Goal: Task Accomplishment & Management: Use online tool/utility

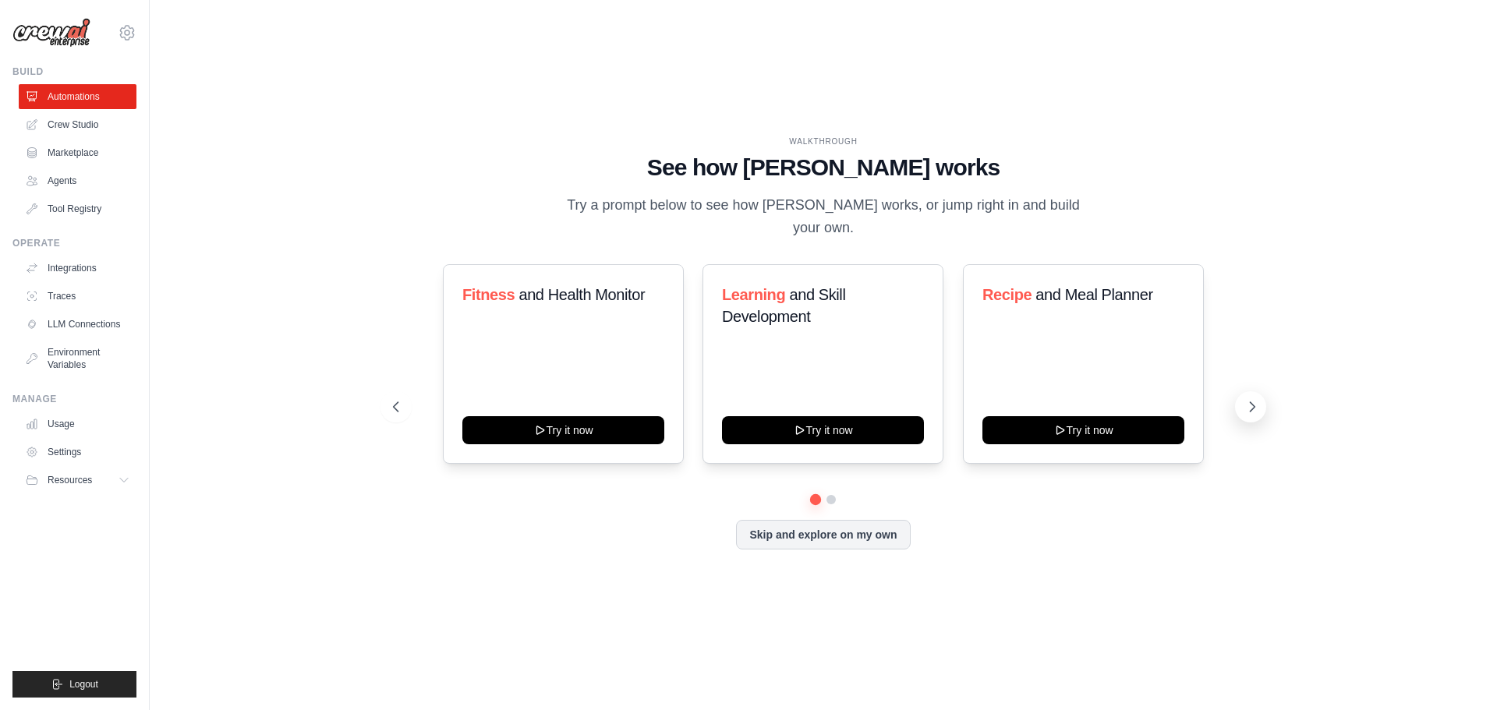
click at [1252, 412] on icon at bounding box center [1252, 407] width 16 height 16
click at [1037, 343] on div "Automate social media posting Try it now" at bounding box center [1083, 364] width 241 height 200
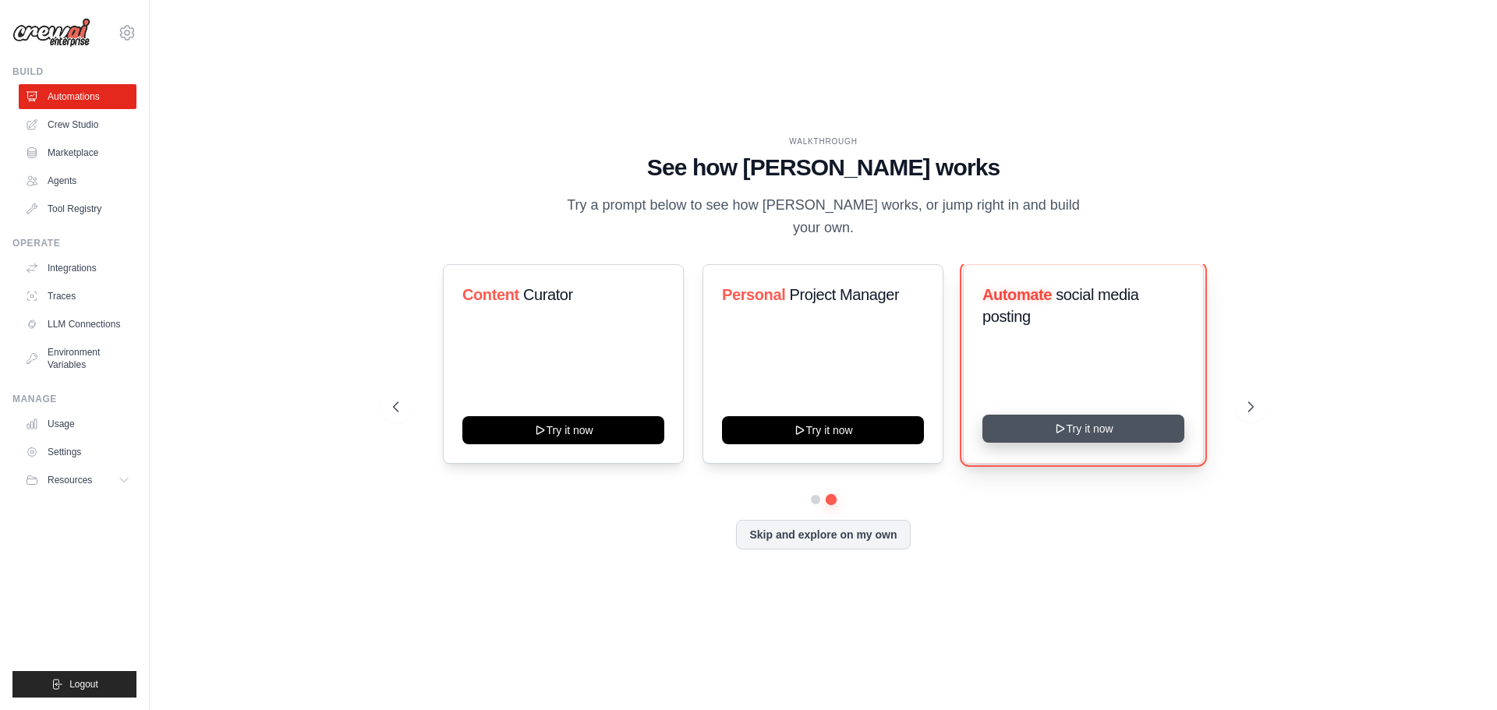
click at [1106, 429] on button "Try it now" at bounding box center [1083, 429] width 202 height 28
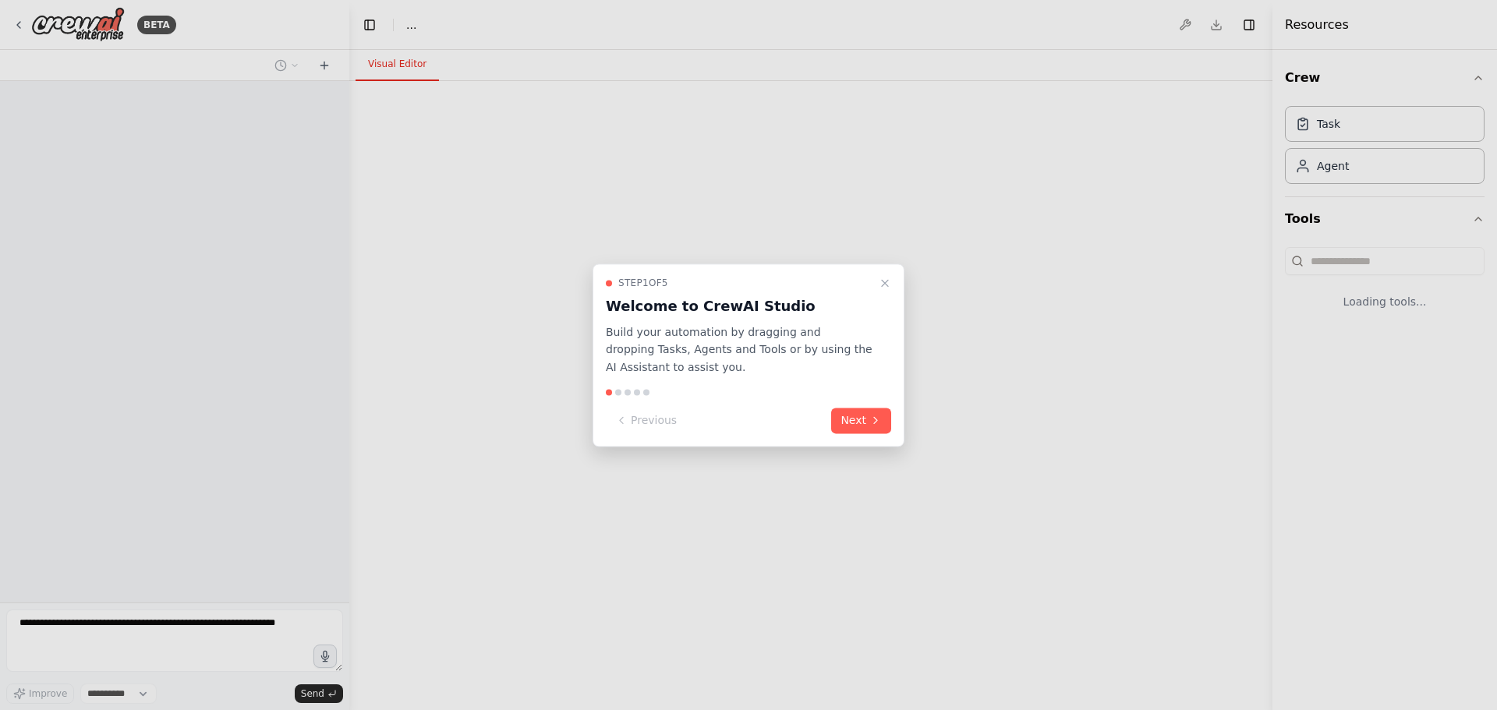
select select "****"
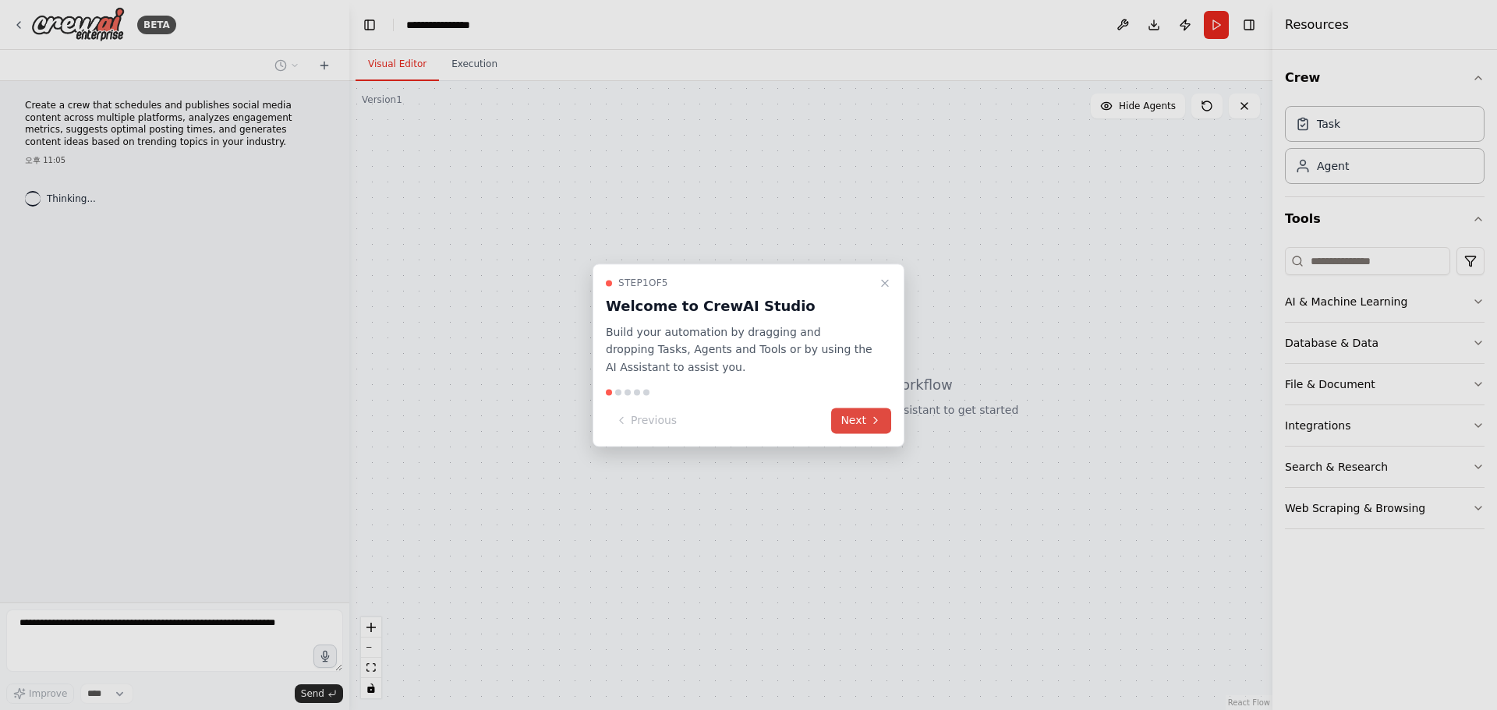
click at [890, 430] on button "Next" at bounding box center [861, 421] width 60 height 26
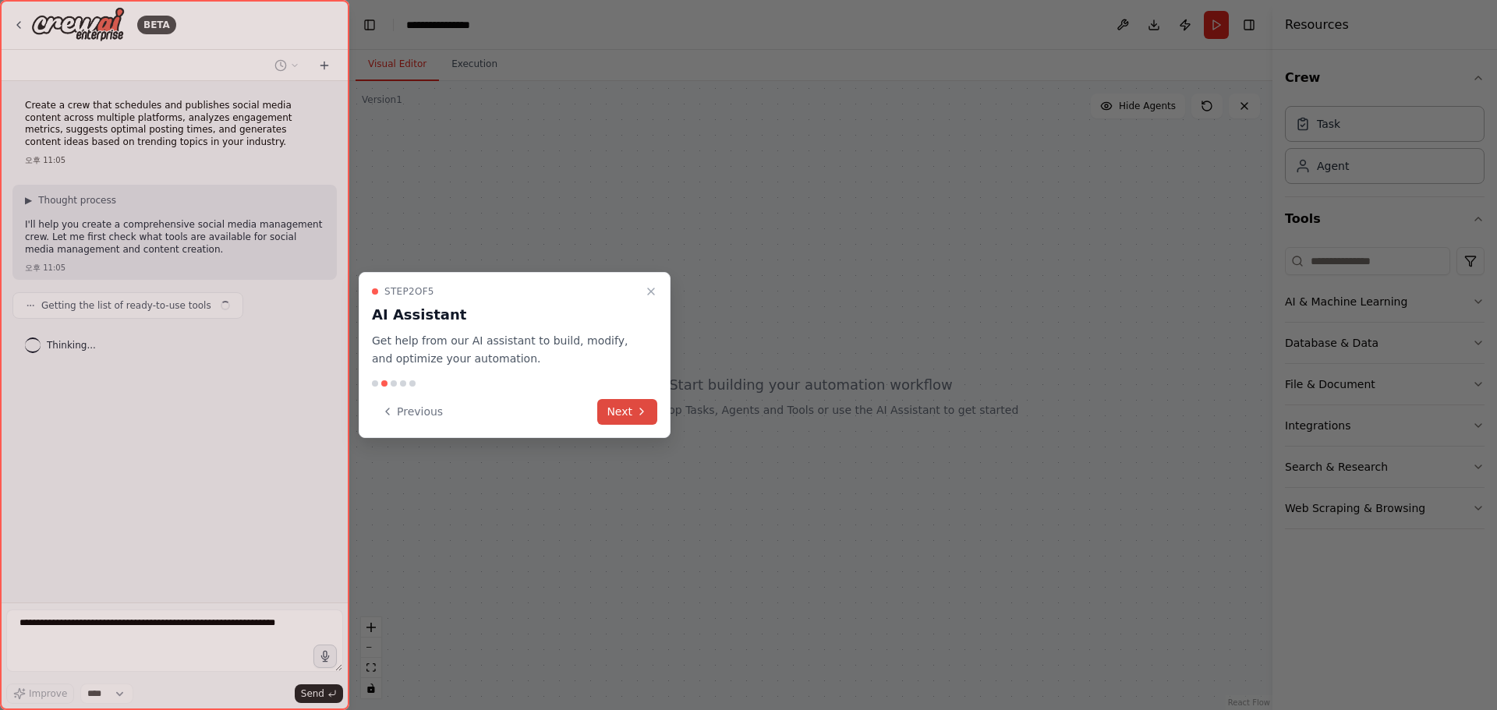
click at [628, 416] on button "Next" at bounding box center [627, 412] width 60 height 26
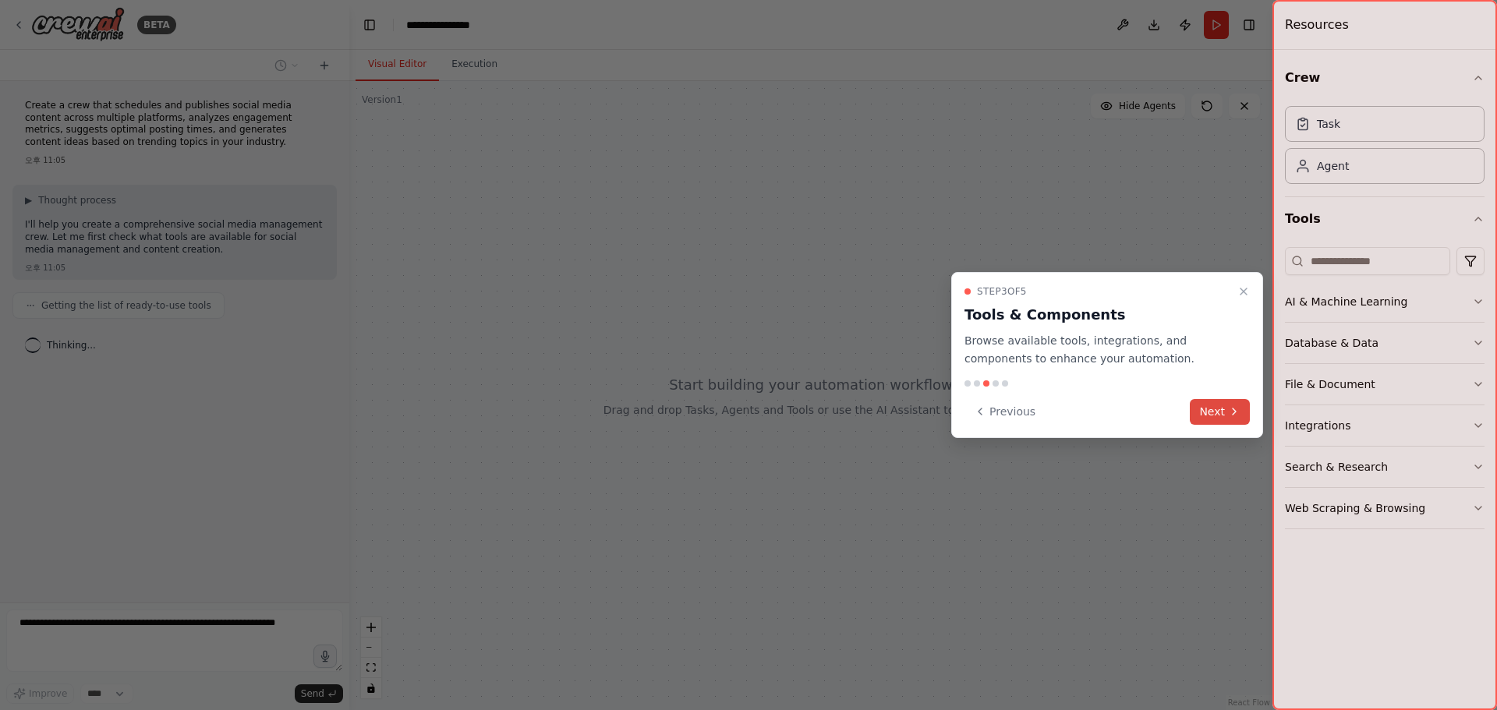
click at [1237, 419] on button "Next" at bounding box center [1220, 412] width 60 height 26
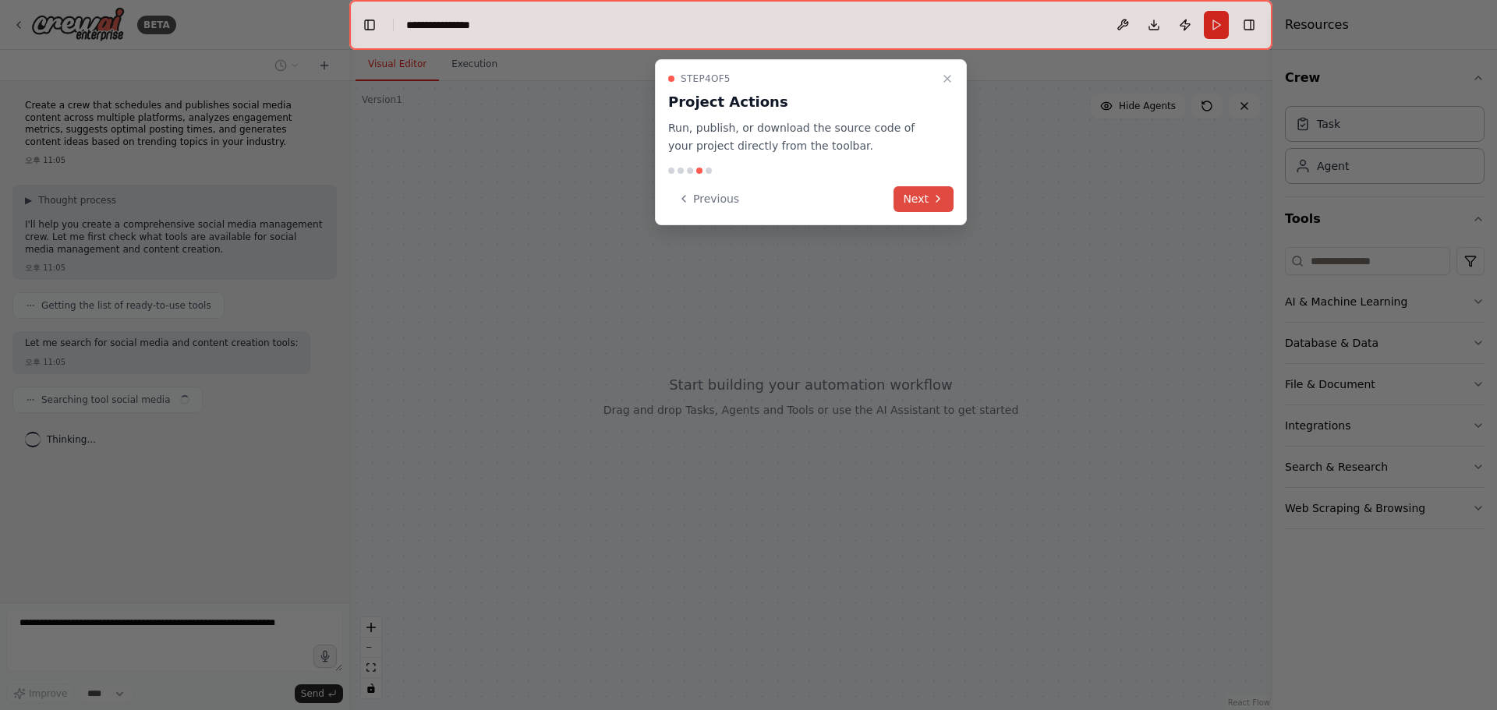
click at [906, 206] on button "Next" at bounding box center [924, 199] width 60 height 26
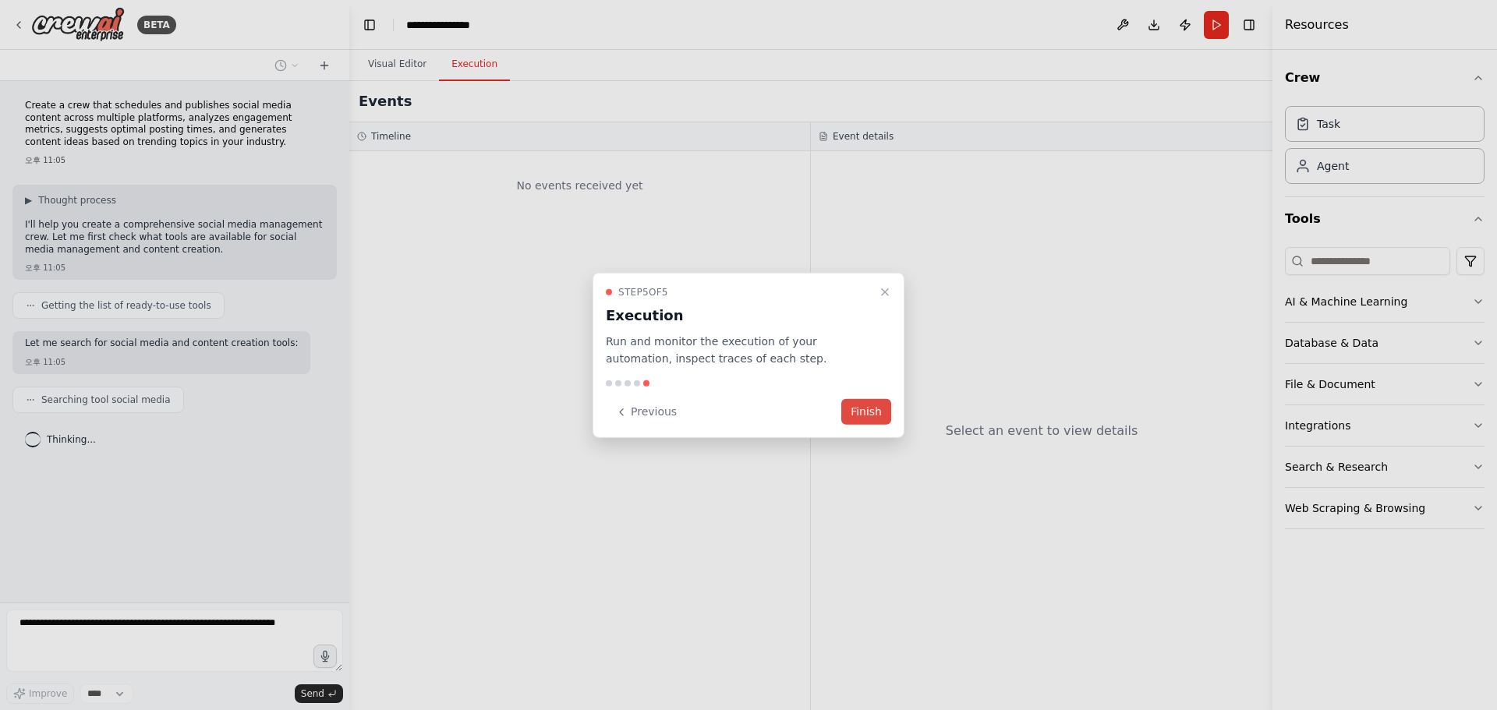
click at [846, 411] on button "Finish" at bounding box center [866, 412] width 50 height 26
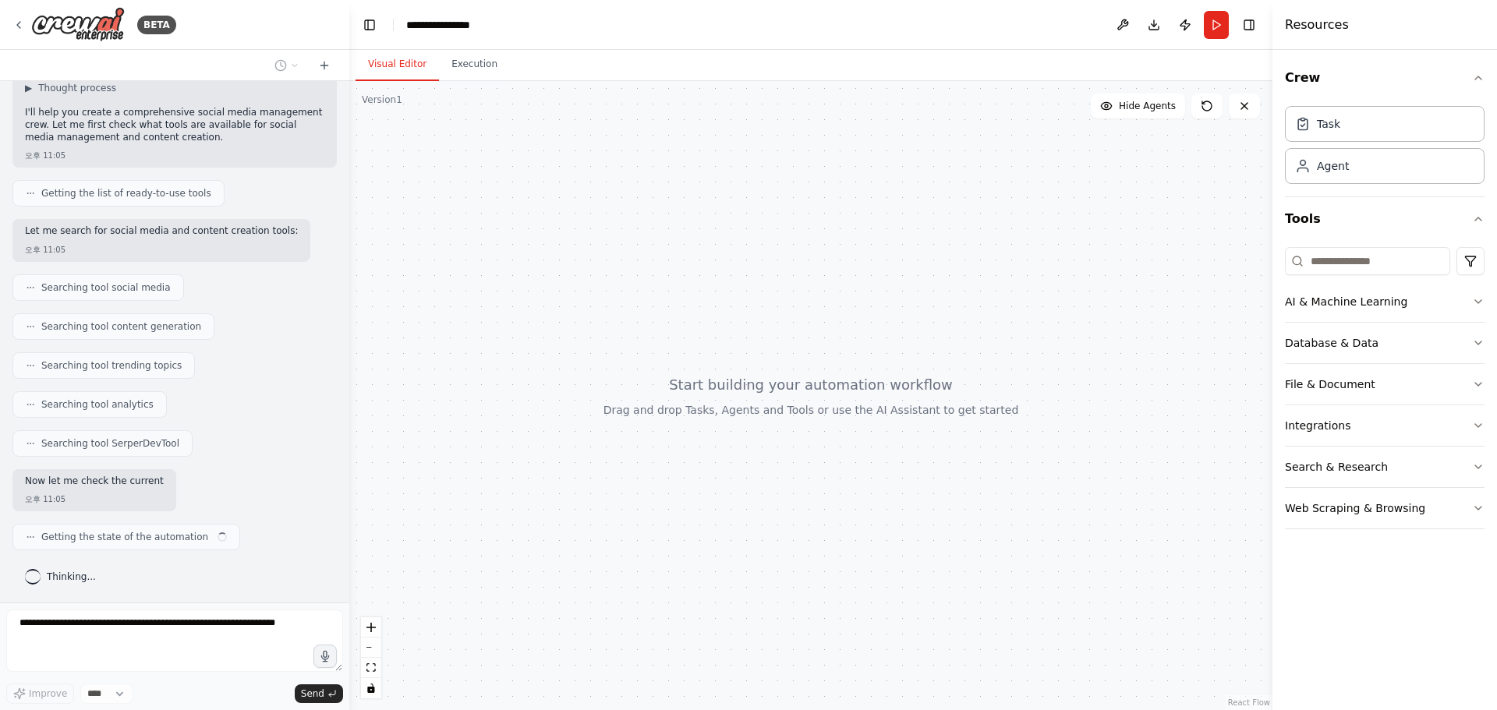
scroll to position [125, 0]
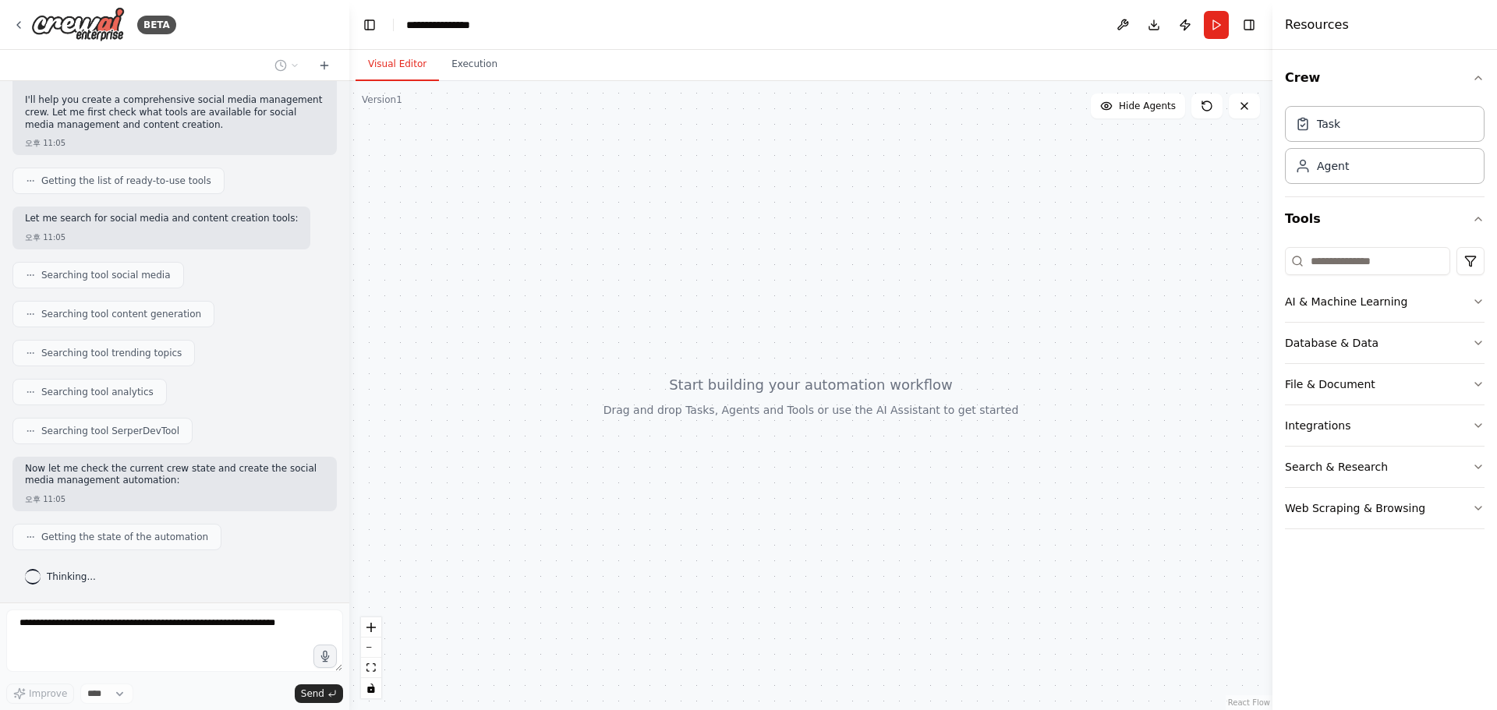
drag, startPoint x: 465, startPoint y: 303, endPoint x: 610, endPoint y: 398, distance: 173.4
click at [612, 400] on div at bounding box center [810, 395] width 923 height 629
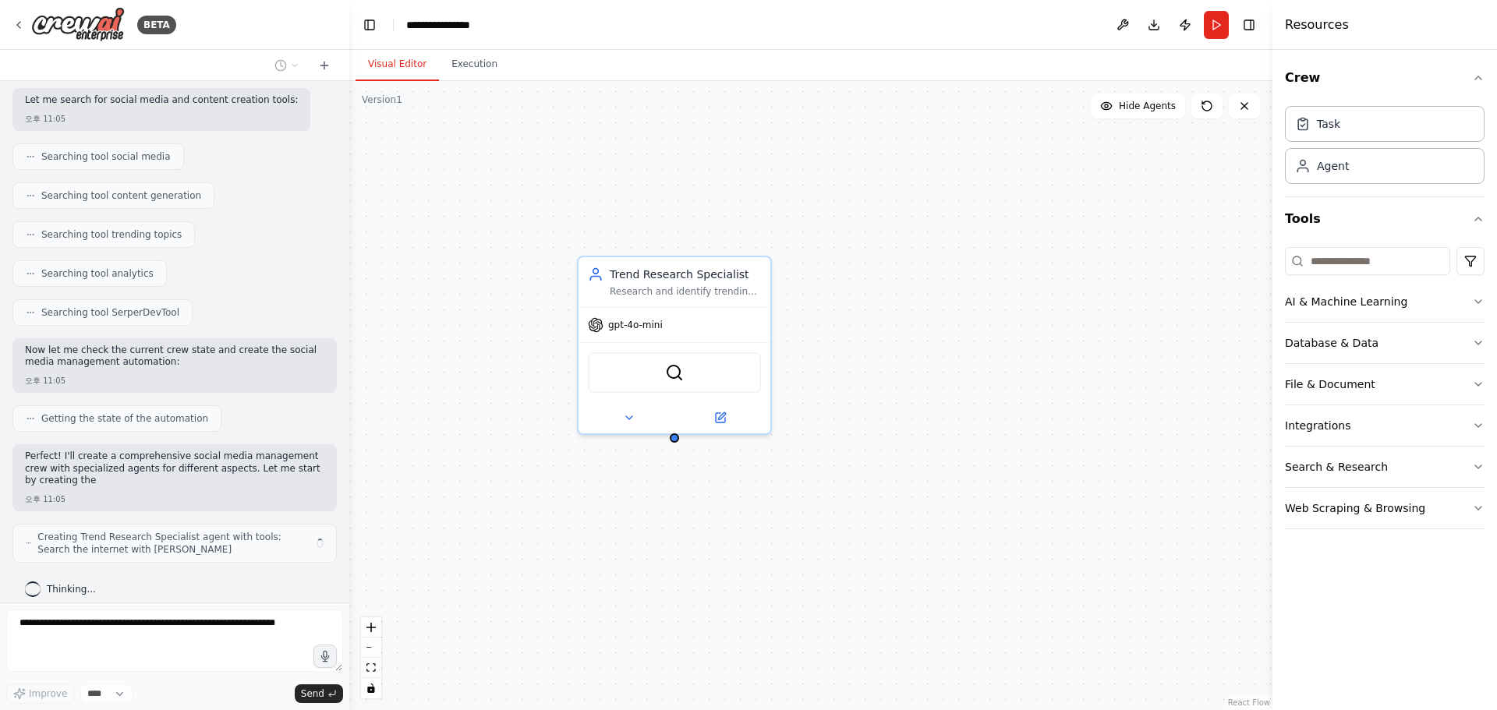
scroll to position [256, 0]
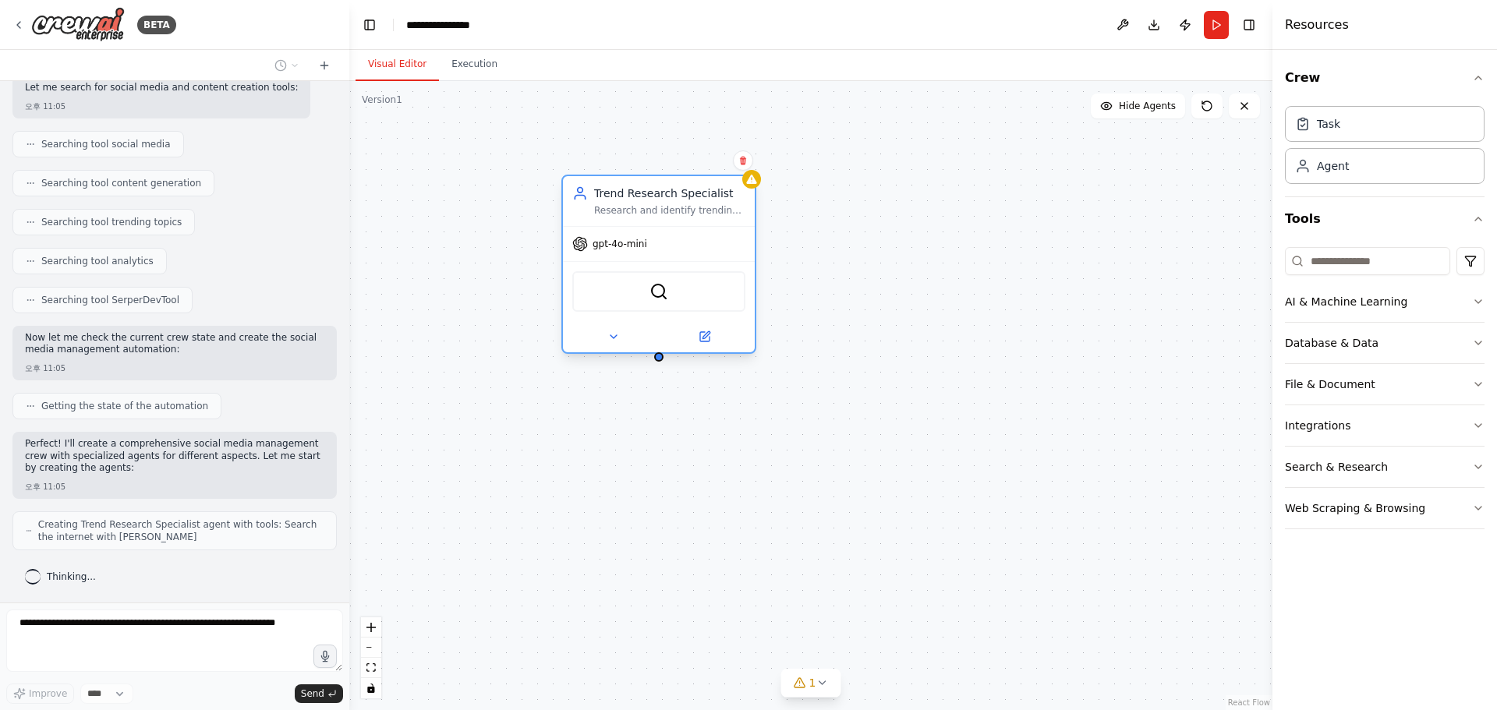
drag, startPoint x: 760, startPoint y: 371, endPoint x: 743, endPoint y: 292, distance: 81.4
click at [743, 292] on div "SerperDevTool" at bounding box center [659, 291] width 192 height 60
click at [887, 356] on div "Trend Research Specialist Research and identify trending topics and viral conte…" at bounding box center [810, 395] width 923 height 629
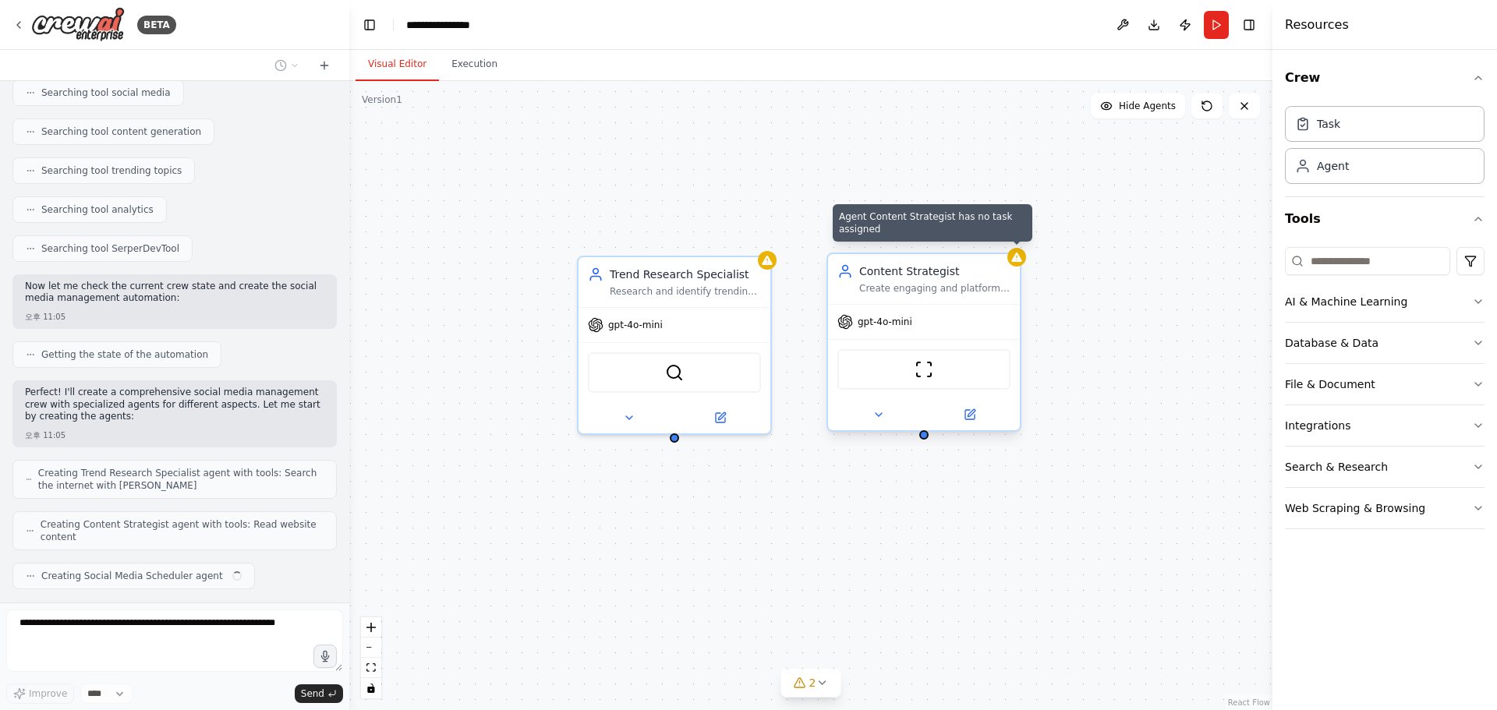
scroll to position [346, 0]
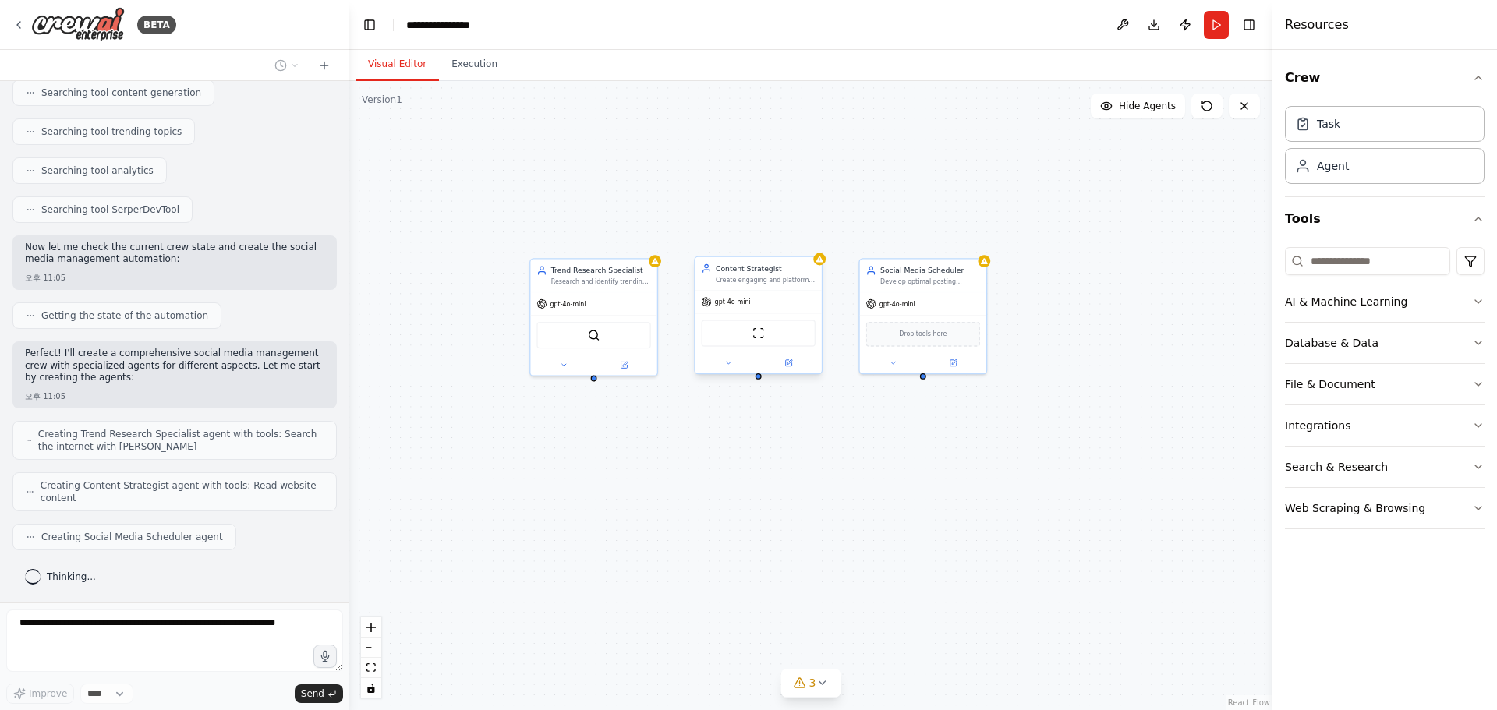
drag, startPoint x: 1132, startPoint y: 443, endPoint x: 881, endPoint y: 483, distance: 254.3
click at [881, 483] on div "Trend Research Specialist Research and identify trending topics and viral conte…" at bounding box center [810, 395] width 923 height 629
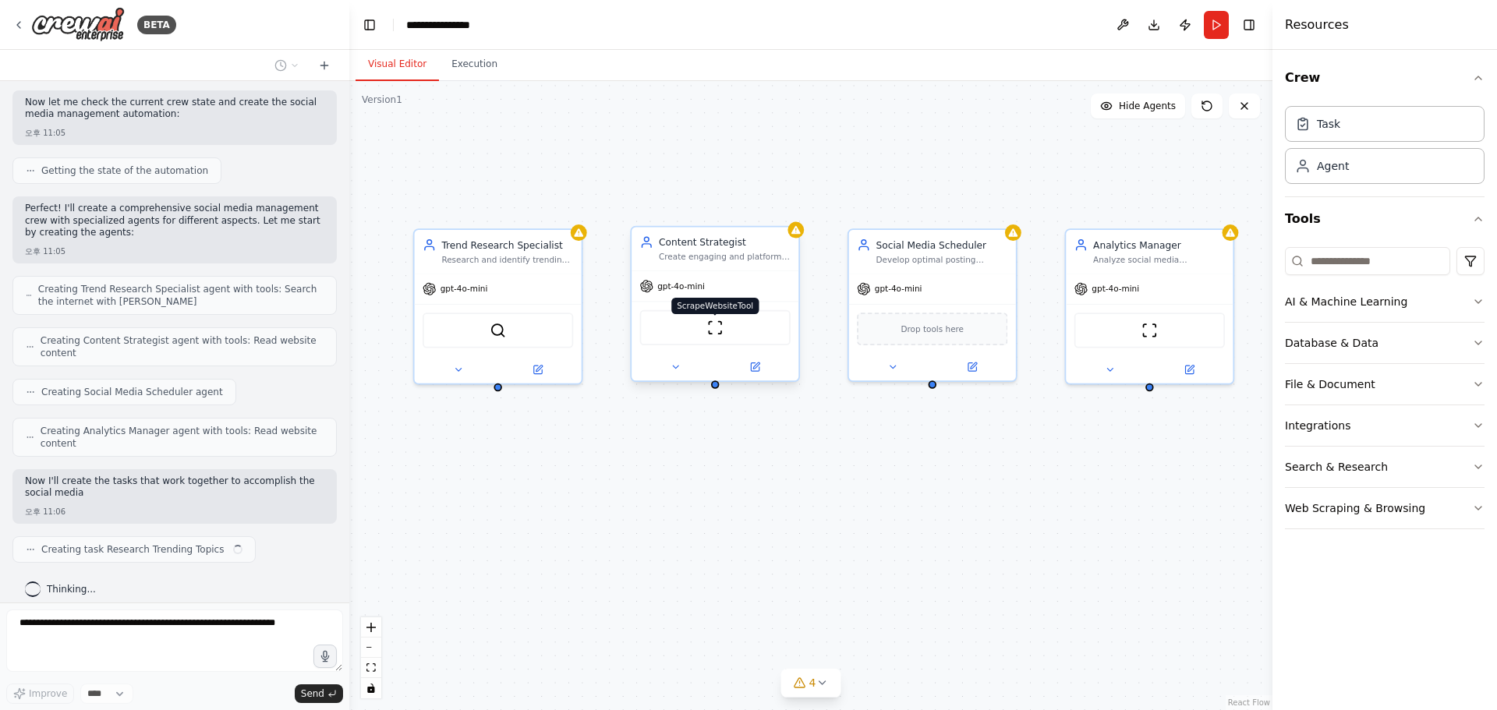
scroll to position [504, 0]
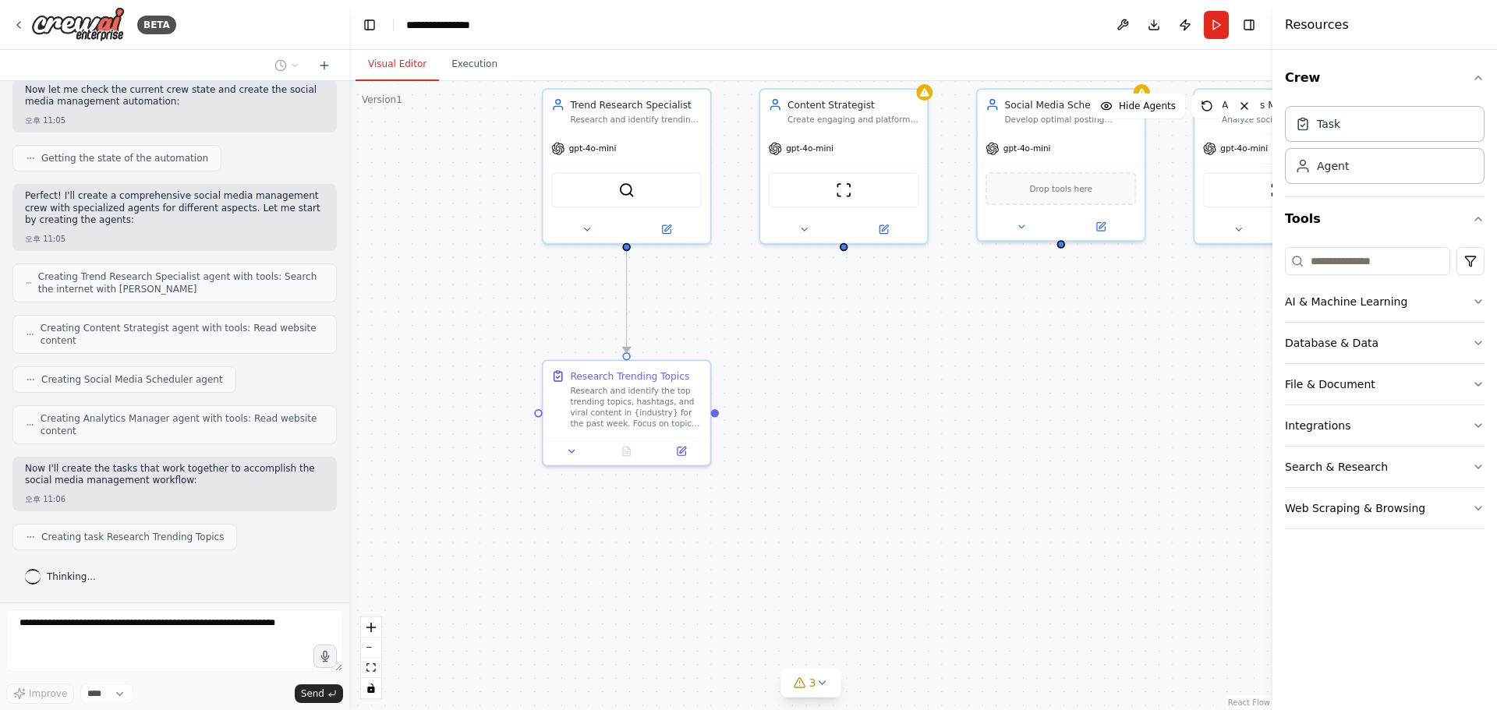
drag, startPoint x: 710, startPoint y: 521, endPoint x: 833, endPoint y: 395, distance: 175.3
click at [833, 395] on div ".deletable-edge-delete-btn { width: 20px; height: 20px; border: 0px solid #ffff…" at bounding box center [810, 395] width 923 height 629
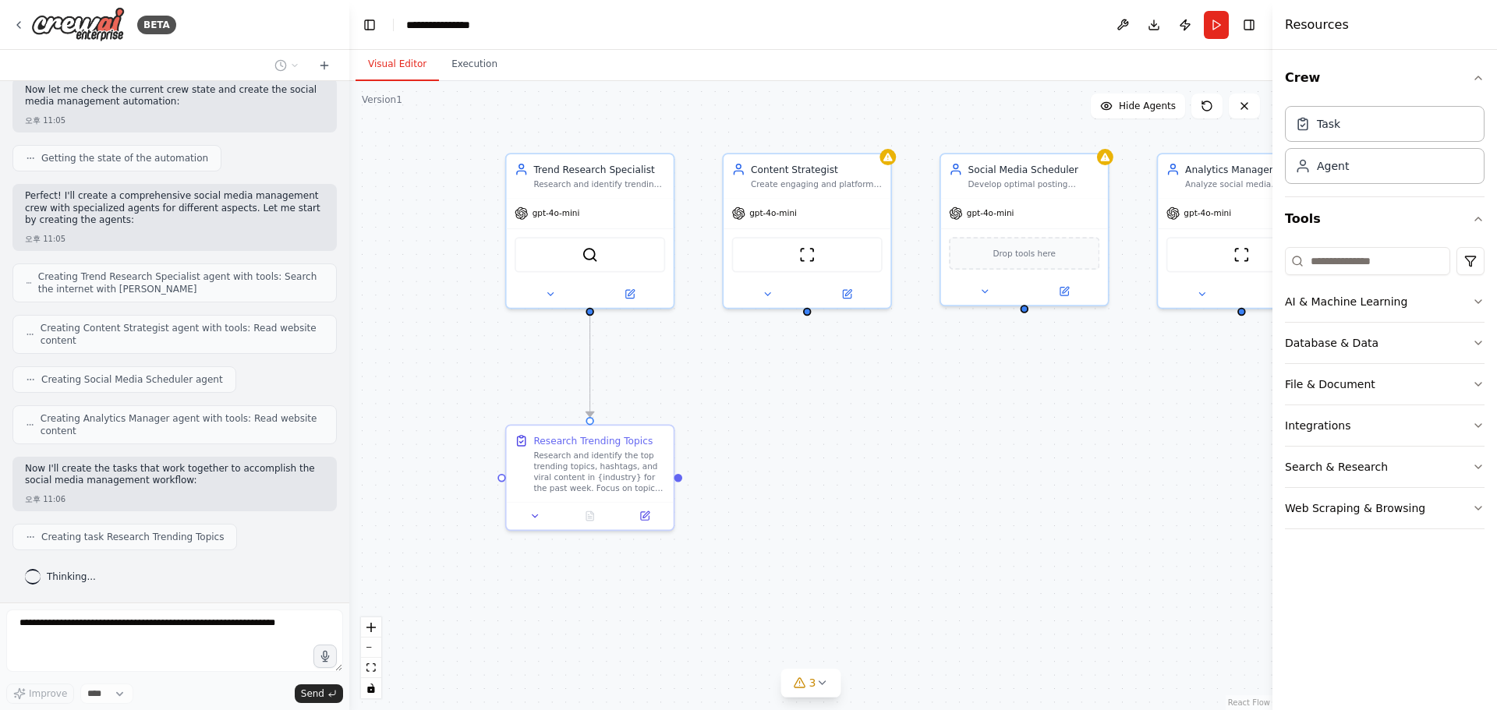
drag, startPoint x: 887, startPoint y: 389, endPoint x: 849, endPoint y: 456, distance: 77.2
click at [850, 455] on div ".deletable-edge-delete-btn { width: 20px; height: 20px; border: 0px solid #ffff…" at bounding box center [810, 395] width 923 height 629
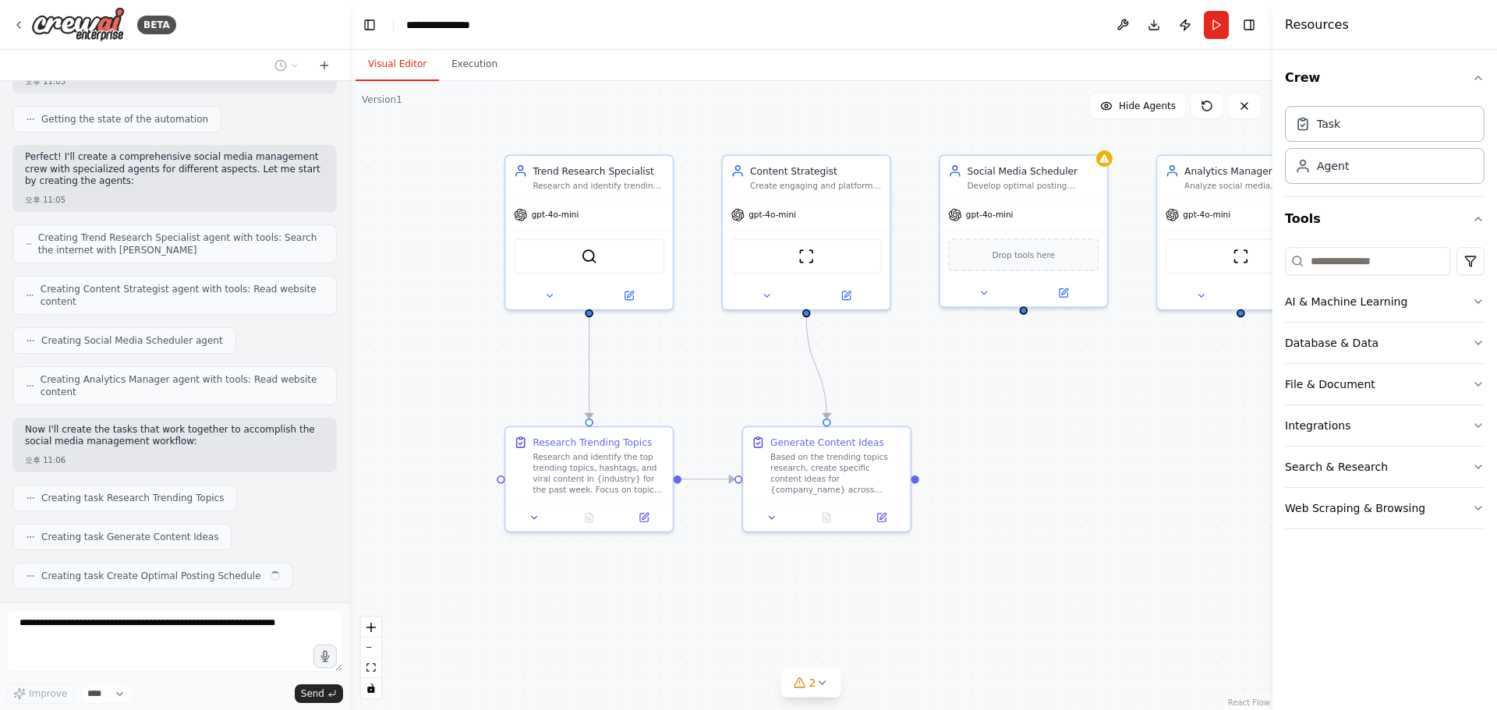
scroll to position [582, 0]
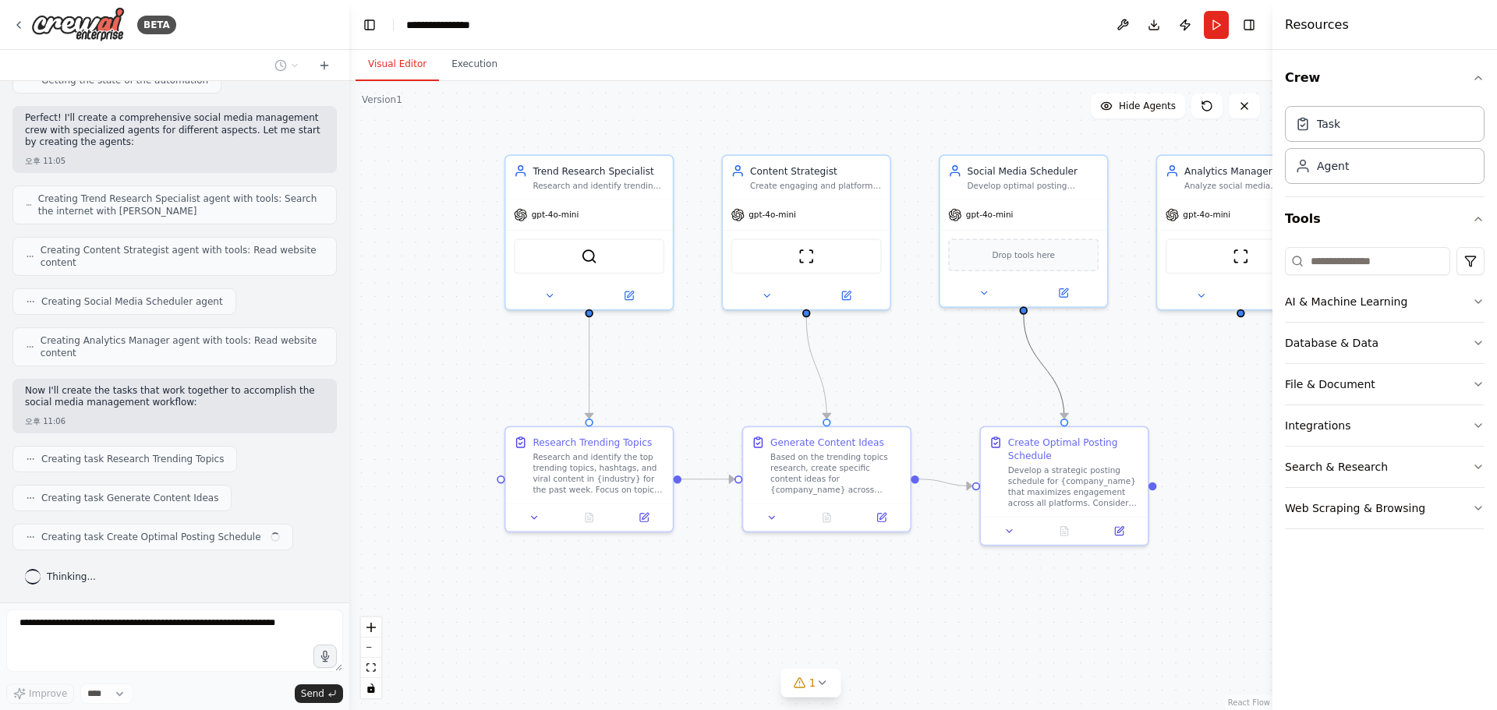
drag, startPoint x: 1065, startPoint y: 395, endPoint x: 994, endPoint y: 377, distance: 73.2
click at [994, 377] on div ".deletable-edge-delete-btn { width: 20px; height: 20px; border: 0px solid #ffff…" at bounding box center [810, 395] width 923 height 629
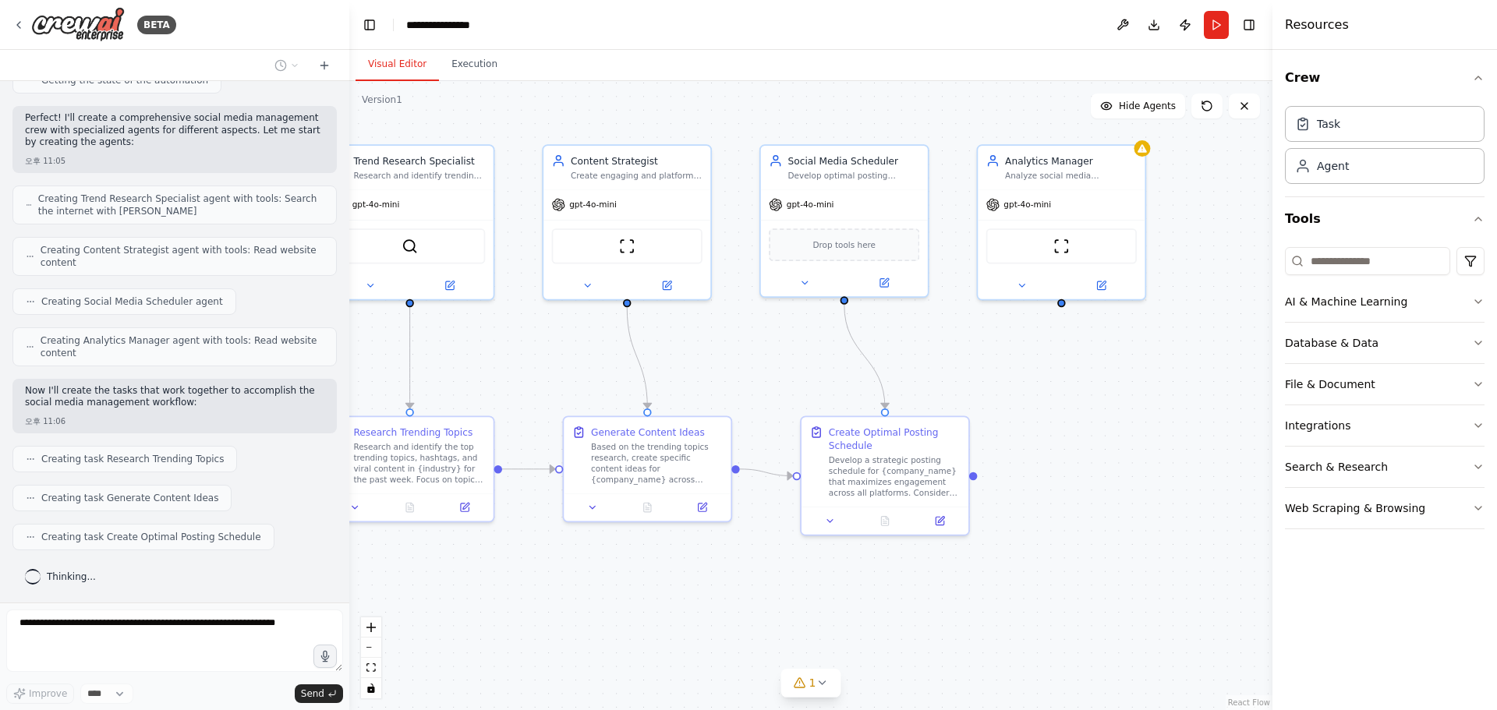
drag, startPoint x: 945, startPoint y: 377, endPoint x: 812, endPoint y: 367, distance: 132.9
click at [812, 367] on div ".deletable-edge-delete-btn { width: 20px; height: 20px; border: 0px solid #ffff…" at bounding box center [810, 395] width 923 height 629
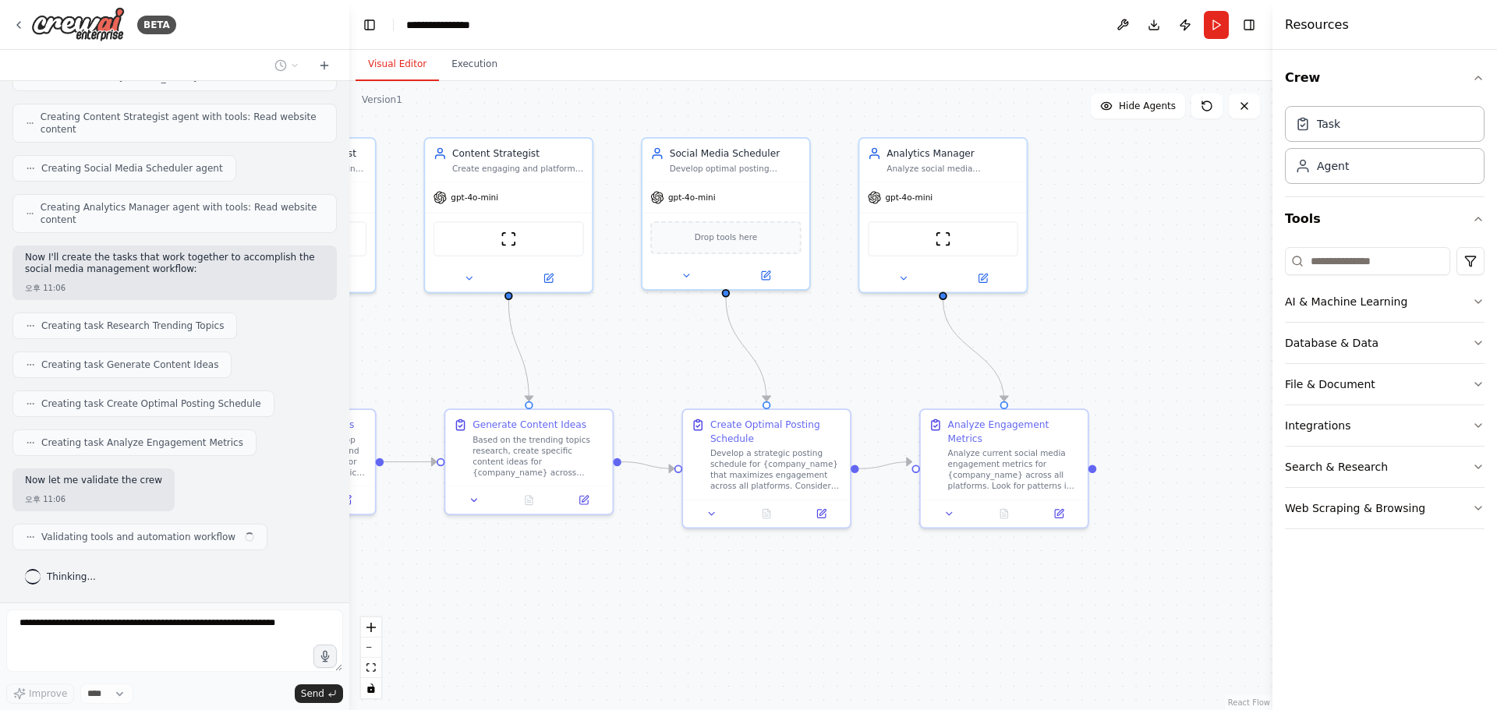
scroll to position [727, 0]
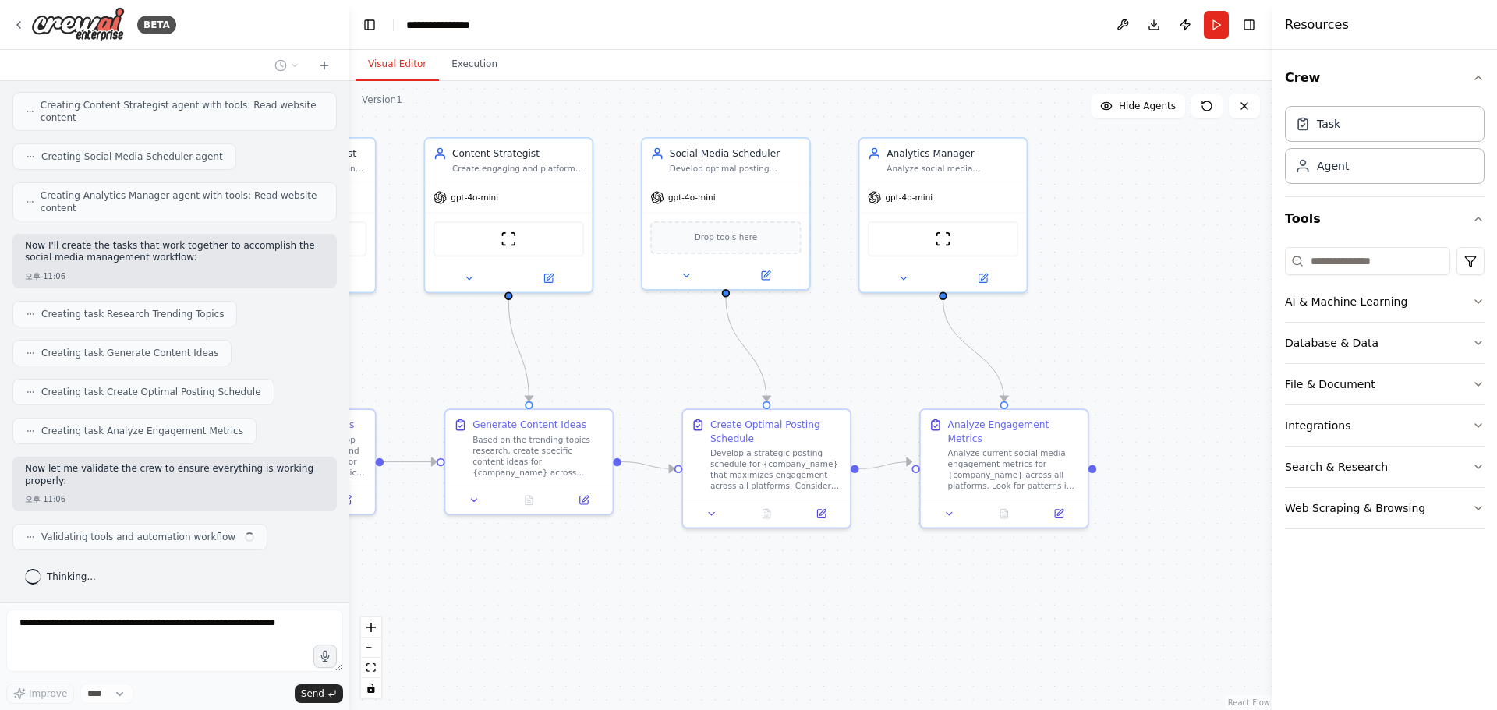
drag, startPoint x: 1218, startPoint y: 369, endPoint x: 1102, endPoint y: 363, distance: 116.3
click at [1102, 363] on div ".deletable-edge-delete-btn { width: 20px; height: 20px; border: 0px solid #ffff…" at bounding box center [810, 395] width 923 height 629
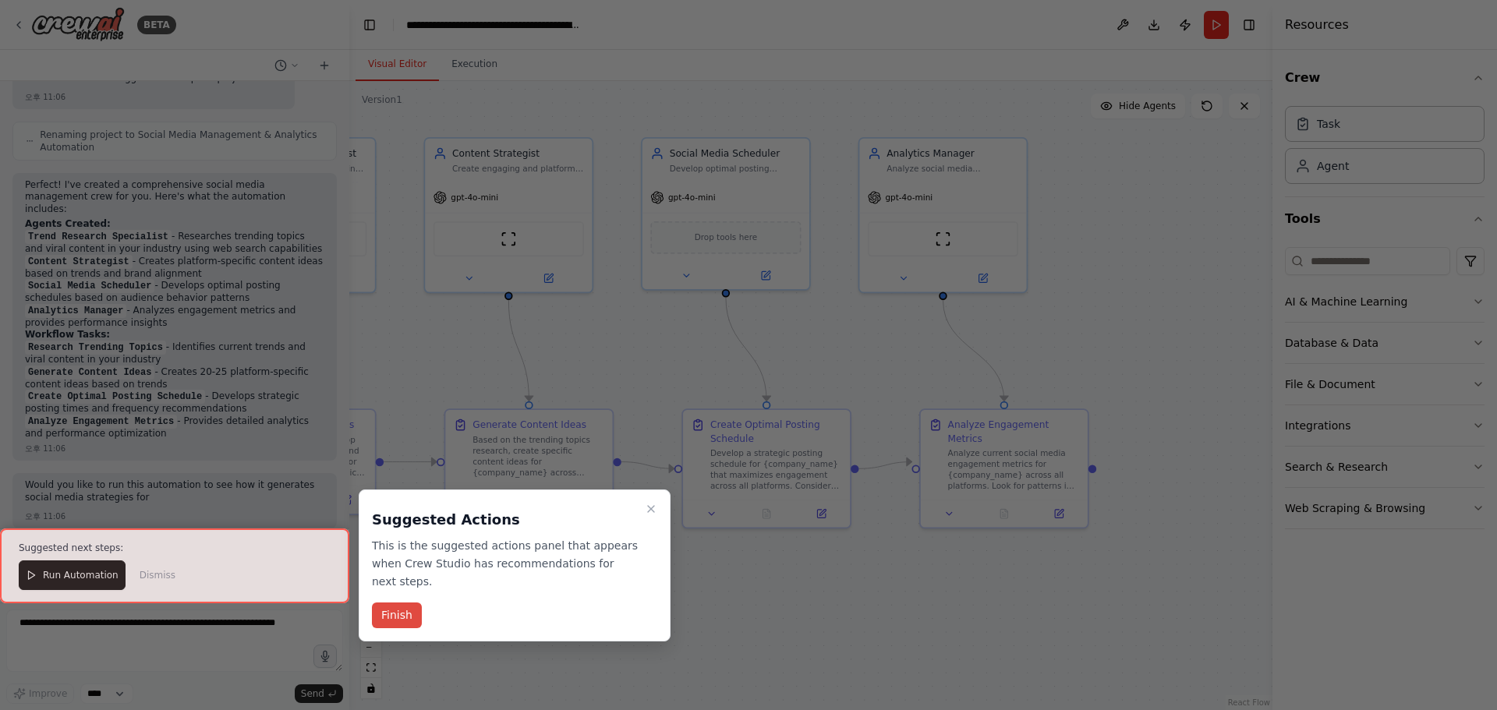
click at [392, 617] on button "Finish" at bounding box center [397, 616] width 50 height 26
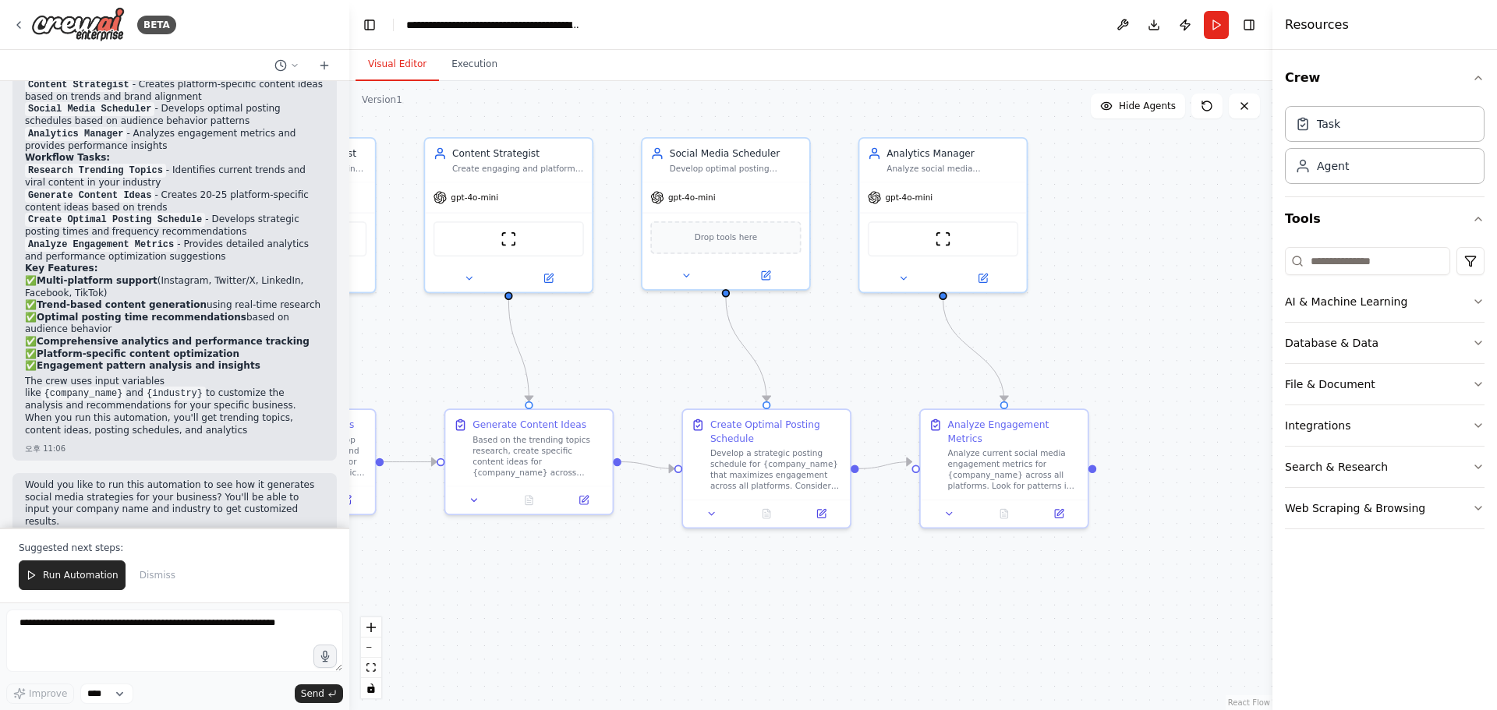
scroll to position [1413, 0]
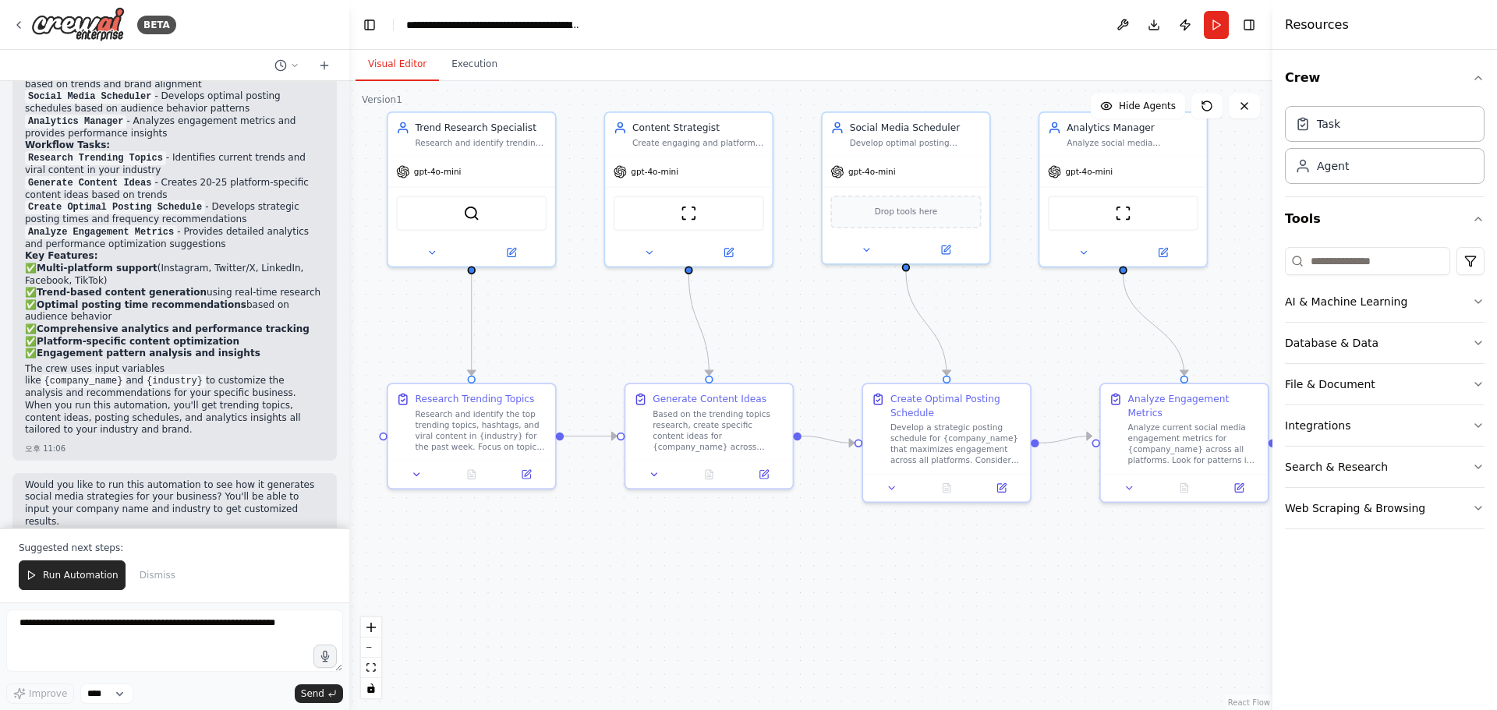
drag, startPoint x: 678, startPoint y: 341, endPoint x: 855, endPoint y: 314, distance: 179.7
click at [855, 314] on div ".deletable-edge-delete-btn { width: 20px; height: 20px; border: 0px solid #ffff…" at bounding box center [810, 395] width 923 height 629
click at [692, 216] on img at bounding box center [686, 210] width 16 height 16
click at [693, 215] on img at bounding box center [686, 210] width 16 height 16
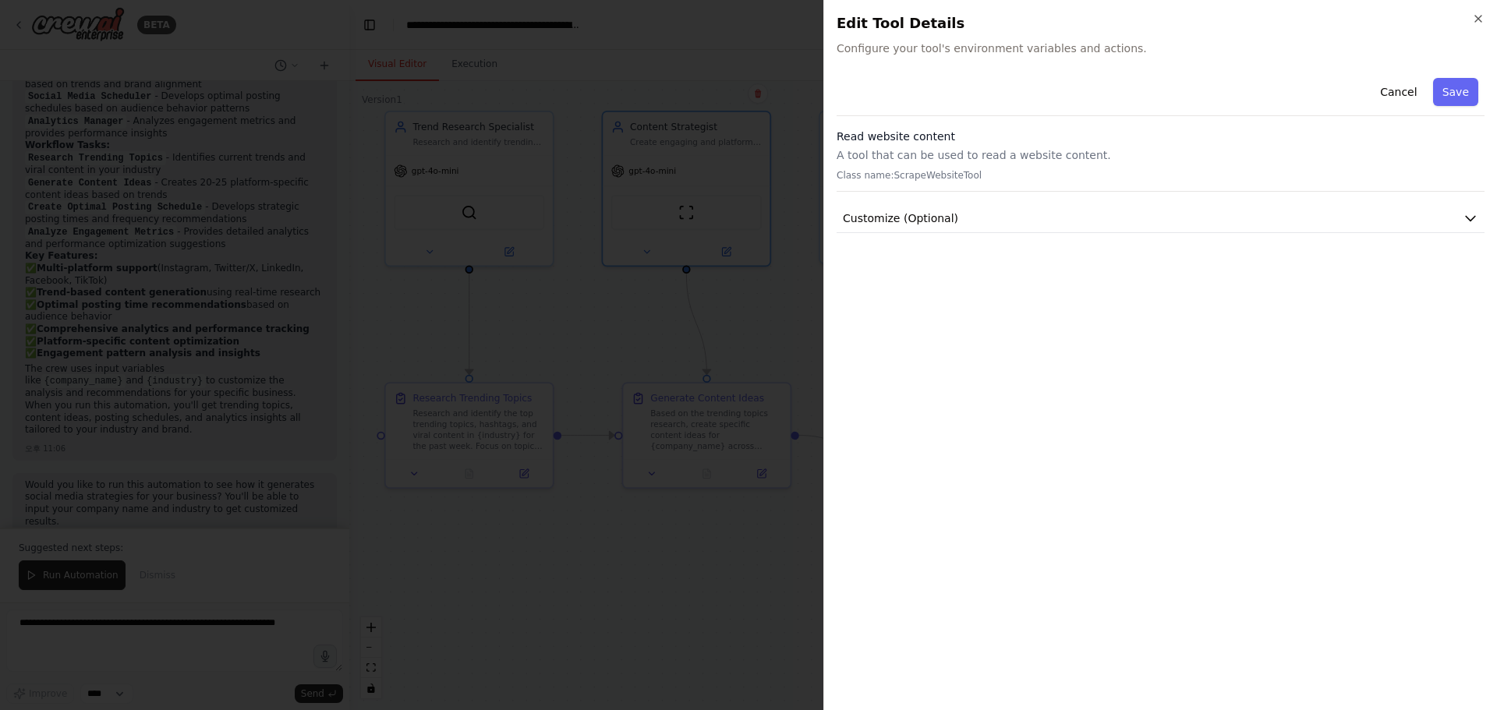
click at [1042, 175] on p "Class name: ScrapeWebsiteTool" at bounding box center [1161, 175] width 648 height 12
click at [573, 334] on div at bounding box center [748, 355] width 1497 height 710
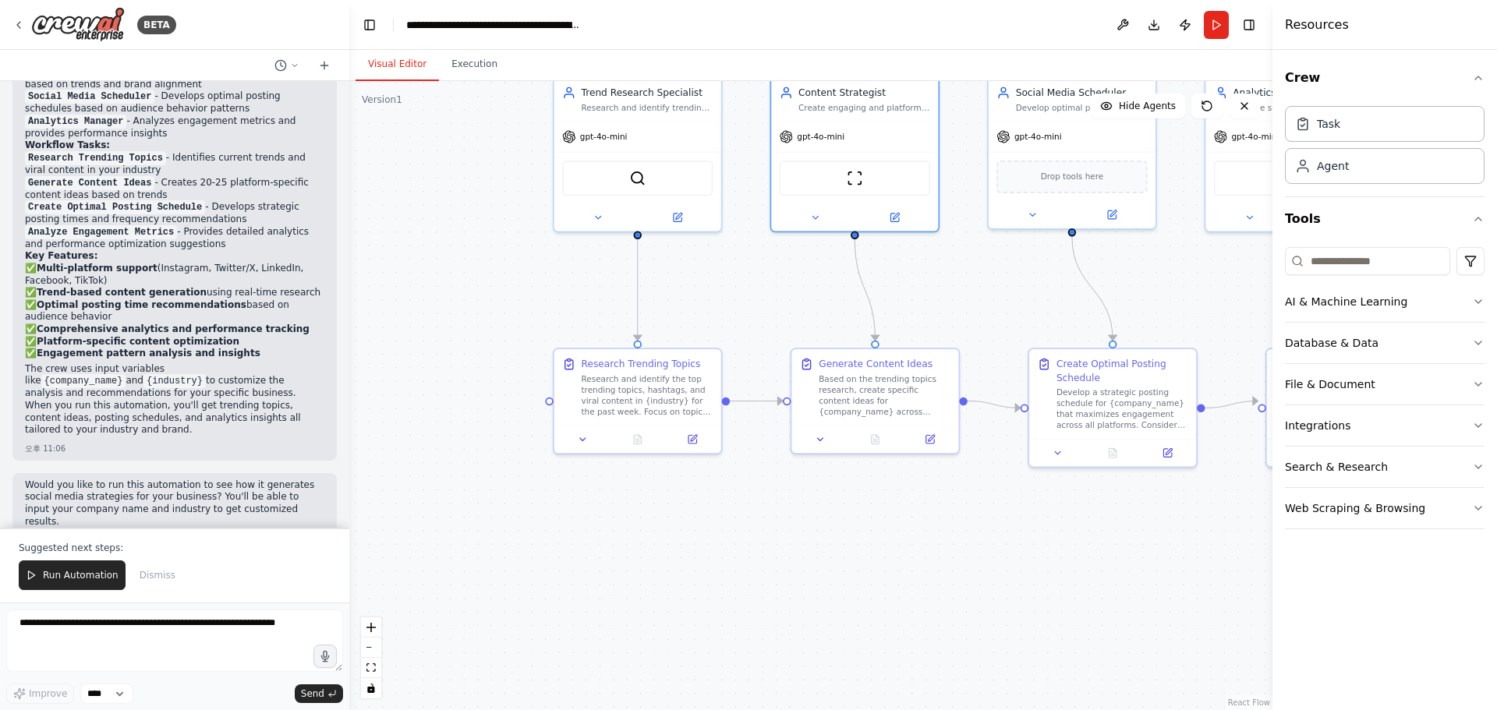
drag, startPoint x: 708, startPoint y: 583, endPoint x: 855, endPoint y: 561, distance: 148.2
click at [844, 562] on div ".deletable-edge-delete-btn { width: 20px; height: 20px; border: 0px solid #ffff…" at bounding box center [810, 395] width 923 height 629
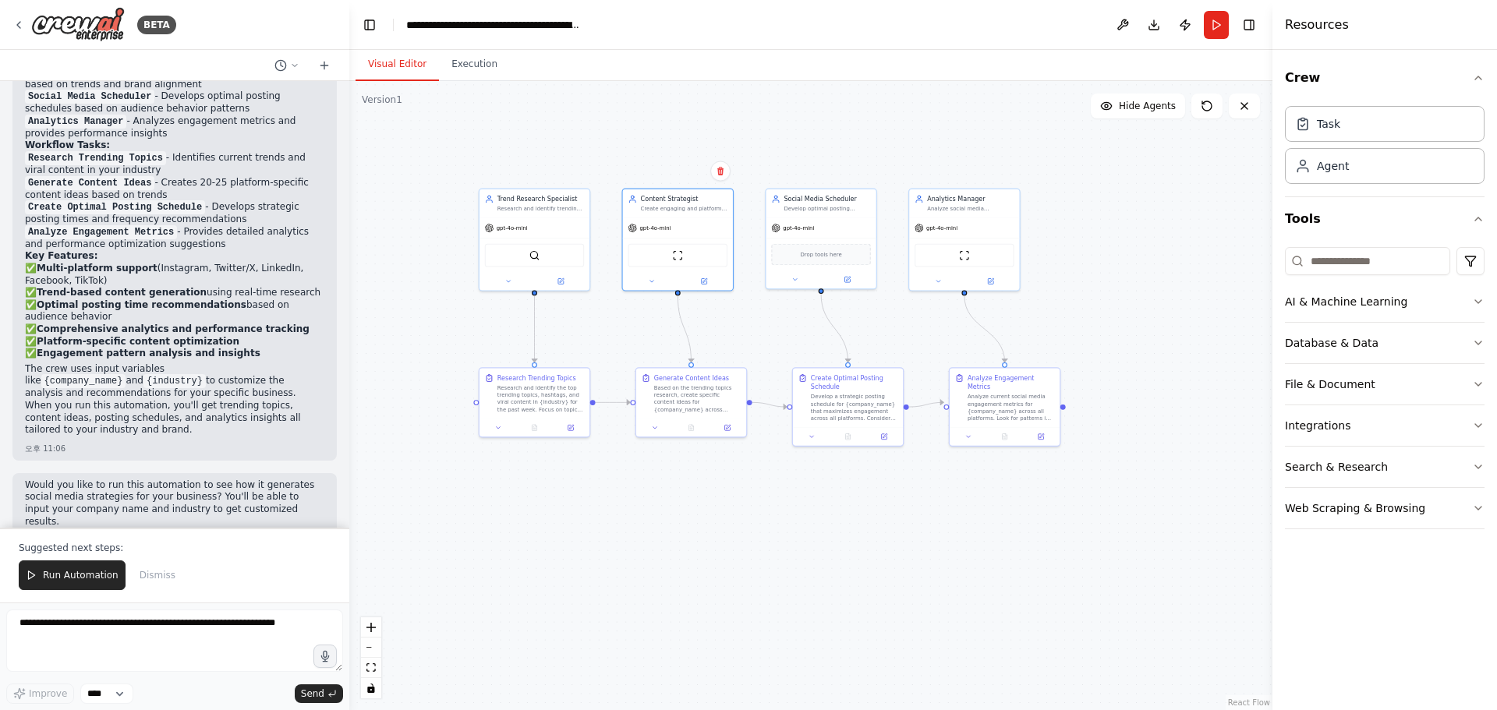
drag, startPoint x: 1026, startPoint y: 589, endPoint x: 845, endPoint y: 519, distance: 193.8
click at [848, 548] on div ".deletable-edge-delete-btn { width: 20px; height: 20px; border: 0px solid #ffff…" at bounding box center [810, 395] width 923 height 629
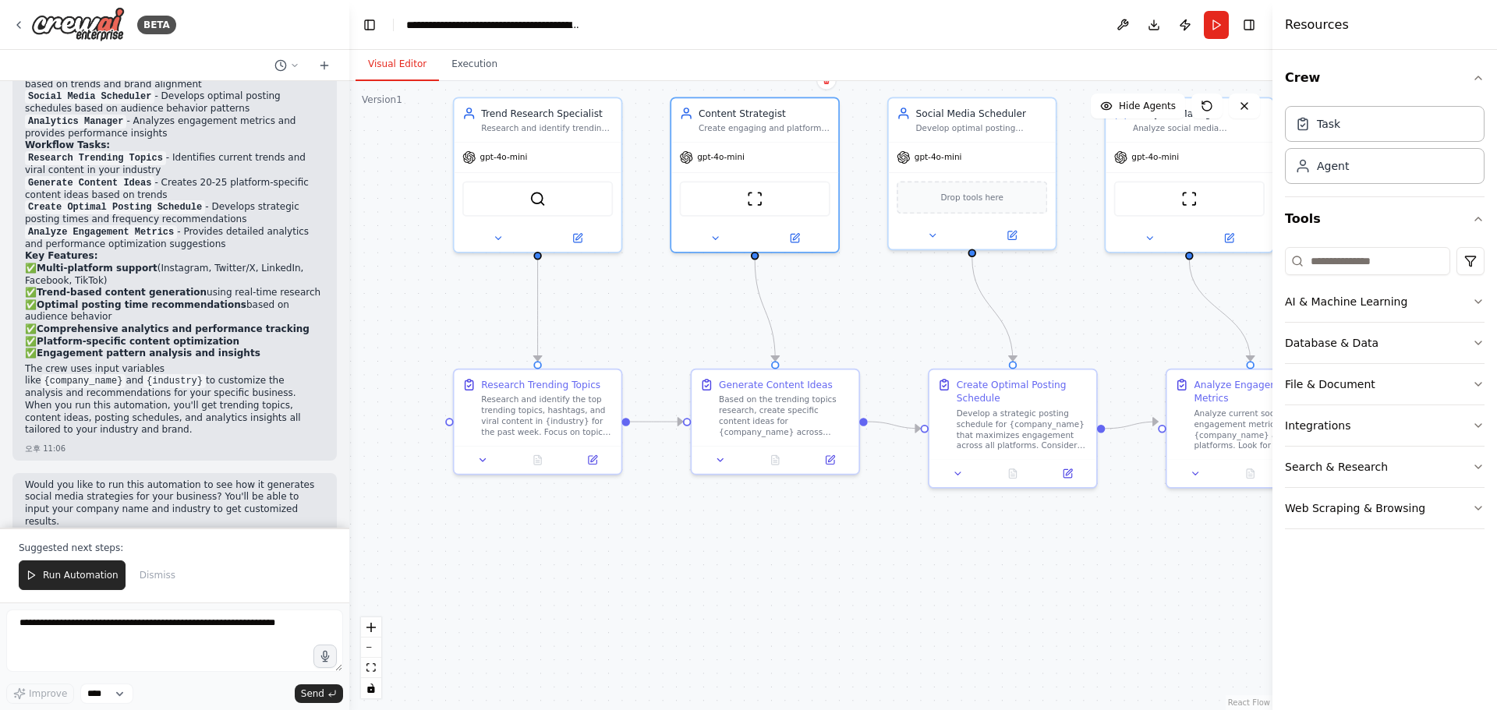
drag, startPoint x: 814, startPoint y: 425, endPoint x: 858, endPoint y: 345, distance: 91.1
click at [887, 340] on div ".deletable-edge-delete-btn { width: 20px; height: 20px; border: 0px solid #ffff…" at bounding box center [810, 395] width 923 height 629
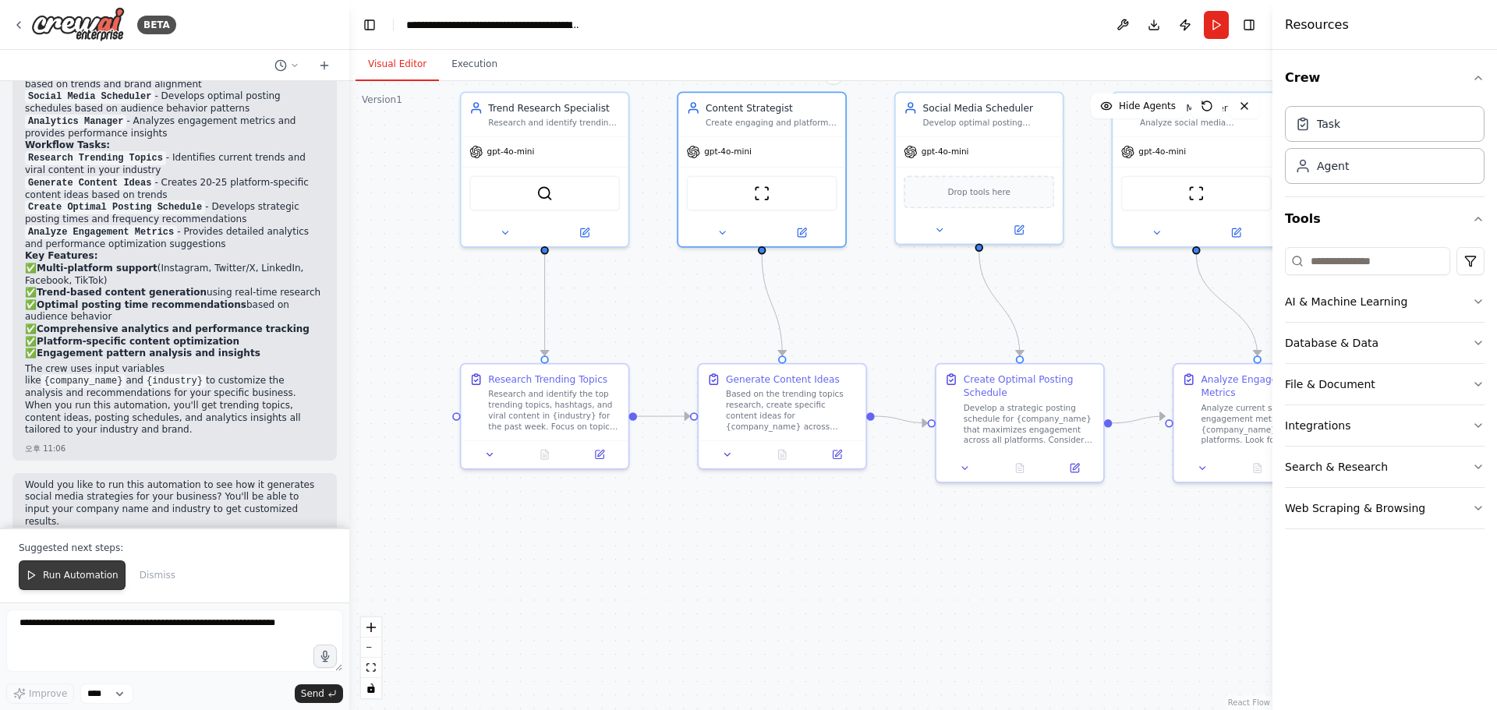
click at [65, 580] on span "Run Automation" at bounding box center [81, 575] width 76 height 12
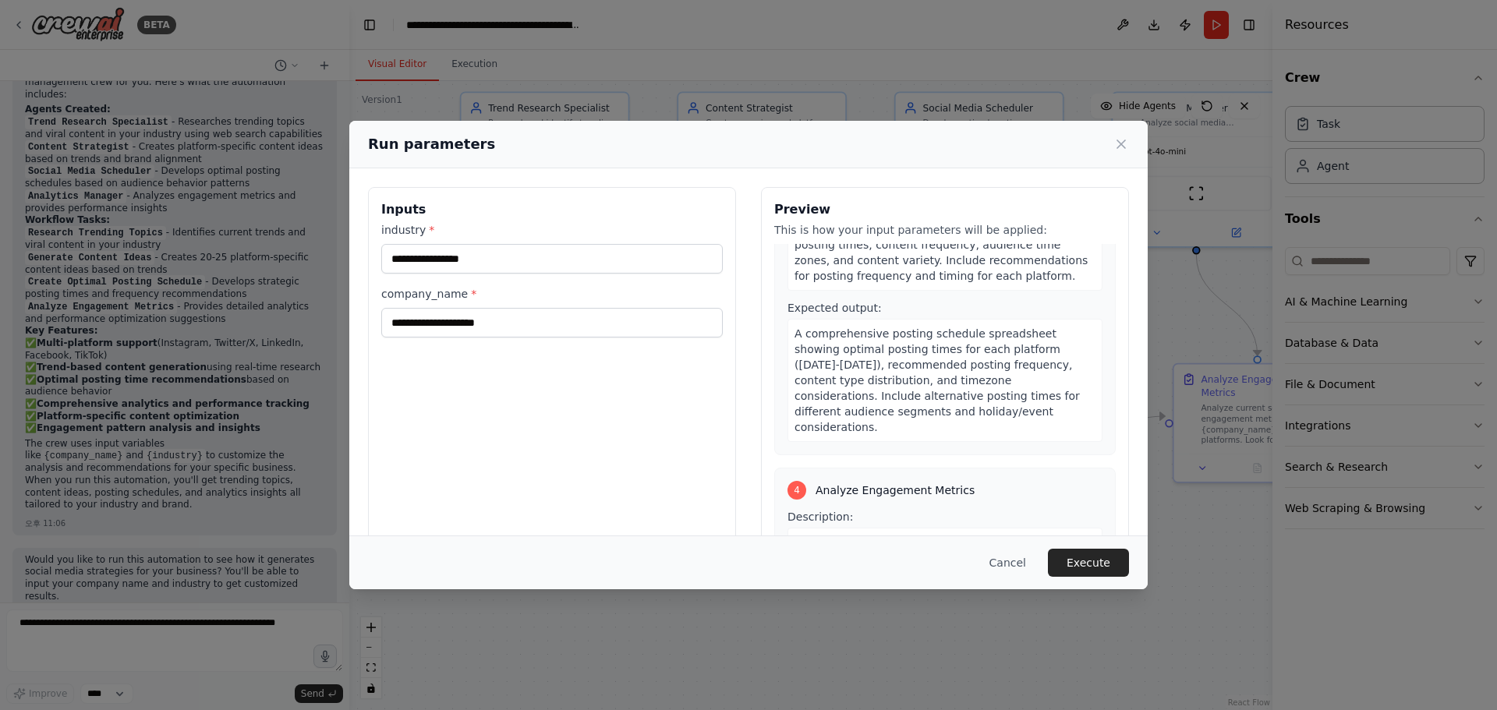
scroll to position [780, 0]
click at [502, 270] on input "industry *" at bounding box center [552, 259] width 342 height 30
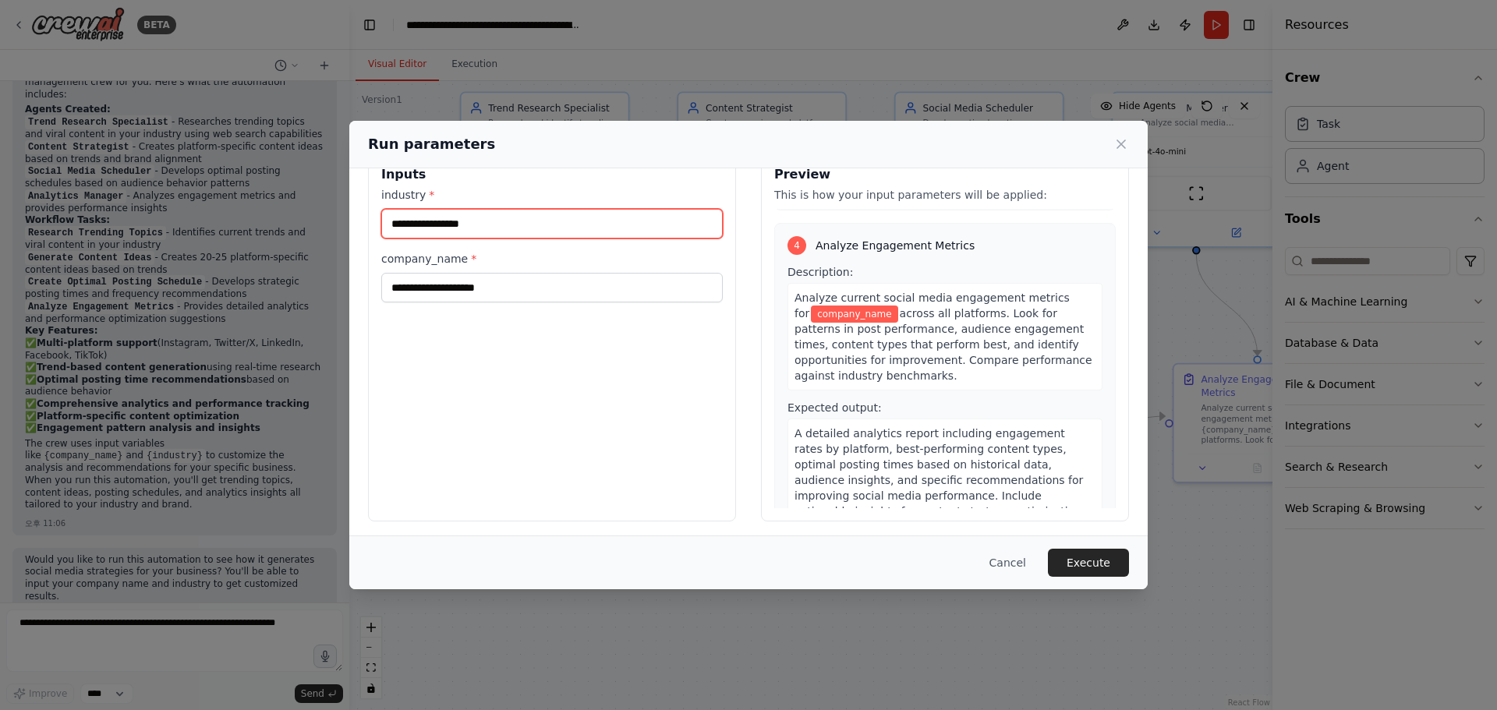
scroll to position [40, 0]
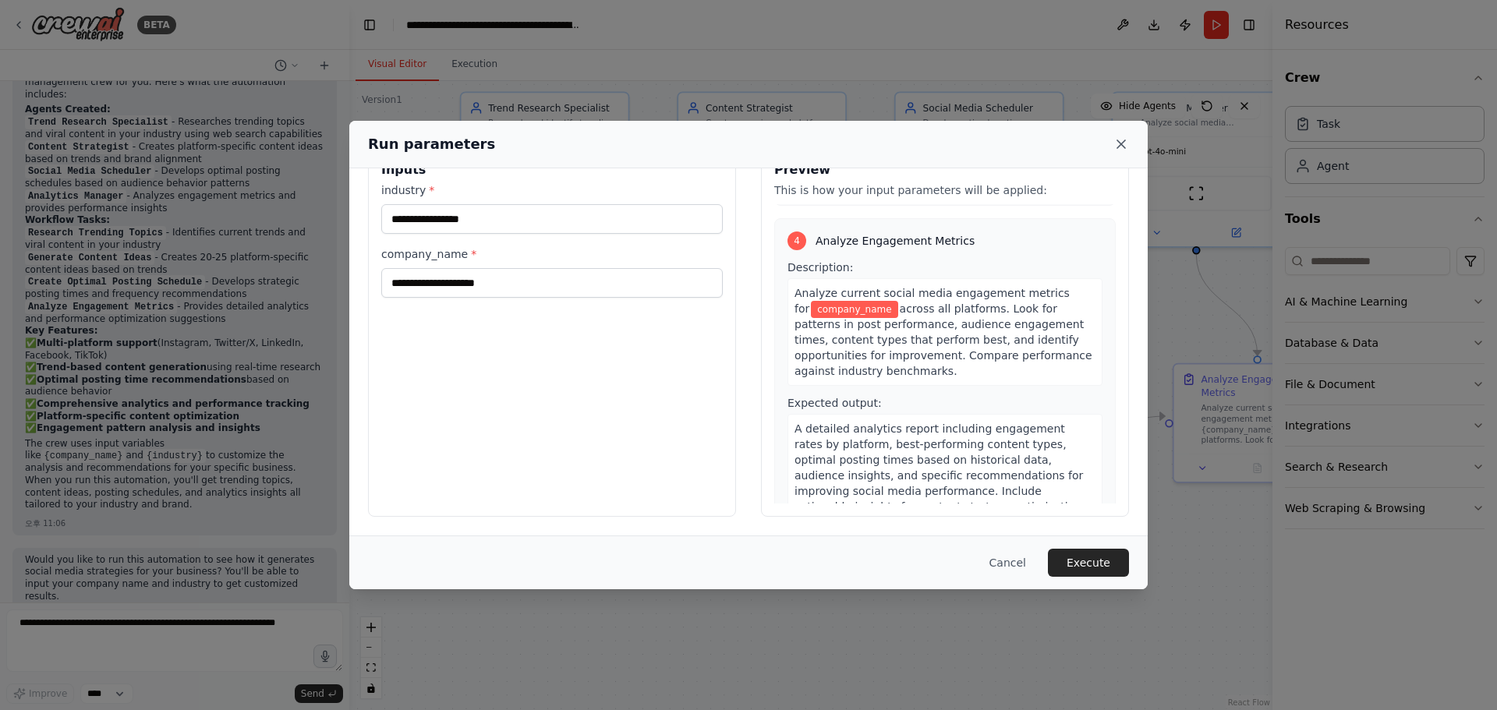
click at [1121, 142] on icon at bounding box center [1121, 144] width 16 height 16
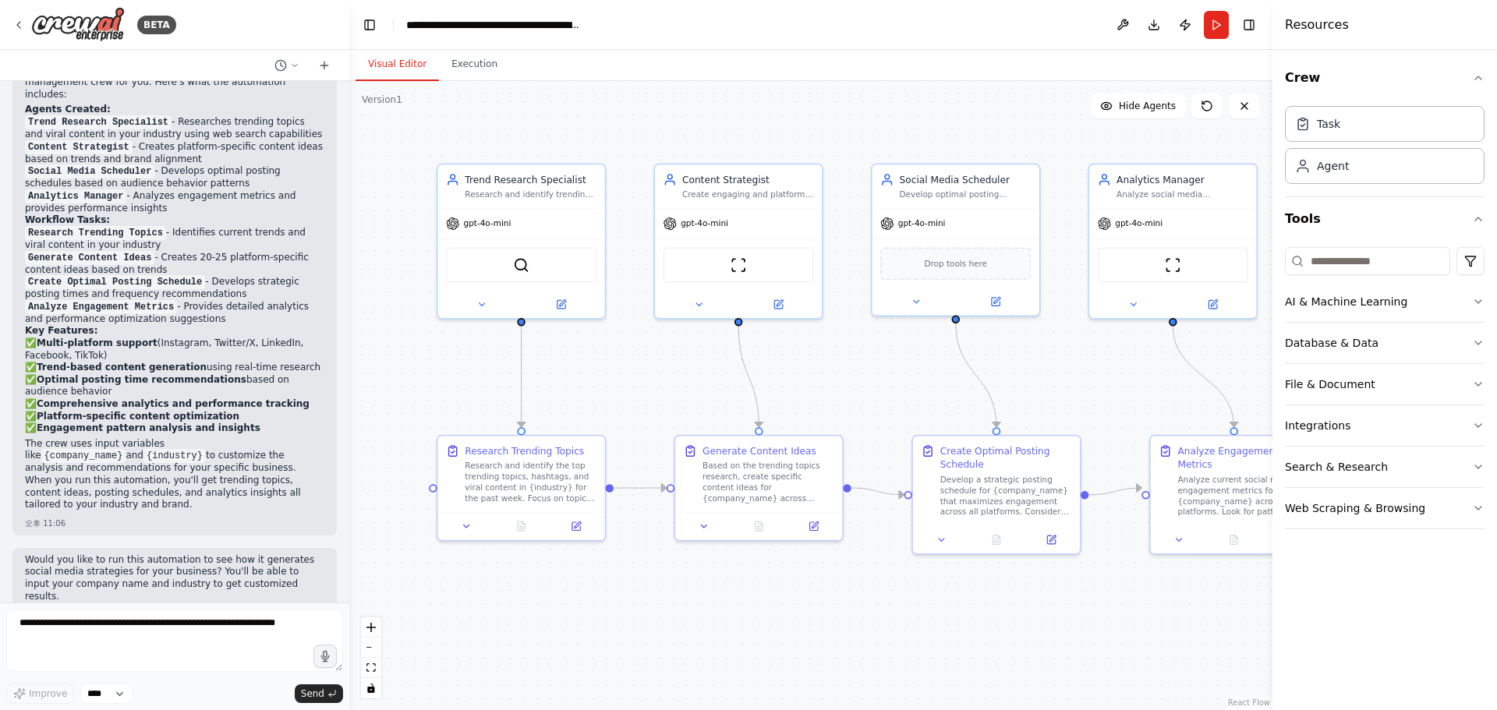
drag, startPoint x: 837, startPoint y: 546, endPoint x: 815, endPoint y: 586, distance: 46.4
click at [861, 604] on div ".deletable-edge-delete-btn { width: 20px; height: 20px; border: 0px solid #ffff…" at bounding box center [810, 395] width 923 height 629
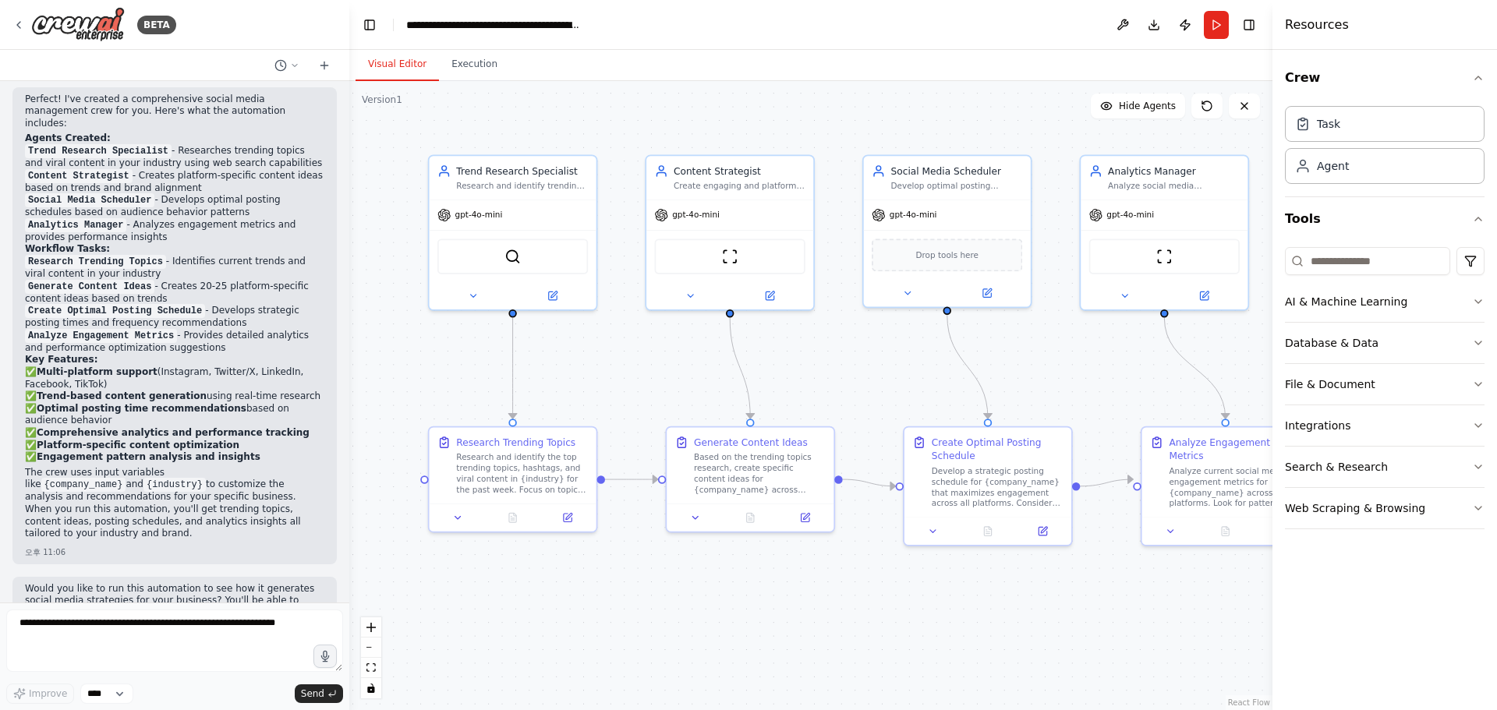
scroll to position [1338, 0]
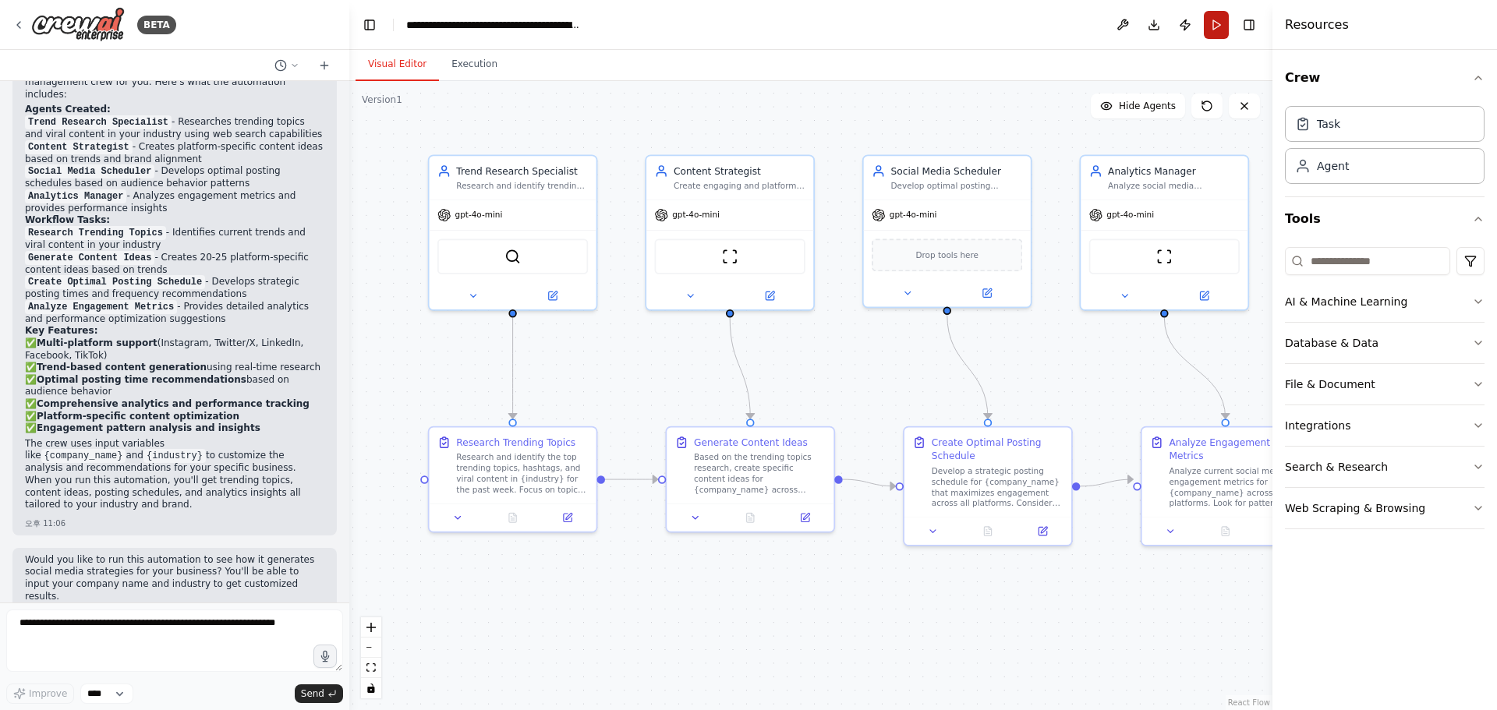
click at [1218, 34] on button "Run" at bounding box center [1216, 25] width 25 height 28
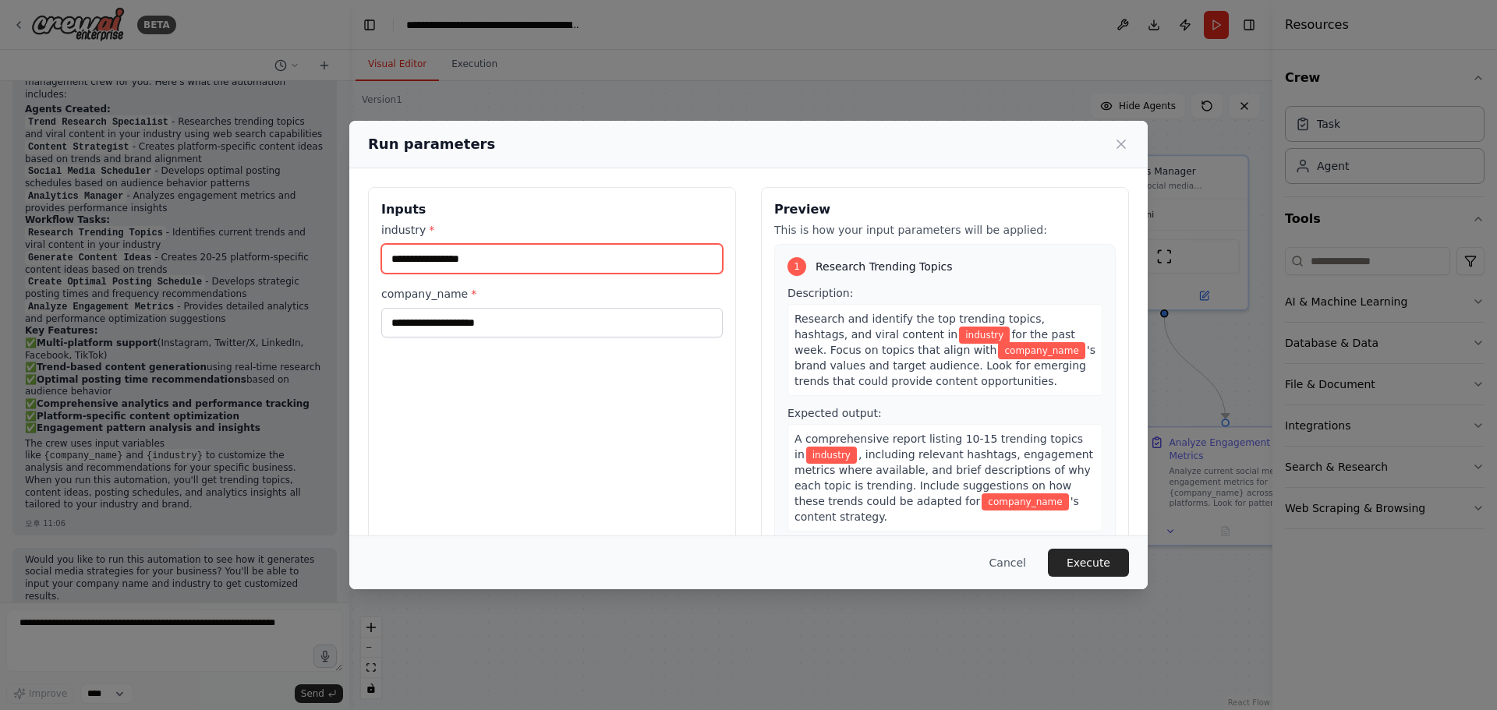
click at [487, 266] on input "industry *" at bounding box center [552, 259] width 342 height 30
drag, startPoint x: 624, startPoint y: 259, endPoint x: 608, endPoint y: 264, distance: 16.3
click at [620, 260] on input "industry *" at bounding box center [552, 259] width 342 height 30
type input "*"
type input "**"
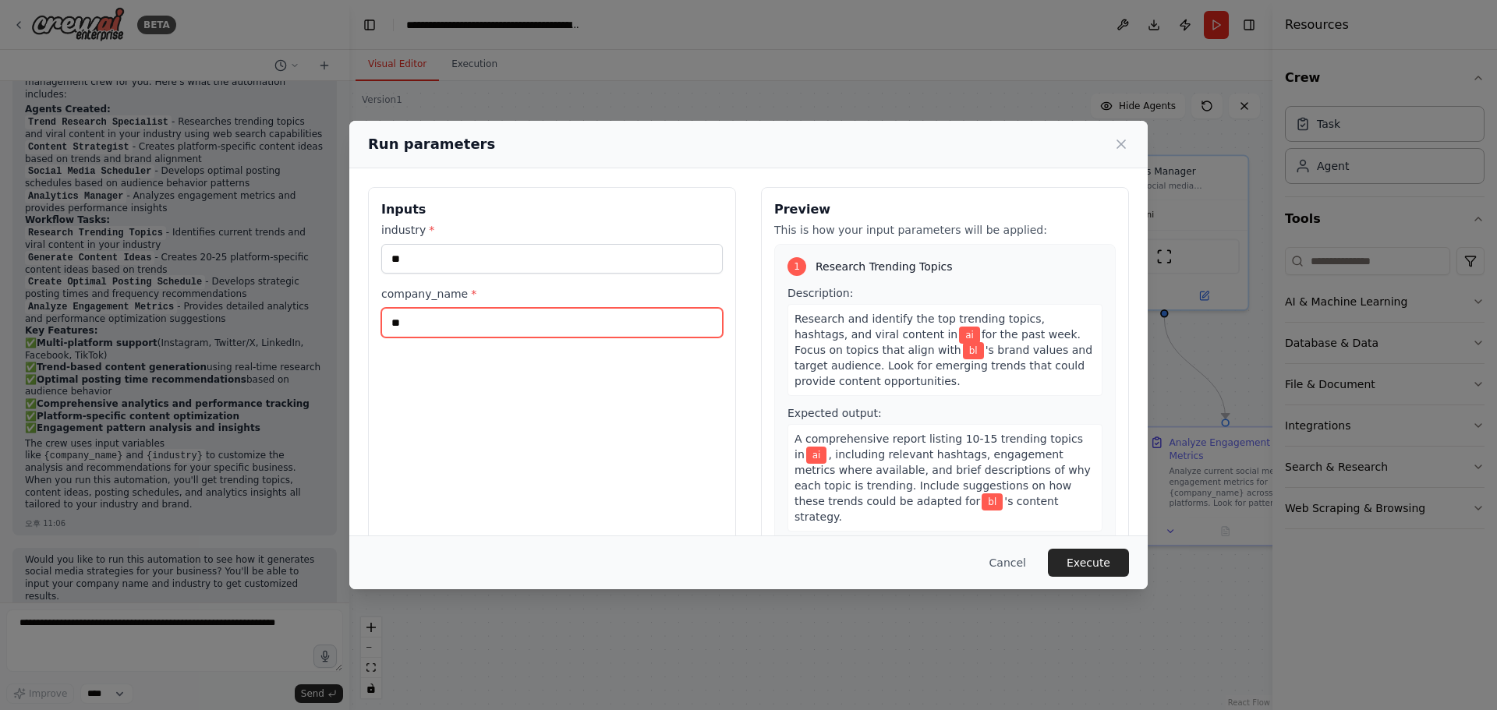
type input "*"
click at [445, 328] on input "company_name *" at bounding box center [552, 323] width 342 height 30
type input "****"
click at [1103, 572] on button "Execute" at bounding box center [1088, 563] width 81 height 28
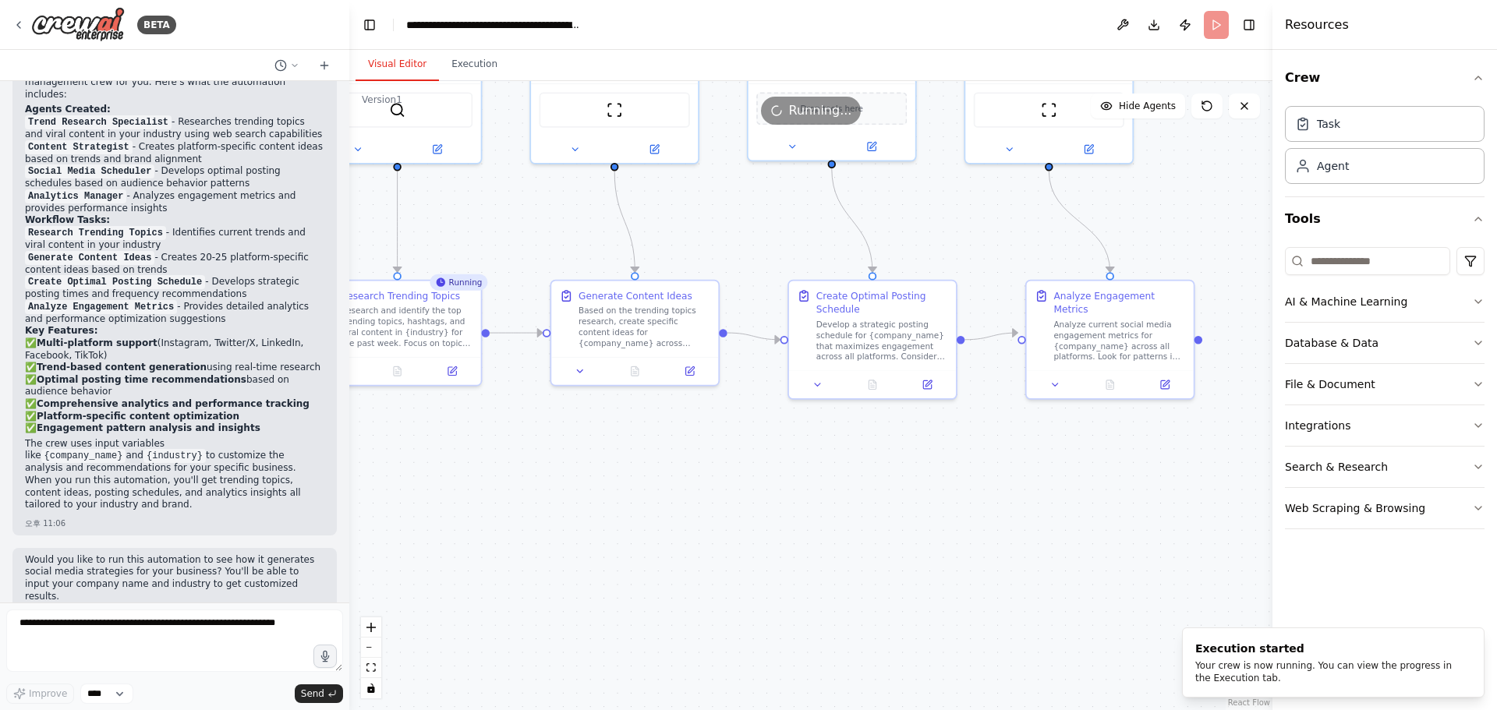
drag, startPoint x: 890, startPoint y: 632, endPoint x: 1118, endPoint y: 562, distance: 238.8
click at [777, 485] on div ".deletable-edge-delete-btn { width: 20px; height: 20px; border: 0px solid #ffff…" at bounding box center [810, 395] width 923 height 629
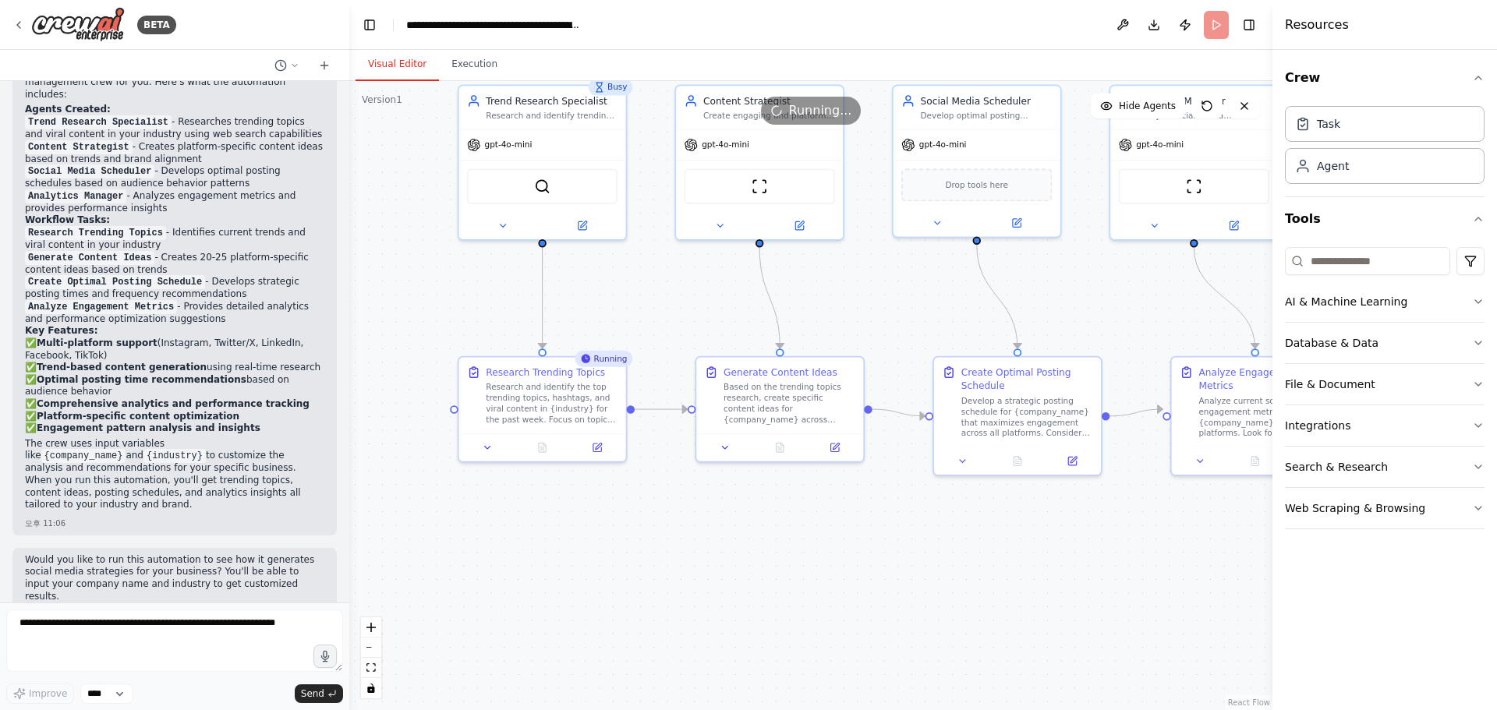
drag, startPoint x: 763, startPoint y: 540, endPoint x: 908, endPoint y: 622, distance: 167.6
click at [908, 622] on div ".deletable-edge-delete-btn { width: 20px; height: 20px; border: 0px solid #ffff…" at bounding box center [810, 395] width 923 height 629
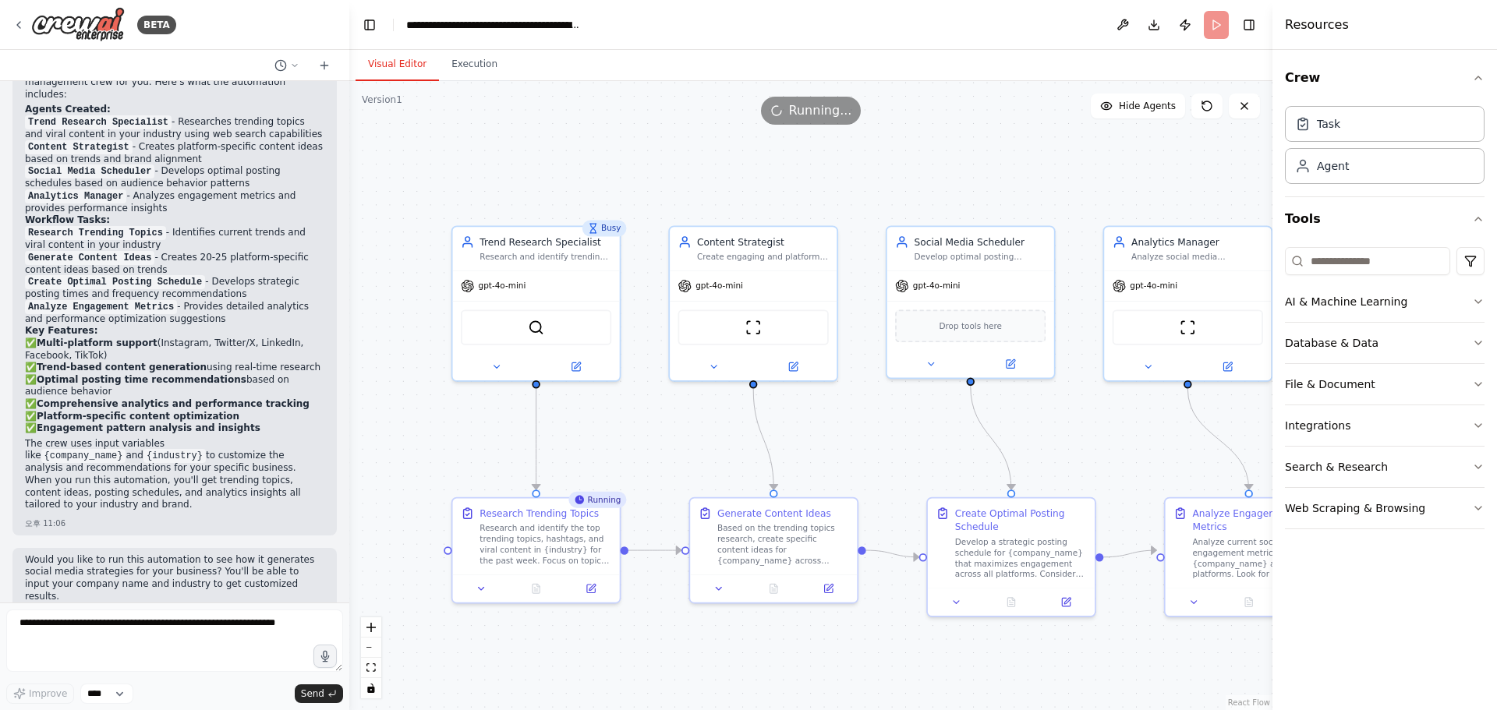
drag, startPoint x: 893, startPoint y: 315, endPoint x: 883, endPoint y: 450, distance: 135.3
click at [883, 450] on div ".deletable-edge-delete-btn { width: 20px; height: 20px; border: 0px solid #ffff…" at bounding box center [810, 395] width 923 height 629
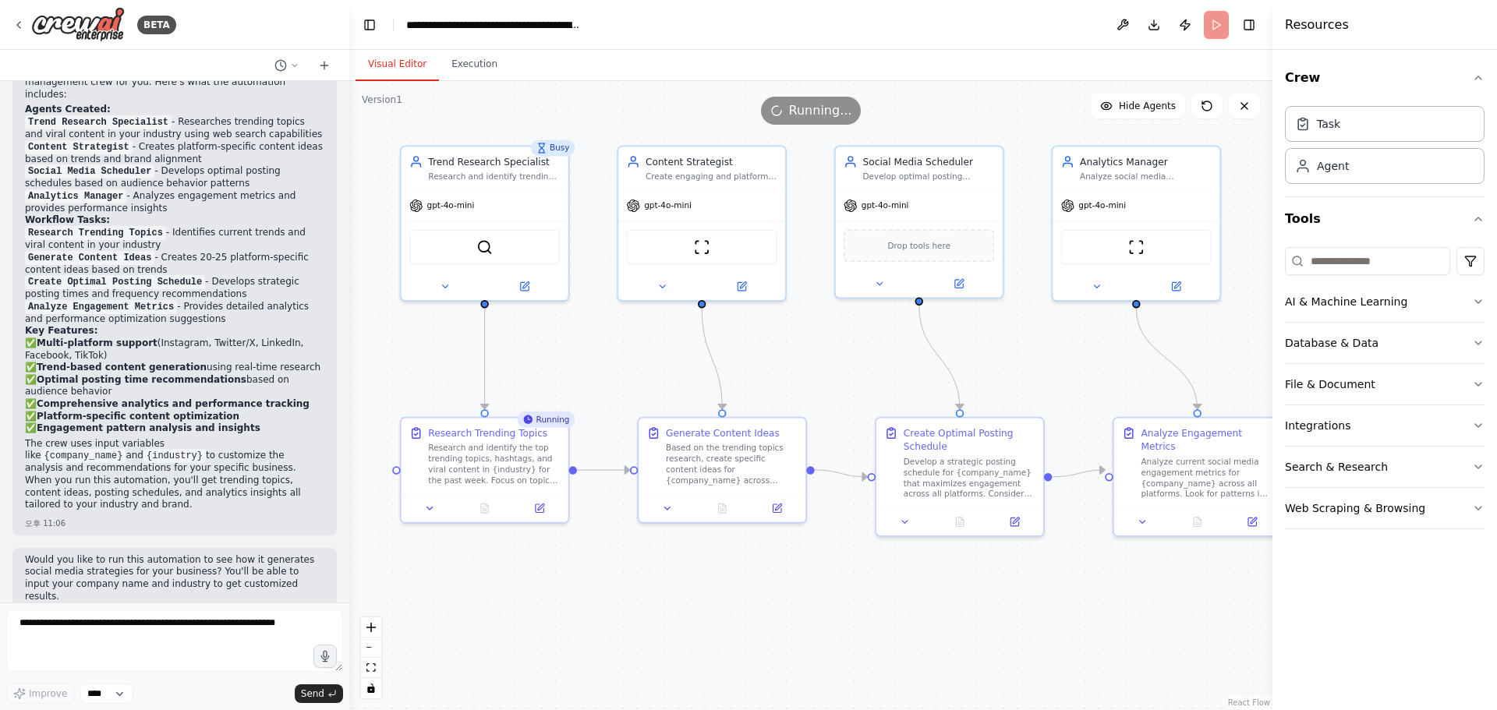
drag, startPoint x: 1042, startPoint y: 149, endPoint x: 979, endPoint y: 62, distance: 107.1
click at [980, 62] on div "Visual Editor Execution Version 1 Show Tools Hide Agents .deletable-edge-delete…" at bounding box center [810, 380] width 923 height 660
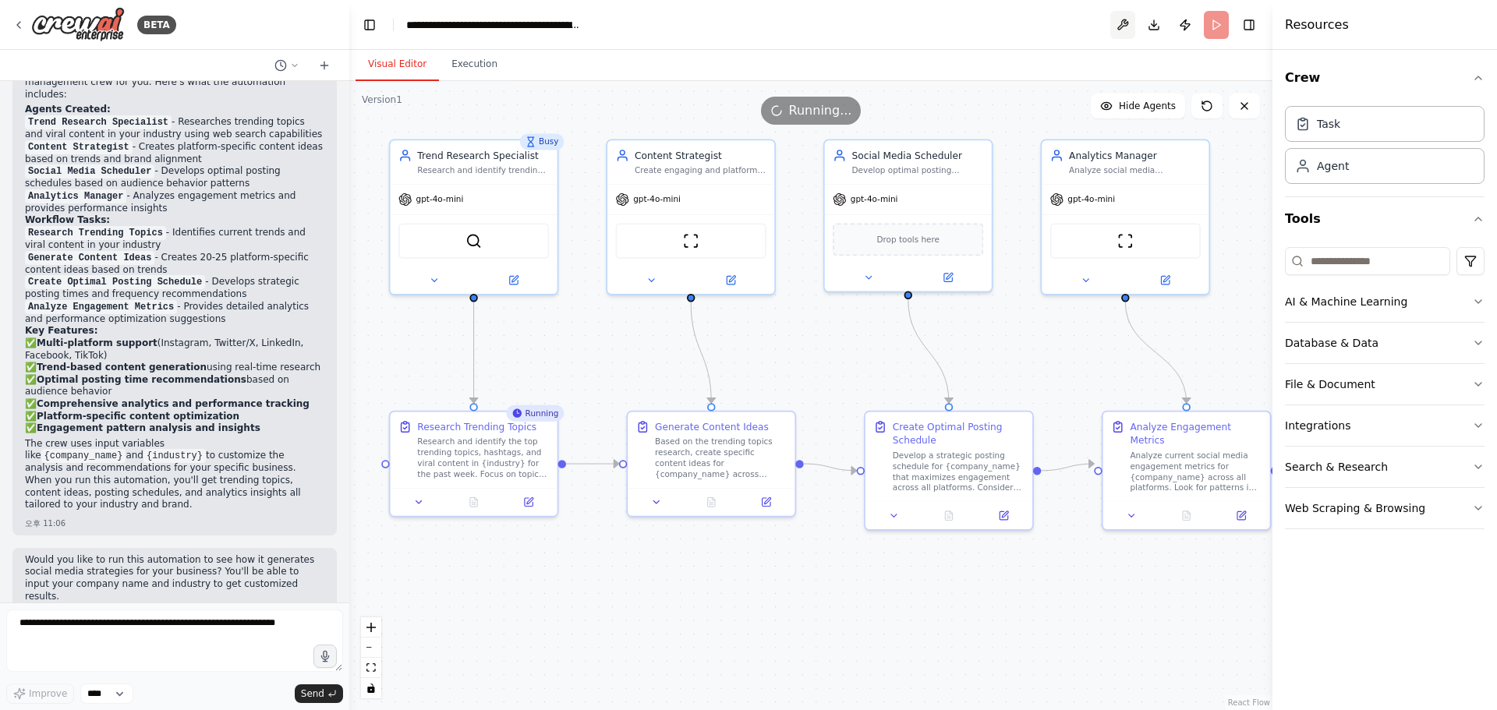
click at [1117, 23] on button at bounding box center [1122, 25] width 25 height 28
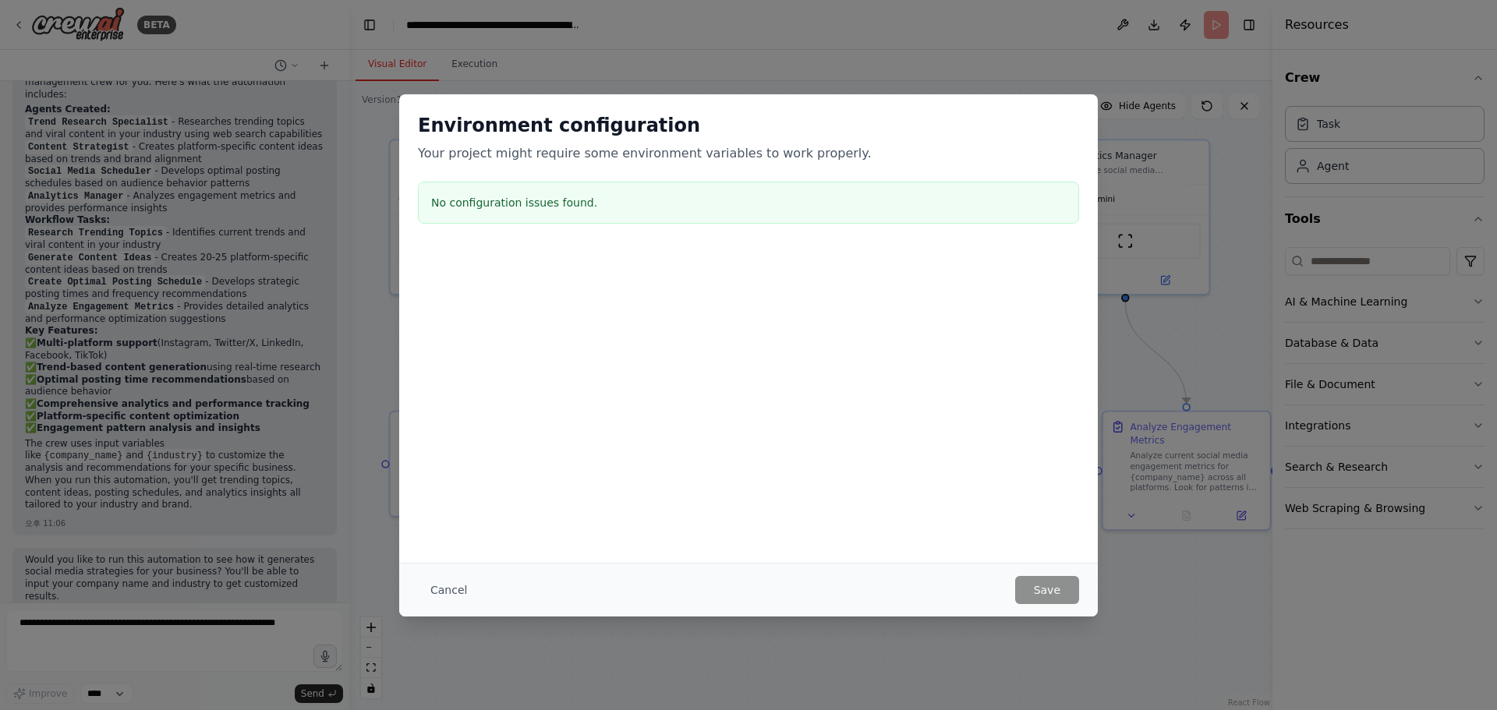
click at [1156, 604] on div "Environment configuration Your project might require some environment variables…" at bounding box center [748, 355] width 1497 height 710
click at [460, 589] on button "Cancel" at bounding box center [449, 590] width 62 height 28
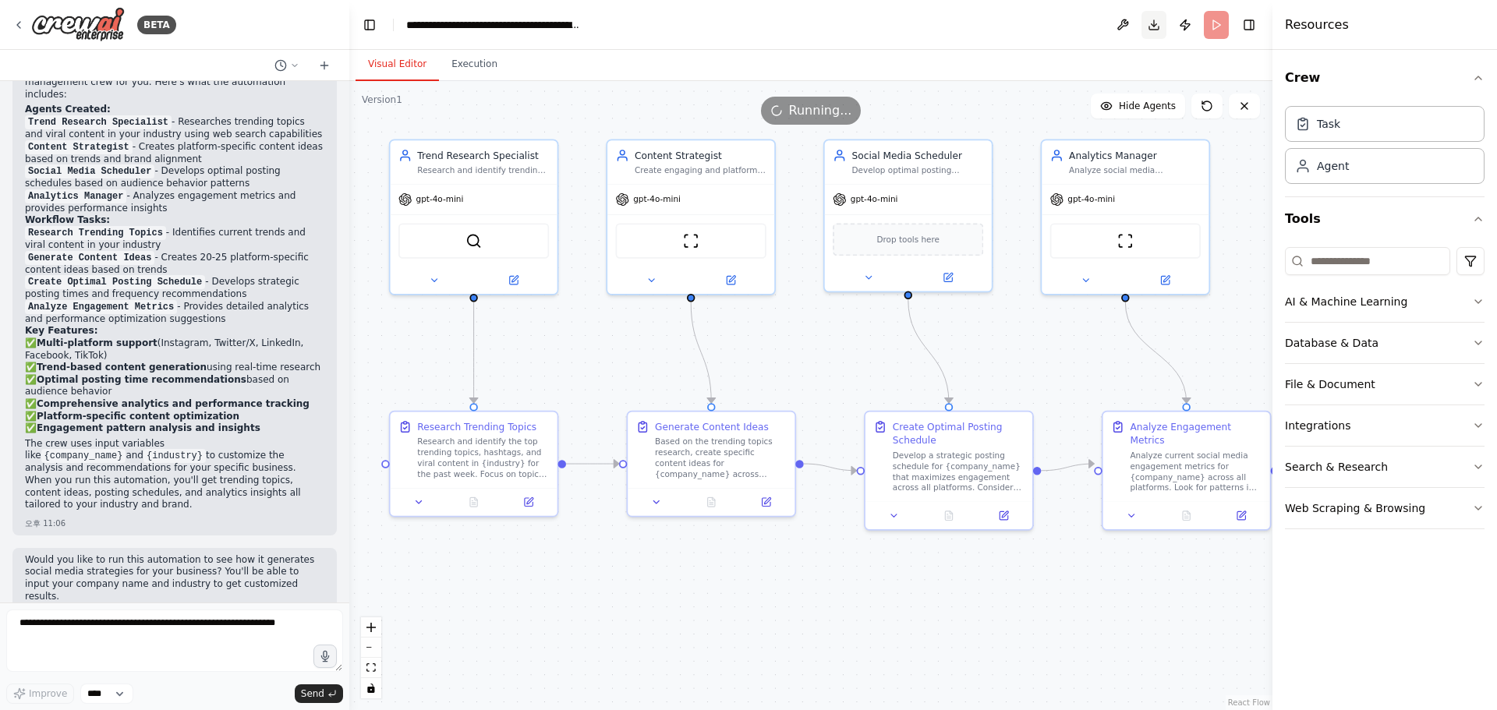
click at [1159, 30] on button "Download" at bounding box center [1154, 25] width 25 height 28
click at [1055, 613] on div ".deletable-edge-delete-btn { width: 20px; height: 20px; border: 0px solid #ffff…" at bounding box center [810, 395] width 923 height 629
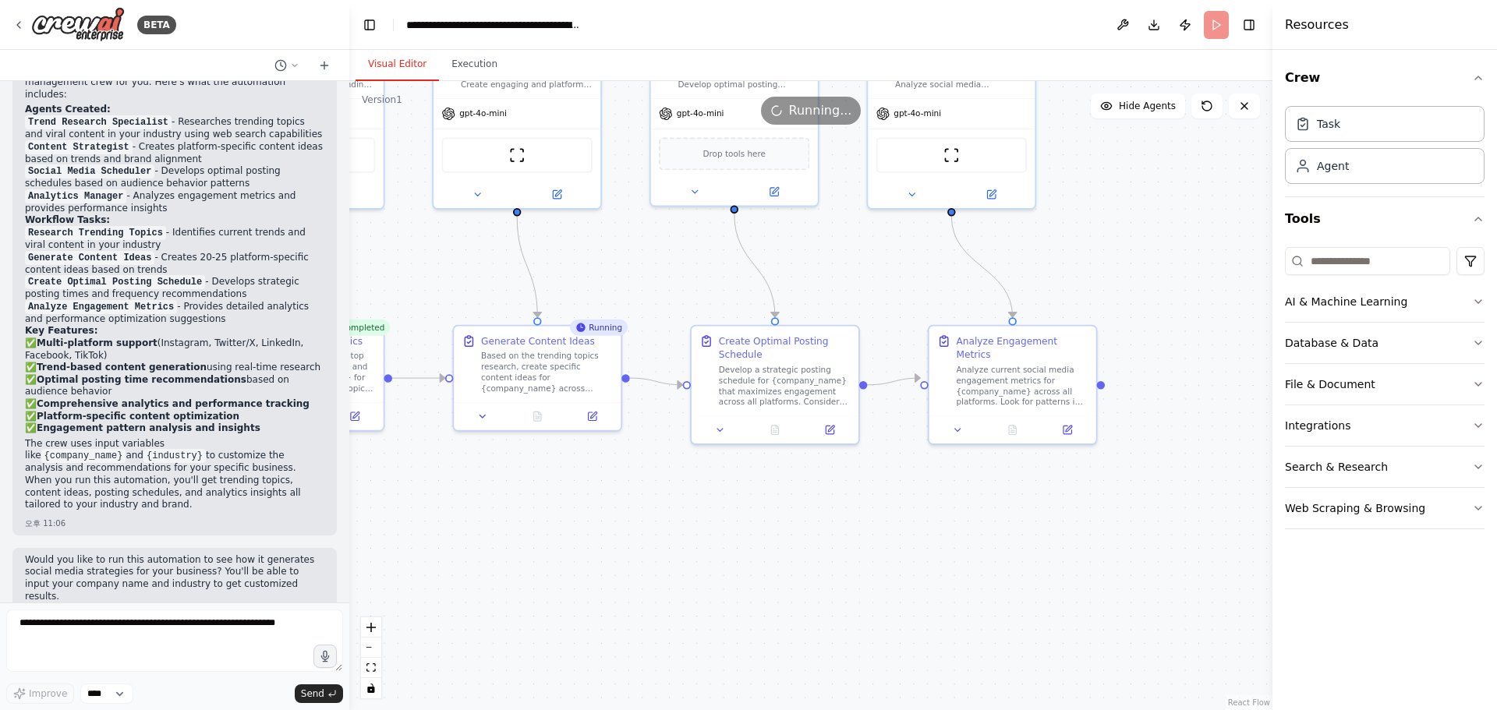
drag, startPoint x: 1158, startPoint y: 625, endPoint x: 993, endPoint y: 543, distance: 183.8
click at [993, 543] on div ".deletable-edge-delete-btn { width: 20px; height: 20px; border: 0px solid #ffff…" at bounding box center [810, 395] width 923 height 629
click at [1421, 310] on button "AI & Machine Learning" at bounding box center [1385, 301] width 200 height 41
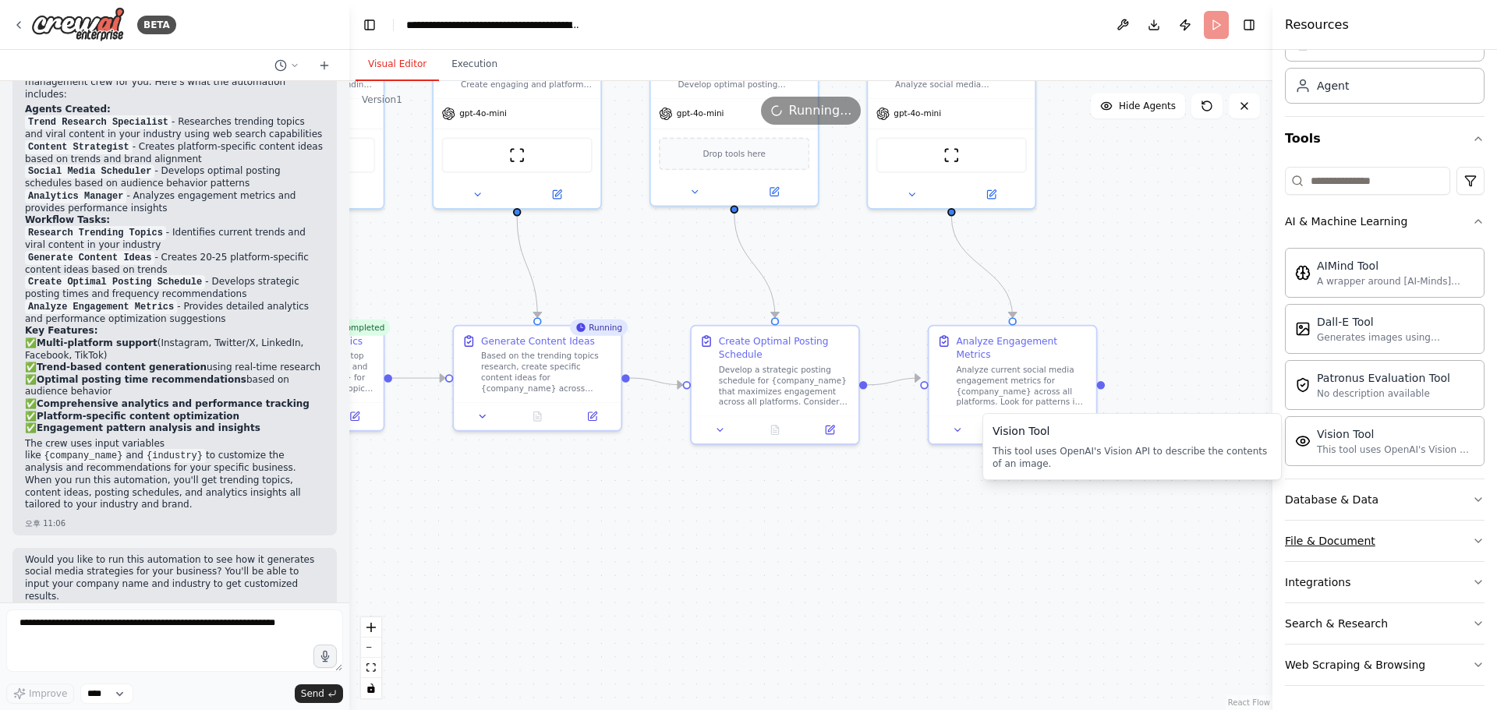
scroll to position [81, 0]
click at [1404, 501] on button "Database & Data" at bounding box center [1385, 499] width 200 height 41
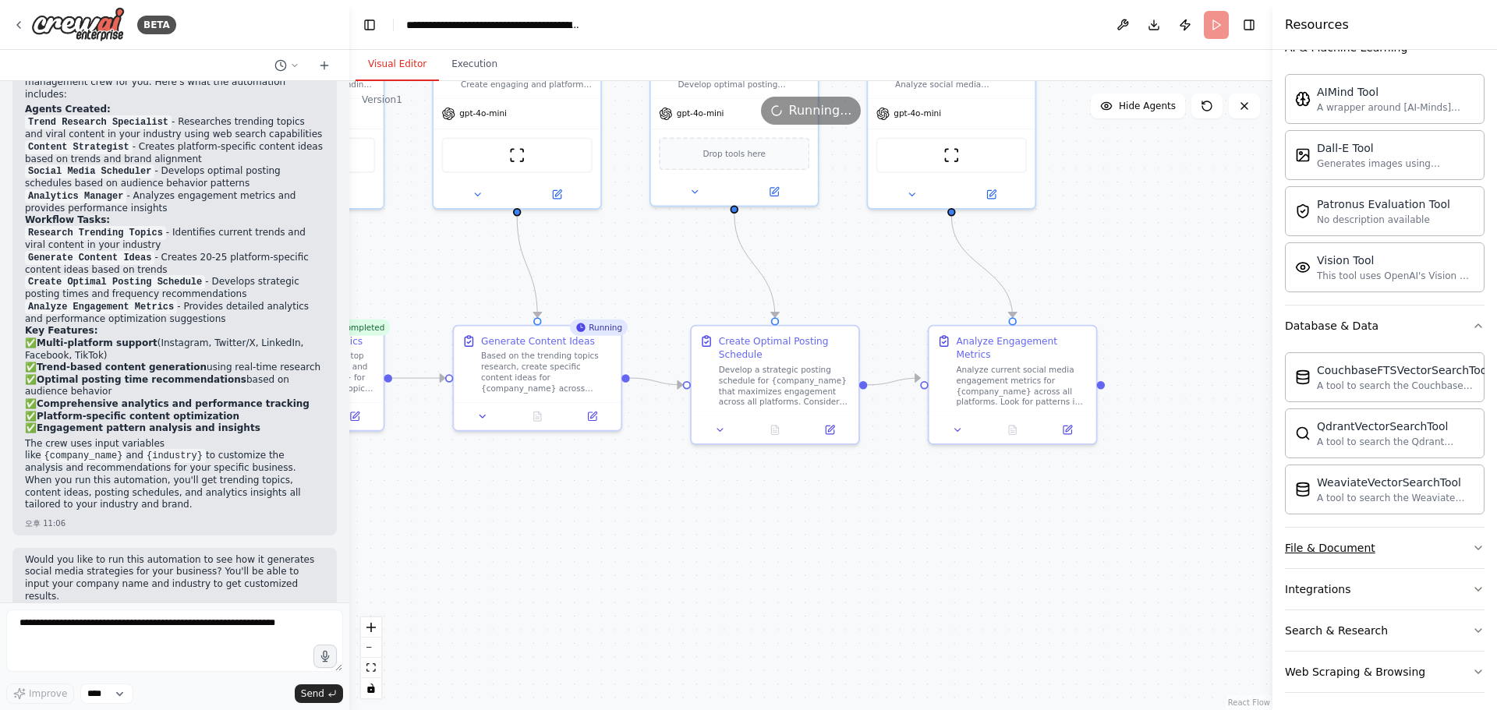
scroll to position [262, 0]
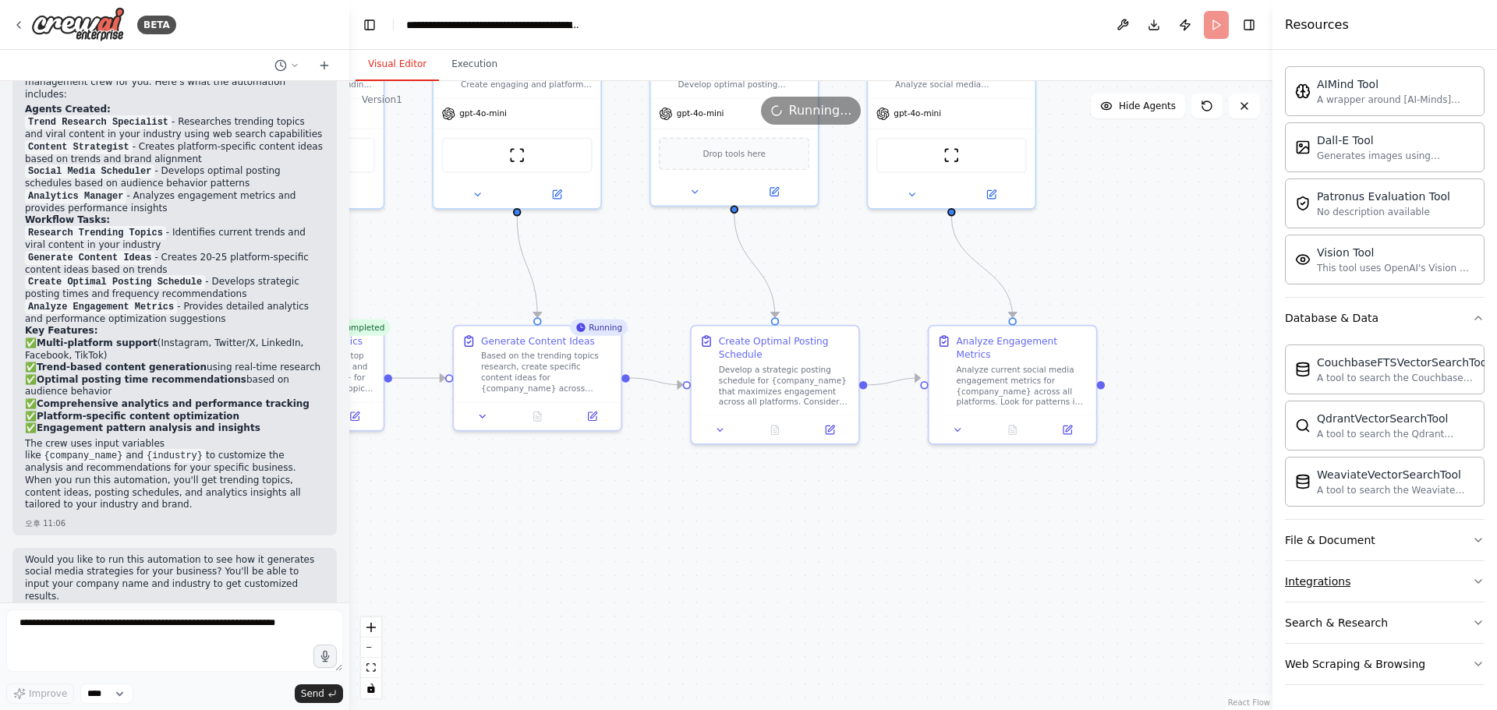
click at [1372, 582] on button "Integrations" at bounding box center [1385, 581] width 200 height 41
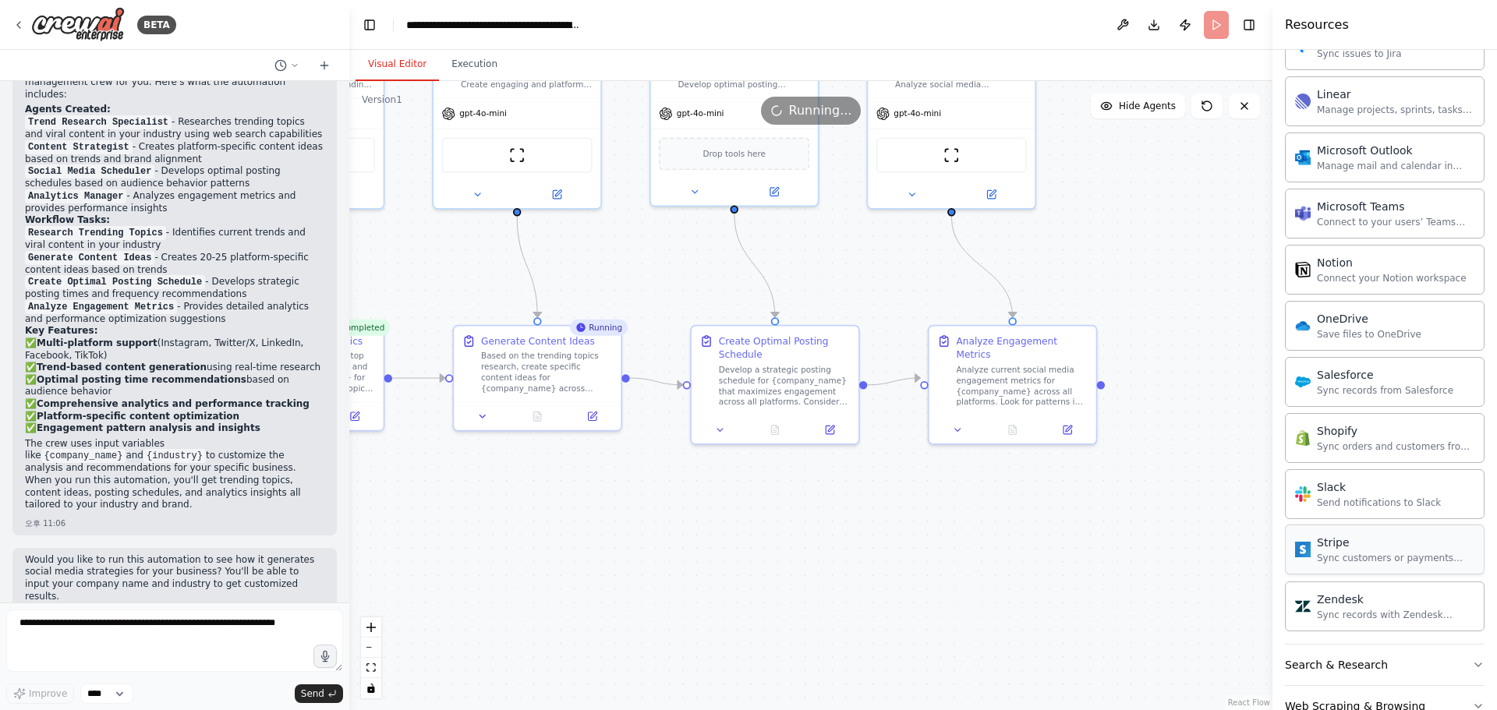
scroll to position [1453, 0]
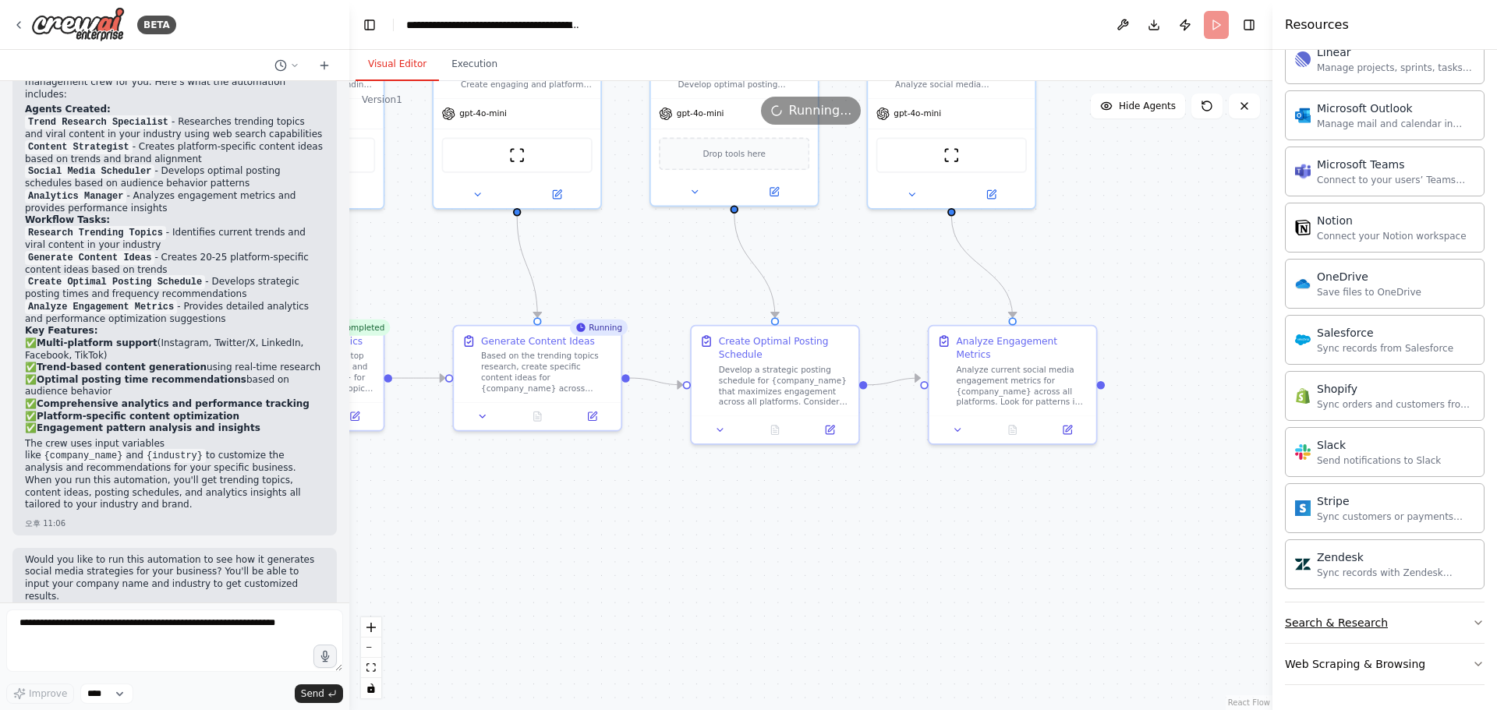
click at [1379, 630] on button "Search & Research" at bounding box center [1385, 623] width 200 height 41
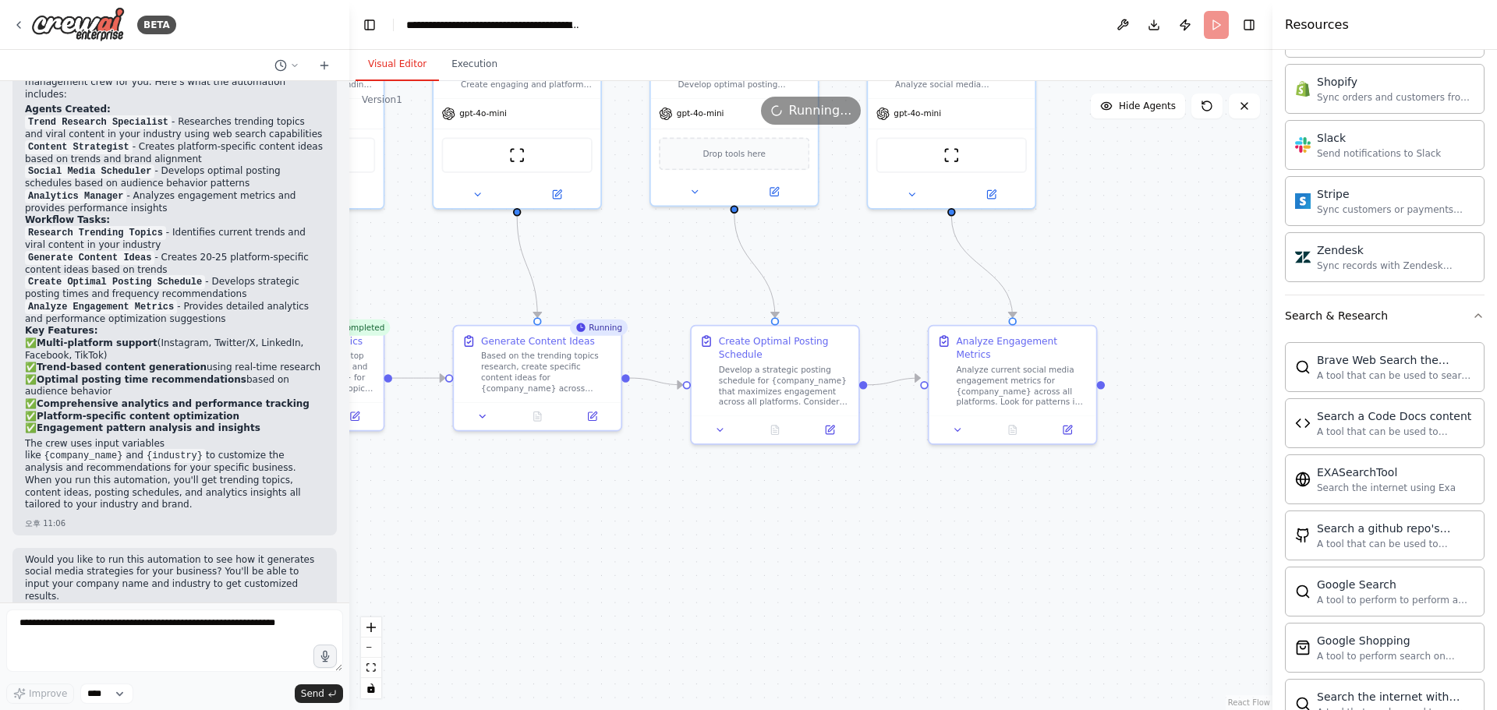
scroll to position [1765, 0]
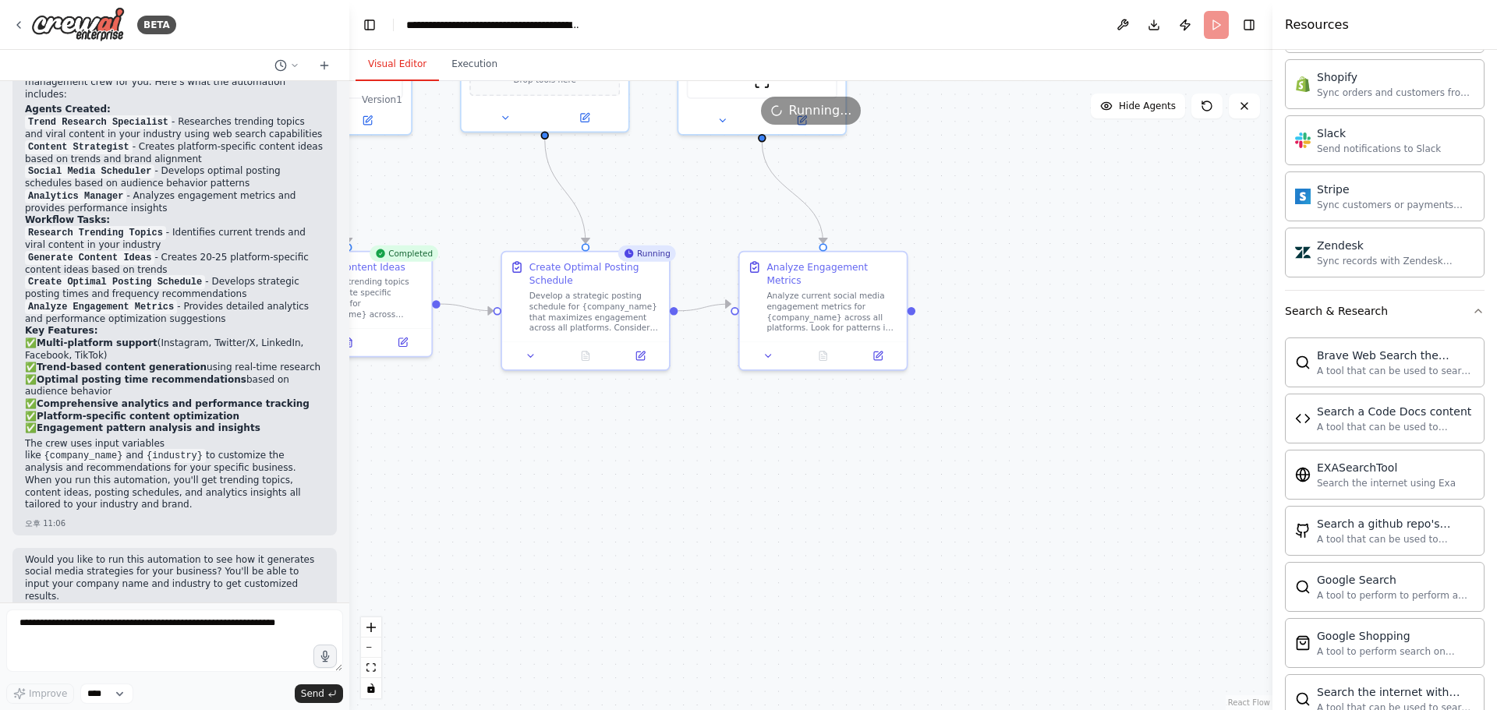
drag, startPoint x: 920, startPoint y: 551, endPoint x: 647, endPoint y: 395, distance: 314.7
click at [646, 395] on div ".deletable-edge-delete-btn { width: 20px; height: 20px; border: 0px solid #ffff…" at bounding box center [810, 395] width 923 height 629
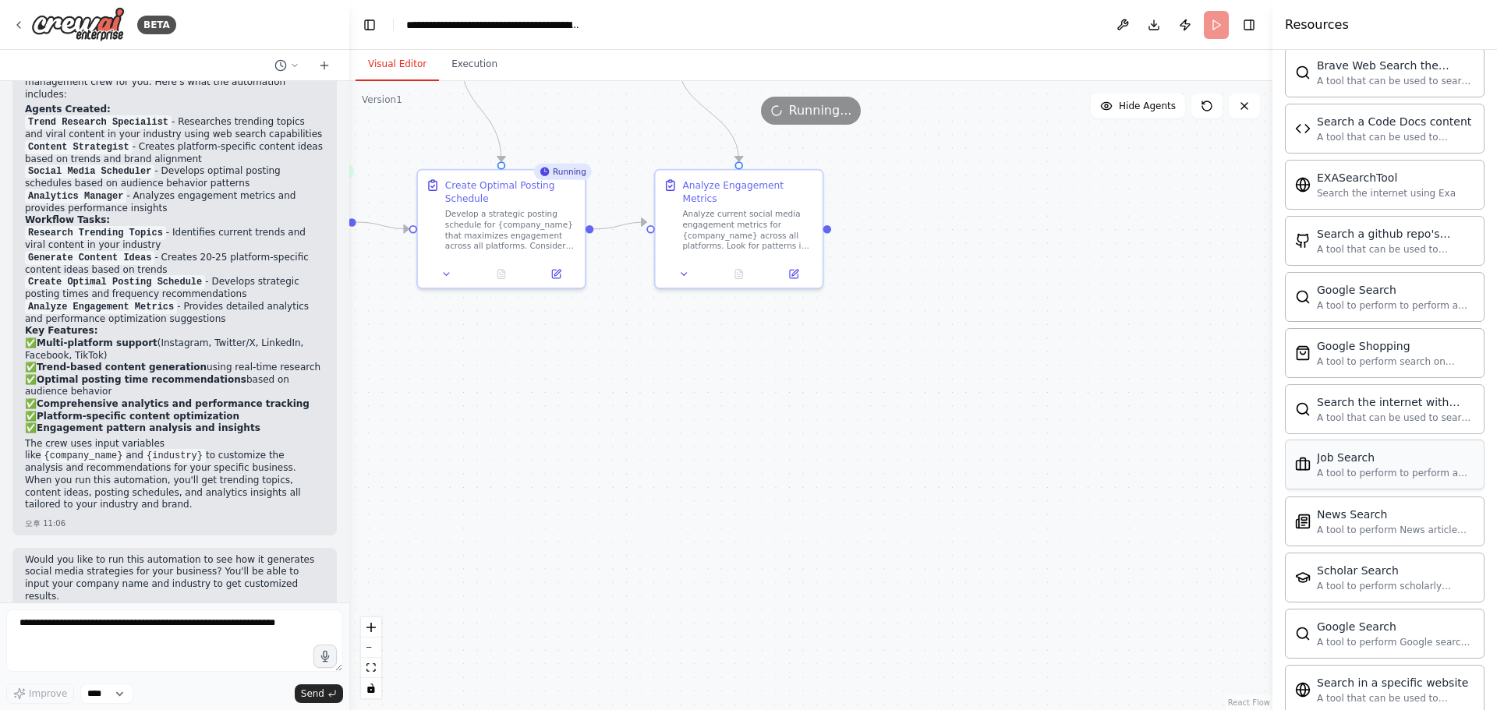
scroll to position [2155, 0]
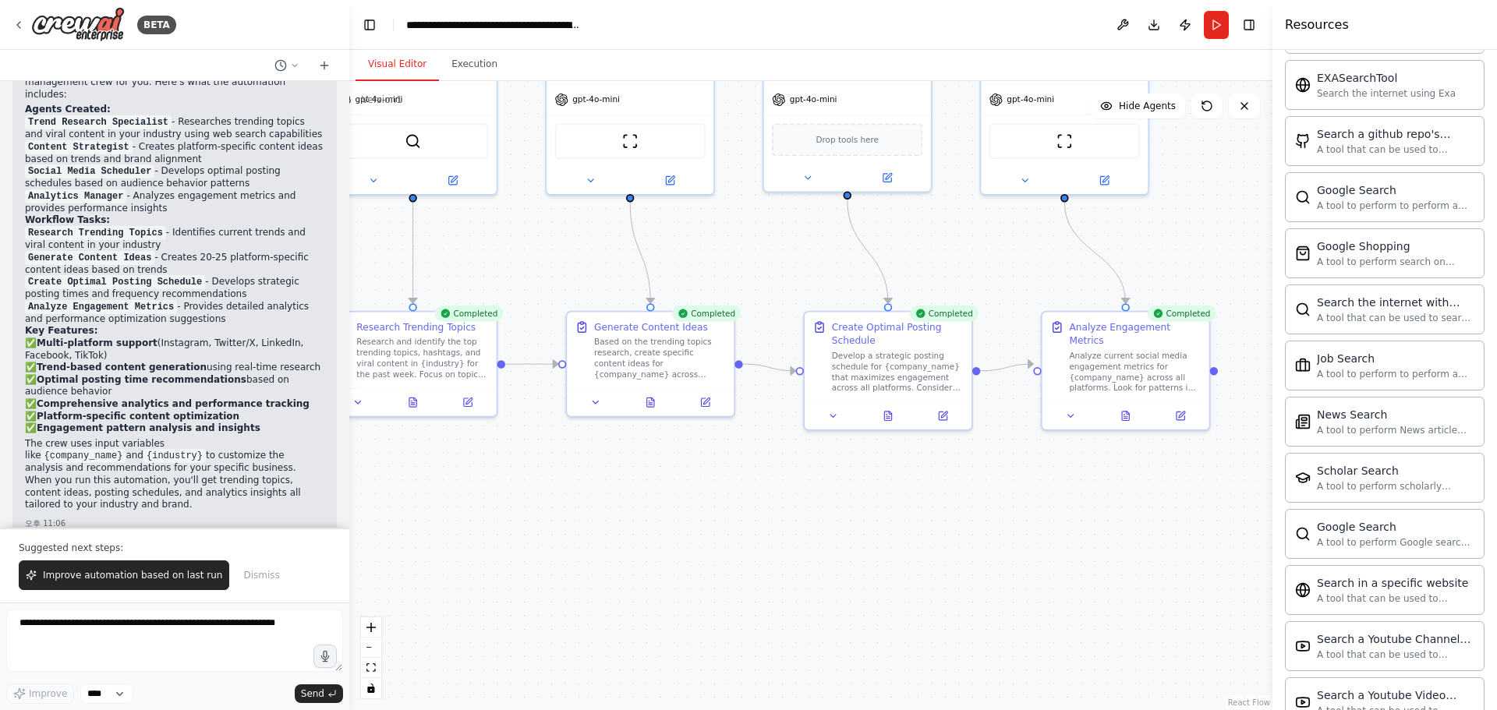
drag, startPoint x: 821, startPoint y: 515, endPoint x: 954, endPoint y: 602, distance: 158.3
click at [1045, 620] on div ".deletable-edge-delete-btn { width: 20px; height: 20px; border: 0px solid #ffff…" at bounding box center [810, 395] width 923 height 629
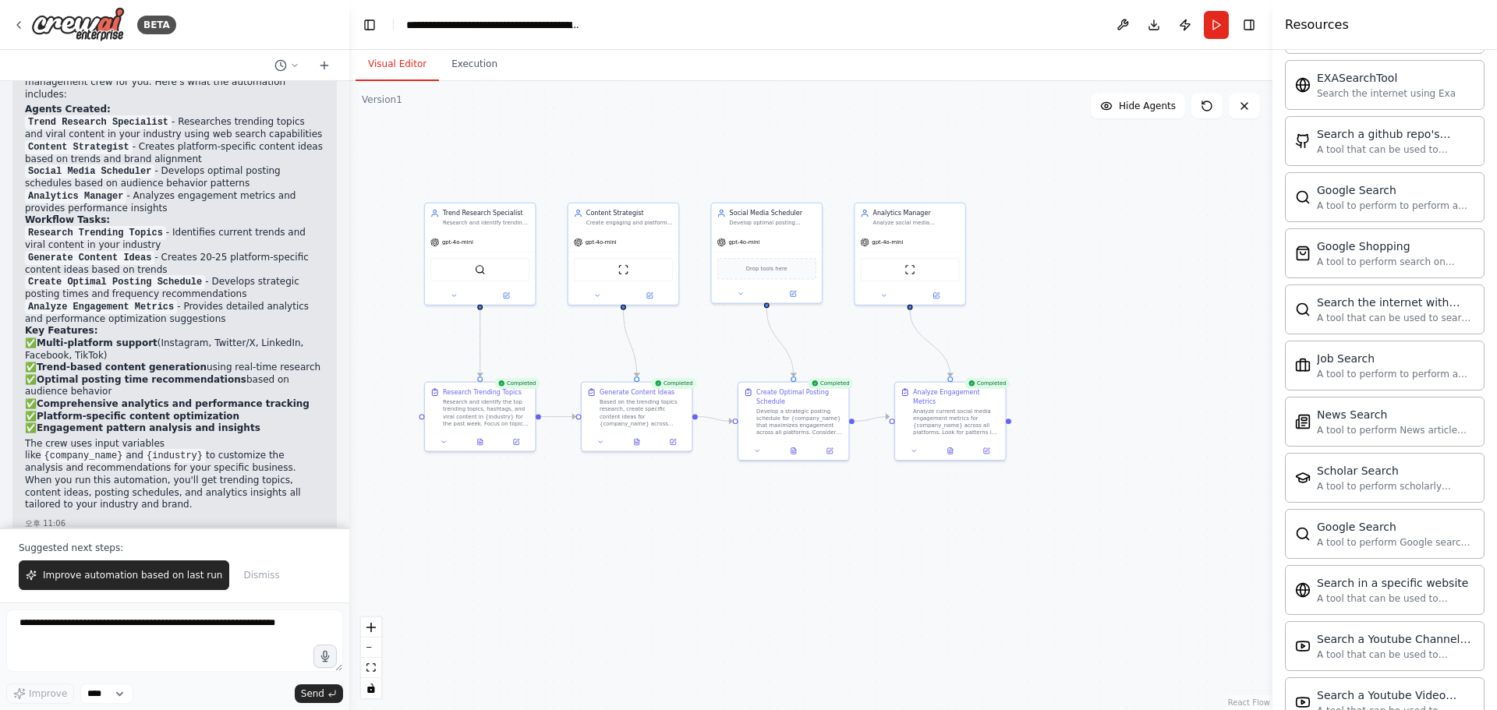
drag, startPoint x: 1007, startPoint y: 594, endPoint x: 889, endPoint y: 565, distance: 121.2
click at [889, 565] on div ".deletable-edge-delete-btn { width: 20px; height: 20px; border: 0px solid #ffff…" at bounding box center [810, 395] width 923 height 629
click at [978, 412] on div "Analyze current social media engagement metrics for {company_name} across all p…" at bounding box center [956, 420] width 87 height 29
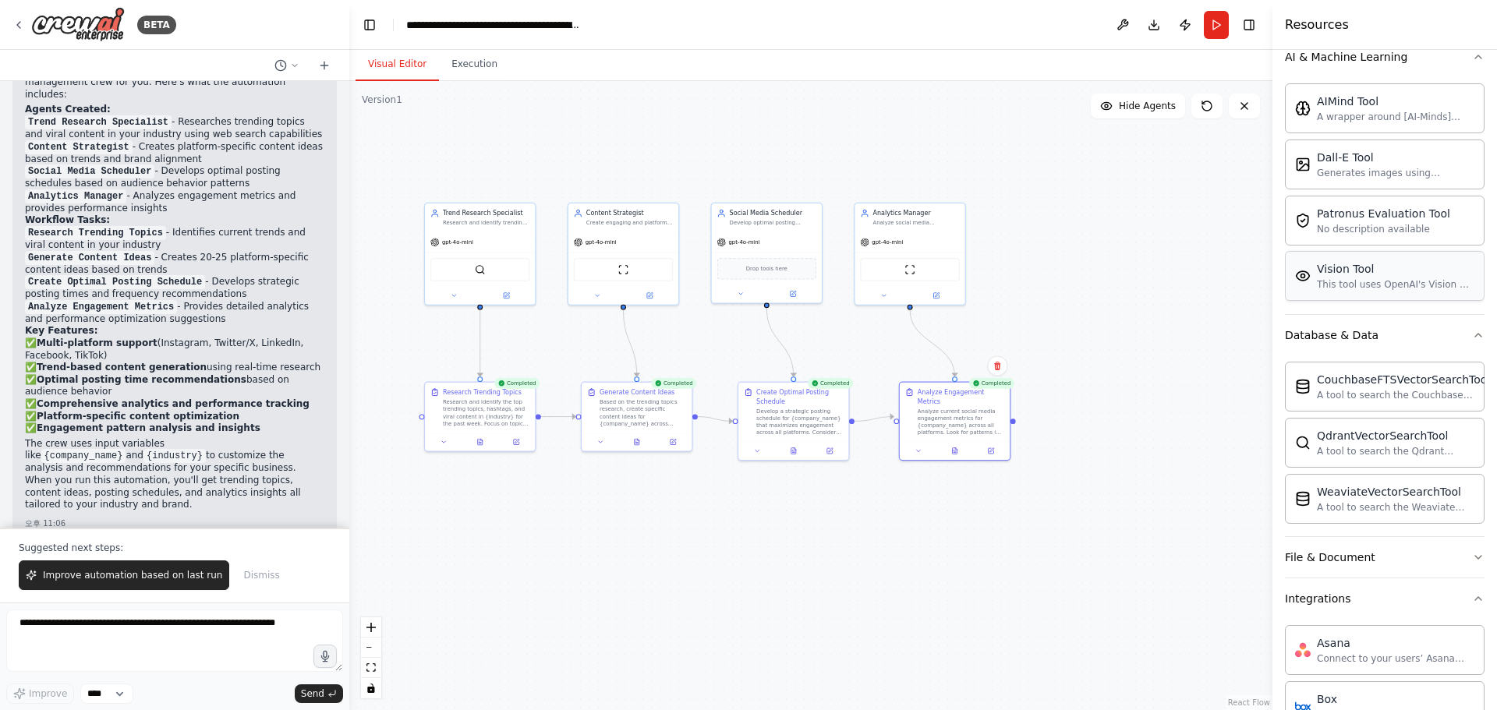
scroll to position [0, 0]
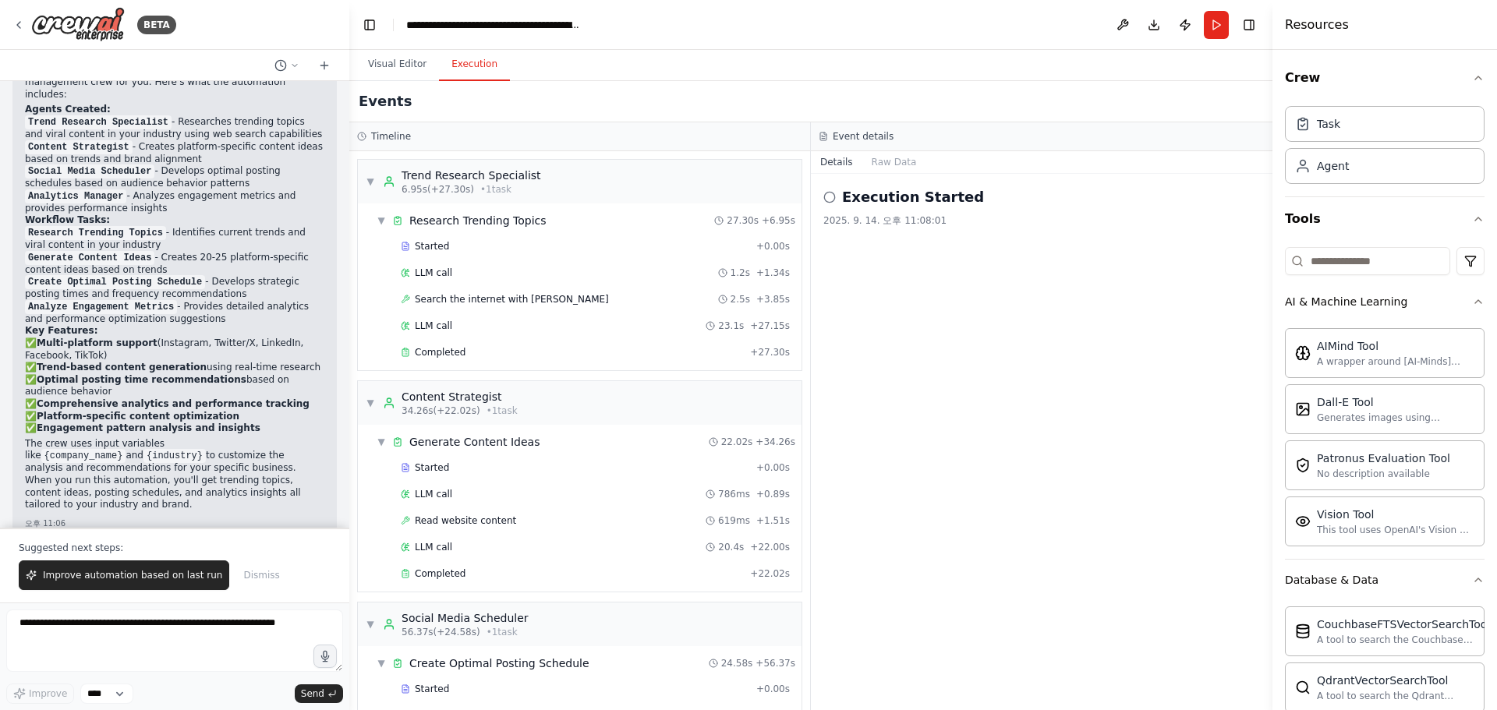
click at [467, 69] on button "Execution" at bounding box center [474, 64] width 71 height 33
click at [409, 64] on button "Visual Editor" at bounding box center [397, 64] width 83 height 33
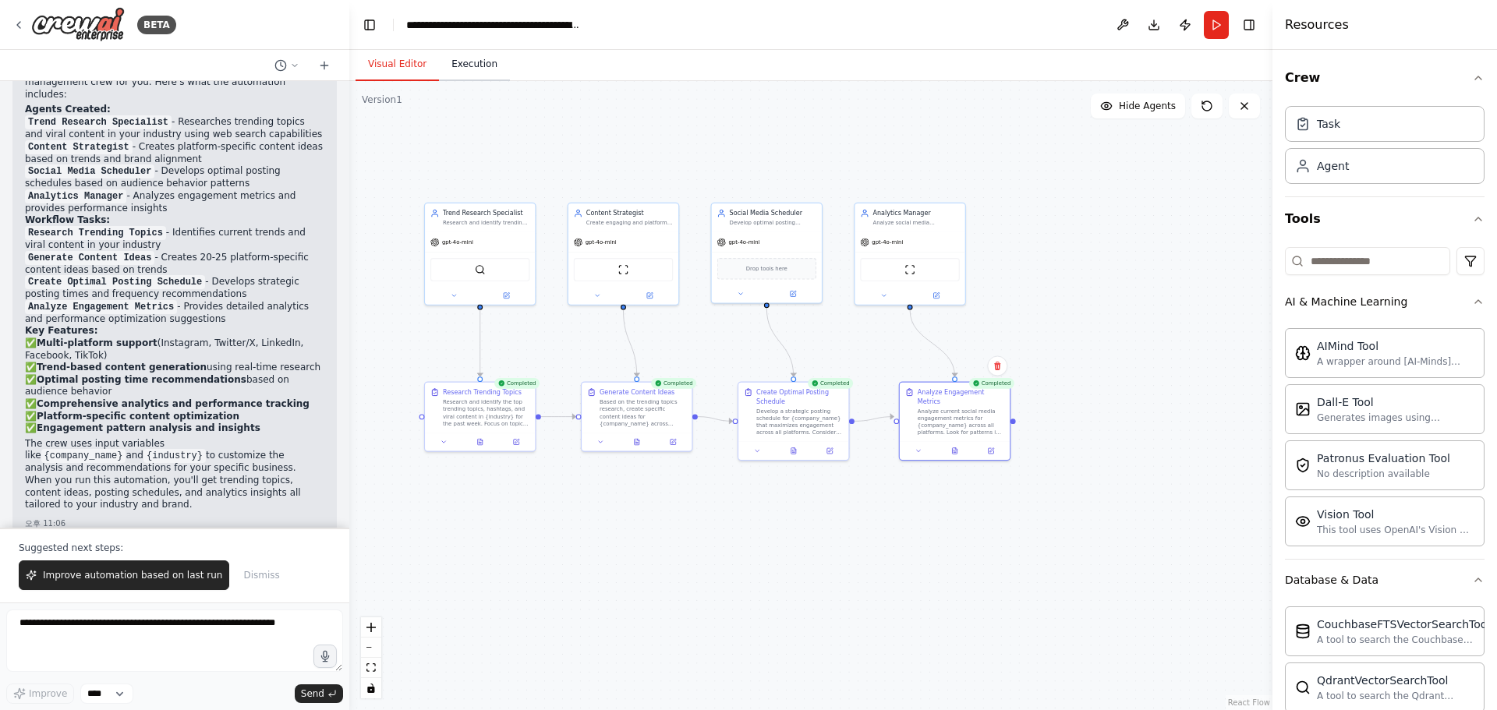
click at [458, 53] on button "Execution" at bounding box center [474, 64] width 71 height 33
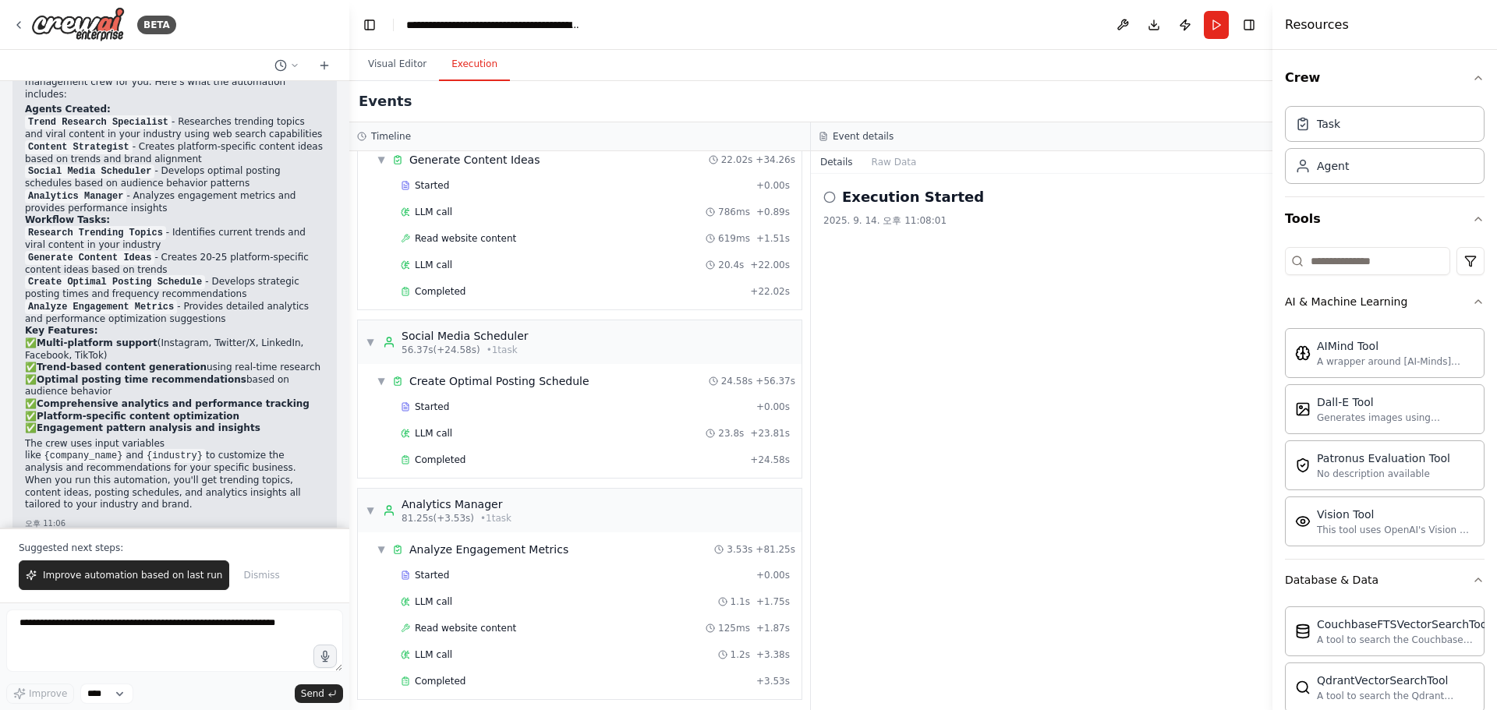
scroll to position [289, 0]
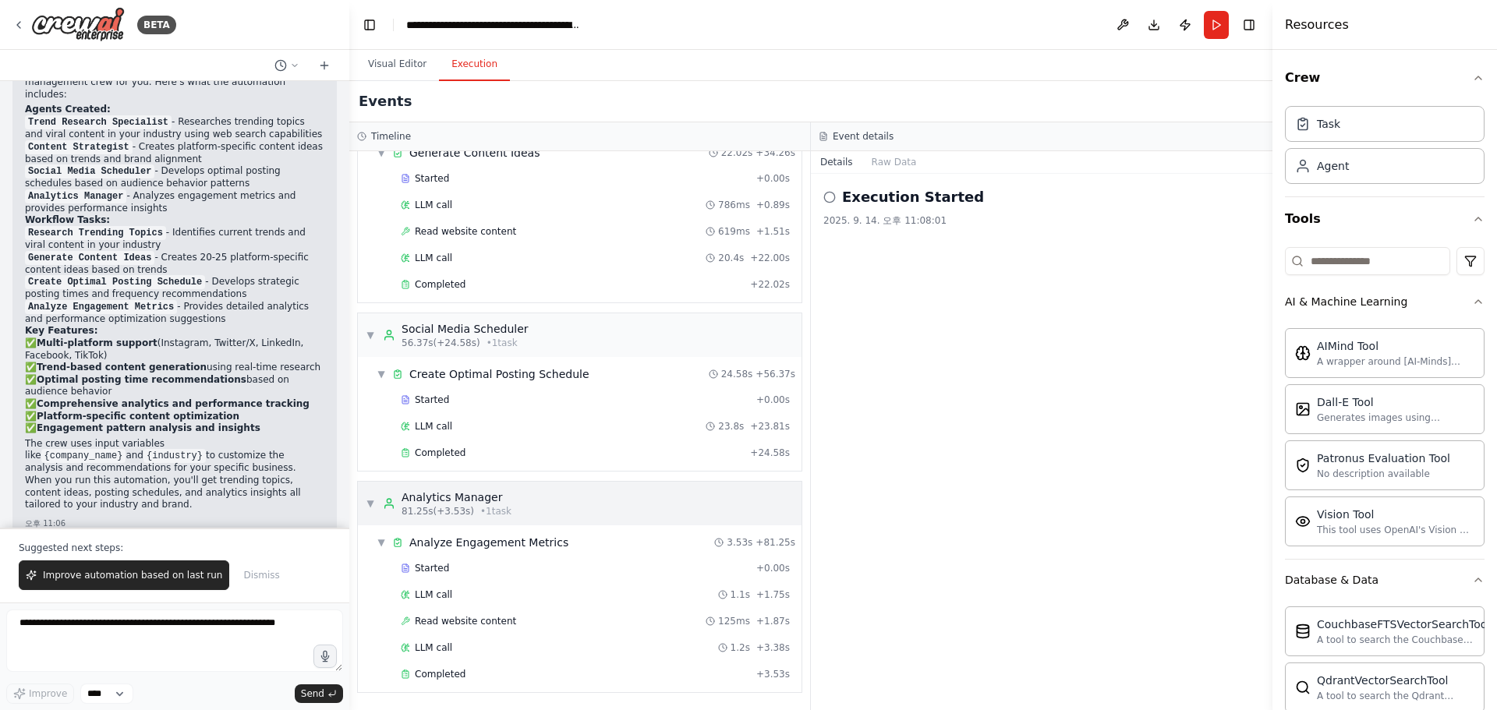
click at [561, 500] on div "▼ Analytics Manager 81.25s (+3.53s) • 1 task" at bounding box center [580, 504] width 444 height 44
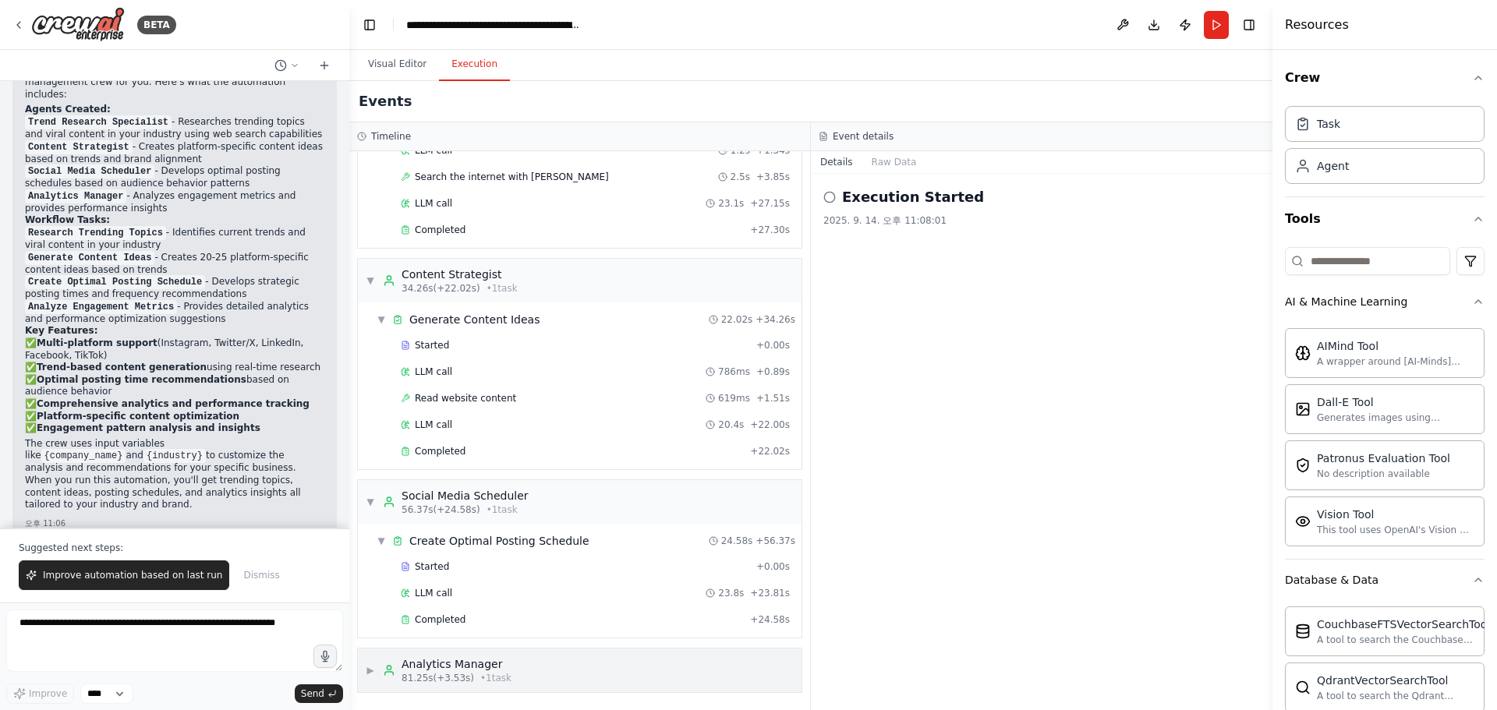
scroll to position [122, 0]
click at [558, 505] on div "▼ Social Media Scheduler 56.37s (+24.58s) • 1 task" at bounding box center [580, 502] width 444 height 44
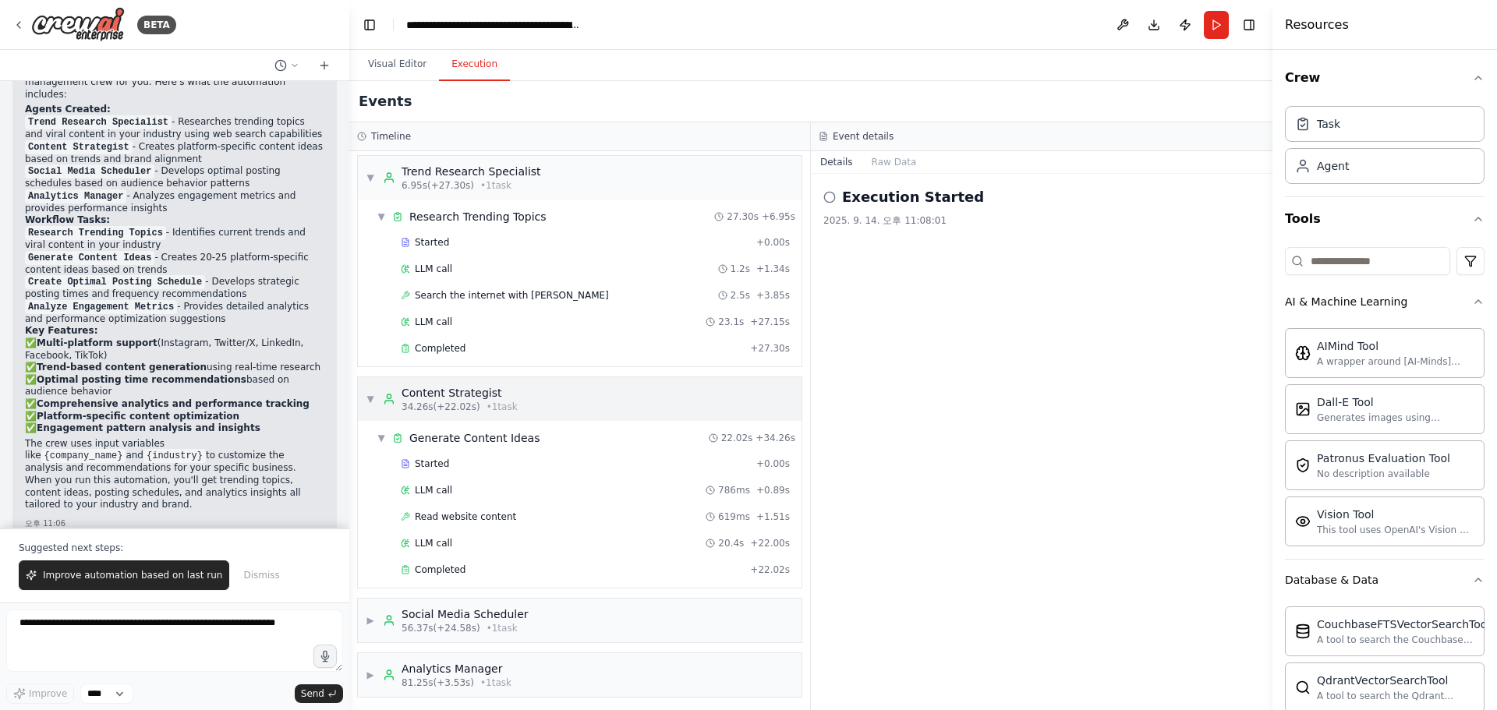
scroll to position [0, 0]
click at [886, 159] on button "Raw Data" at bounding box center [894, 162] width 64 height 22
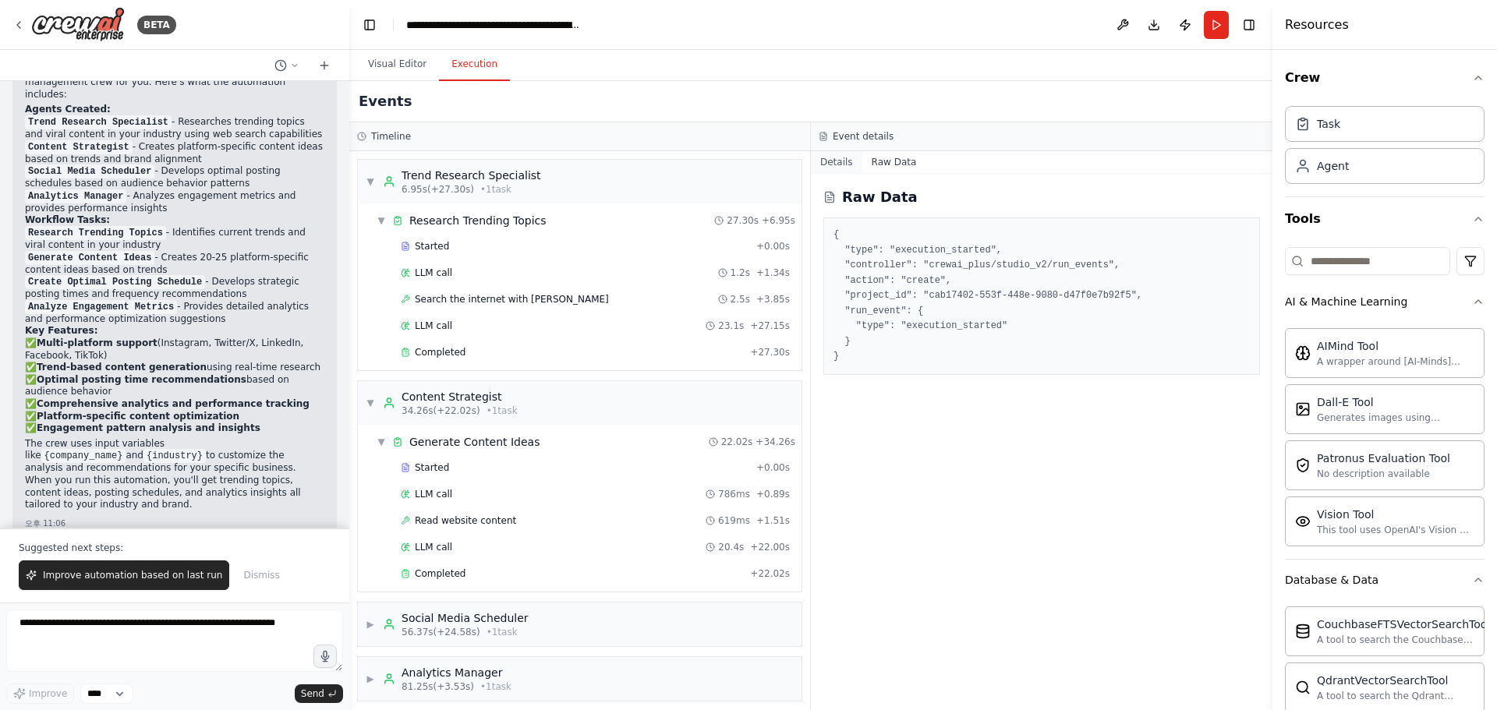
click at [834, 159] on button "Details" at bounding box center [836, 162] width 51 height 22
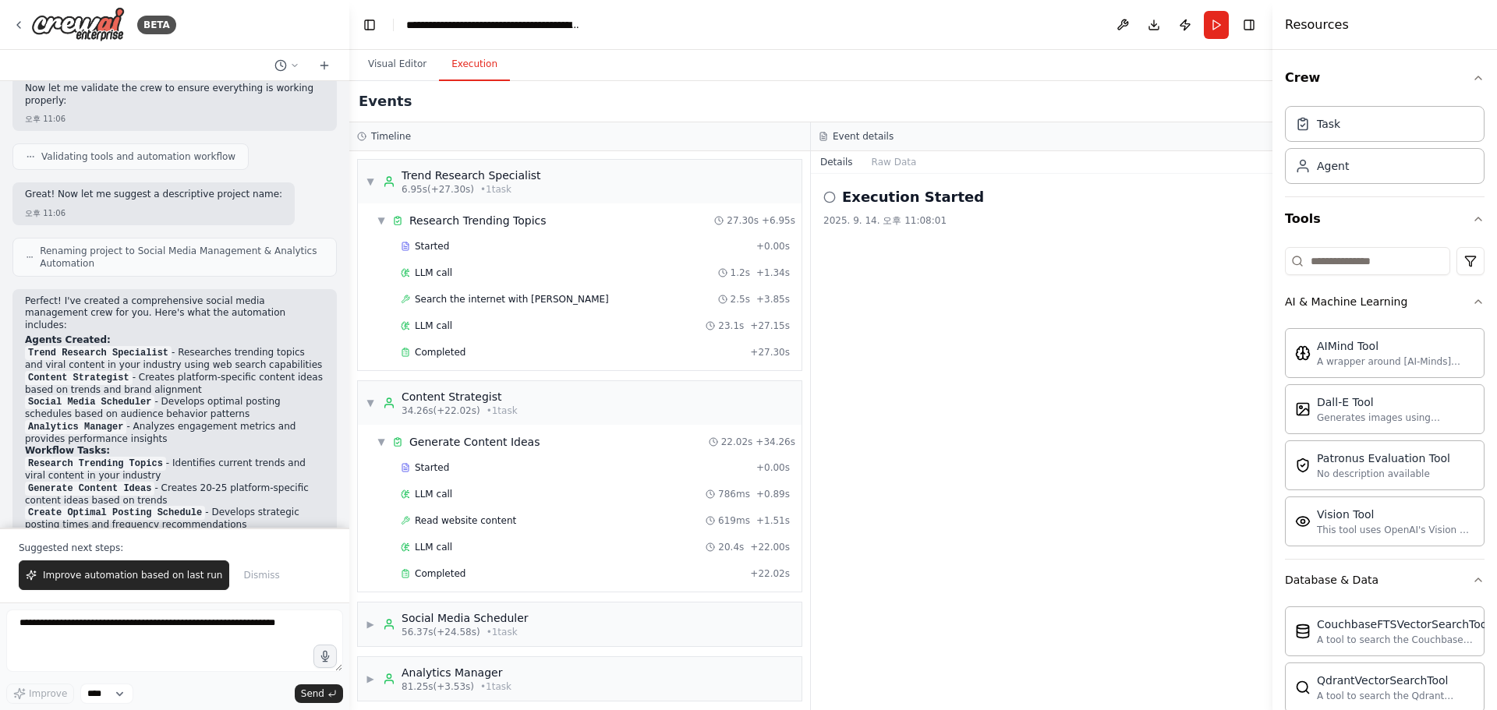
scroll to position [1104, 0]
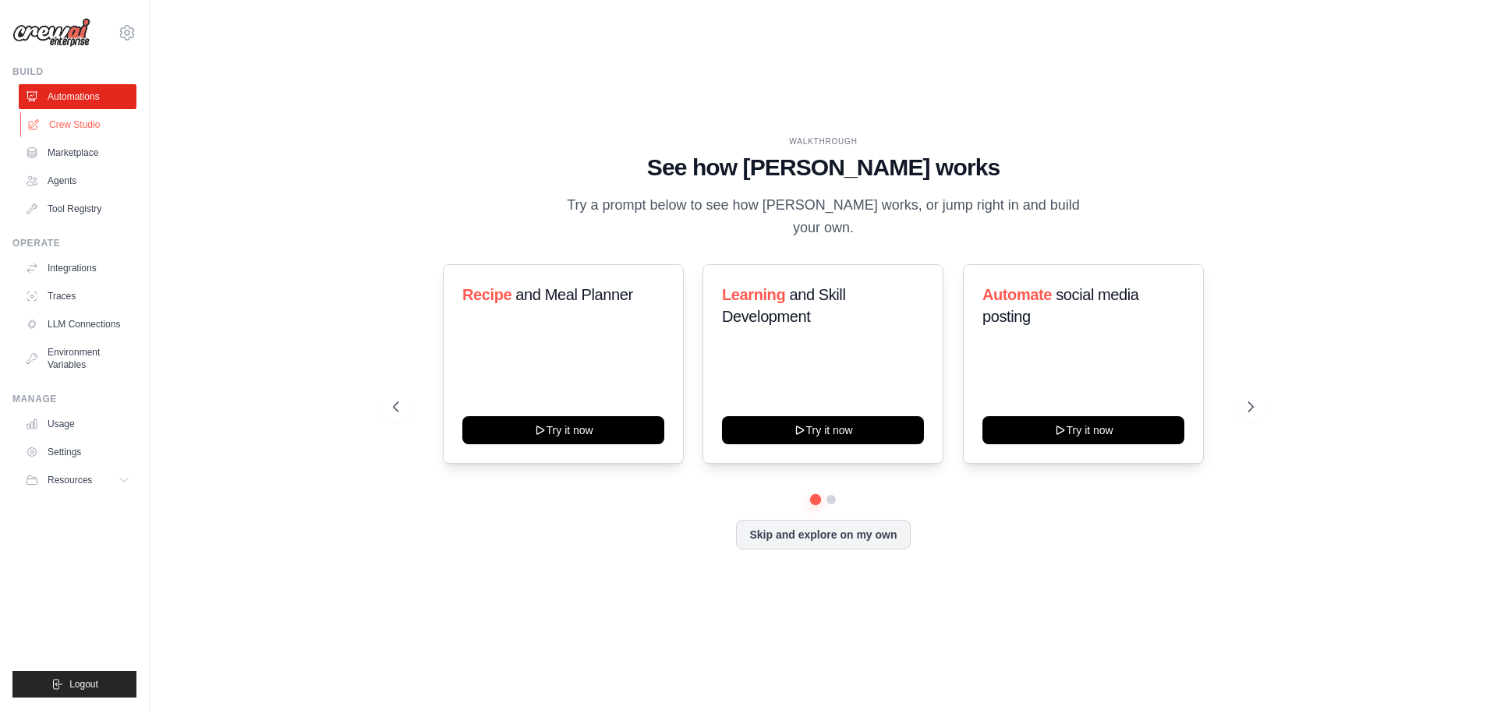
click at [93, 126] on link "Crew Studio" at bounding box center [79, 124] width 118 height 25
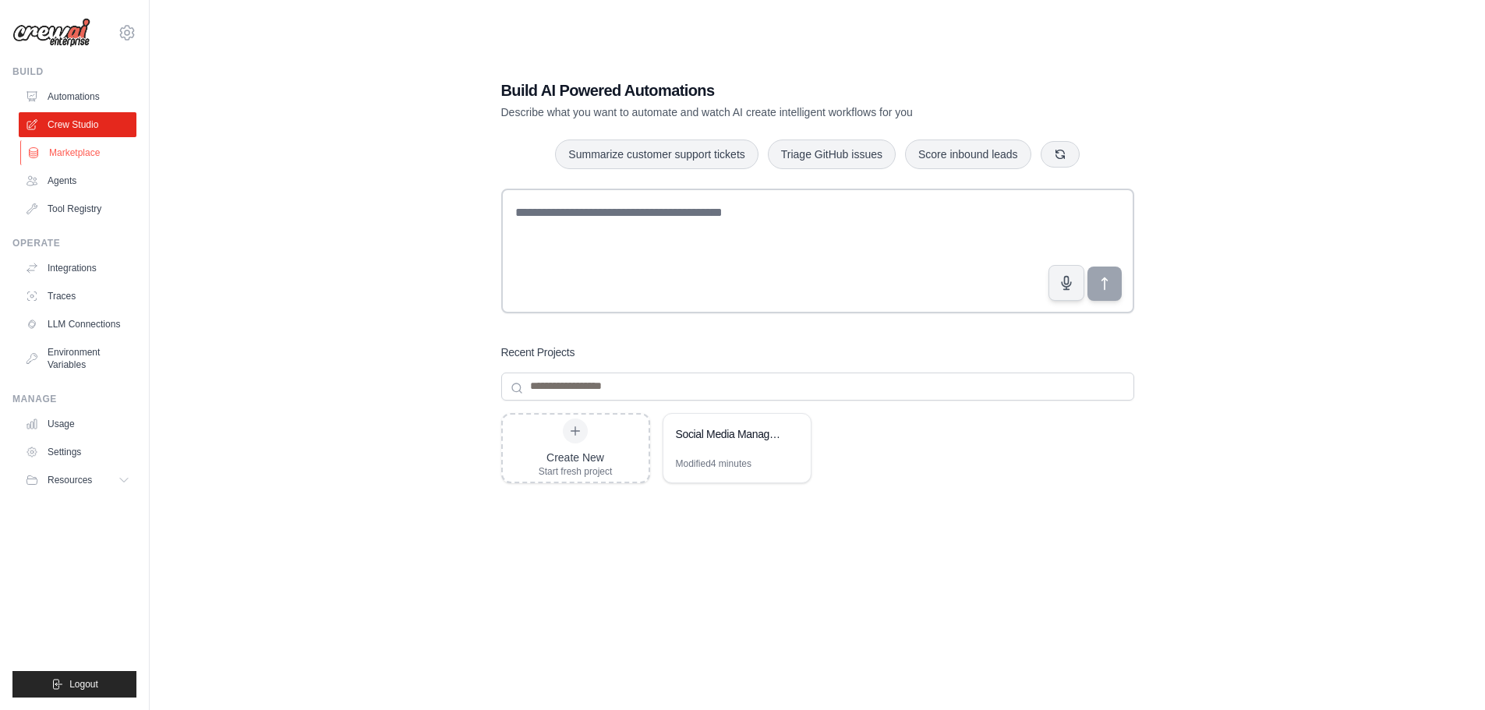
click at [79, 158] on link "Marketplace" at bounding box center [79, 152] width 118 height 25
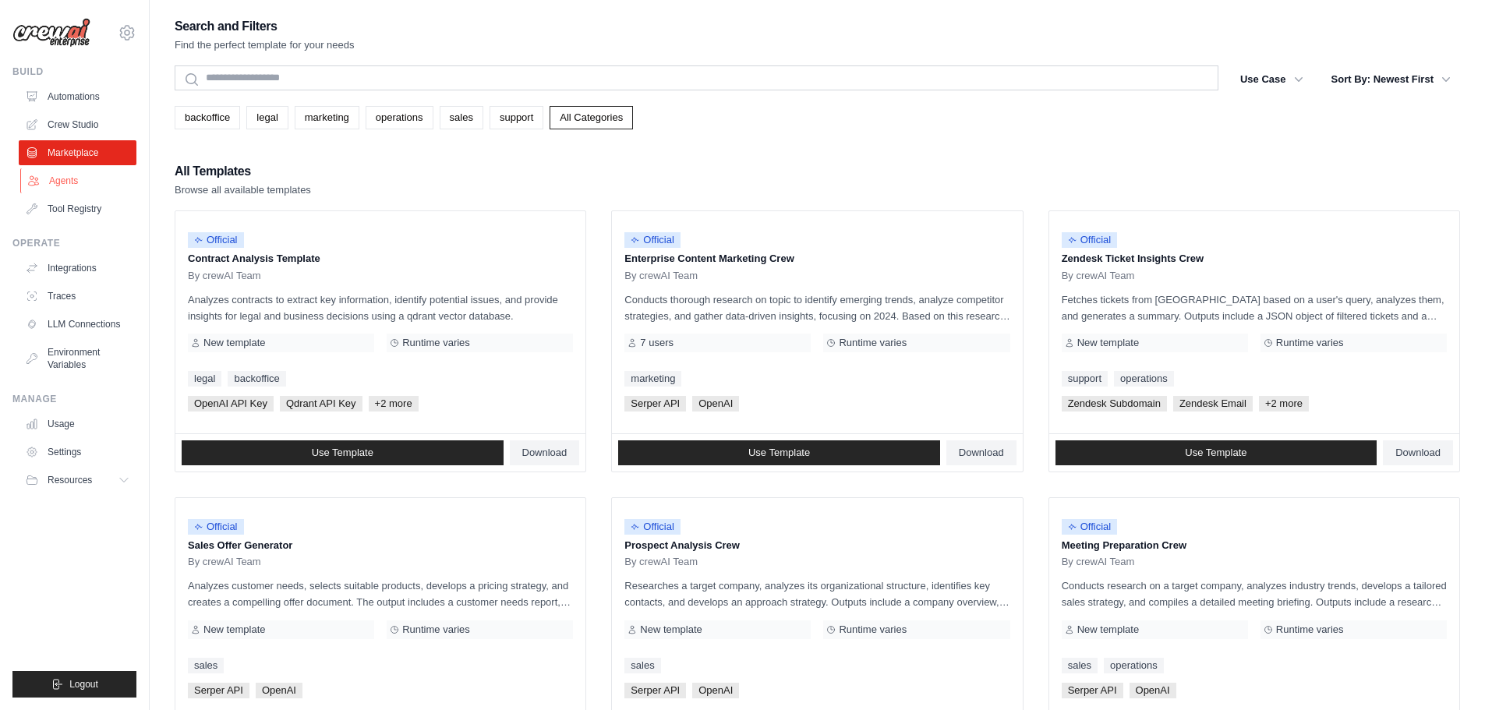
click at [49, 179] on link "Agents" at bounding box center [79, 180] width 118 height 25
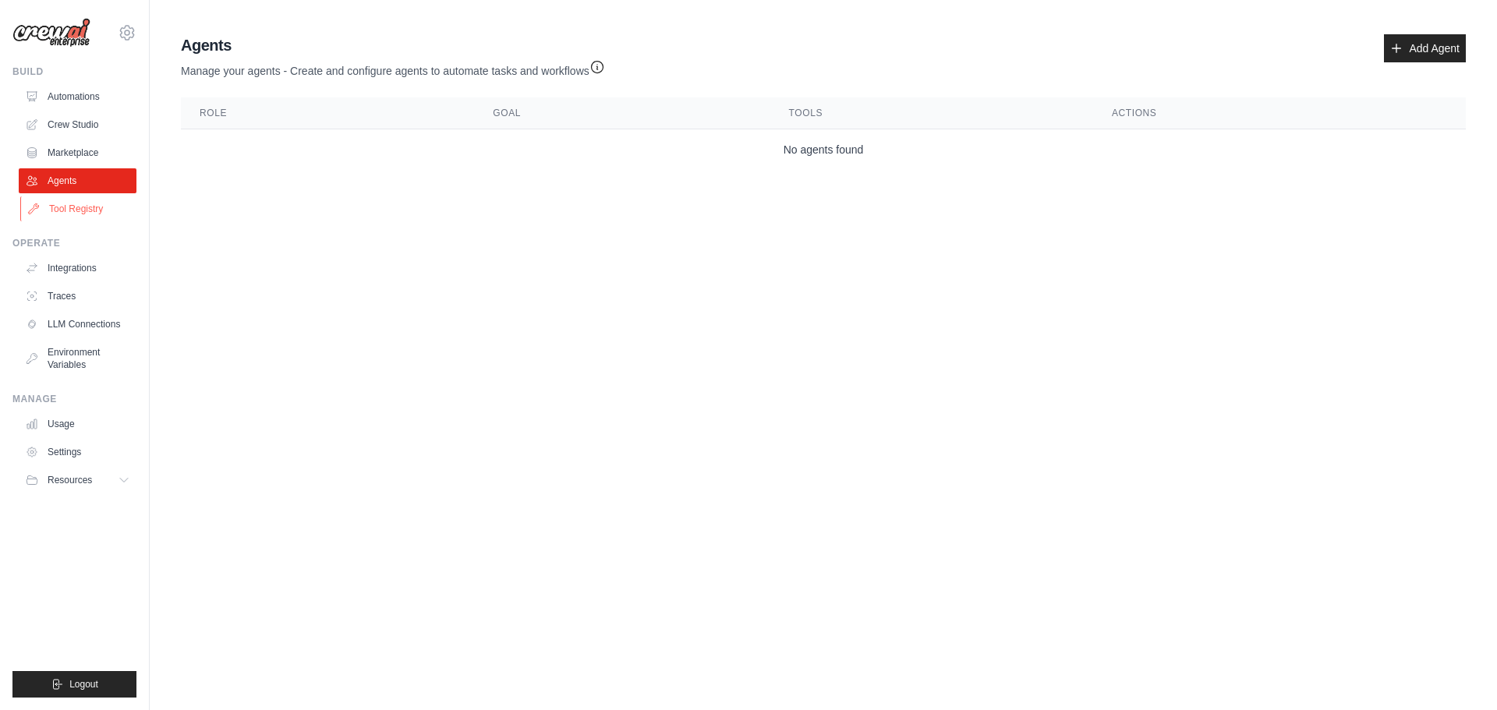
click at [63, 211] on link "Tool Registry" at bounding box center [79, 208] width 118 height 25
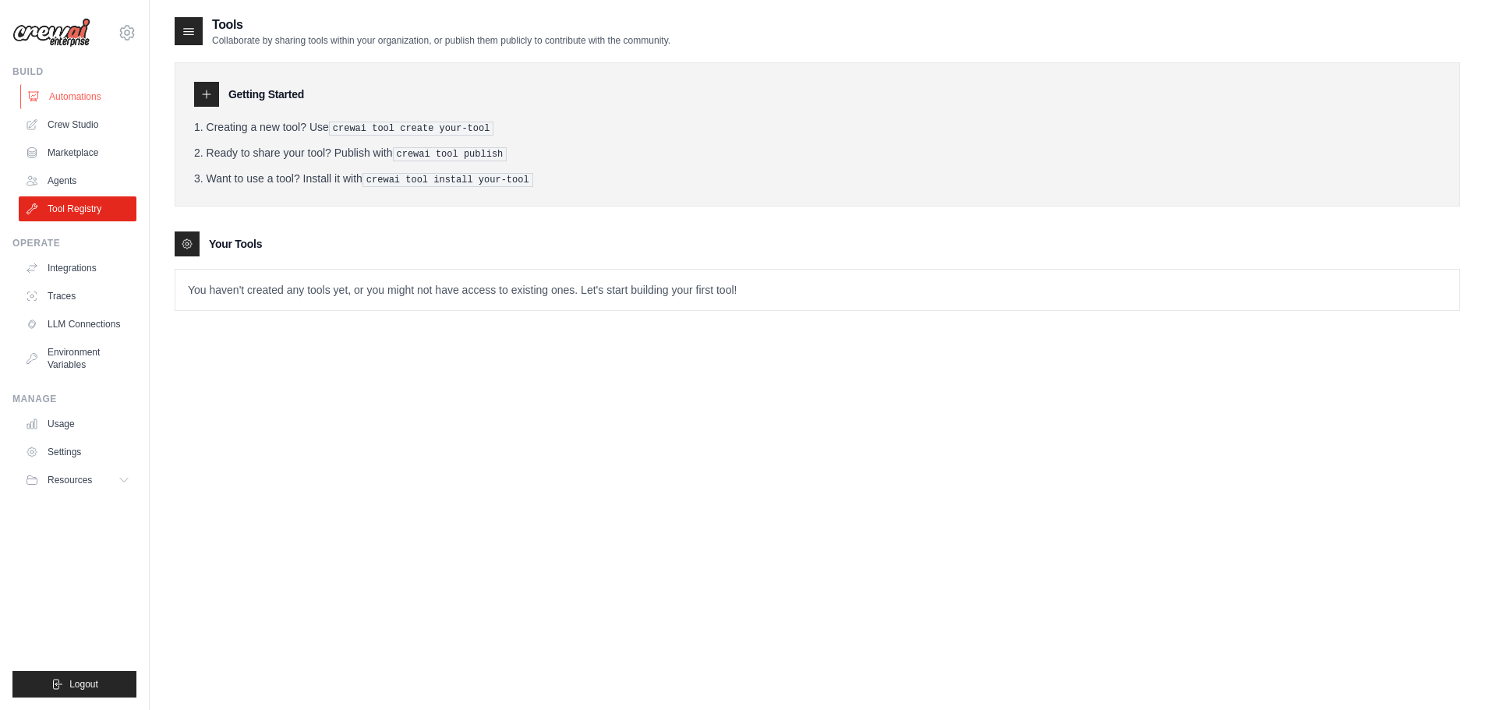
click at [73, 101] on link "Automations" at bounding box center [79, 96] width 118 height 25
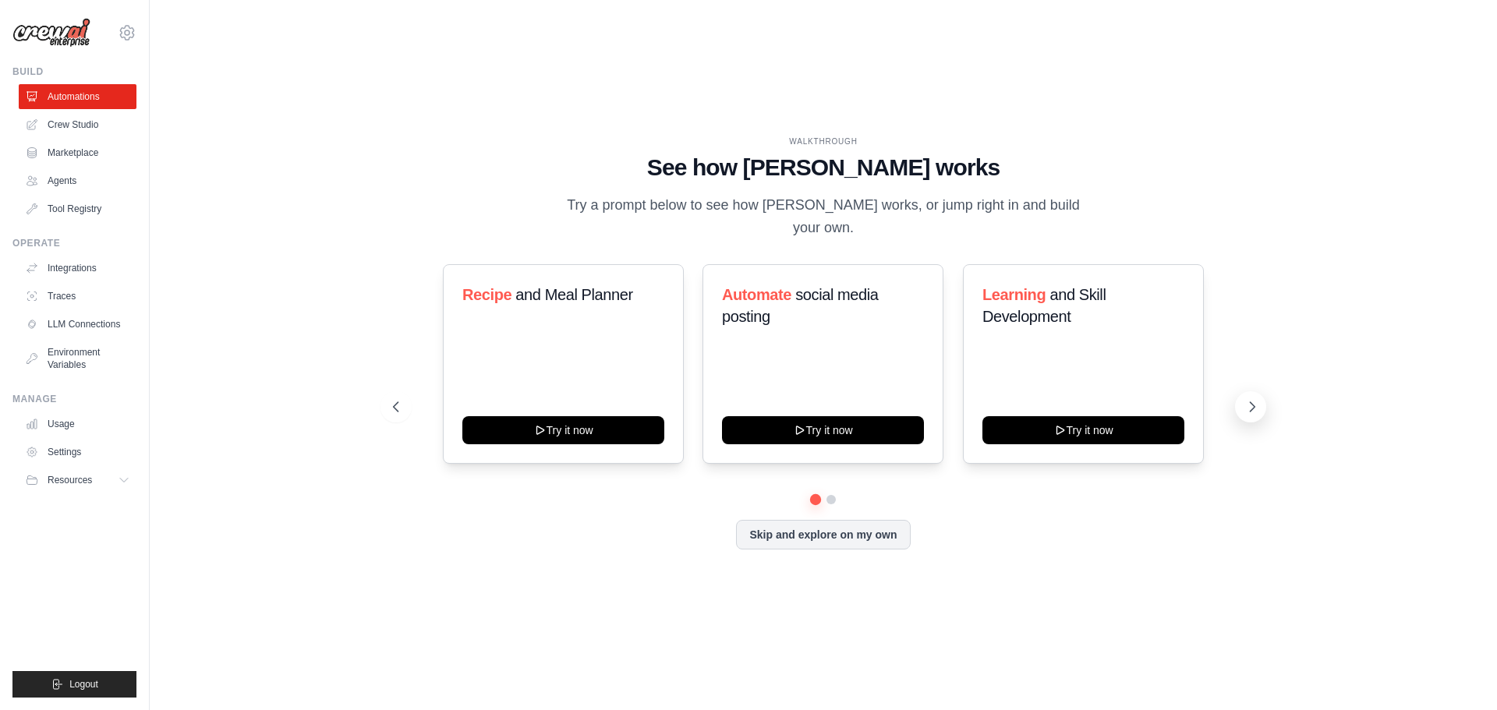
click at [1238, 402] on button at bounding box center [1250, 406] width 31 height 31
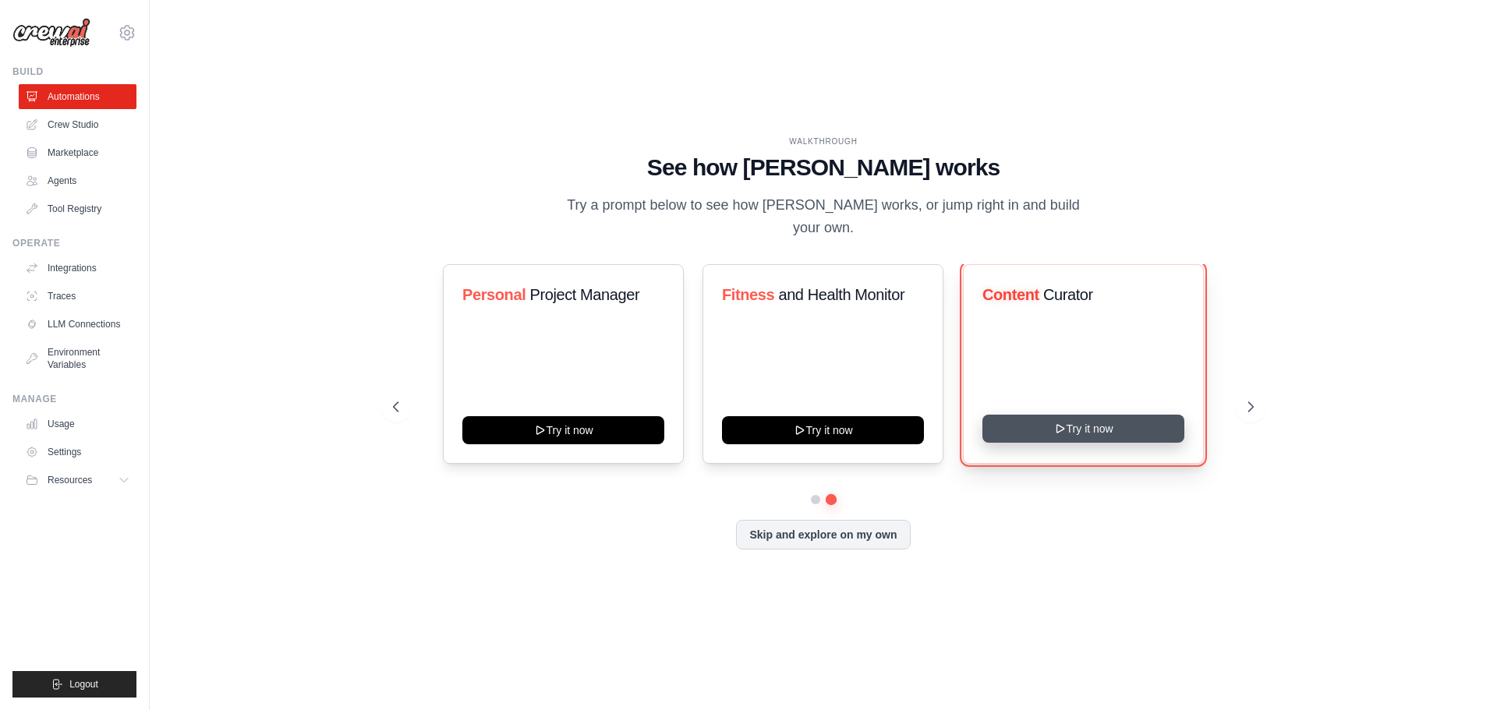
click at [1085, 423] on button "Try it now" at bounding box center [1083, 429] width 202 height 28
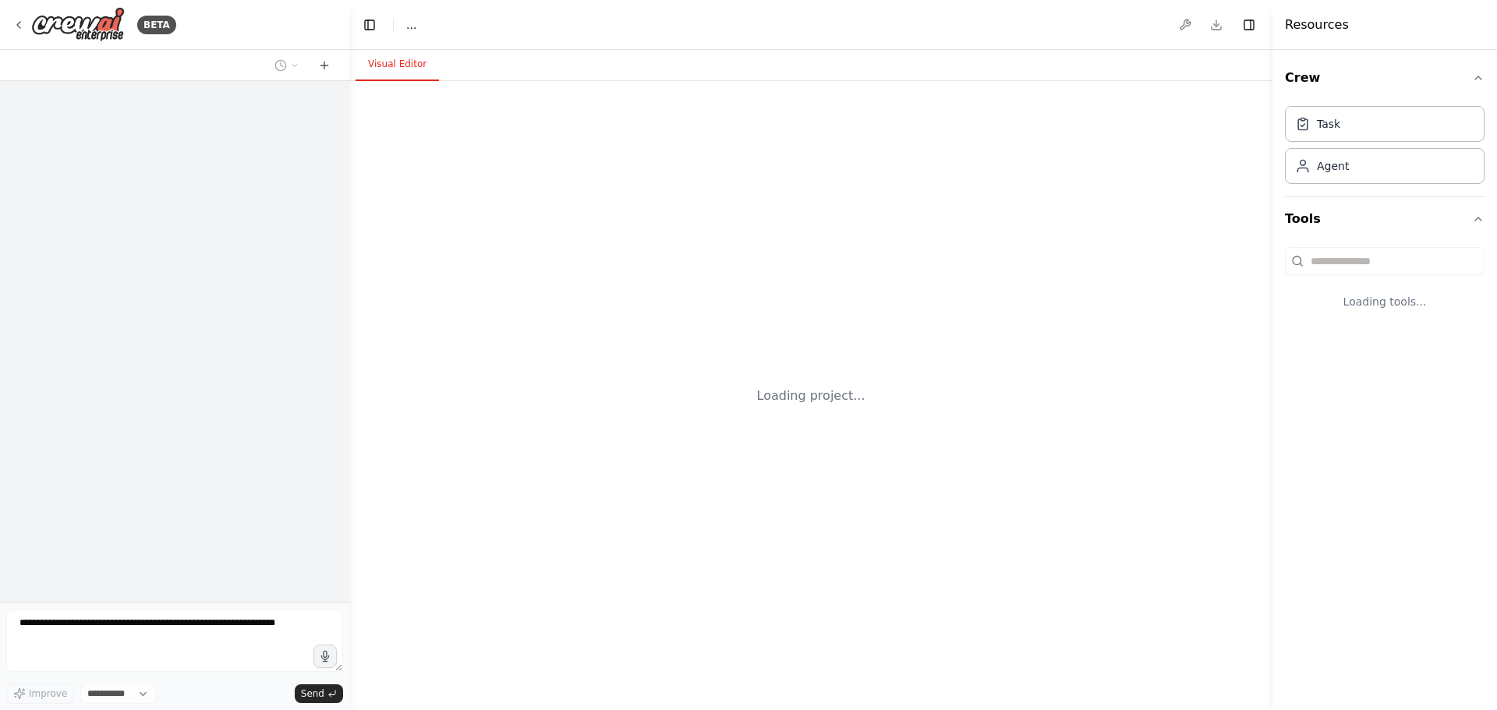
select select "****"
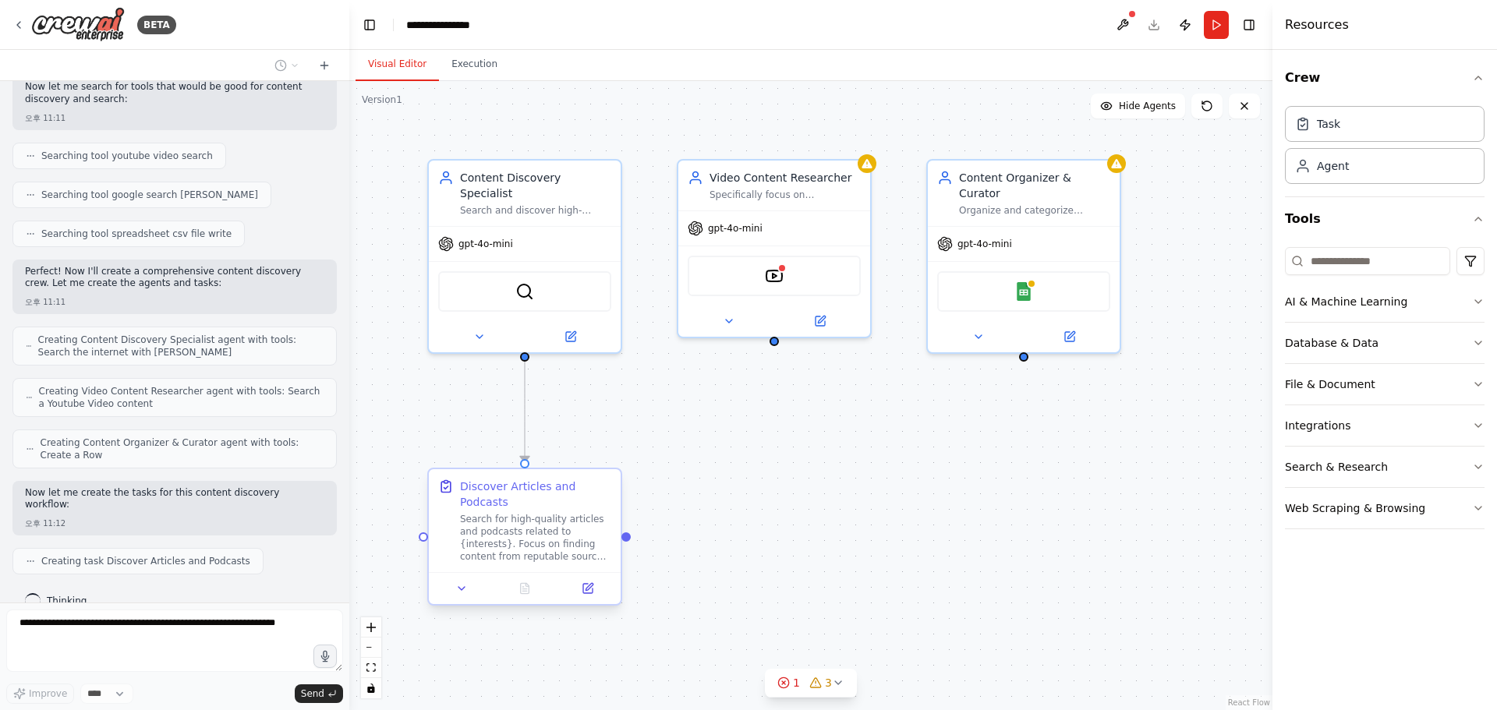
scroll to position [572, 0]
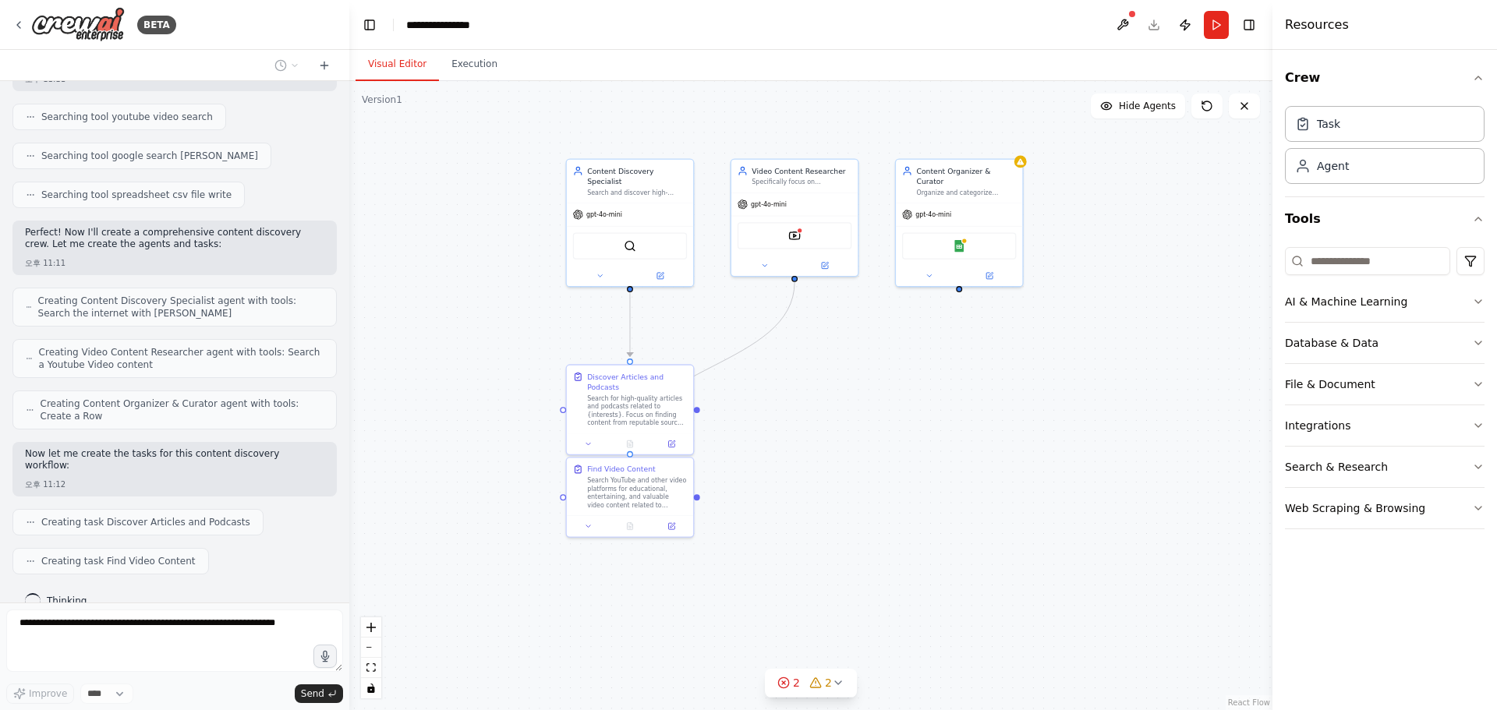
drag, startPoint x: 804, startPoint y: 556, endPoint x: 808, endPoint y: 435, distance: 120.9
click at [808, 435] on div ".deletable-edge-delete-btn { width: 20px; height: 20px; border: 0px solid #ffff…" at bounding box center [810, 395] width 923 height 629
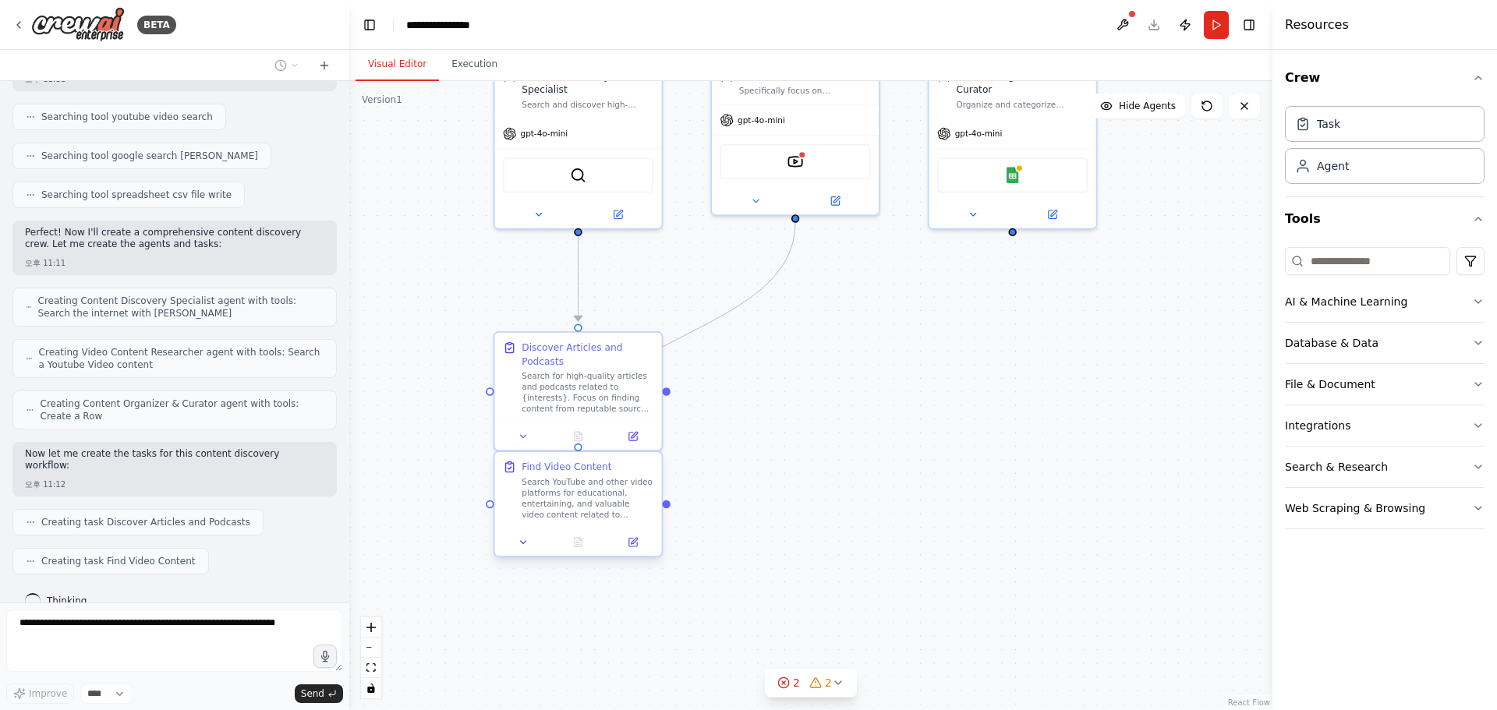
click at [606, 522] on div "Find Video Content Search YouTube and other video platforms for educational, en…" at bounding box center [577, 490] width 167 height 76
click at [600, 387] on div "Search for high-quality articles and podcasts related to {interests}. Focus on …" at bounding box center [588, 390] width 132 height 44
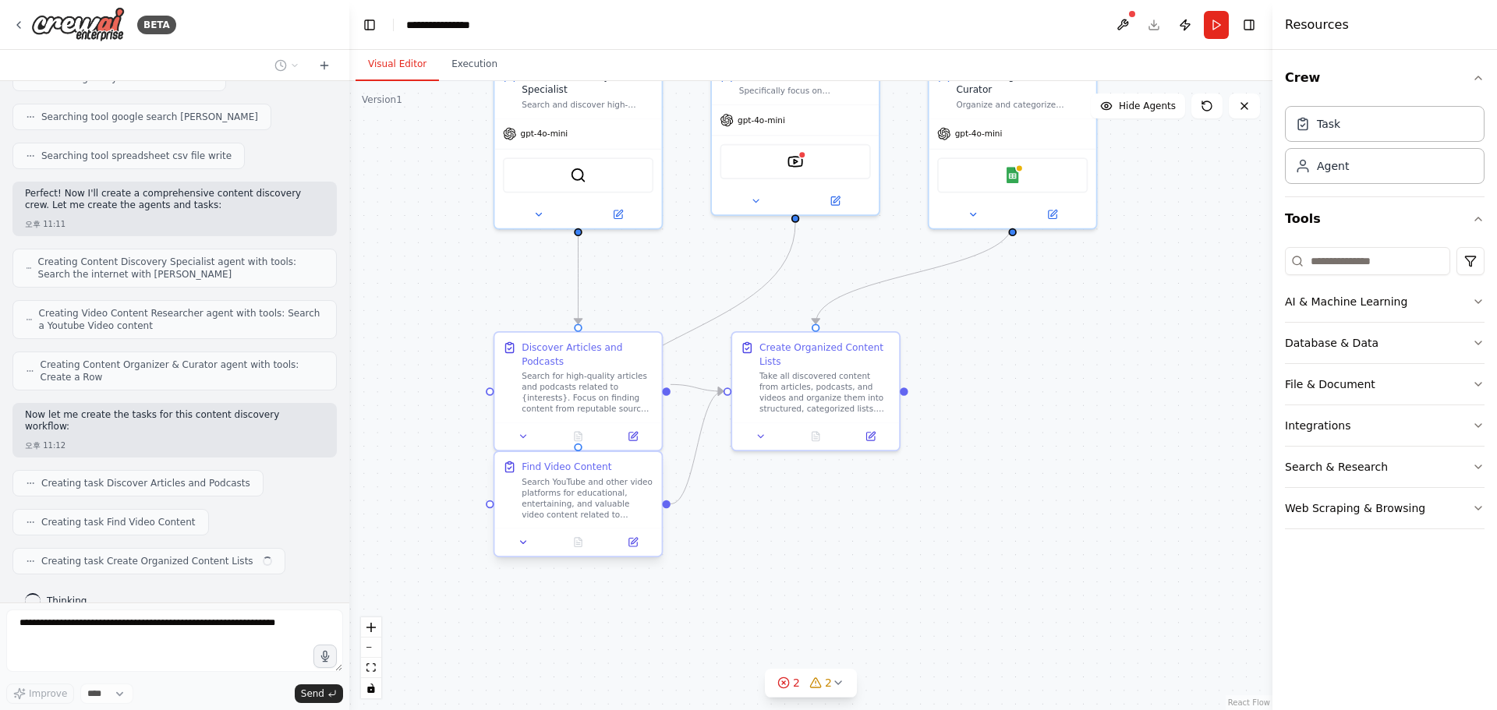
click at [575, 509] on div "Search YouTube and other video platforms for educational, entertaining, and val…" at bounding box center [588, 498] width 132 height 44
click at [591, 373] on div "Search for high-quality articles and podcasts related to {interests}. Focus on …" at bounding box center [588, 390] width 132 height 44
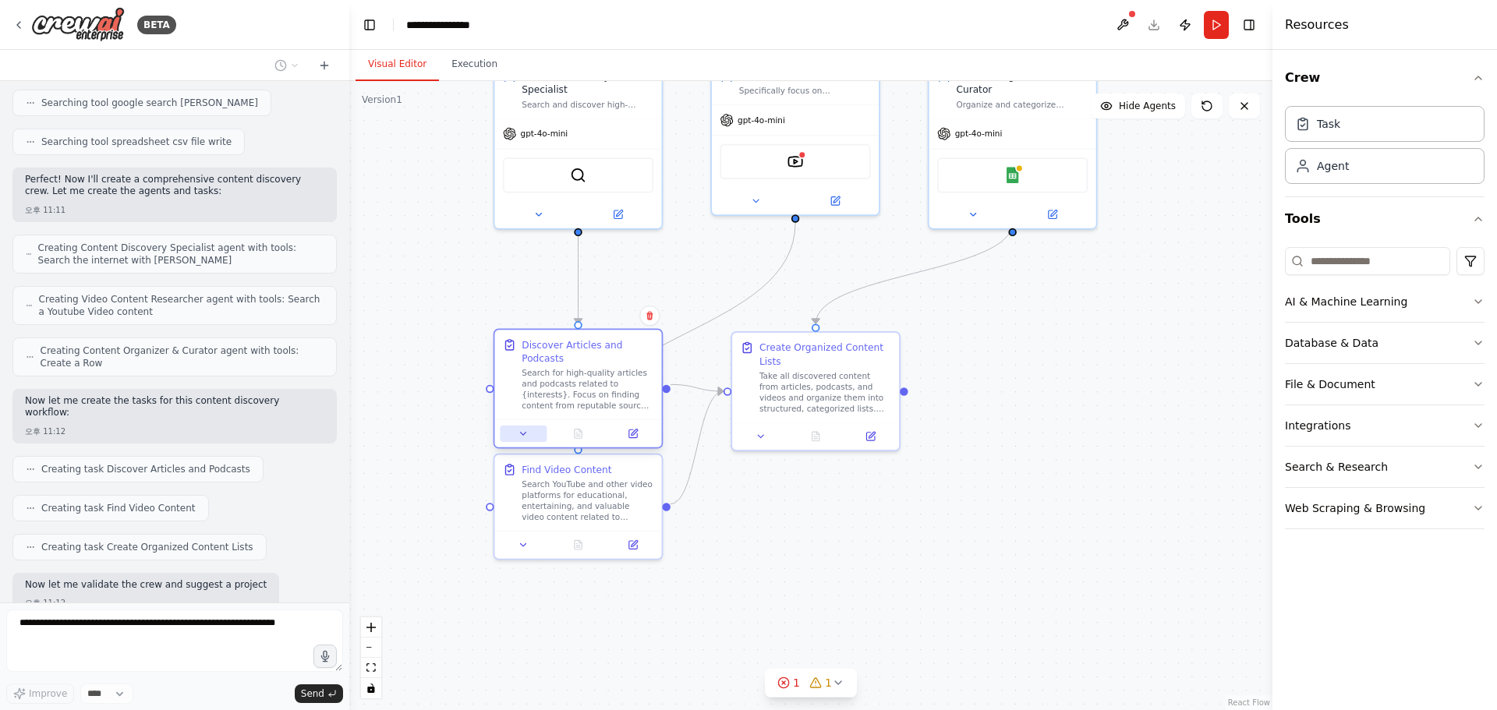
click at [529, 427] on button at bounding box center [523, 434] width 47 height 16
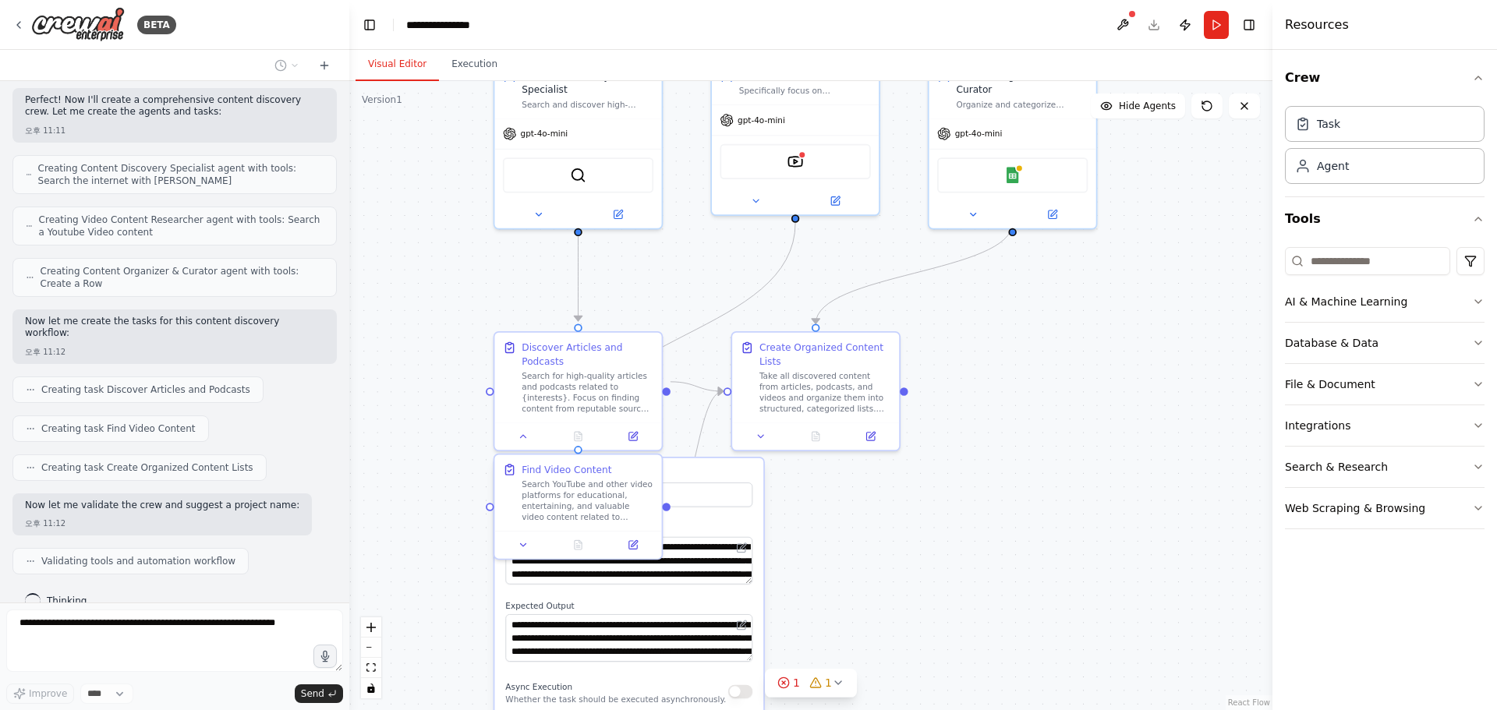
click at [936, 558] on div ".deletable-edge-delete-btn { width: 20px; height: 20px; border: 0px solid #ffff…" at bounding box center [810, 395] width 923 height 629
click at [521, 433] on icon at bounding box center [523, 434] width 5 height 2
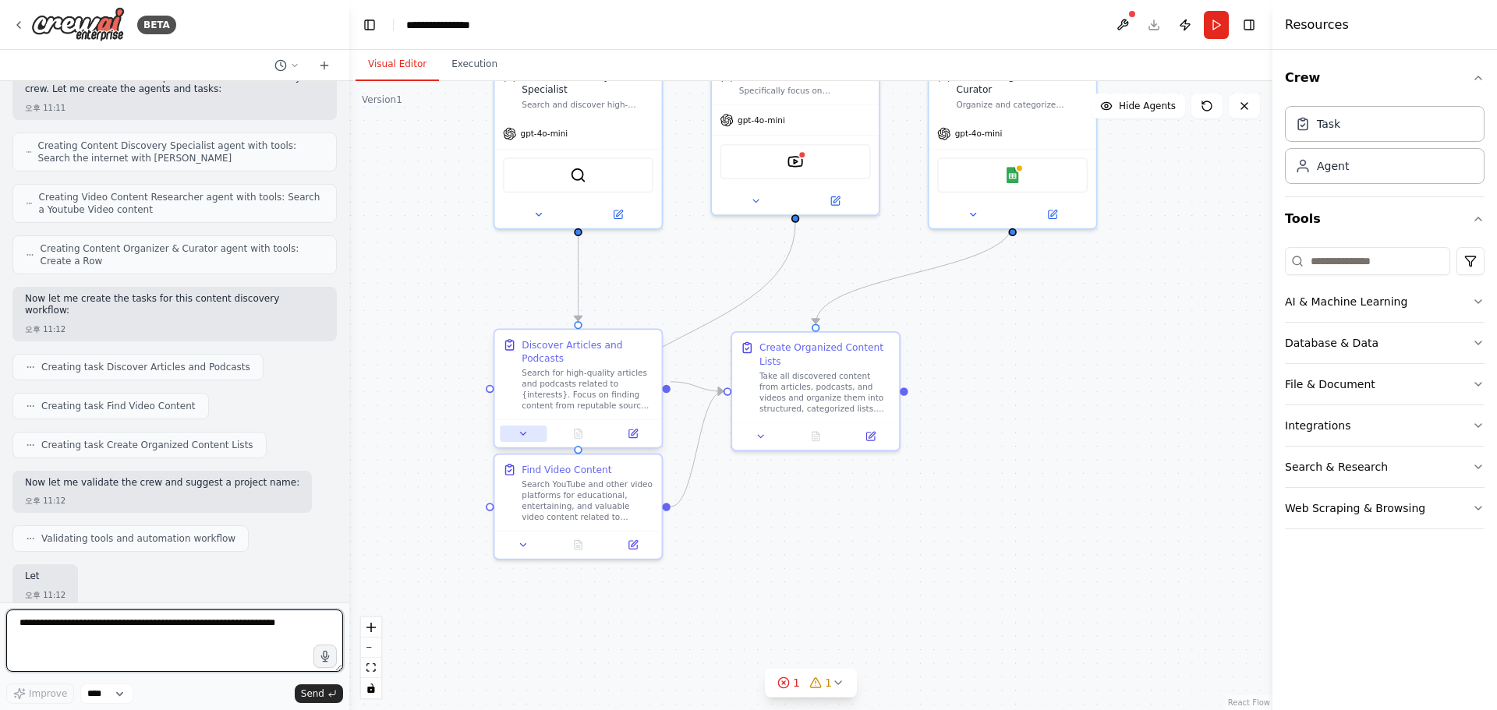
click at [513, 426] on button at bounding box center [523, 434] width 47 height 16
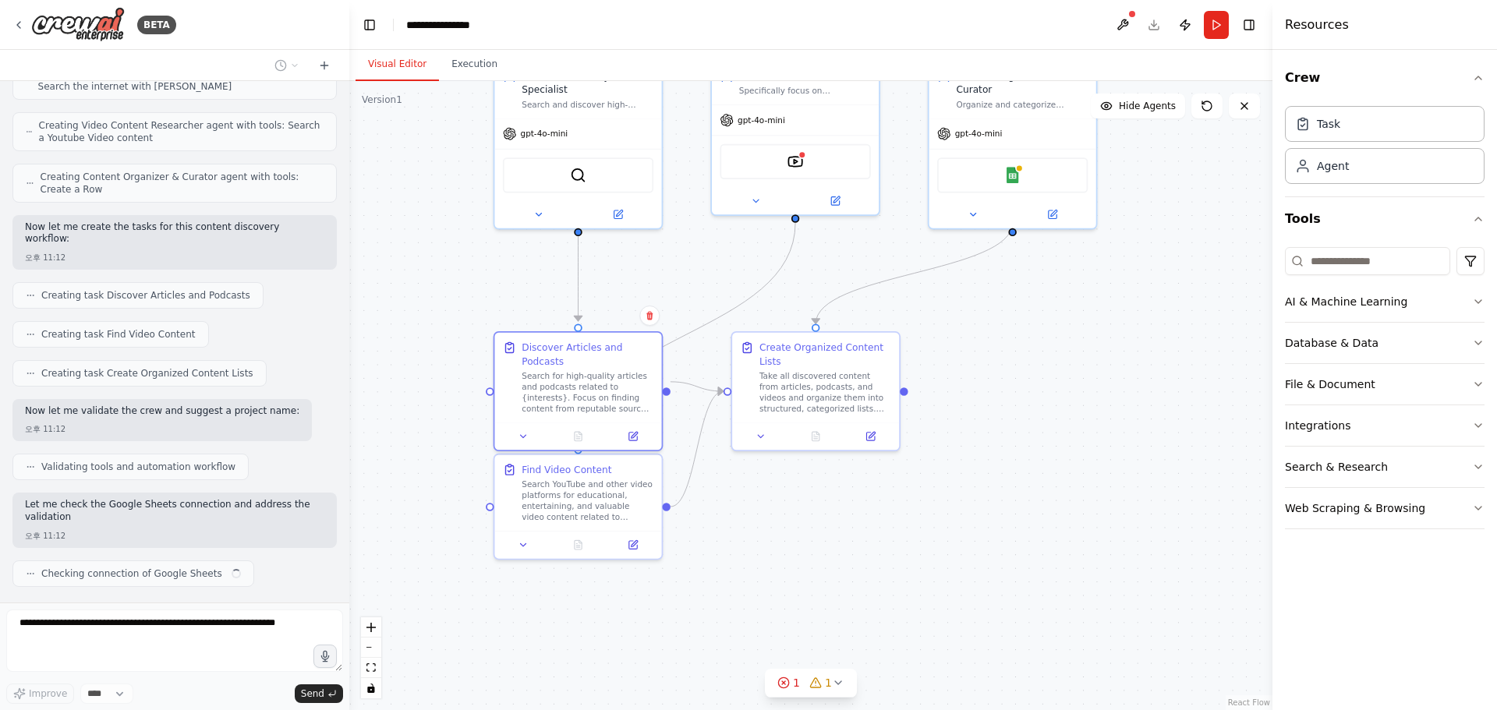
scroll to position [811, 0]
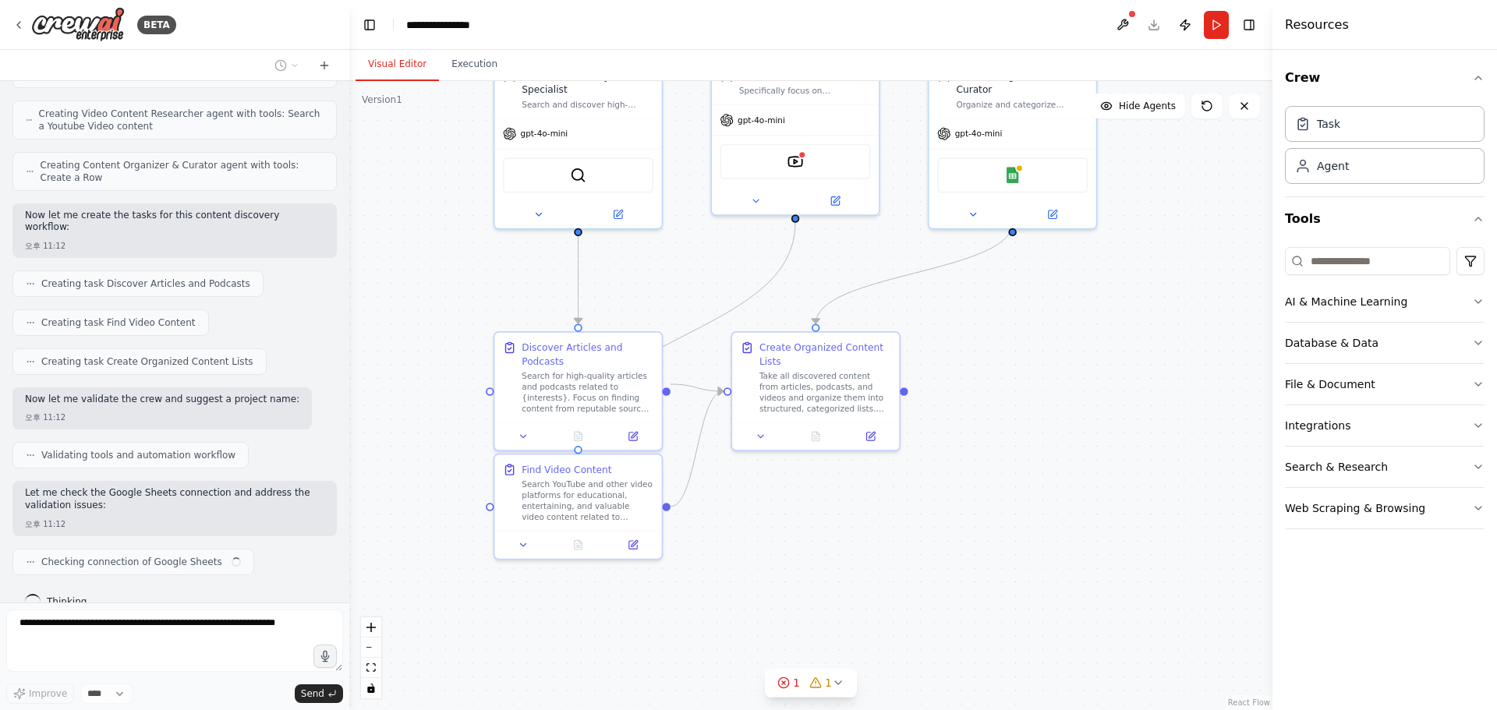
click at [384, 510] on div ".deletable-edge-delete-btn { width: 20px; height: 20px; border: 0px solid #ffff…" at bounding box center [810, 395] width 923 height 629
click at [540, 429] on div at bounding box center [577, 433] width 167 height 28
click at [526, 428] on icon at bounding box center [523, 433] width 11 height 11
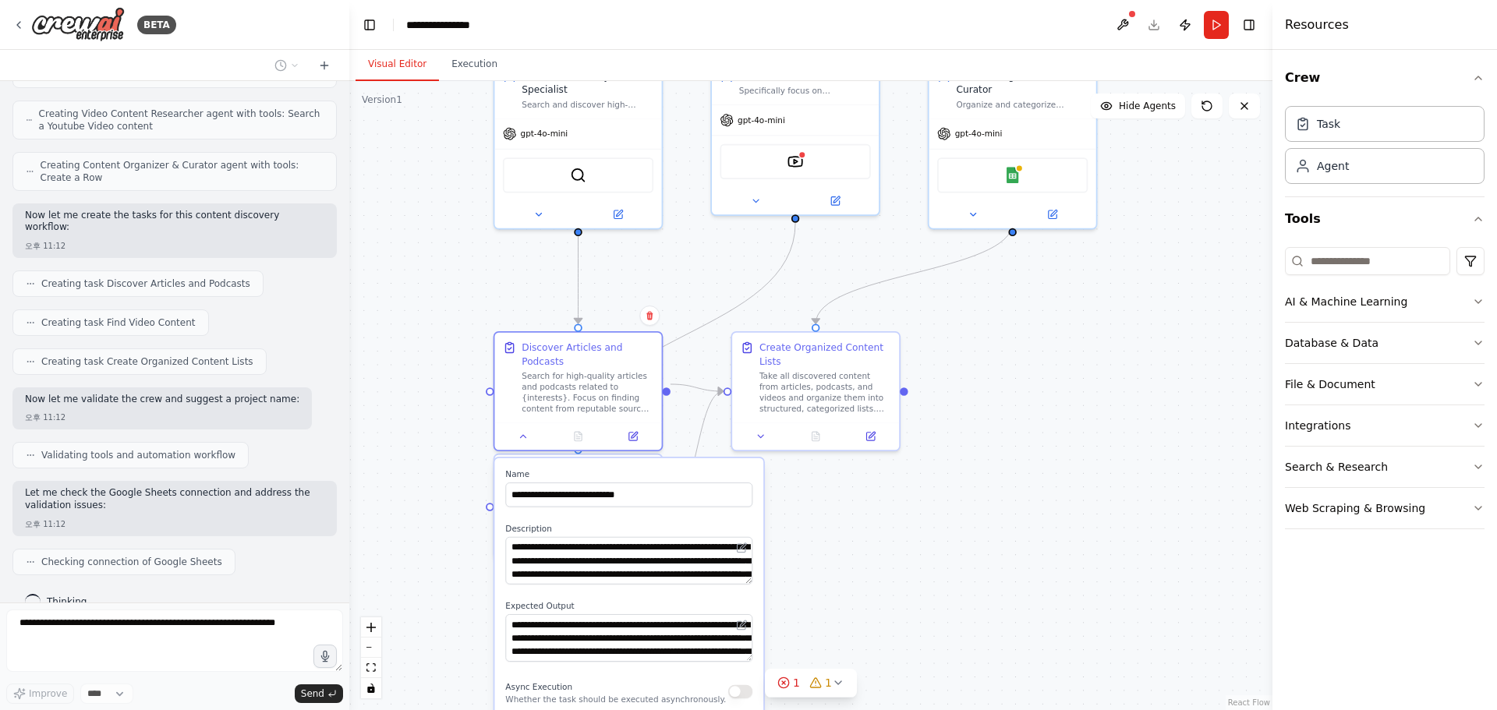
click at [1076, 596] on div ".deletable-edge-delete-btn { width: 20px; height: 20px; border: 0px solid #ffff…" at bounding box center [810, 395] width 923 height 629
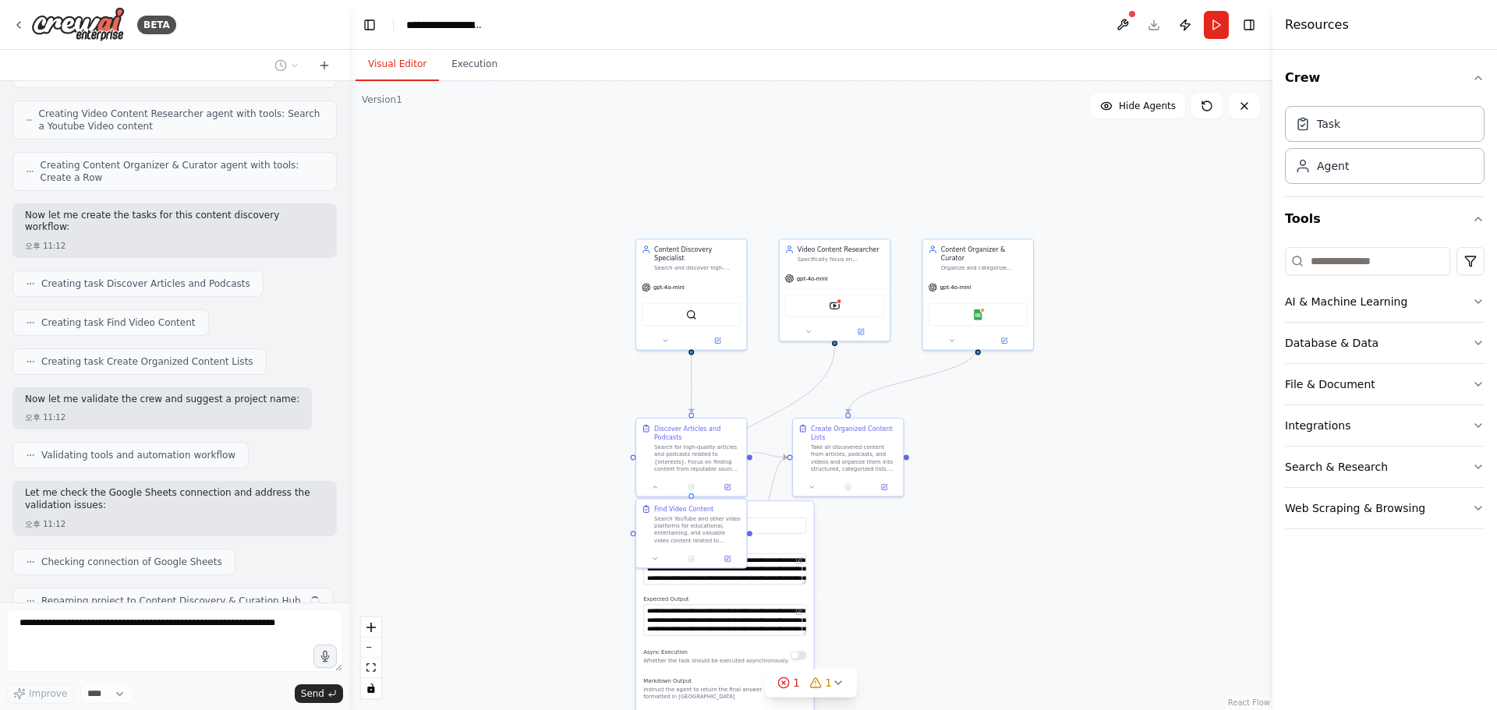
scroll to position [850, 0]
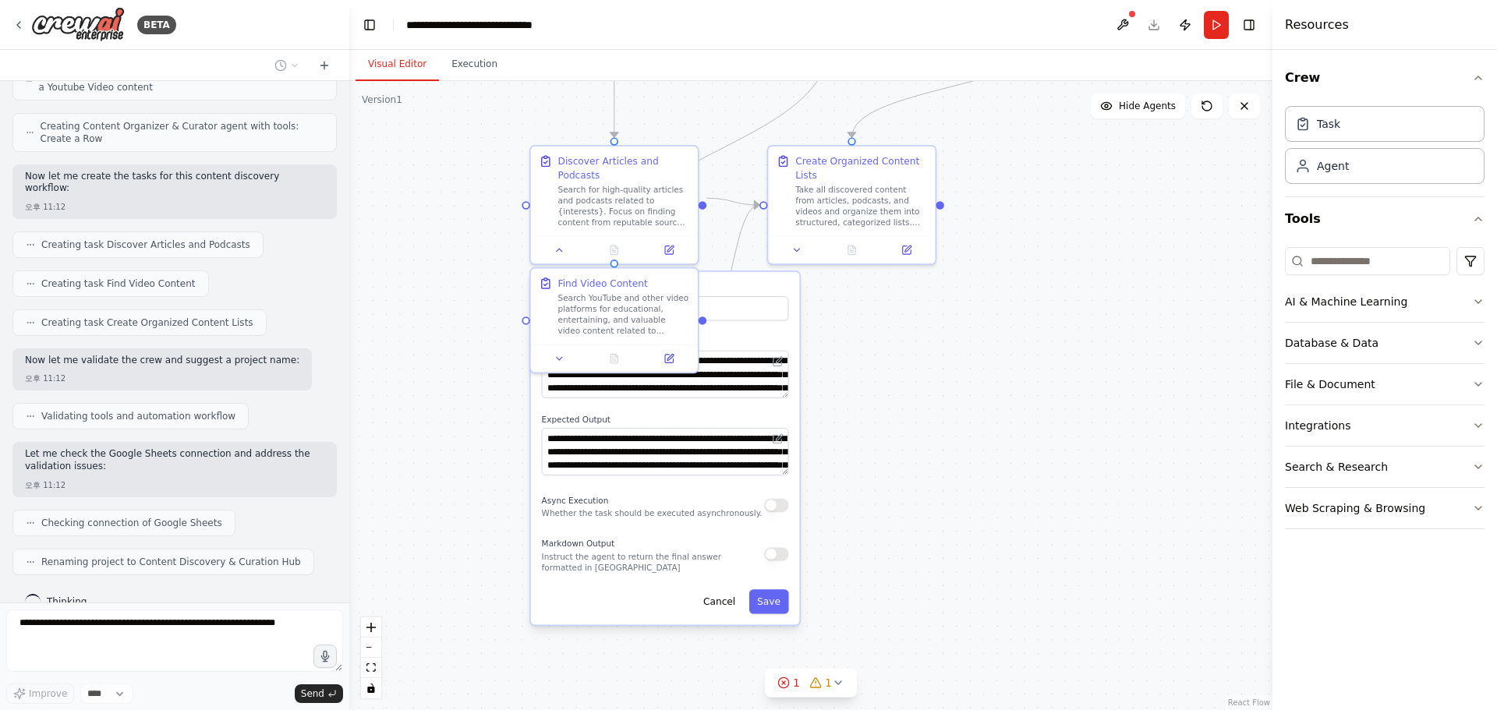
drag, startPoint x: 1016, startPoint y: 507, endPoint x: 1038, endPoint y: 299, distance: 208.6
click at [1038, 299] on div ".deletable-edge-delete-btn { width: 20px; height: 20px; border: 0px solid #ffff…" at bounding box center [810, 395] width 923 height 629
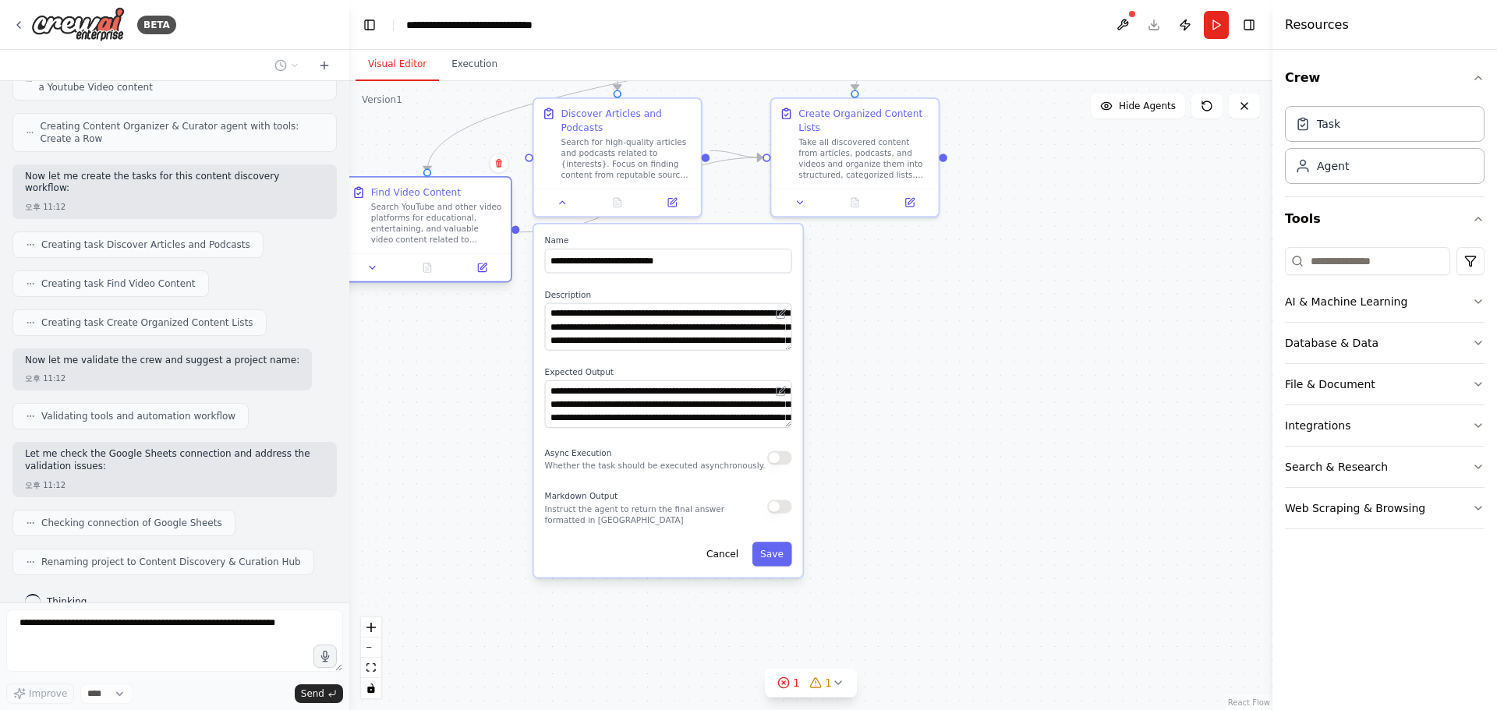
drag, startPoint x: 657, startPoint y: 231, endPoint x: 467, endPoint y: 186, distance: 195.4
click at [467, 186] on div "Find Video Content" at bounding box center [437, 192] width 132 height 13
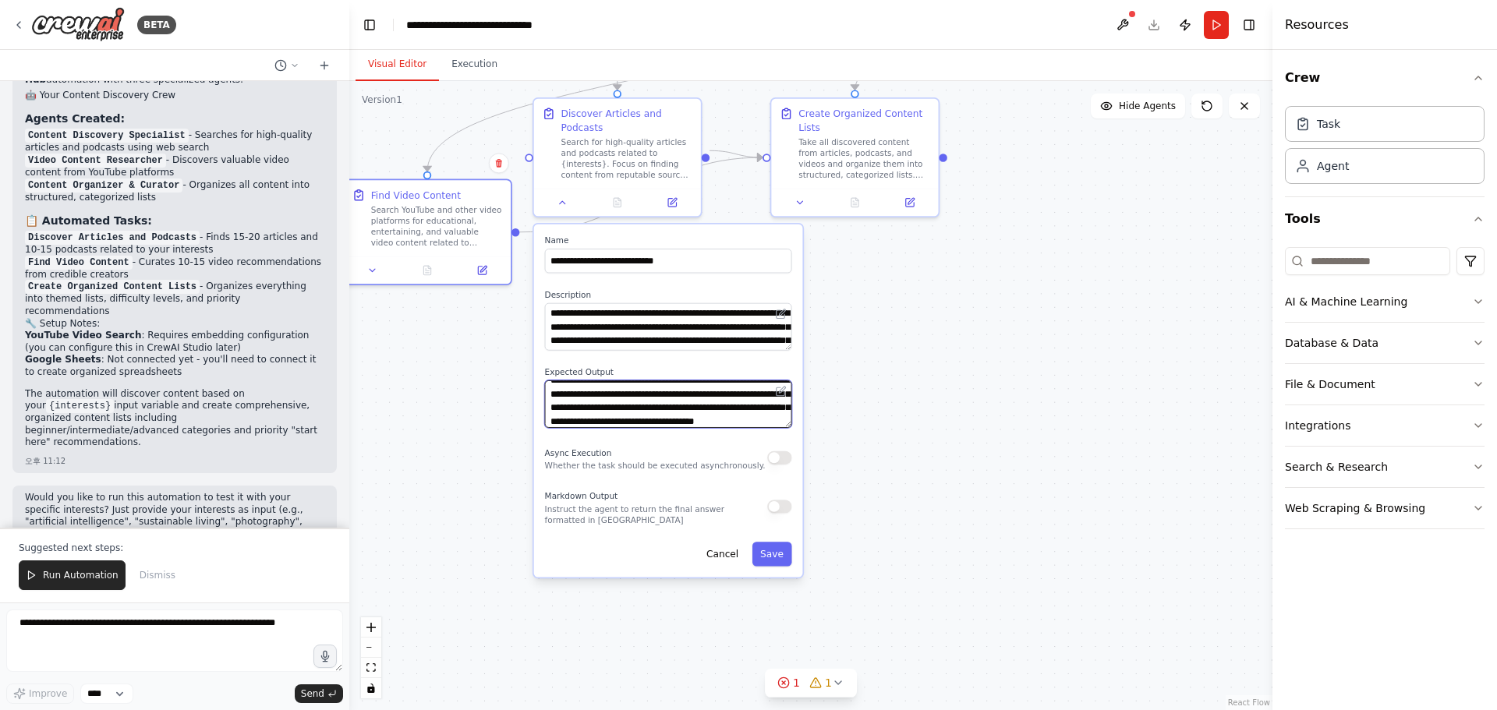
scroll to position [31, 0]
click at [784, 503] on div "Markdown Output Instruct the agent to return the final answer formatted in Mark…" at bounding box center [668, 507] width 247 height 38
click at [784, 500] on button "button" at bounding box center [779, 506] width 24 height 13
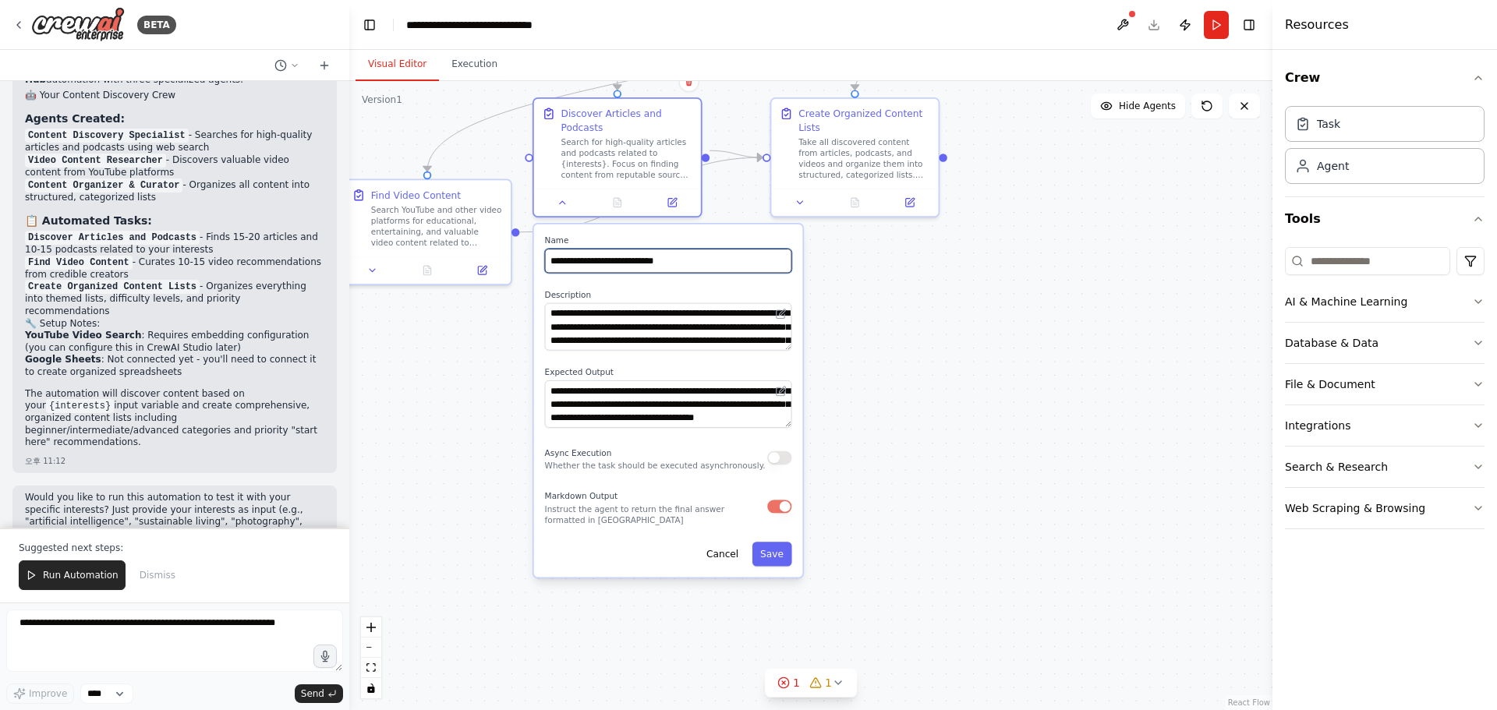
drag, startPoint x: 710, startPoint y: 267, endPoint x: 703, endPoint y: 297, distance: 31.2
click at [696, 311] on div "**********" at bounding box center [668, 401] width 269 height 353
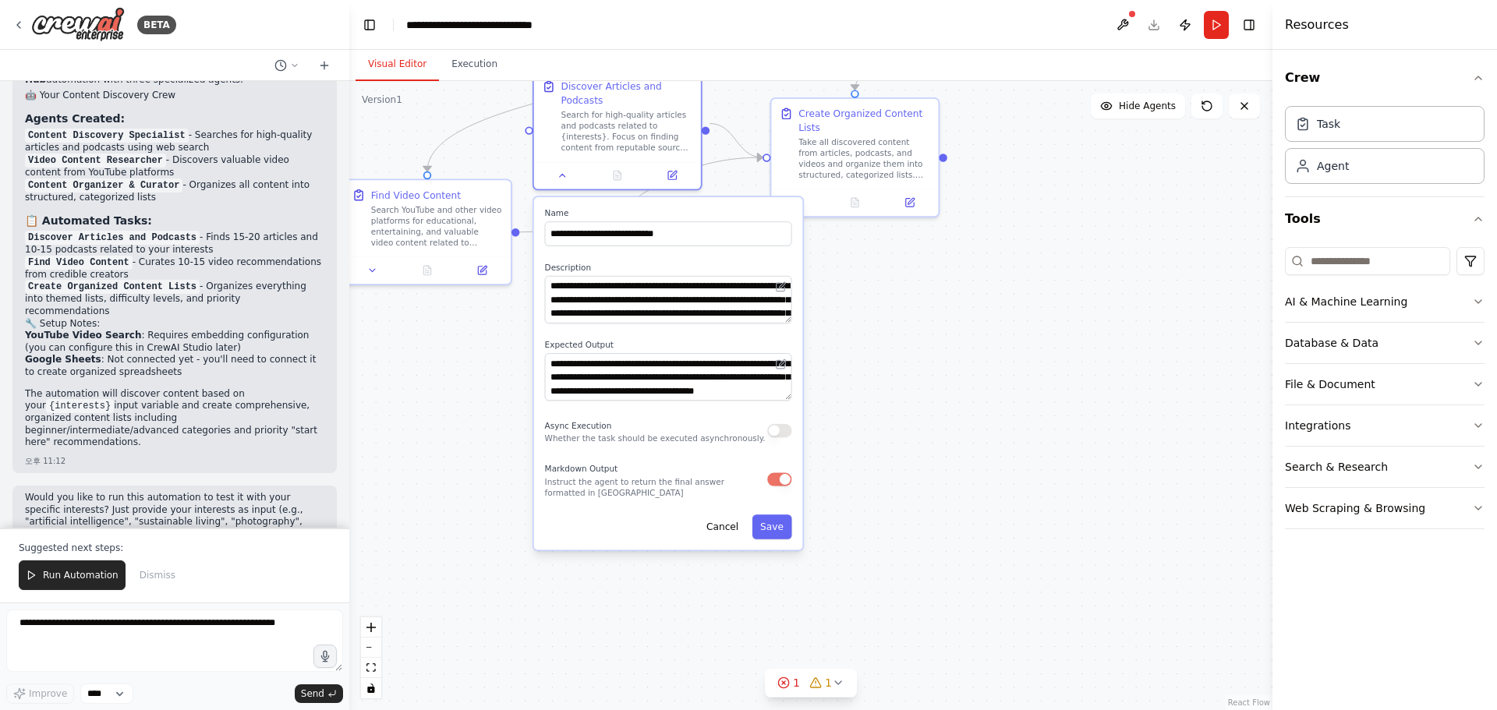
drag, startPoint x: 722, startPoint y: 231, endPoint x: 721, endPoint y: 200, distance: 30.4
click at [721, 208] on label "Name" at bounding box center [668, 213] width 247 height 11
click at [918, 353] on div ".deletable-edge-delete-btn { width: 20px; height: 20px; border: 0px solid #ffff…" at bounding box center [810, 395] width 923 height 629
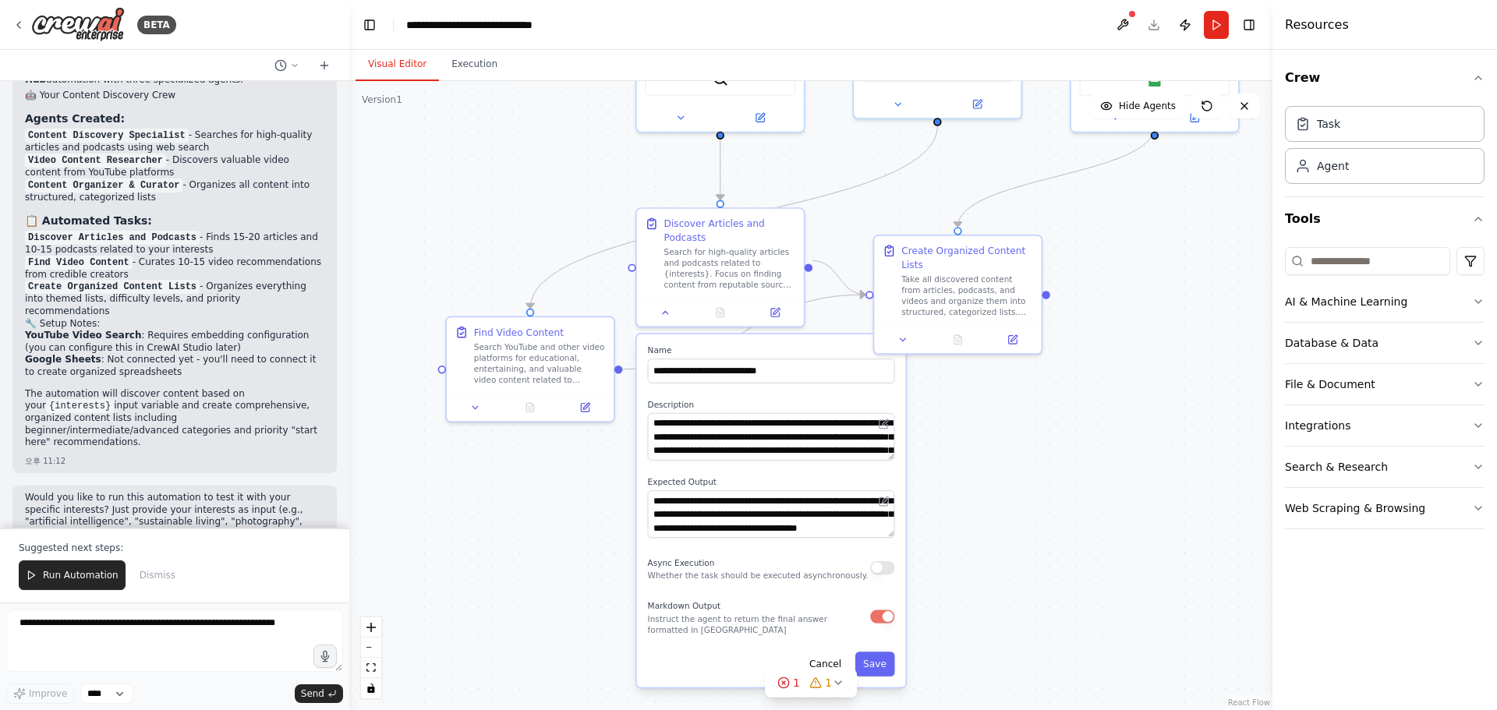
drag, startPoint x: 899, startPoint y: 353, endPoint x: 1002, endPoint y: 490, distance: 171.5
click at [1002, 490] on div ".deletable-edge-delete-btn { width: 20px; height: 20px; border: 0px solid #ffff…" at bounding box center [810, 395] width 923 height 629
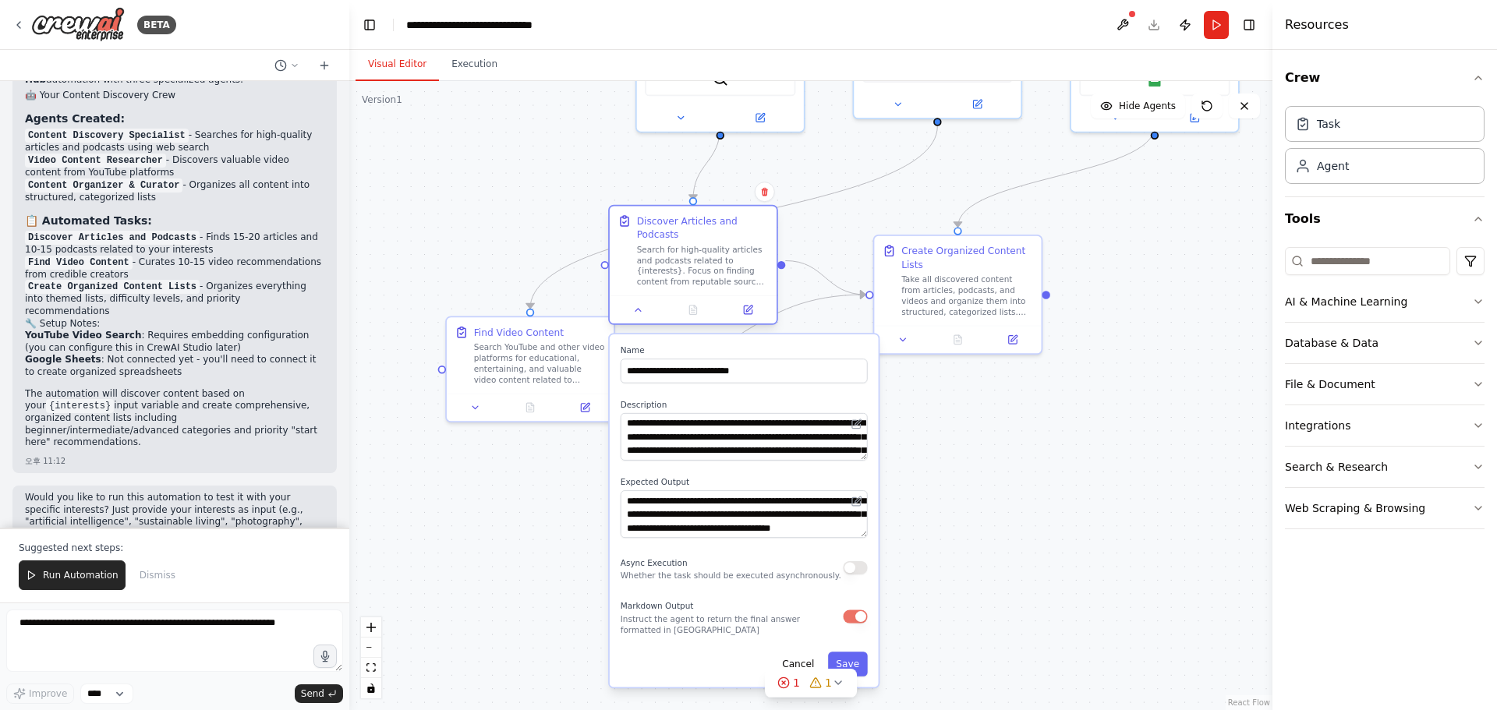
drag, startPoint x: 694, startPoint y: 244, endPoint x: 663, endPoint y: 246, distance: 31.3
click at [663, 246] on div "Search for high-quality articles and podcasts related to {interests}. Focus on …" at bounding box center [703, 266] width 132 height 44
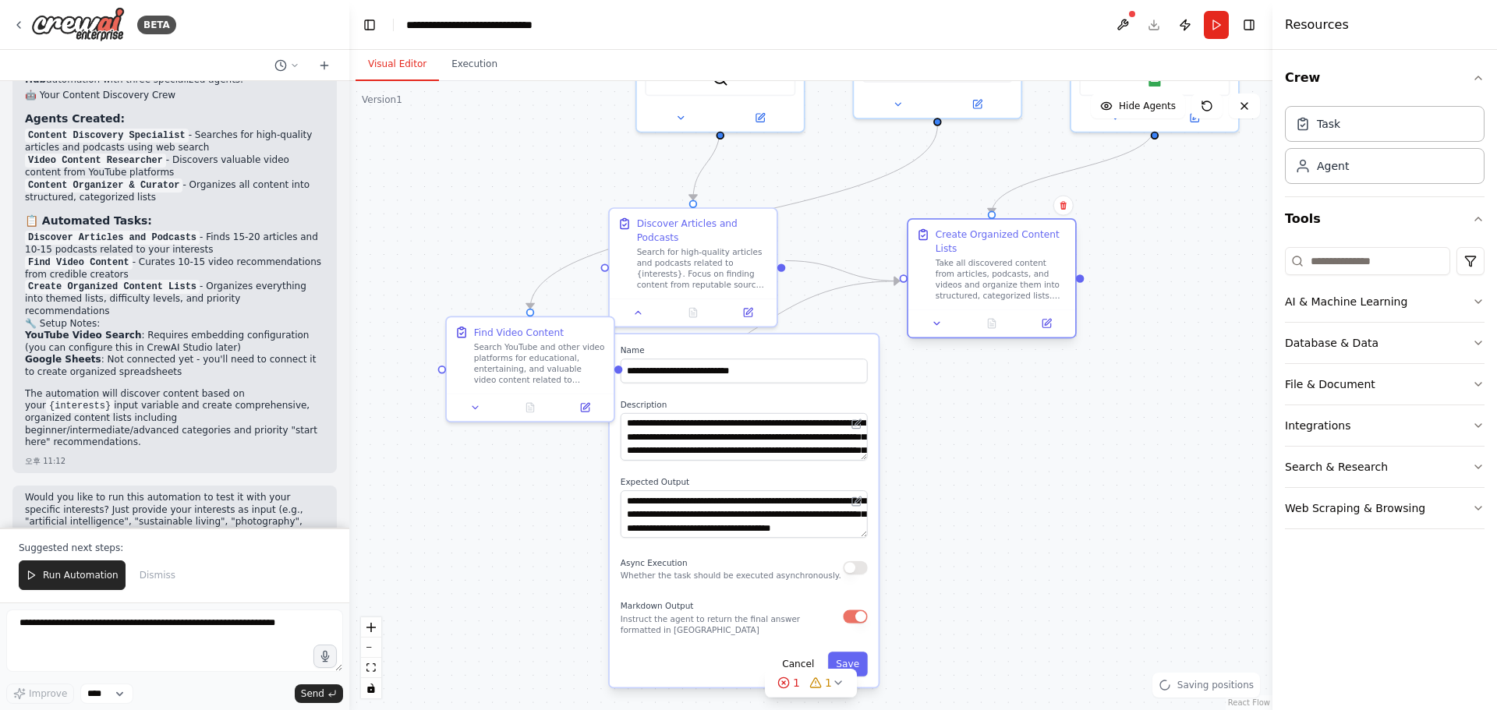
drag, startPoint x: 953, startPoint y: 289, endPoint x: 989, endPoint y: 280, distance: 37.8
click at [989, 280] on div "Take all discovered content from articles, podcasts, and videos and organize th…" at bounding box center [1002, 280] width 132 height 44
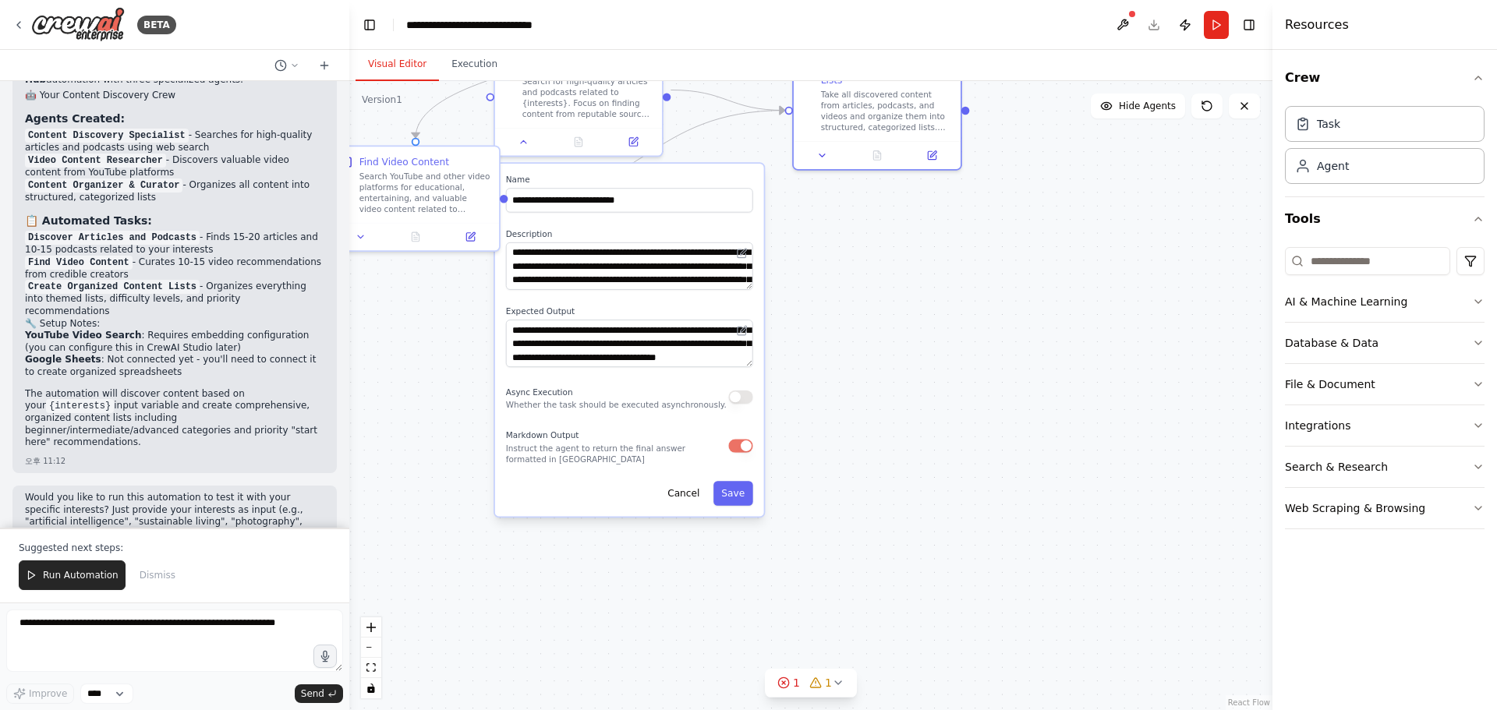
drag, startPoint x: 1018, startPoint y: 486, endPoint x: 899, endPoint y: 325, distance: 200.1
click at [903, 313] on div ".deletable-edge-delete-btn { width: 20px; height: 20px; border: 0px solid #ffff…" at bounding box center [810, 395] width 923 height 629
click at [834, 678] on icon at bounding box center [838, 683] width 12 height 12
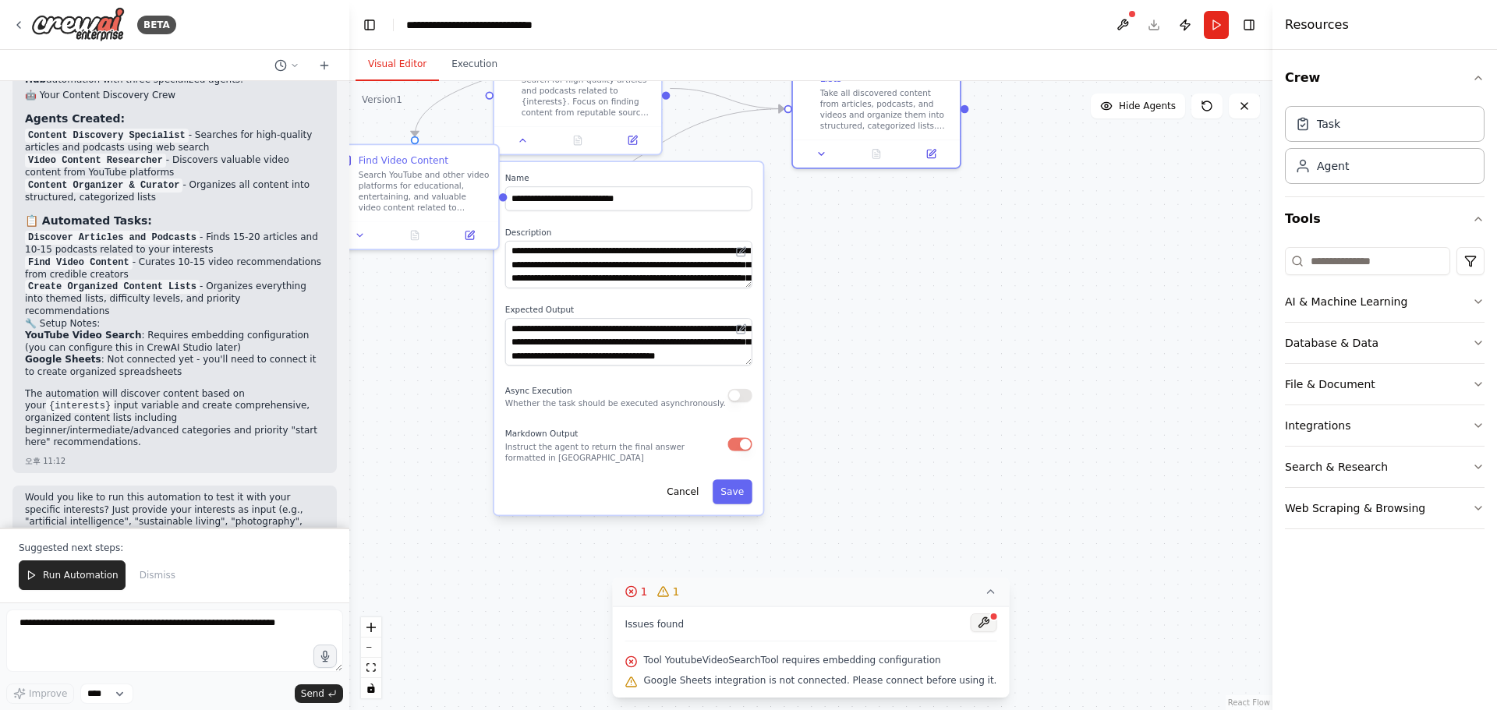
click at [970, 621] on button at bounding box center [983, 623] width 27 height 19
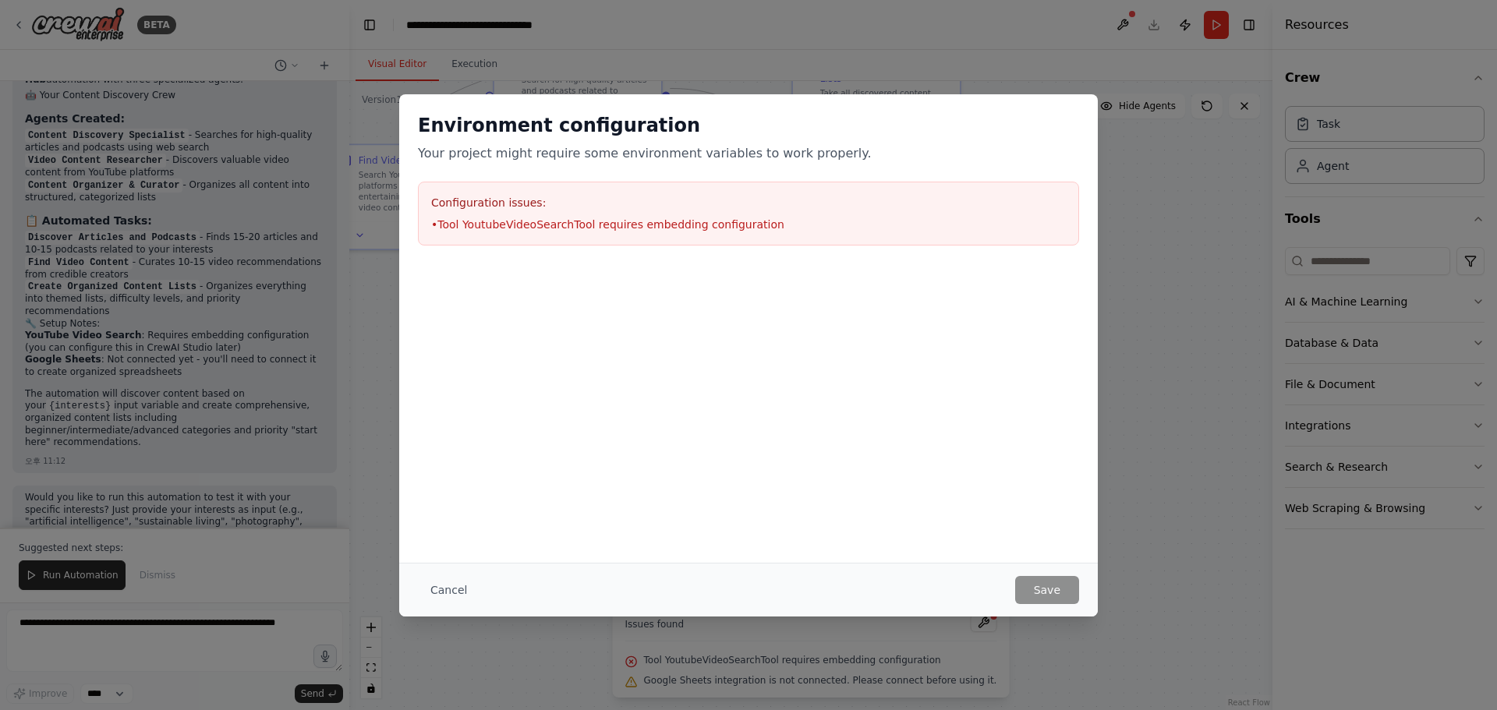
click at [914, 474] on div "Environment configuration Your project might require some environment variables…" at bounding box center [748, 328] width 699 height 469
click at [639, 213] on div "Configuration issues: • Tool YoutubeVideoSearchTool requires embedding configur…" at bounding box center [748, 214] width 661 height 64
click at [423, 593] on button "Cancel" at bounding box center [449, 590] width 62 height 28
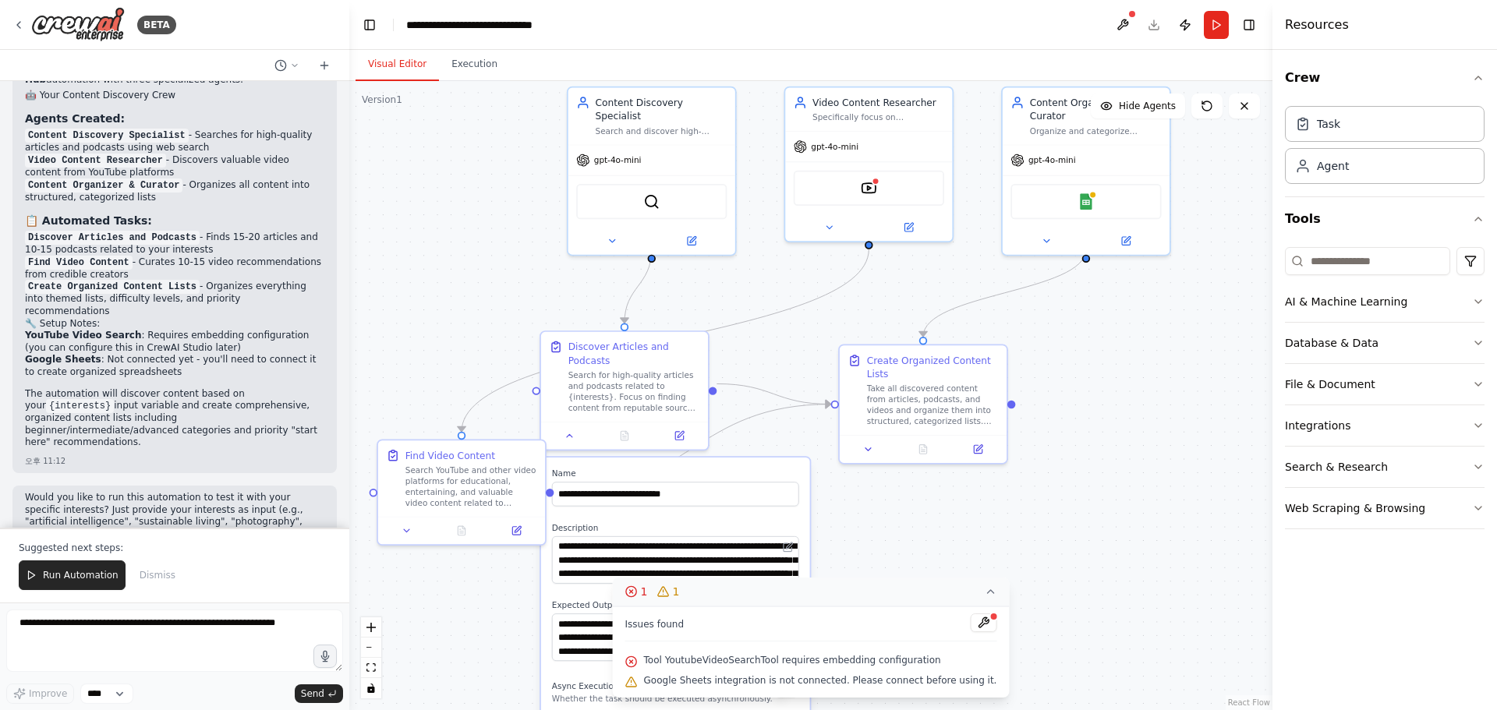
drag, startPoint x: 965, startPoint y: 265, endPoint x: 1011, endPoint y: 558, distance: 296.1
click at [1011, 560] on div ".deletable-edge-delete-btn { width: 20px; height: 20px; border: 0px solid #ffff…" at bounding box center [810, 395] width 923 height 629
click at [883, 190] on div "YoutubeVideoSearchTool" at bounding box center [869, 184] width 150 height 35
click at [862, 185] on img at bounding box center [869, 184] width 16 height 16
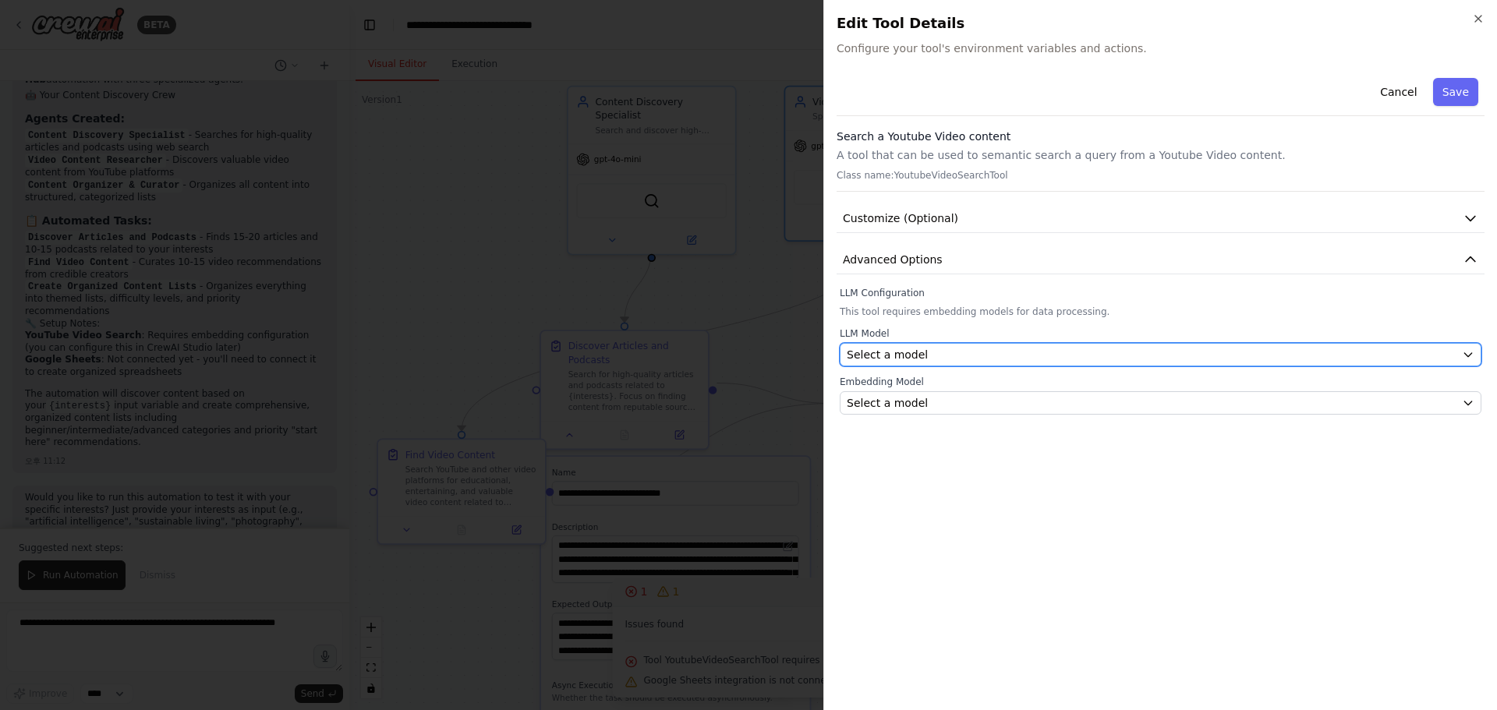
click at [1177, 345] on button "Select a model" at bounding box center [1161, 354] width 642 height 23
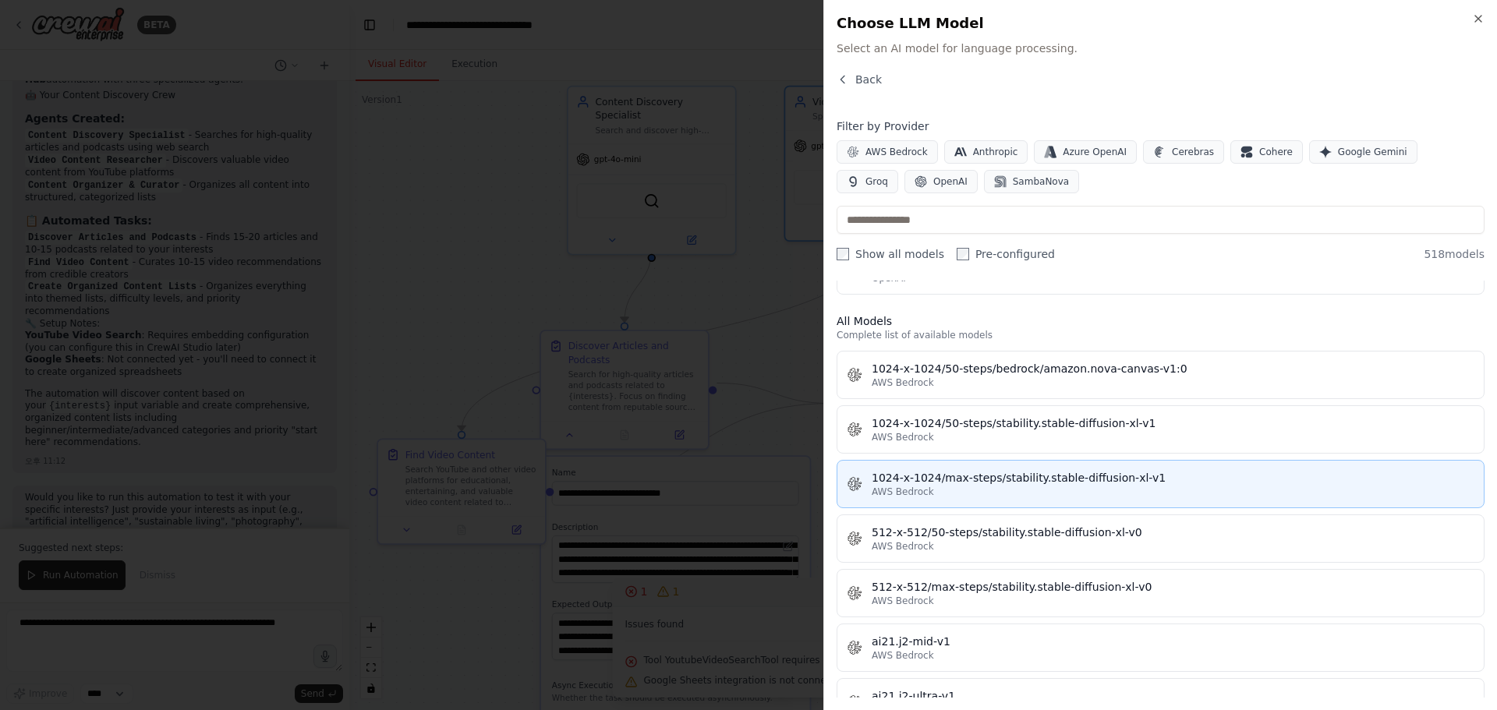
scroll to position [468, 0]
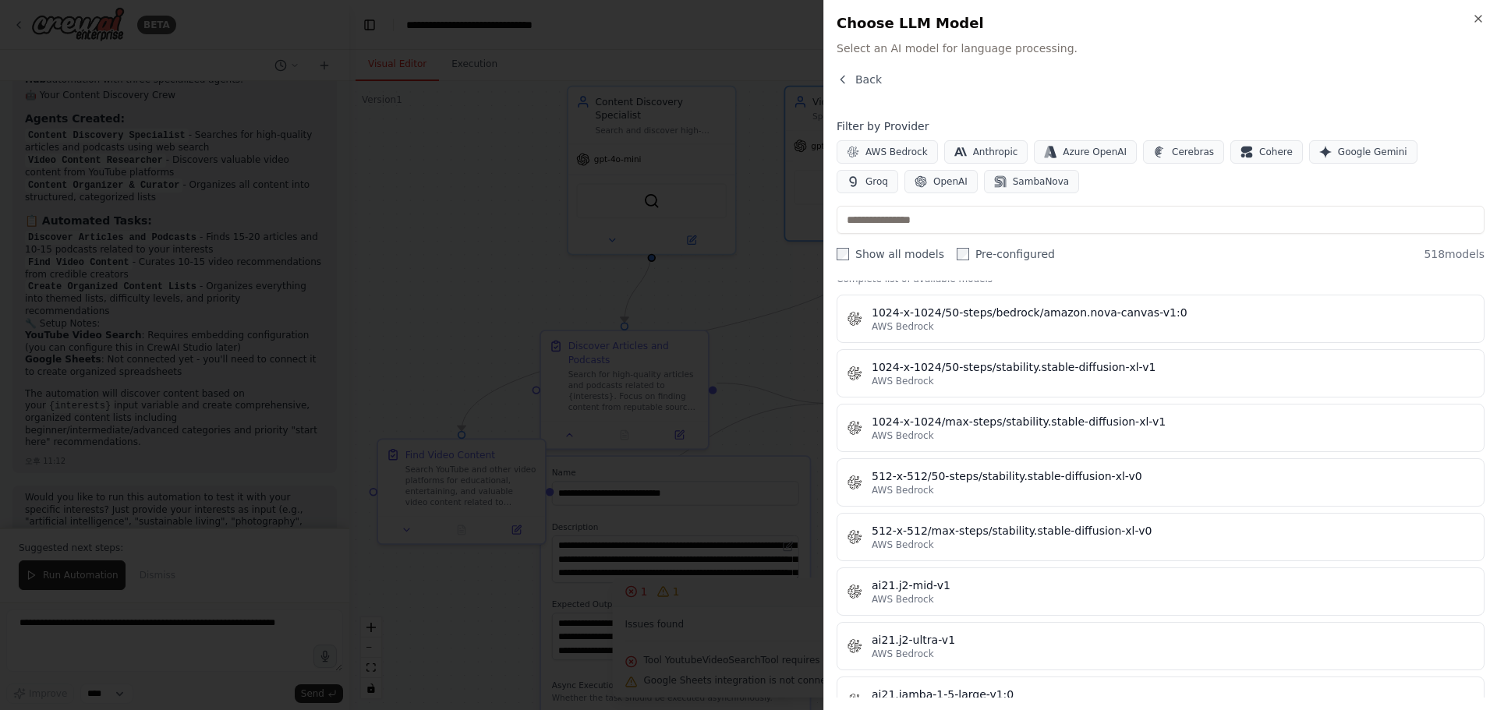
click at [774, 295] on div at bounding box center [748, 355] width 1497 height 710
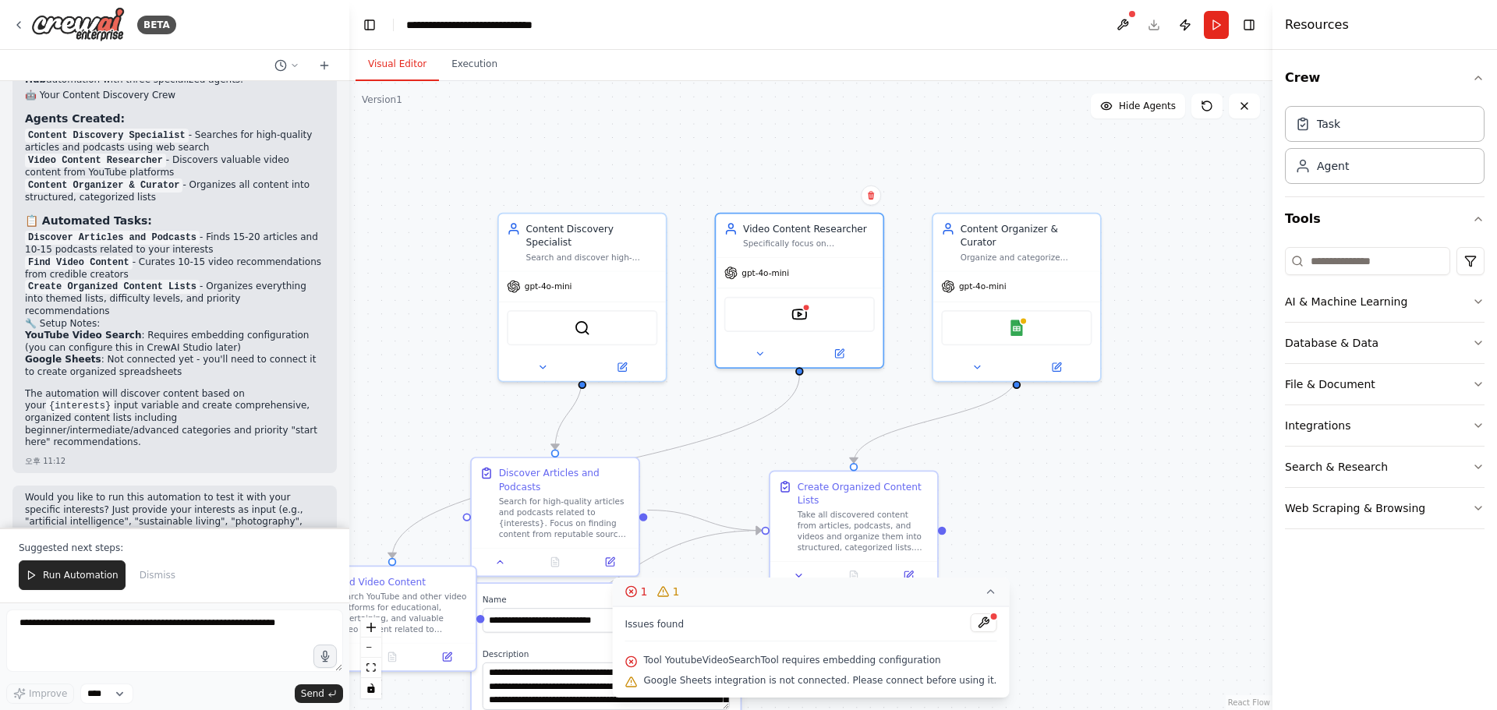
drag, startPoint x: 950, startPoint y: 282, endPoint x: 880, endPoint y: 404, distance: 140.8
click at [880, 405] on div ".deletable-edge-delete-btn { width: 20px; height: 20px; border: 0px solid #ffff…" at bounding box center [810, 395] width 923 height 629
click at [838, 315] on div "YoutubeVideoSearchTool" at bounding box center [799, 307] width 150 height 35
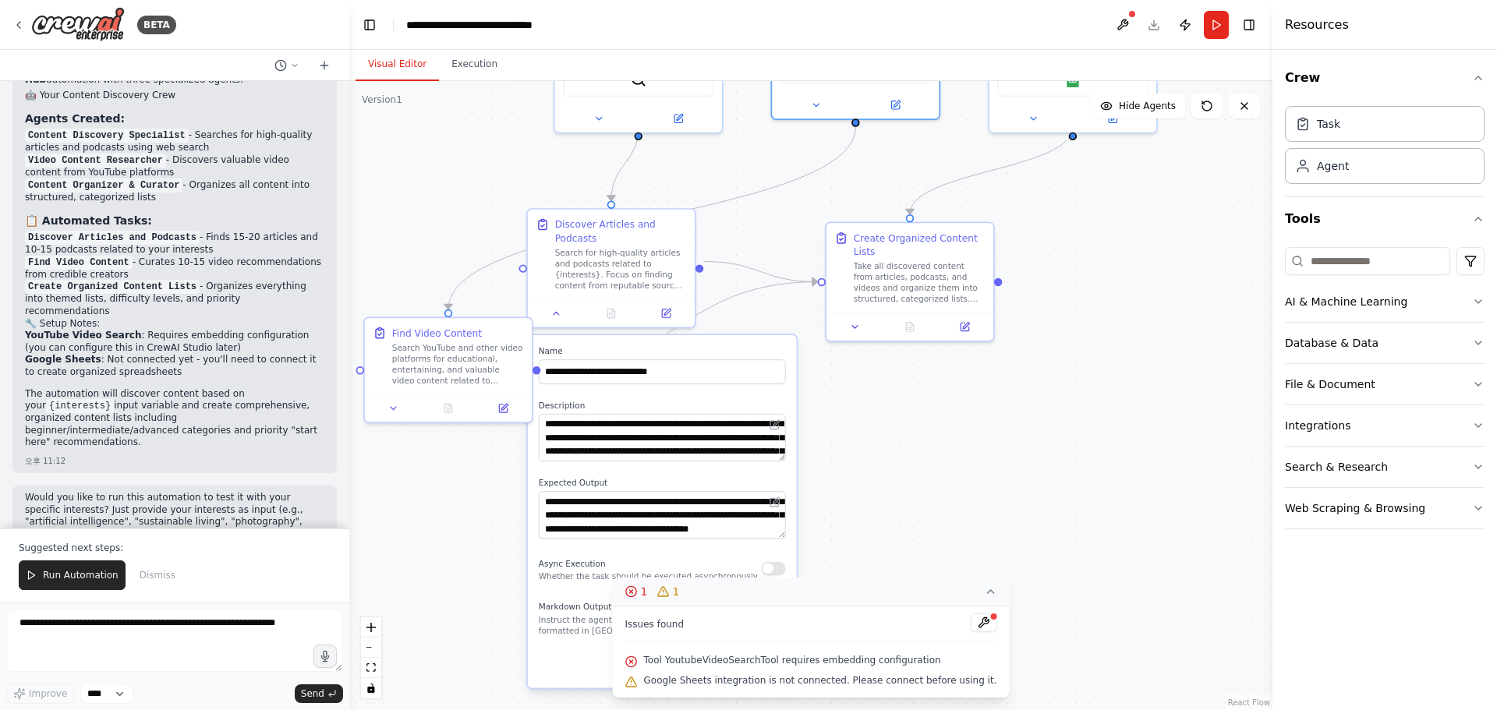
drag, startPoint x: 1039, startPoint y: 459, endPoint x: 1117, endPoint y: 146, distance: 322.8
click at [1117, 146] on div ".deletable-edge-delete-btn { width: 20px; height: 20px; border: 0px solid #ffff…" at bounding box center [810, 395] width 923 height 629
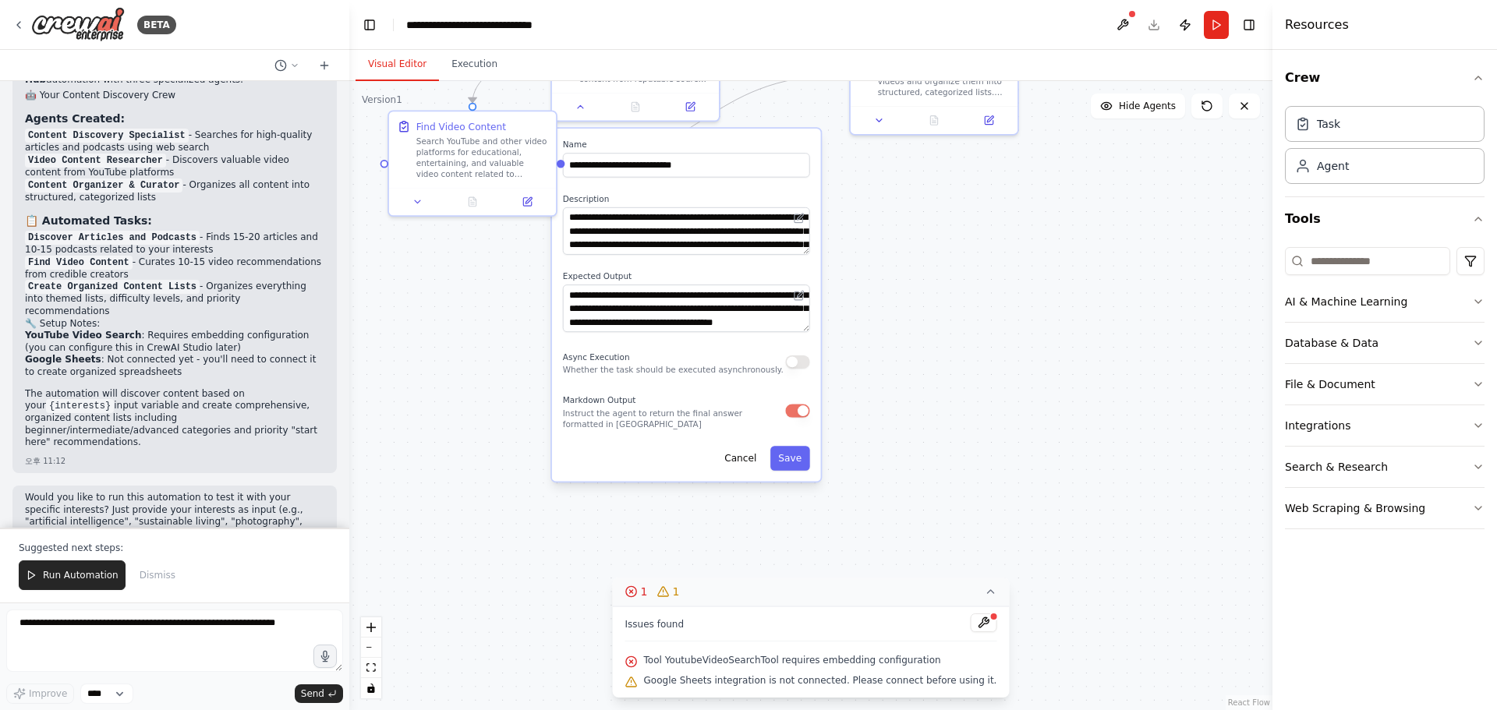
drag, startPoint x: 1079, startPoint y: 294, endPoint x: 1072, endPoint y: 170, distance: 124.2
click at [1072, 170] on div ".deletable-edge-delete-btn { width: 20px; height: 20px; border: 0px solid #ffff…" at bounding box center [810, 395] width 923 height 629
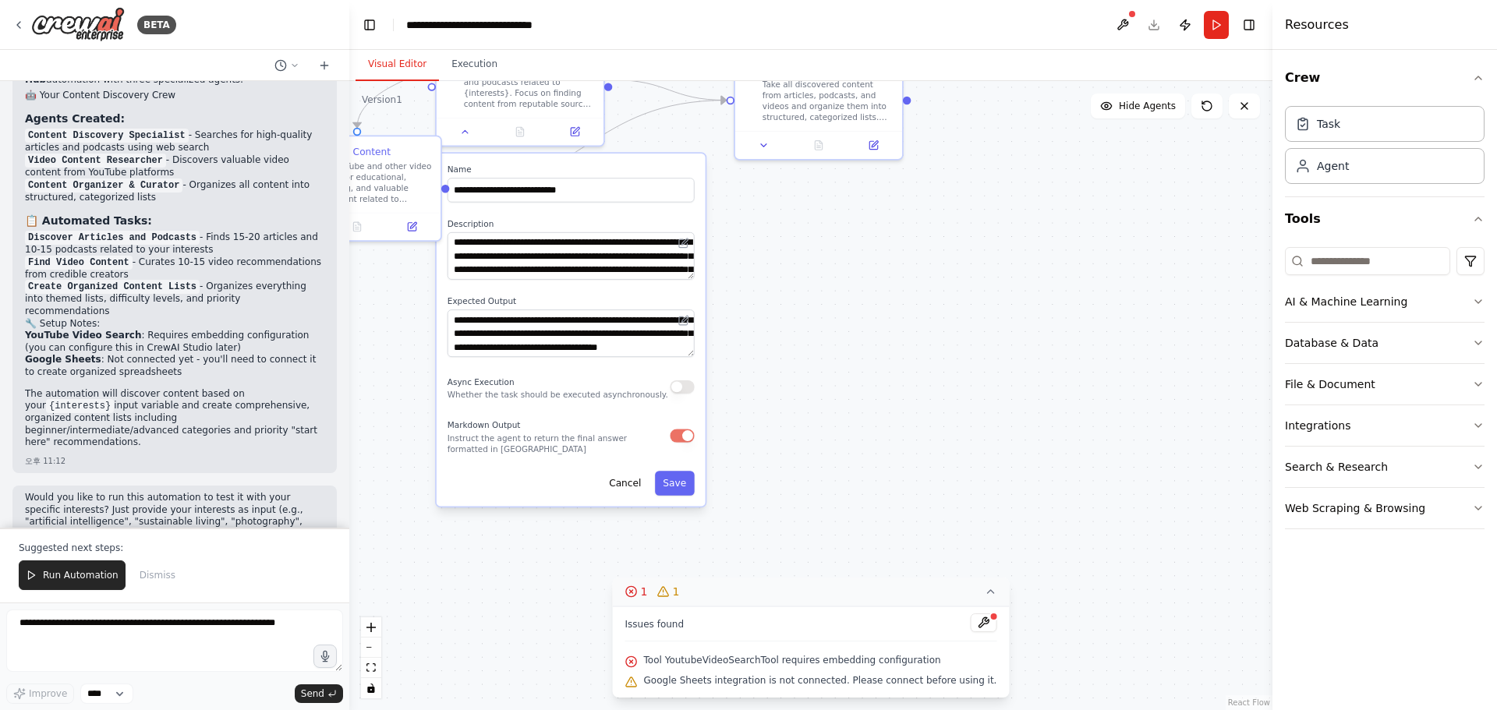
drag, startPoint x: 1000, startPoint y: 336, endPoint x: 826, endPoint y: 500, distance: 238.8
click at [826, 500] on div ".deletable-edge-delete-btn { width: 20px; height: 20px; border: 0px solid #ffff…" at bounding box center [810, 395] width 923 height 629
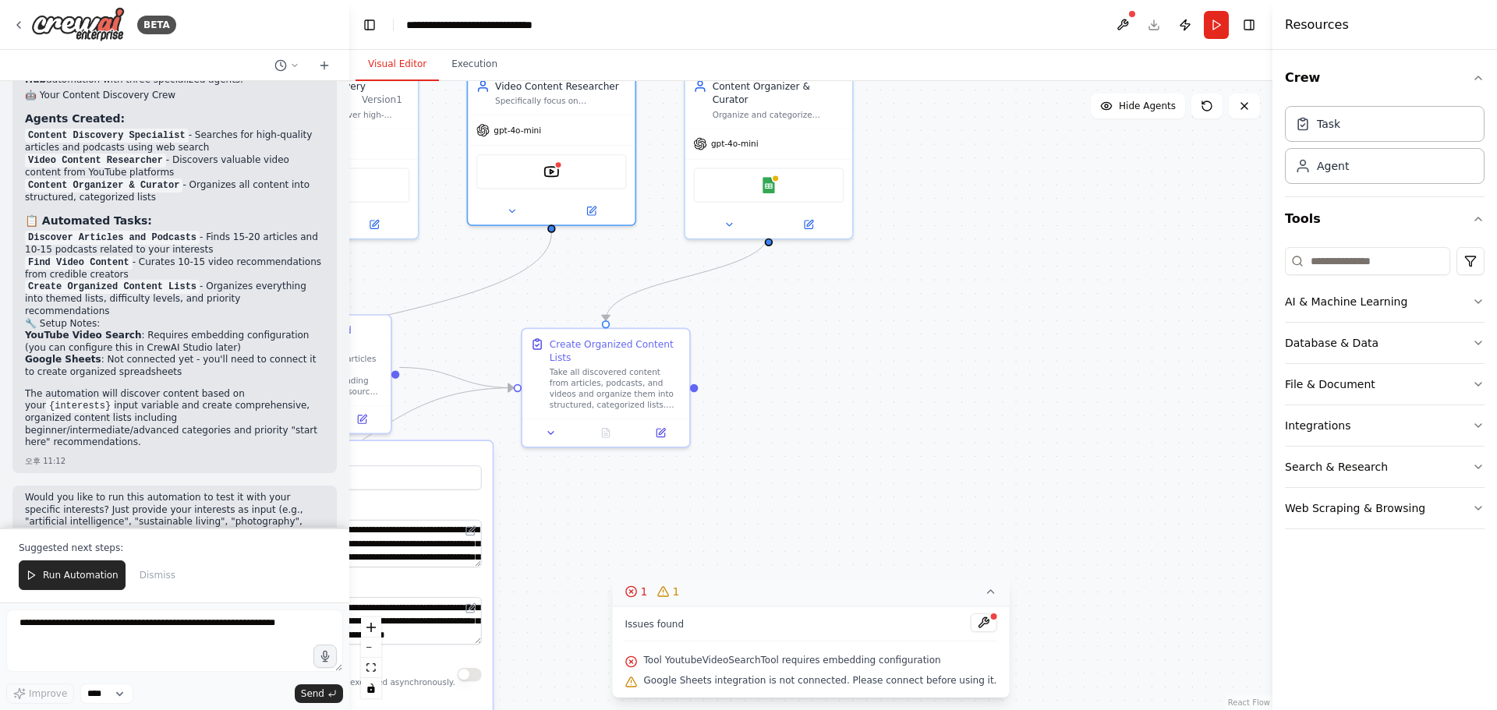
drag, startPoint x: 1043, startPoint y: 462, endPoint x: 1035, endPoint y: 510, distance: 48.3
click at [1035, 510] on div ".deletable-edge-delete-btn { width: 20px; height: 20px; border: 0px solid #ffff…" at bounding box center [810, 395] width 923 height 629
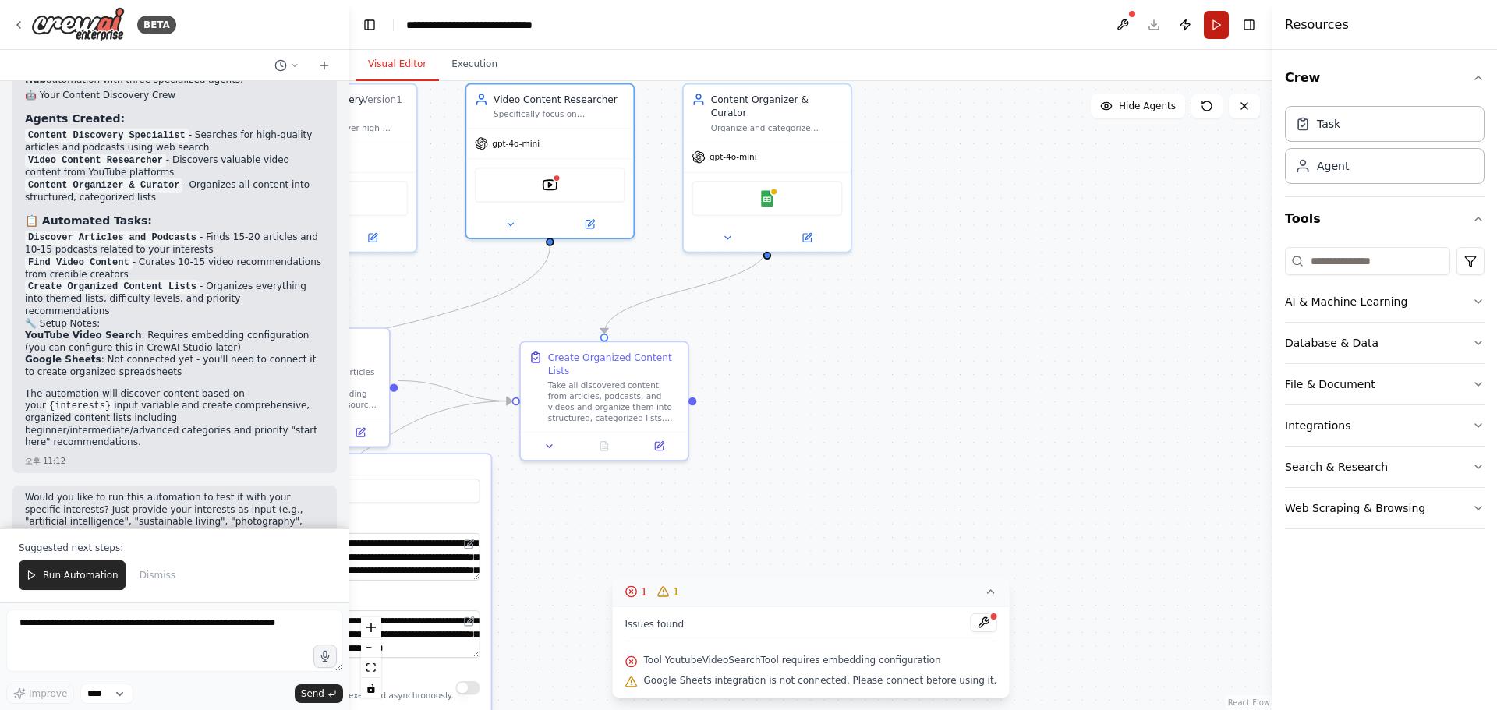
click at [1211, 28] on button "Run" at bounding box center [1216, 25] width 25 height 28
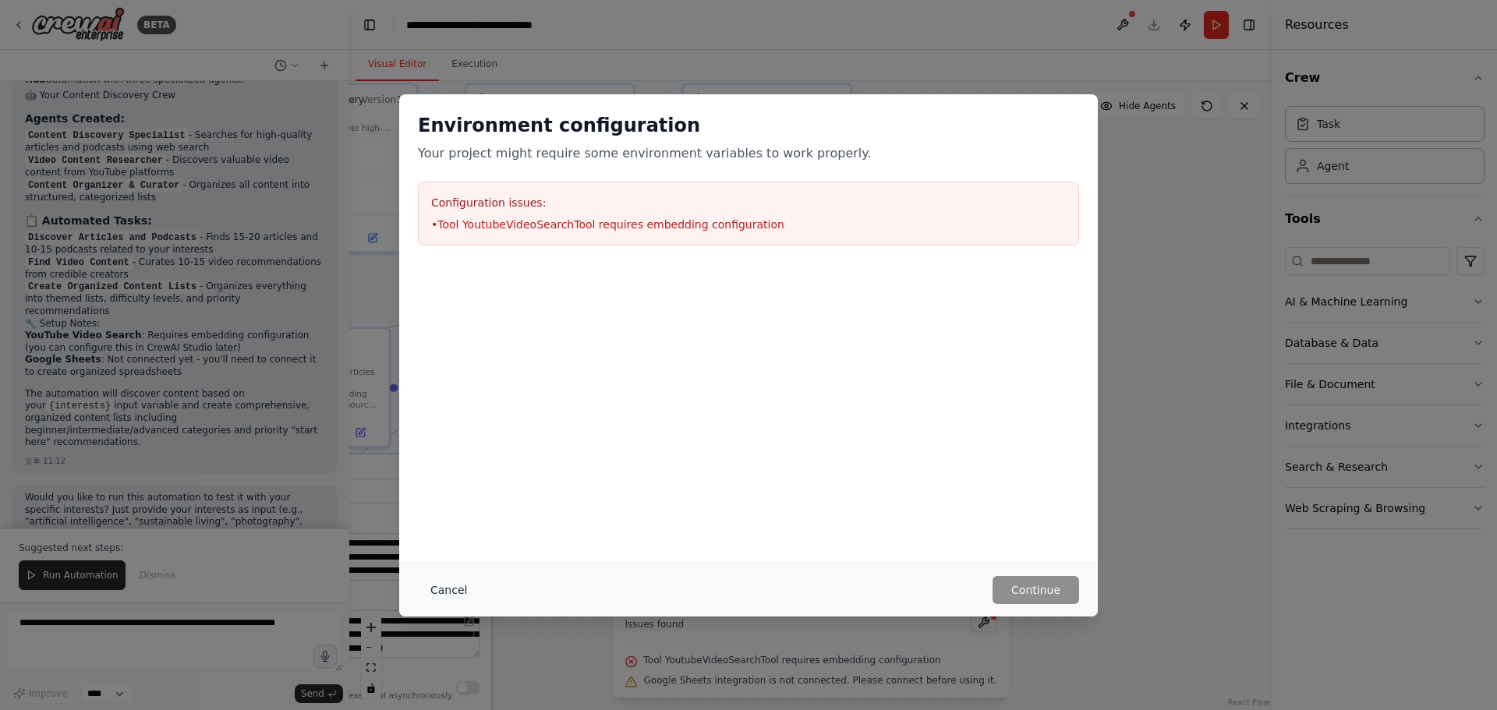
click at [432, 589] on button "Cancel" at bounding box center [449, 590] width 62 height 28
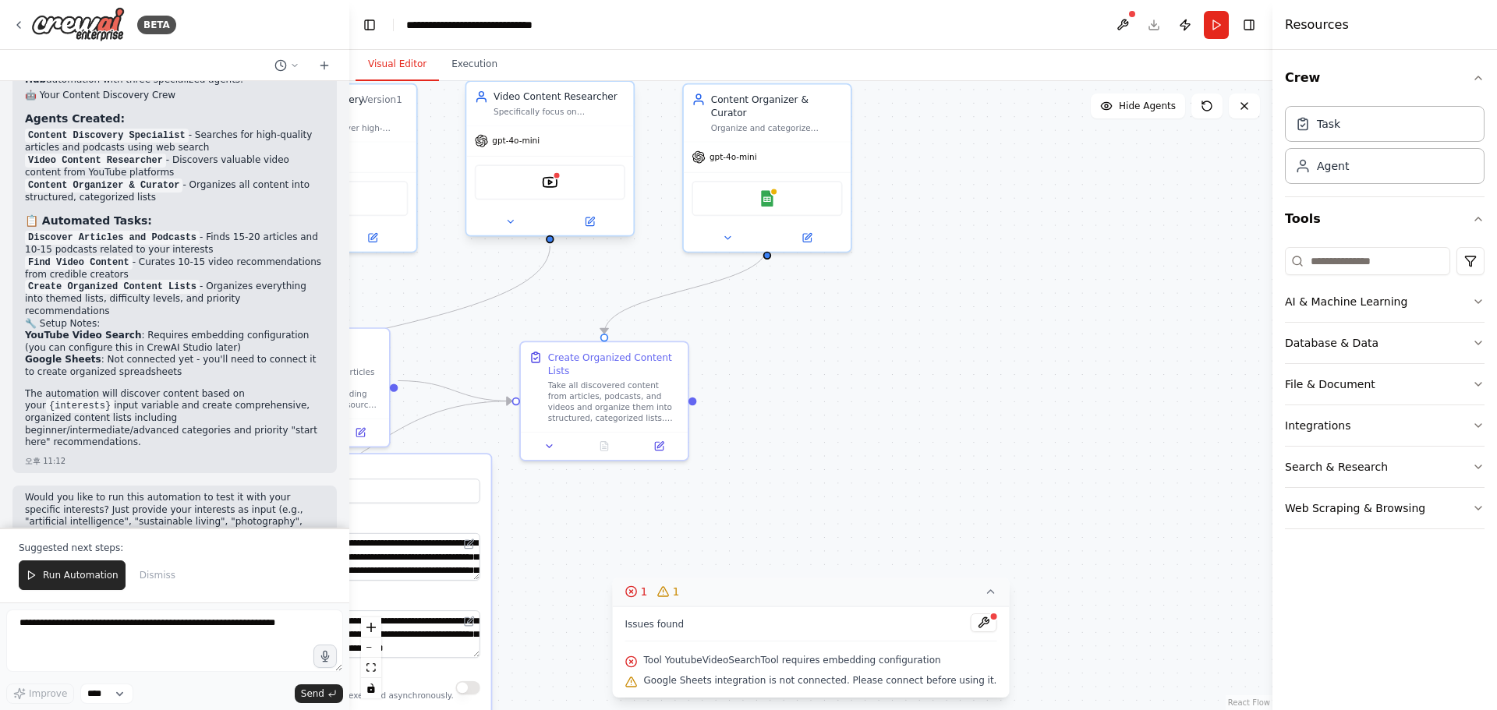
click at [573, 186] on div "YoutubeVideoSearchTool" at bounding box center [550, 182] width 150 height 35
click at [543, 188] on img at bounding box center [550, 182] width 16 height 16
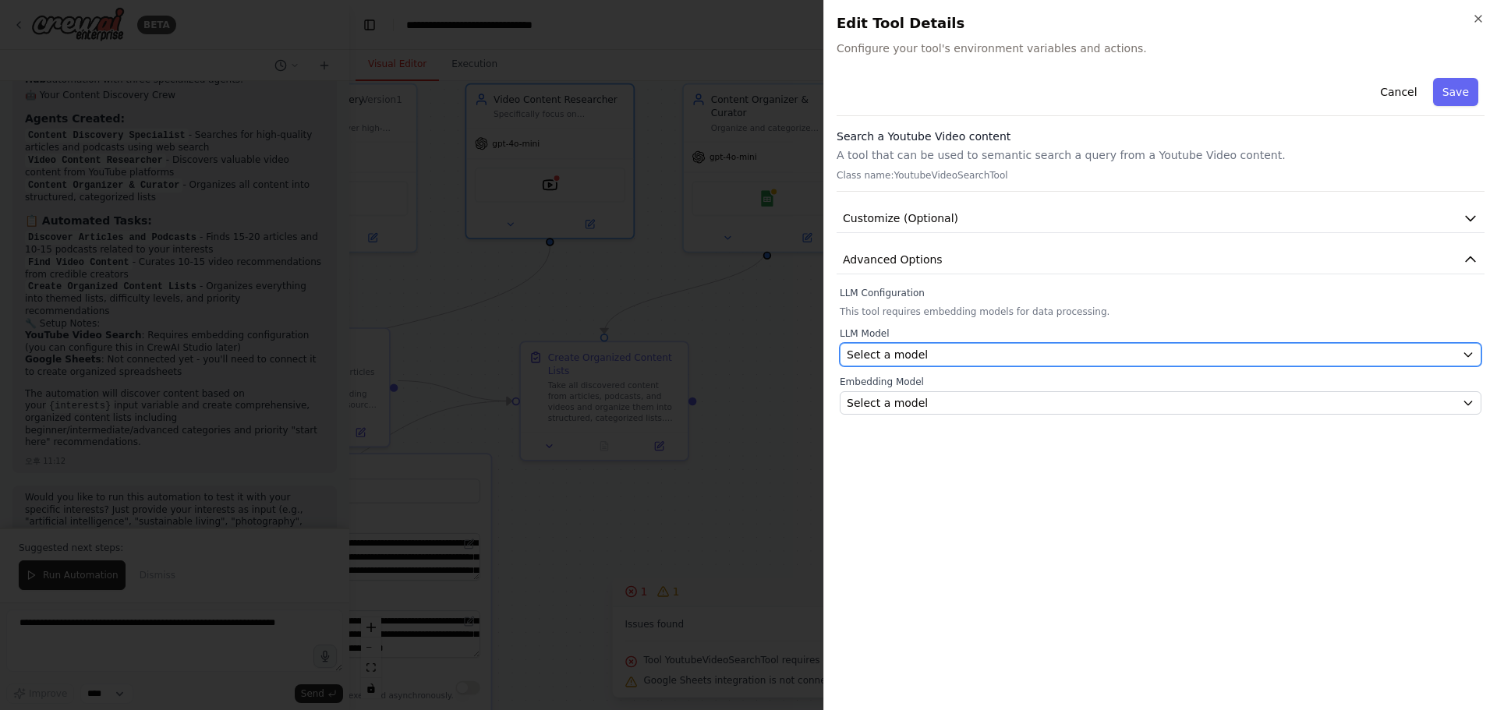
click at [995, 358] on div "Select a model" at bounding box center [1151, 355] width 609 height 16
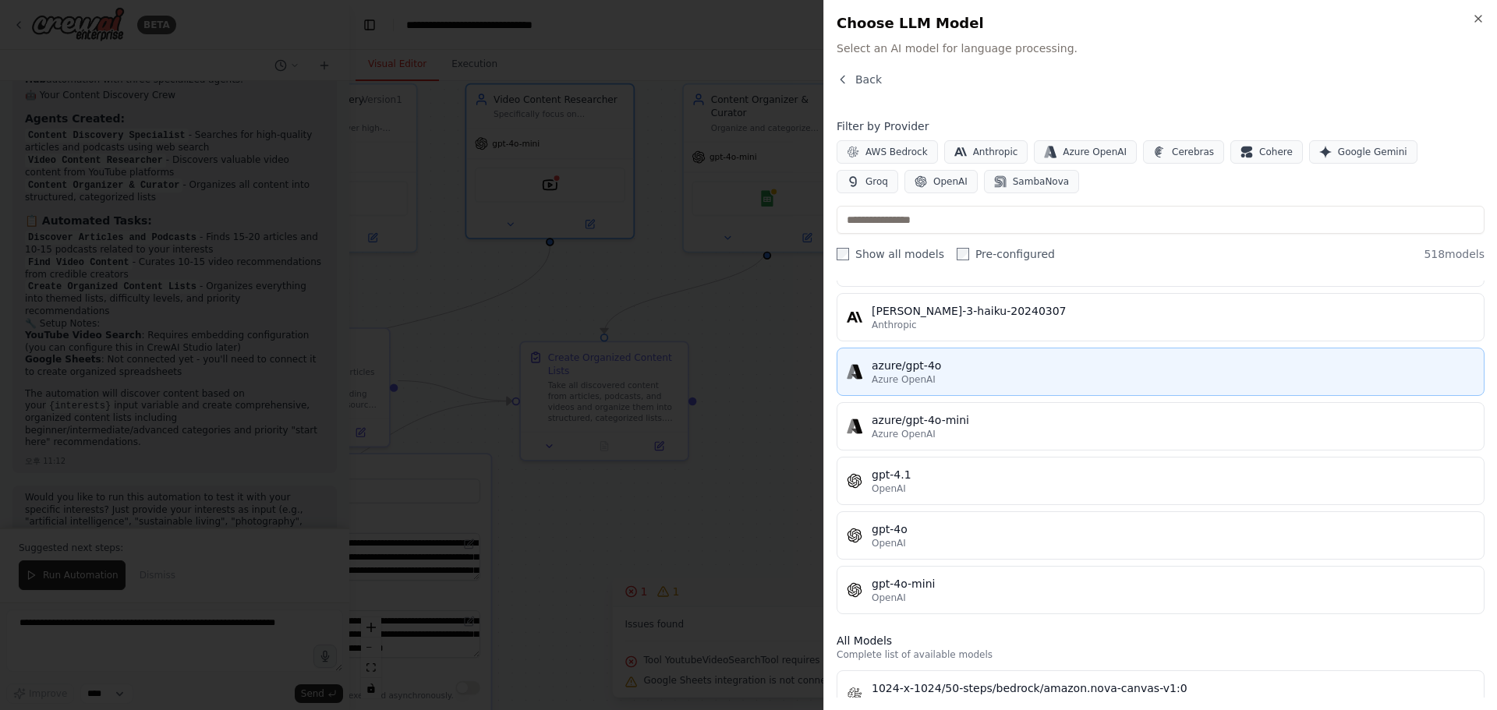
scroll to position [234, 0]
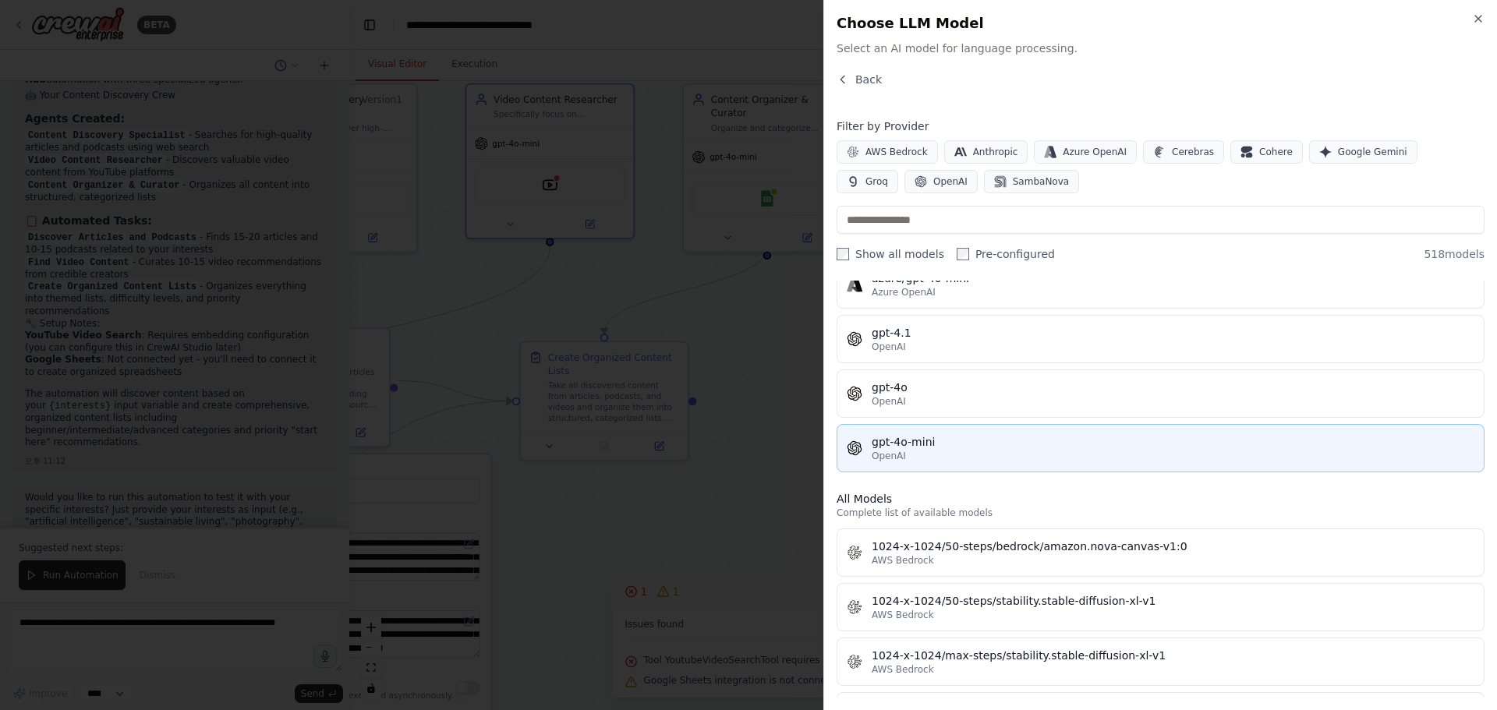
click at [1015, 445] on div "gpt-4o-mini" at bounding box center [1173, 442] width 603 height 16
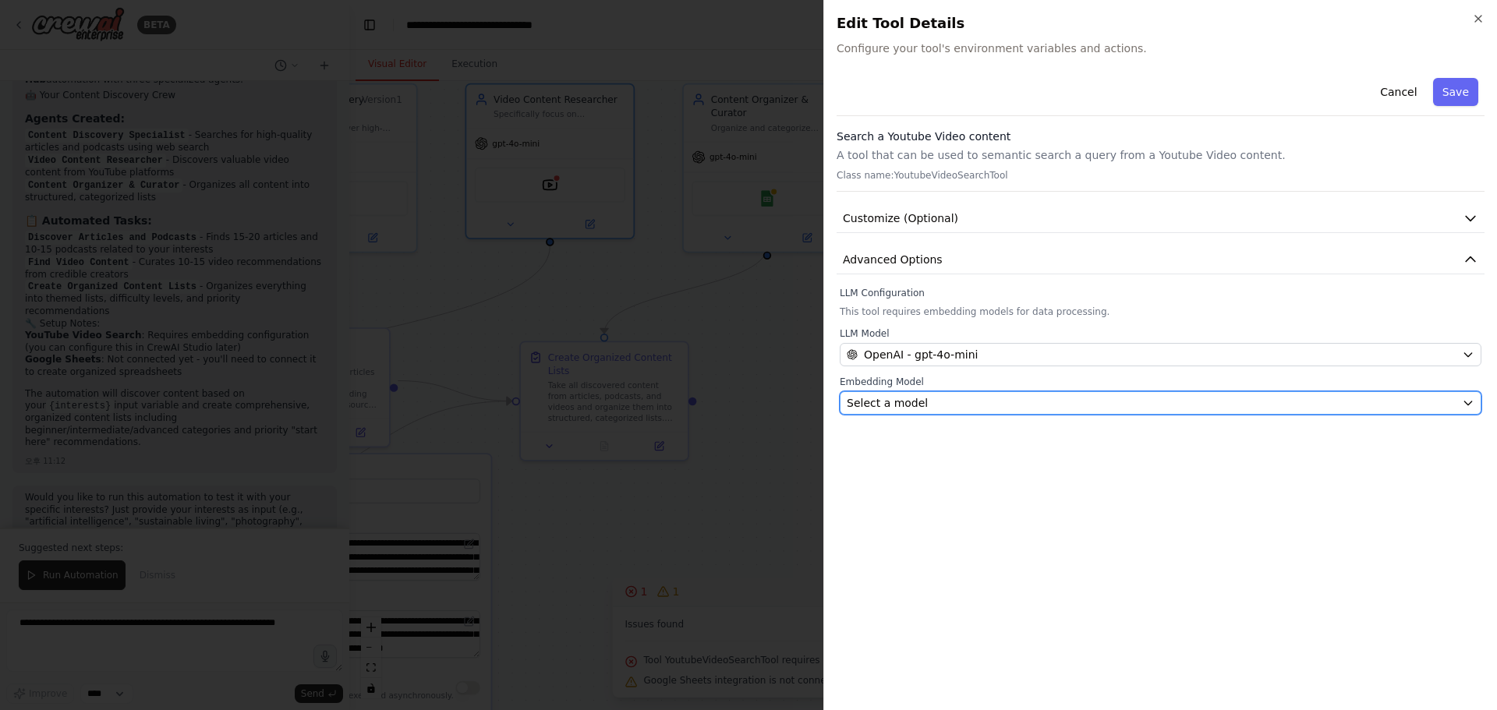
click at [982, 405] on div "Select a model" at bounding box center [1151, 403] width 609 height 16
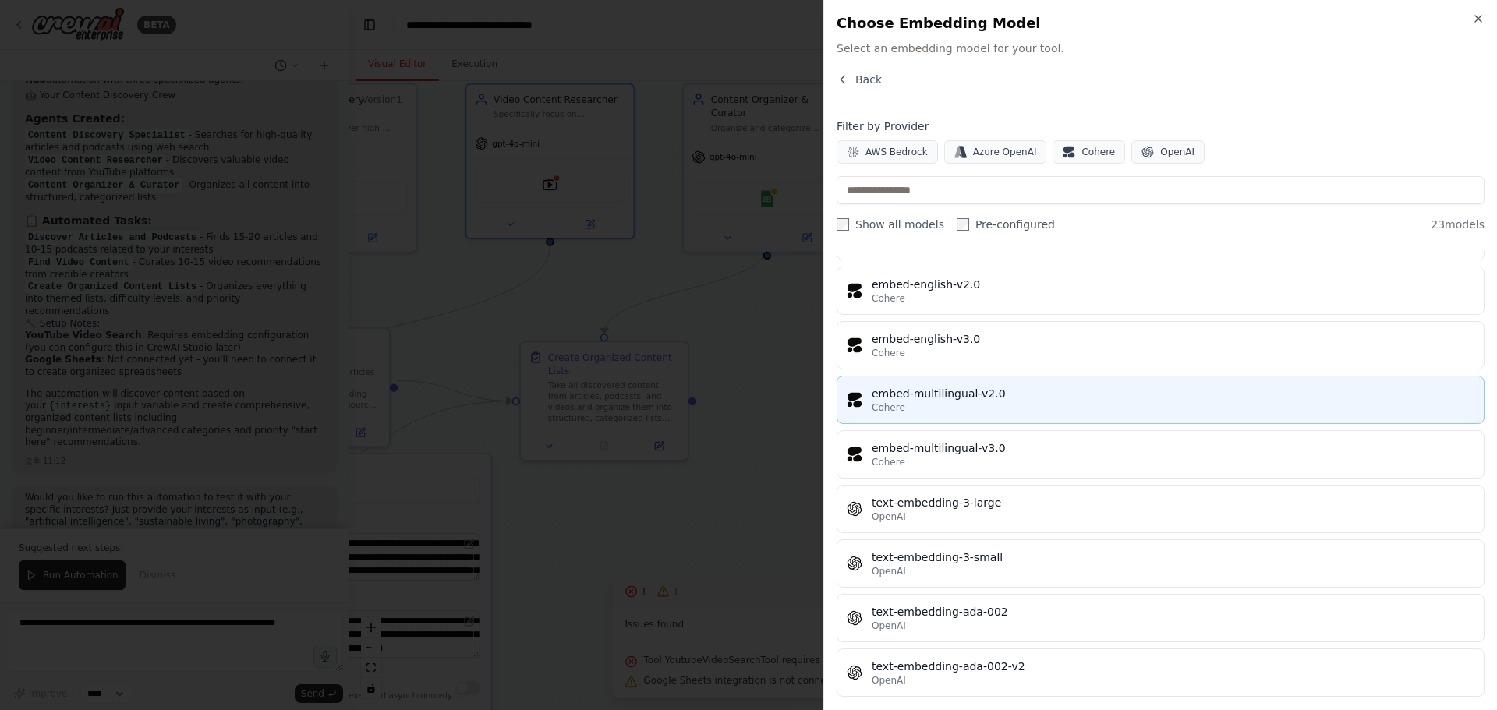
scroll to position [865, 0]
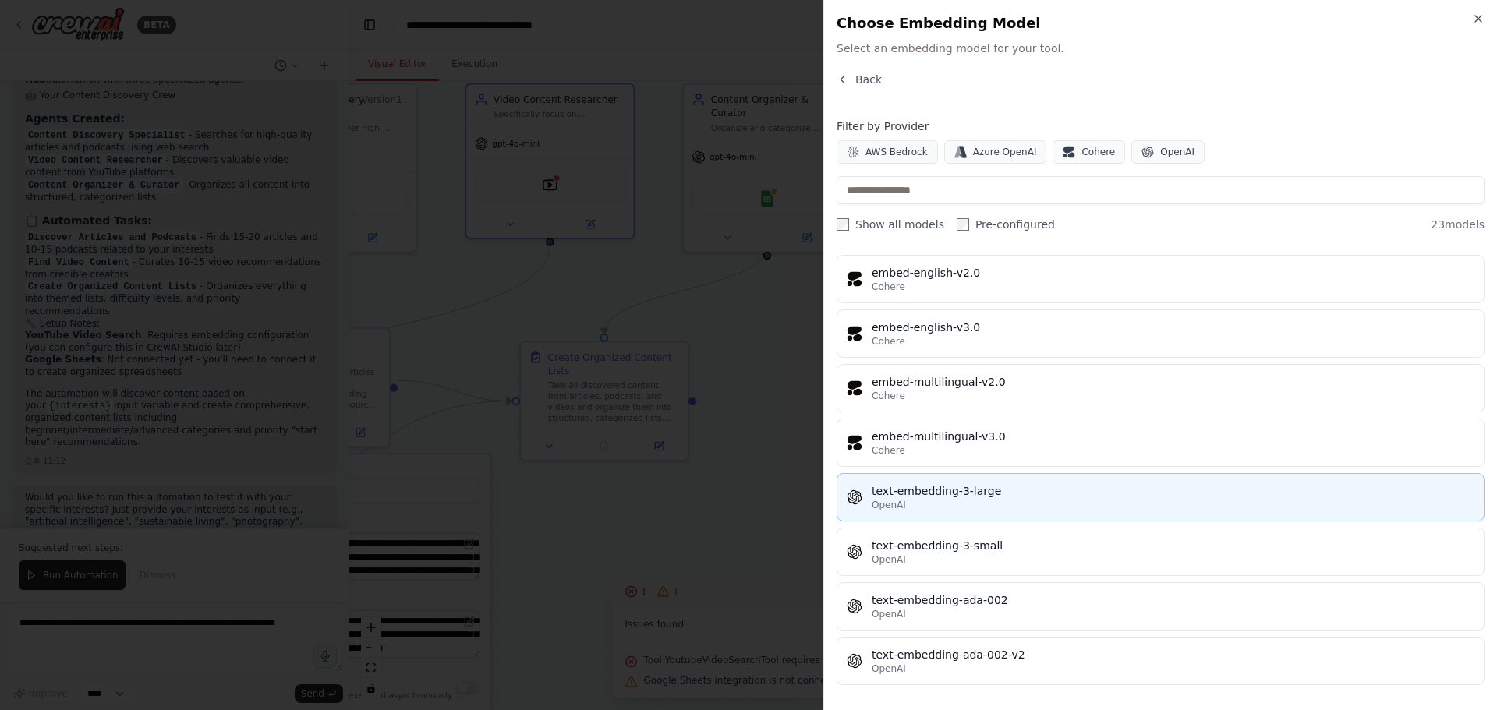
click at [1062, 507] on div "OpenAI" at bounding box center [1173, 505] width 603 height 12
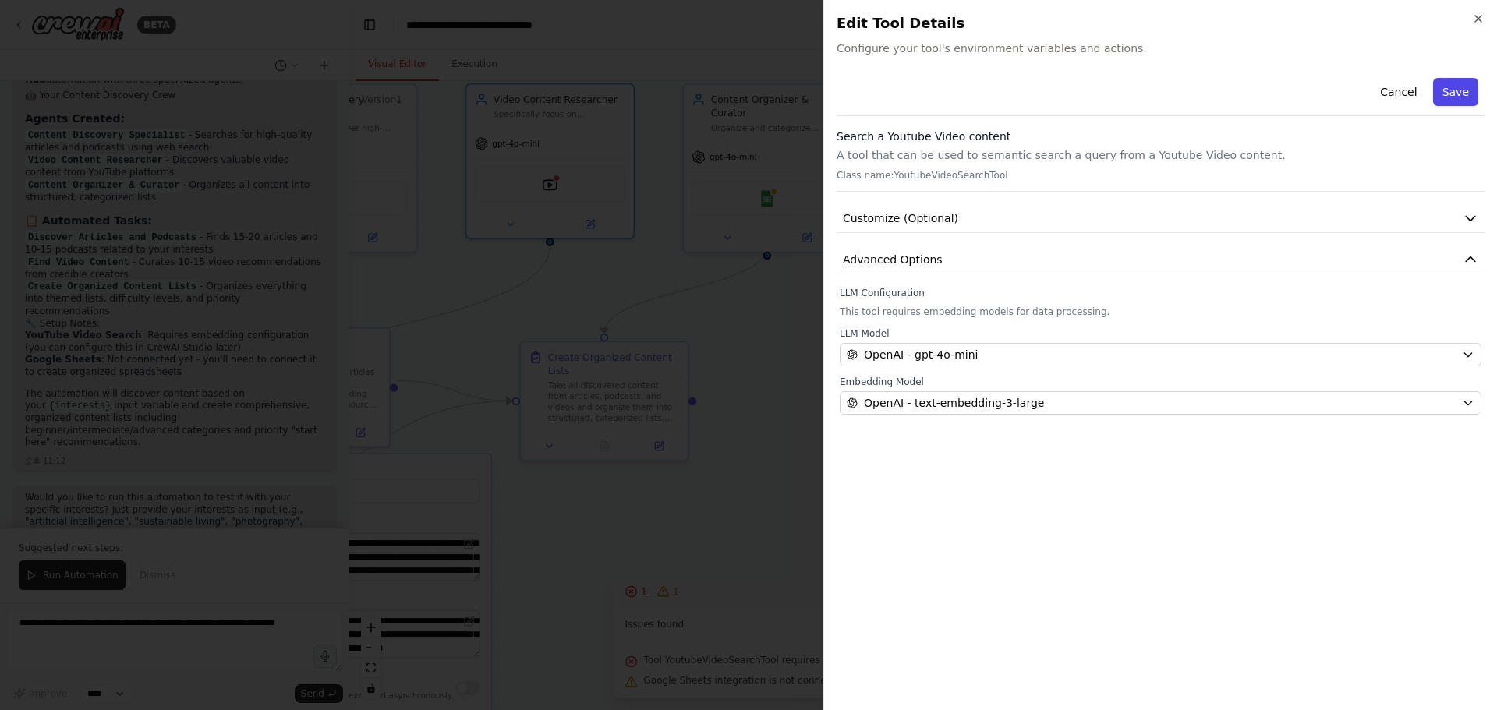
click at [1458, 90] on button "Save" at bounding box center [1455, 92] width 45 height 28
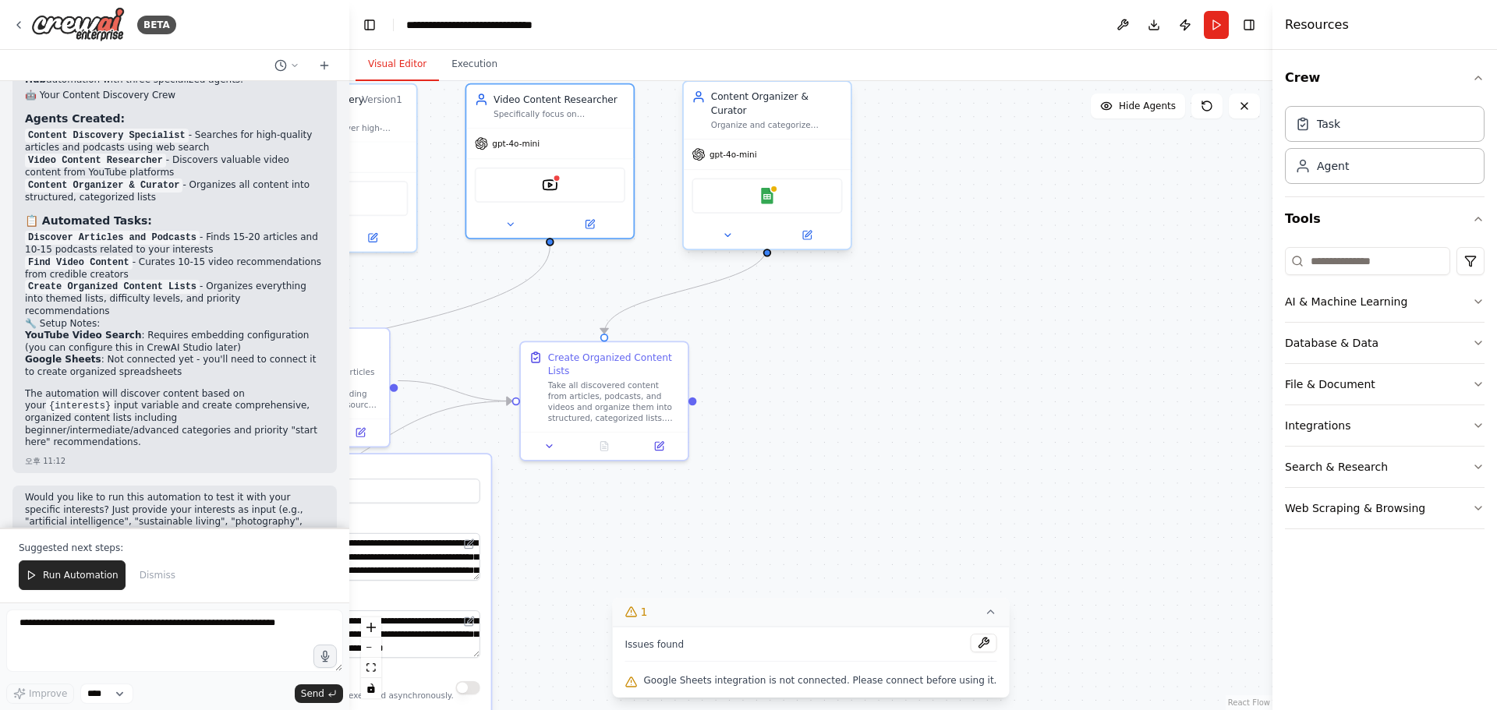
click at [782, 187] on div "Google Sheets" at bounding box center [767, 196] width 150 height 35
click at [775, 179] on div "Google Sheets" at bounding box center [767, 196] width 150 height 35
click at [772, 190] on img at bounding box center [767, 196] width 16 height 16
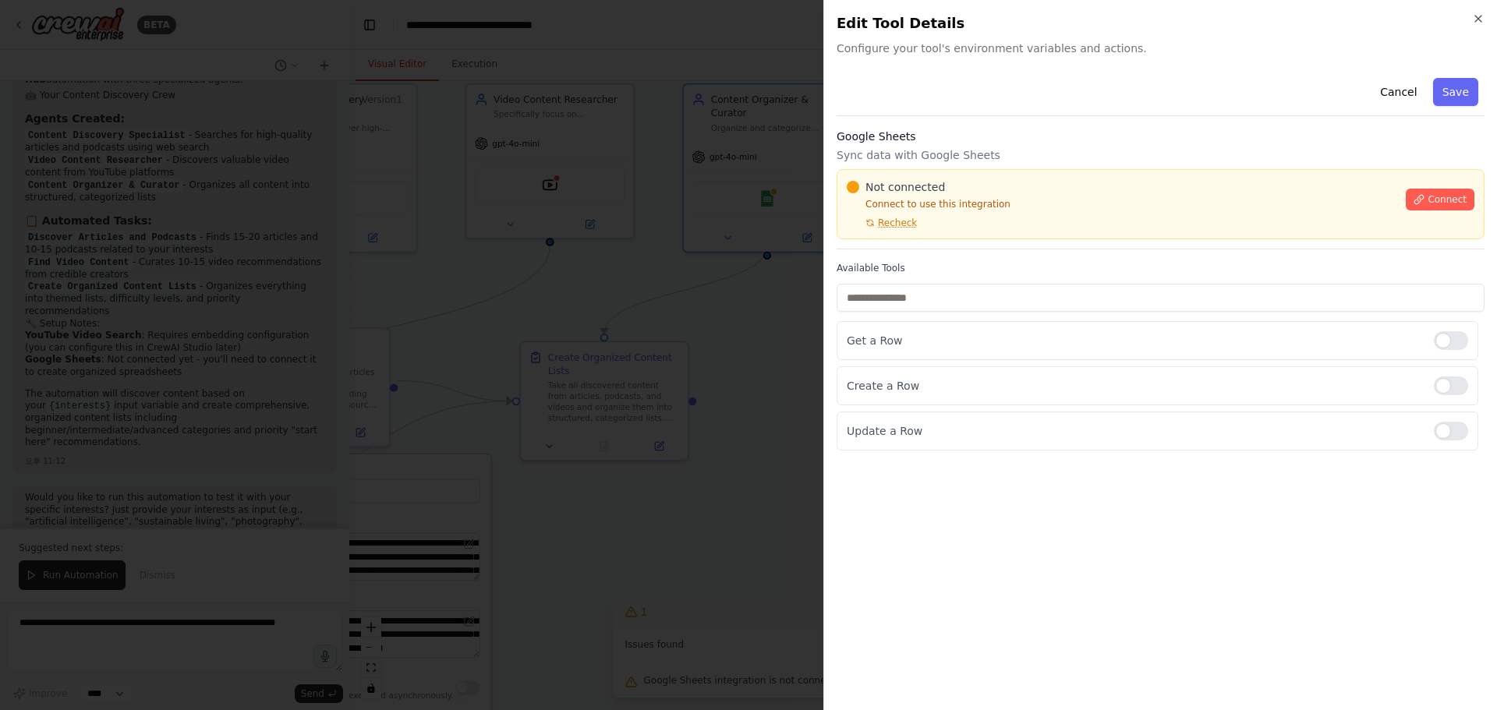
click at [761, 386] on div at bounding box center [748, 355] width 1497 height 710
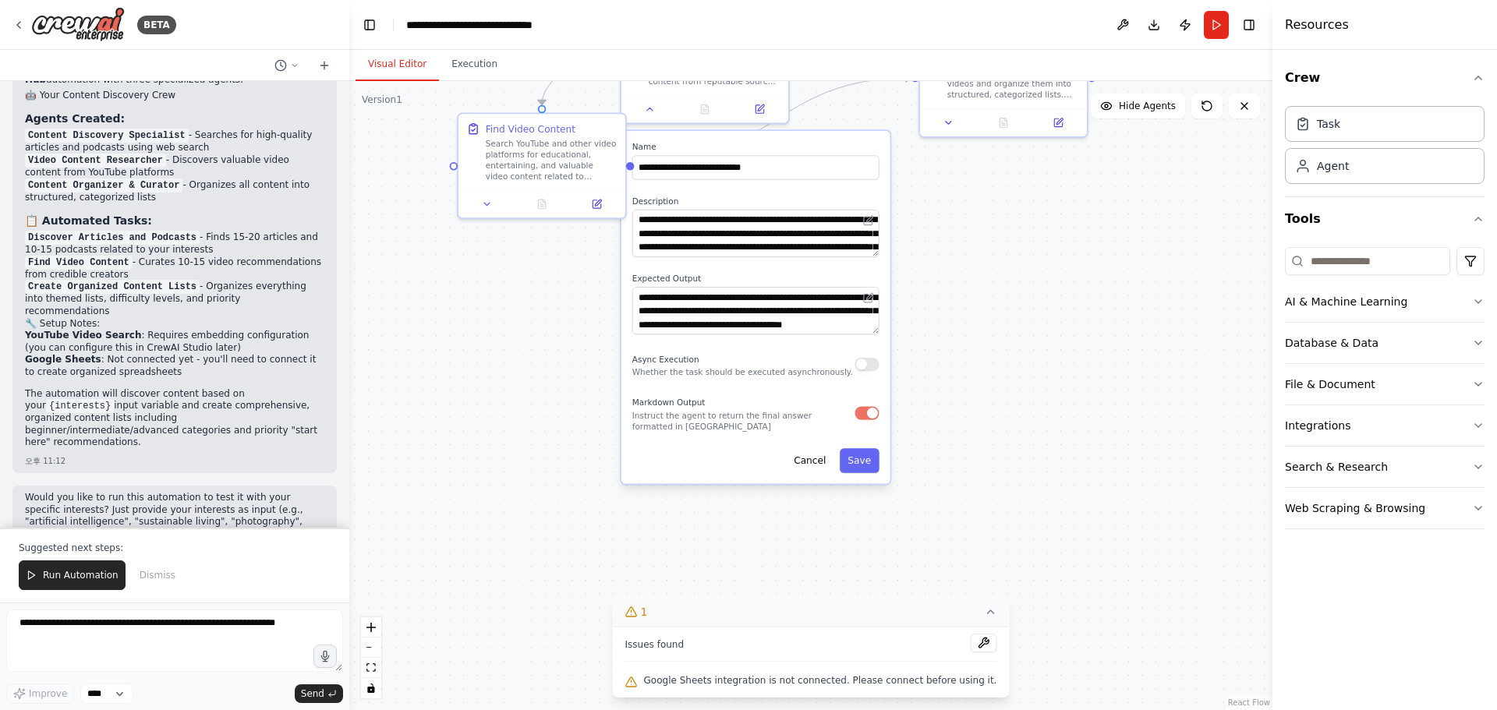
drag, startPoint x: 935, startPoint y: 430, endPoint x: 1093, endPoint y: 292, distance: 210.0
click at [1167, 169] on div ".deletable-edge-delete-btn { width: 20px; height: 20px; border: 0px solid #ffff…" at bounding box center [810, 395] width 923 height 629
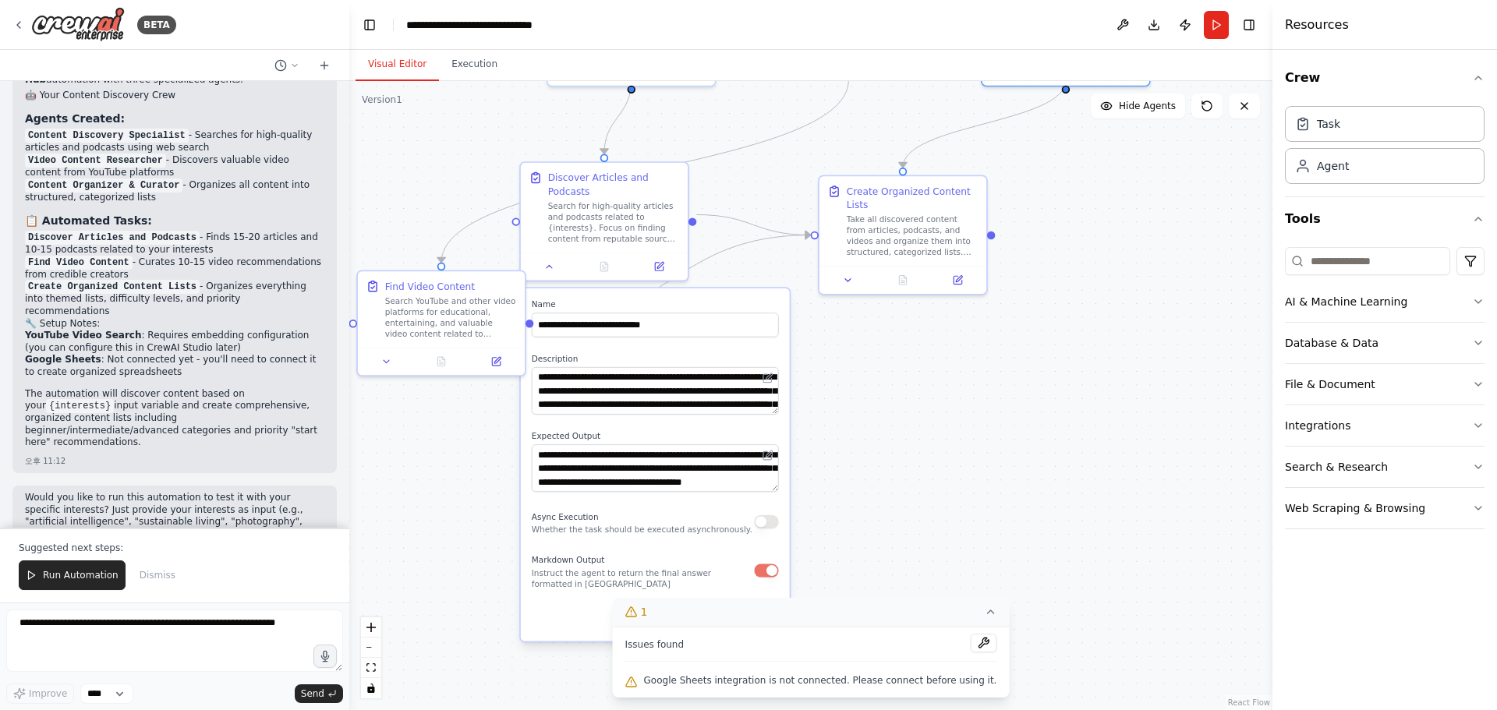
drag, startPoint x: 1024, startPoint y: 363, endPoint x: 989, endPoint y: 490, distance: 131.6
click at [989, 490] on div ".deletable-edge-delete-btn { width: 20px; height: 20px; border: 0px solid #ffff…" at bounding box center [810, 395] width 923 height 629
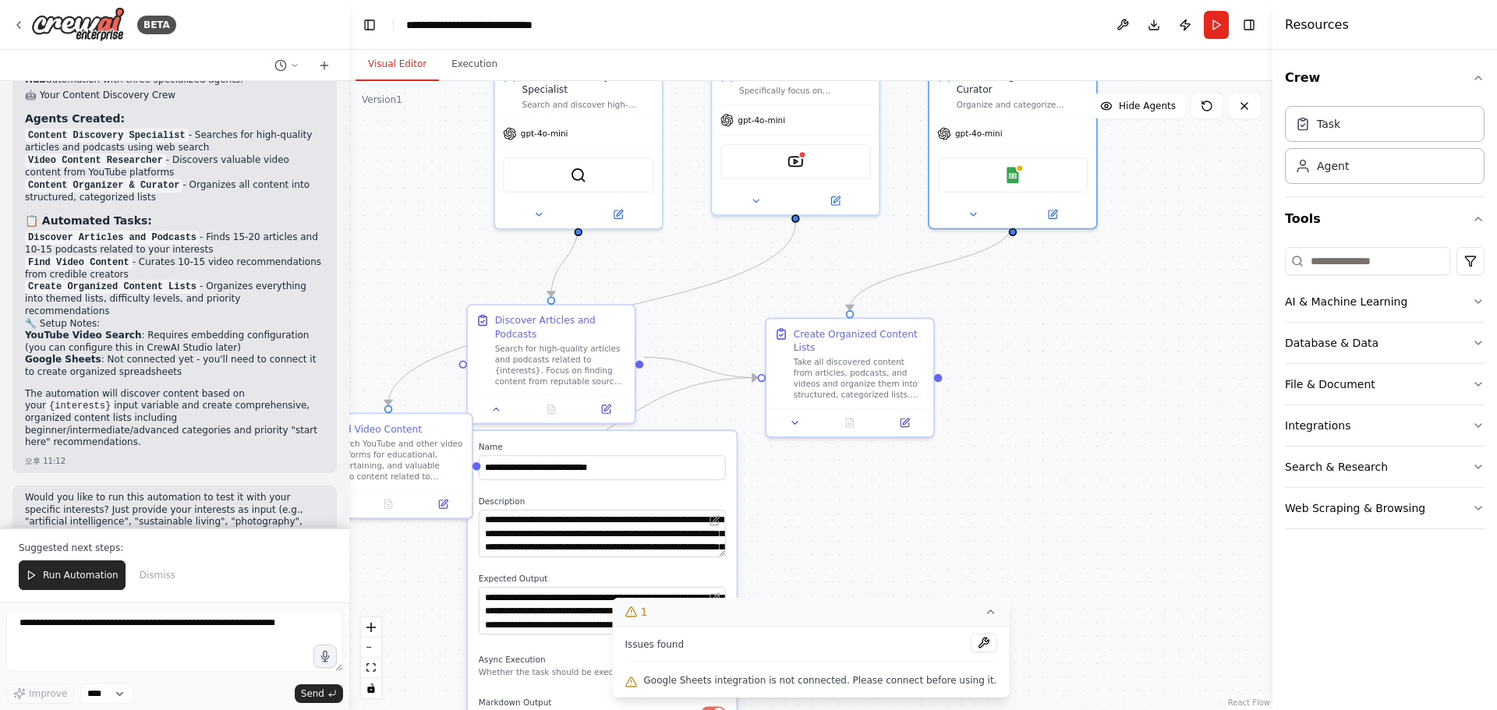
drag, startPoint x: 1103, startPoint y: 359, endPoint x: 1025, endPoint y: 518, distance: 177.1
click at [1025, 518] on div ".deletable-edge-delete-btn { width: 20px; height: 20px; border: 0px solid #ffff…" at bounding box center [810, 395] width 923 height 629
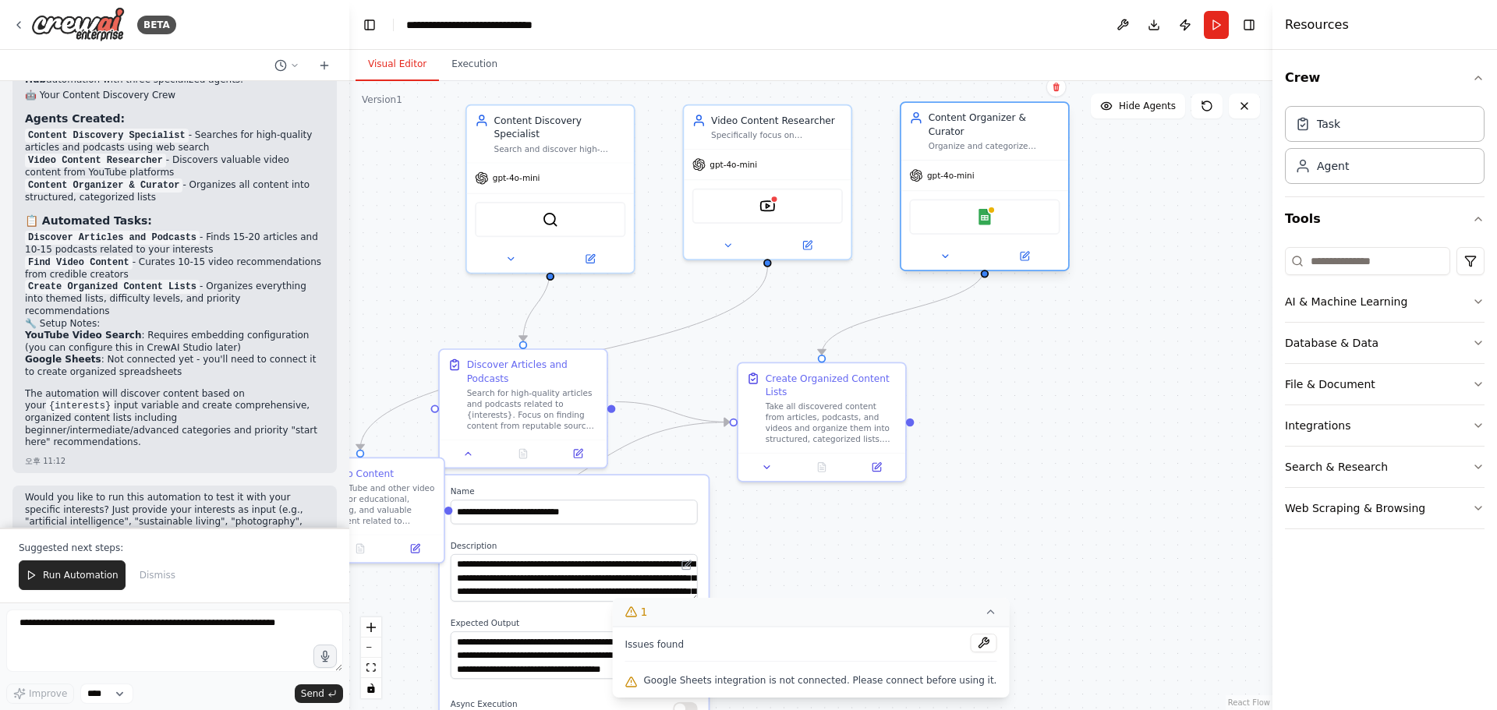
click at [1003, 205] on div "Google Sheets" at bounding box center [984, 217] width 150 height 35
click at [979, 209] on img at bounding box center [984, 217] width 16 height 16
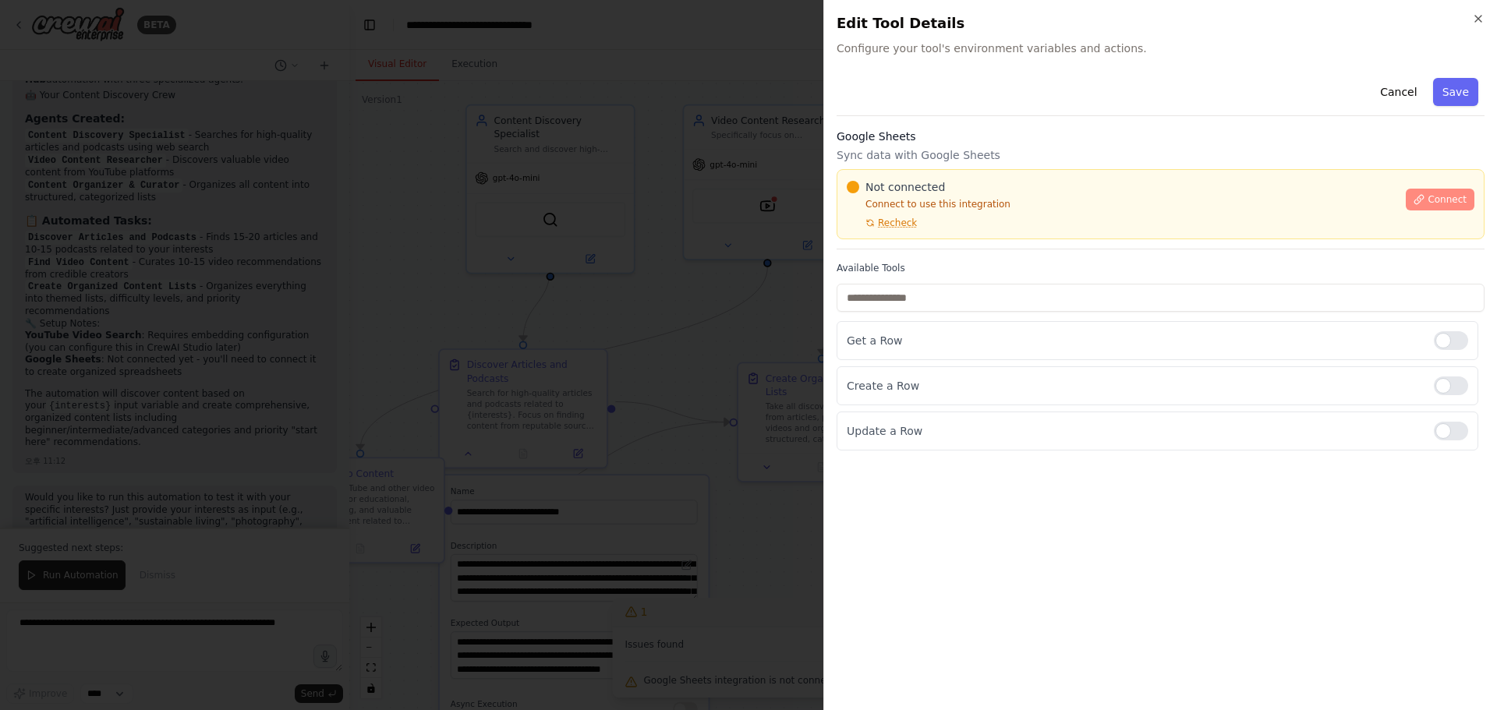
click at [1428, 189] on button "Connect" at bounding box center [1440, 200] width 69 height 22
click at [1431, 196] on button "Connect" at bounding box center [1440, 200] width 69 height 22
click at [1429, 202] on button "Connect" at bounding box center [1440, 200] width 69 height 22
click at [910, 226] on span "Recheck" at bounding box center [897, 223] width 39 height 12
click at [905, 228] on span "Recheck" at bounding box center [897, 223] width 39 height 12
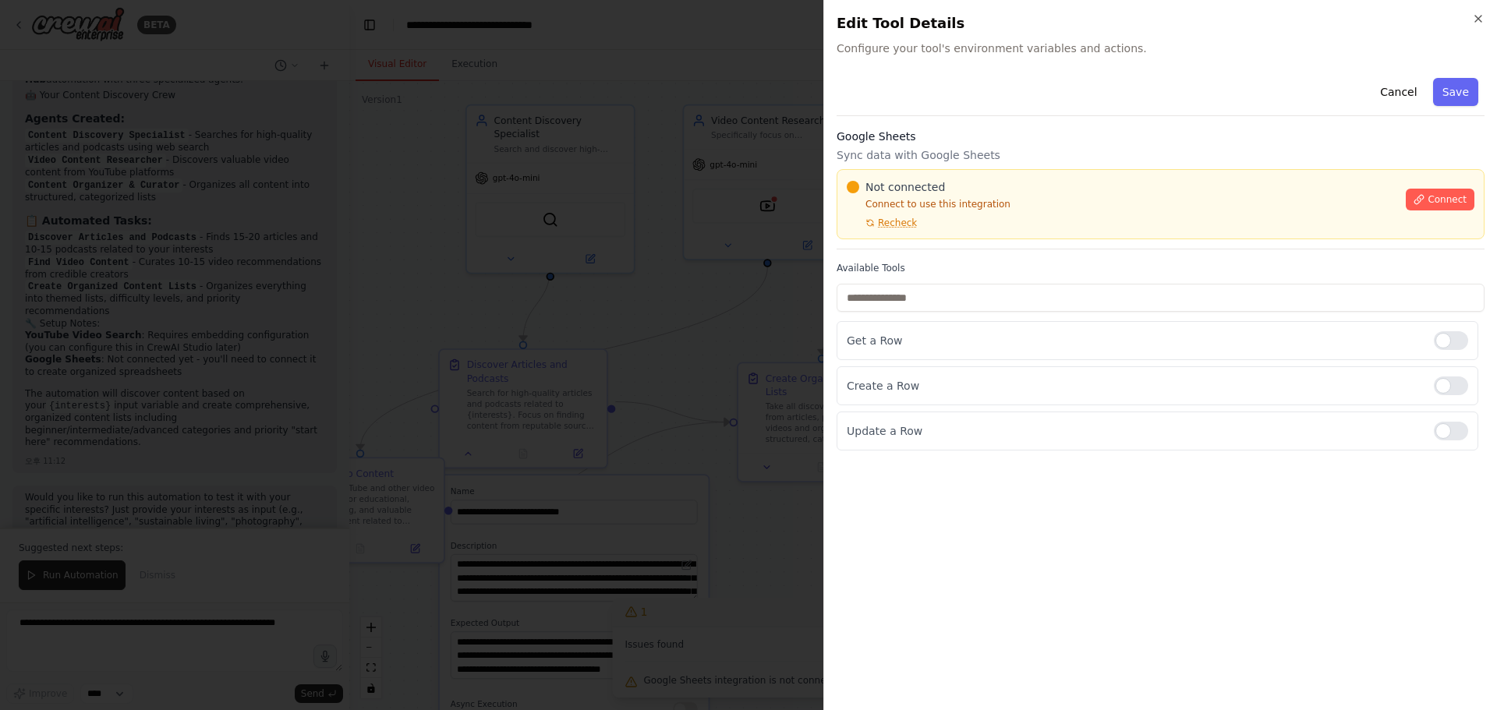
click at [673, 294] on div at bounding box center [748, 355] width 1497 height 710
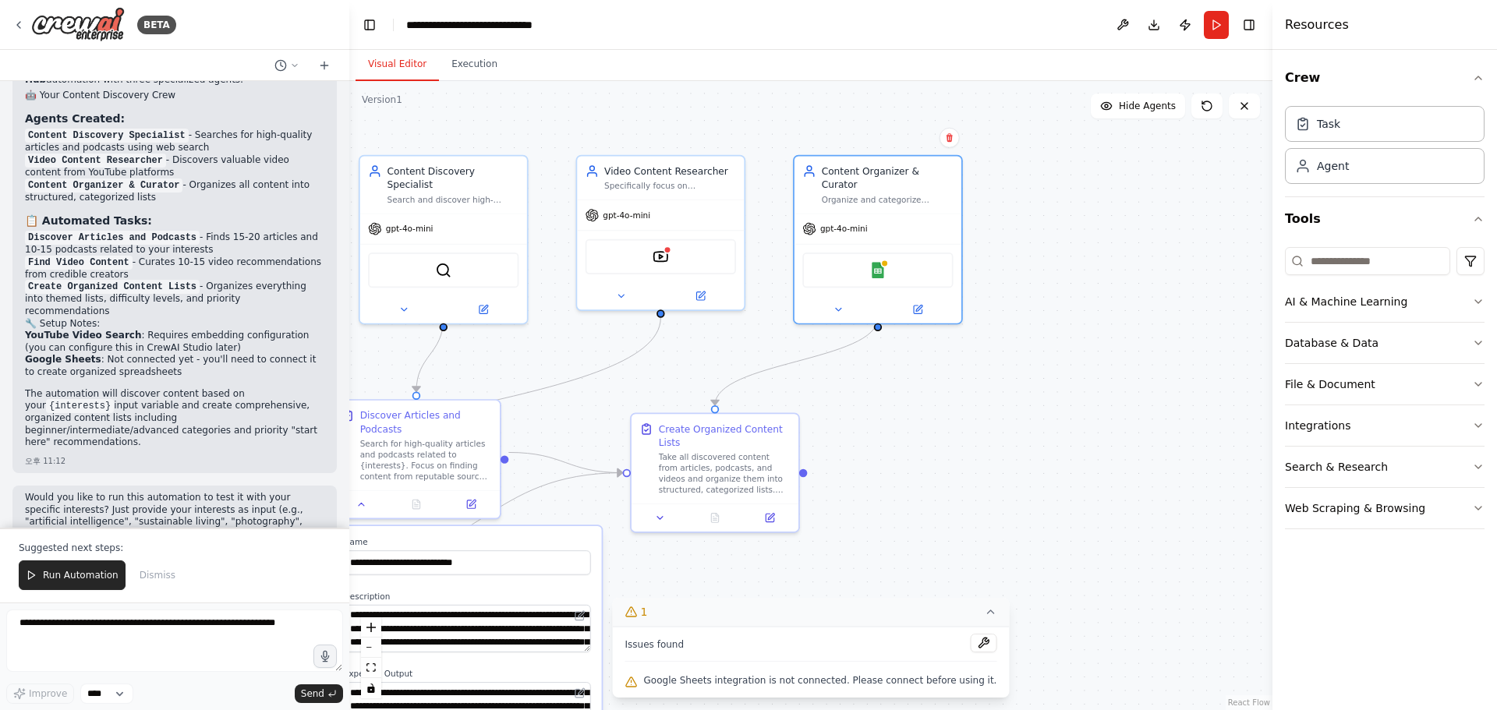
drag, startPoint x: 1136, startPoint y: 385, endPoint x: 1032, endPoint y: 436, distance: 116.1
click at [1032, 436] on div ".deletable-edge-delete-btn { width: 20px; height: 20px; border: 0px solid #ffff…" at bounding box center [810, 395] width 923 height 629
click at [945, 221] on div "gpt-4o-mini" at bounding box center [878, 226] width 167 height 30
click at [951, 139] on icon at bounding box center [950, 137] width 6 height 9
click at [908, 140] on button "Confirm" at bounding box center [904, 138] width 55 height 19
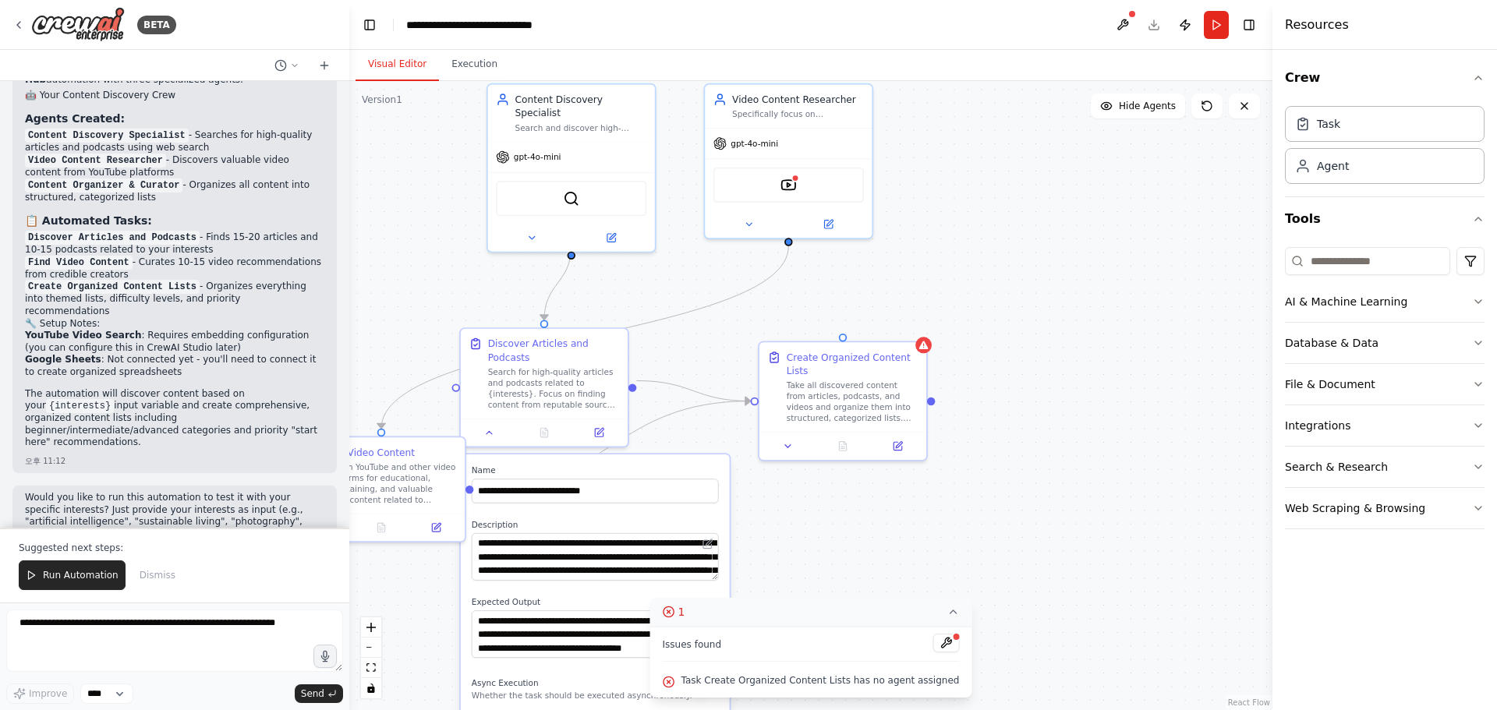
drag, startPoint x: 1033, startPoint y: 380, endPoint x: 1161, endPoint y: 308, distance: 146.6
click at [1161, 308] on div ".deletable-edge-delete-btn { width: 20px; height: 20px; border: 0px solid #ffff…" at bounding box center [810, 395] width 923 height 629
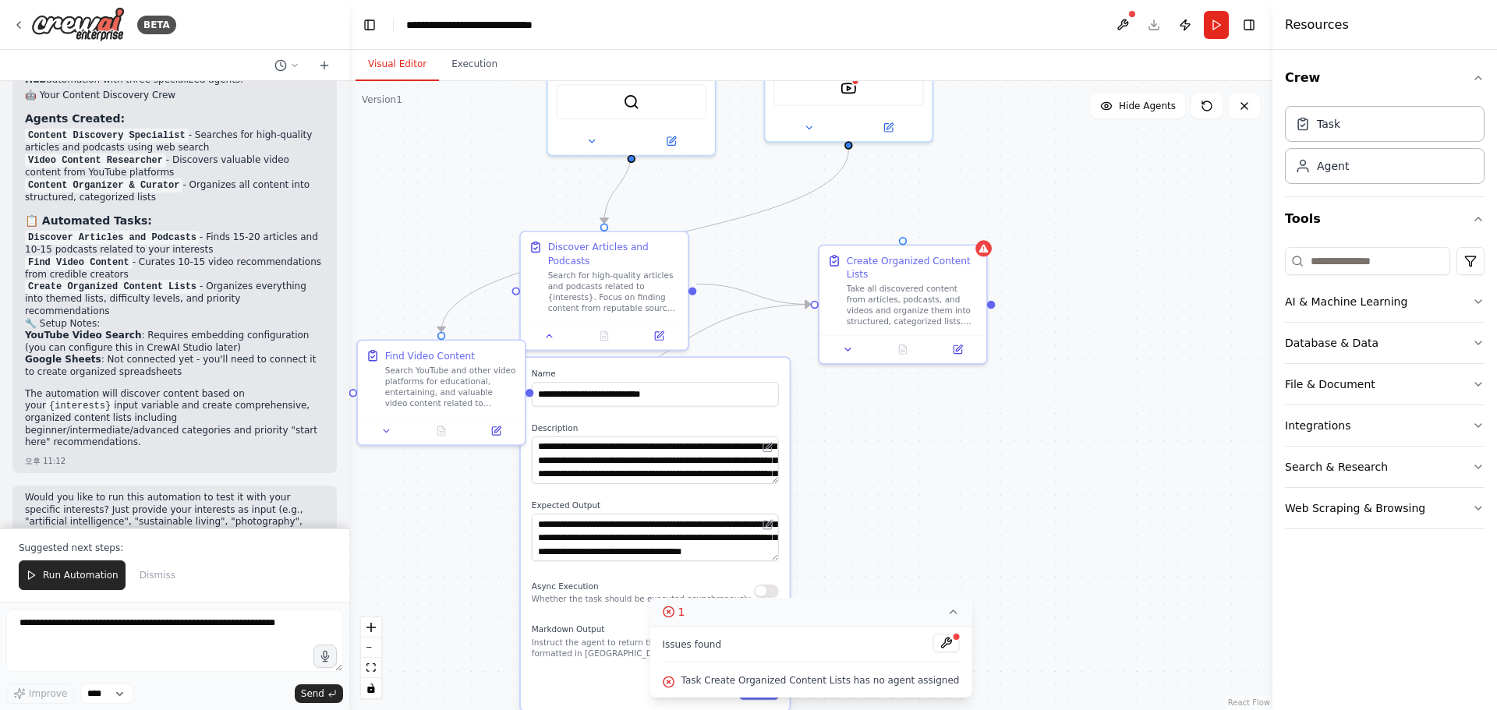
drag, startPoint x: 1070, startPoint y: 315, endPoint x: 1103, endPoint y: 267, distance: 58.4
click at [1103, 267] on div ".deletable-edge-delete-btn { width: 20px; height: 20px; border: 0px solid #ffff…" at bounding box center [810, 395] width 923 height 629
drag, startPoint x: 988, startPoint y: 304, endPoint x: 1038, endPoint y: 298, distance: 50.3
click at [1038, 298] on div ".deletable-edge-delete-btn { width: 20px; height: 20px; border: 0px solid #ffff…" at bounding box center [810, 395] width 923 height 629
click at [995, 307] on div ".deletable-edge-delete-btn { width: 20px; height: 20px; border: 0px solid #ffff…" at bounding box center [810, 395] width 923 height 629
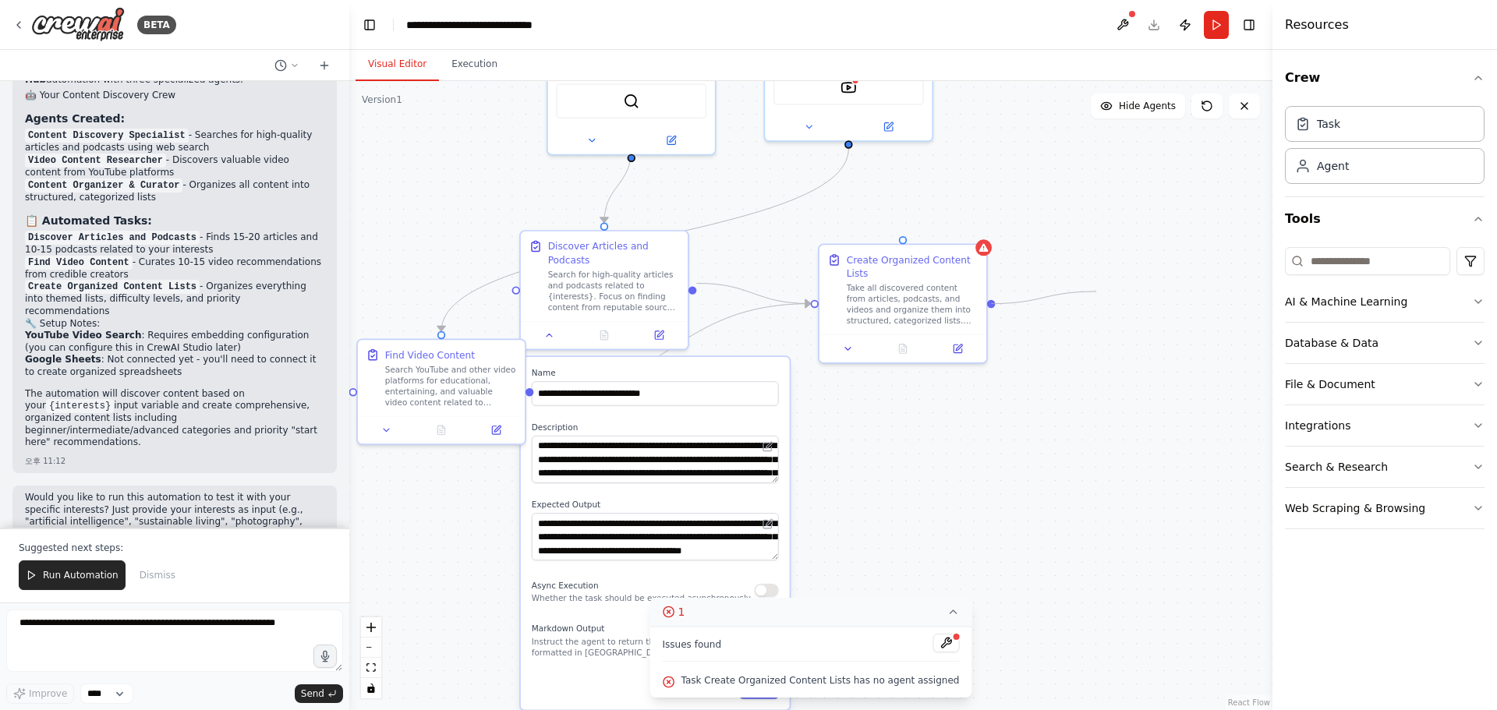
drag, startPoint x: 989, startPoint y: 303, endPoint x: 1106, endPoint y: 303, distance: 117.0
click at [1100, 292] on div ".deletable-edge-delete-btn { width: 20px; height: 20px; border: 0px solid #ffff…" at bounding box center [810, 395] width 923 height 629
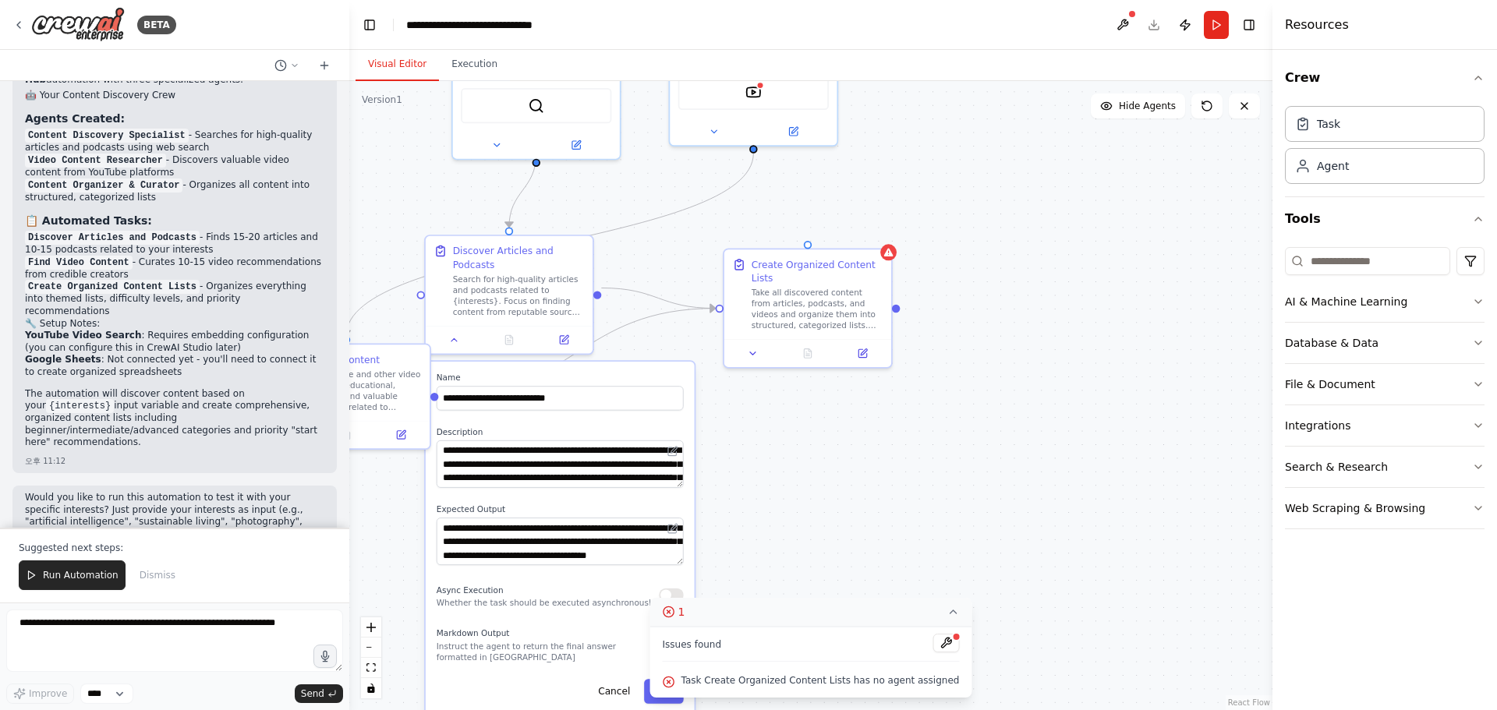
drag, startPoint x: 1064, startPoint y: 378, endPoint x: 1205, endPoint y: 359, distance: 142.5
click at [982, 383] on div ".deletable-edge-delete-btn { width: 20px; height: 20px; border: 0px solid #ffff…" at bounding box center [810, 395] width 923 height 629
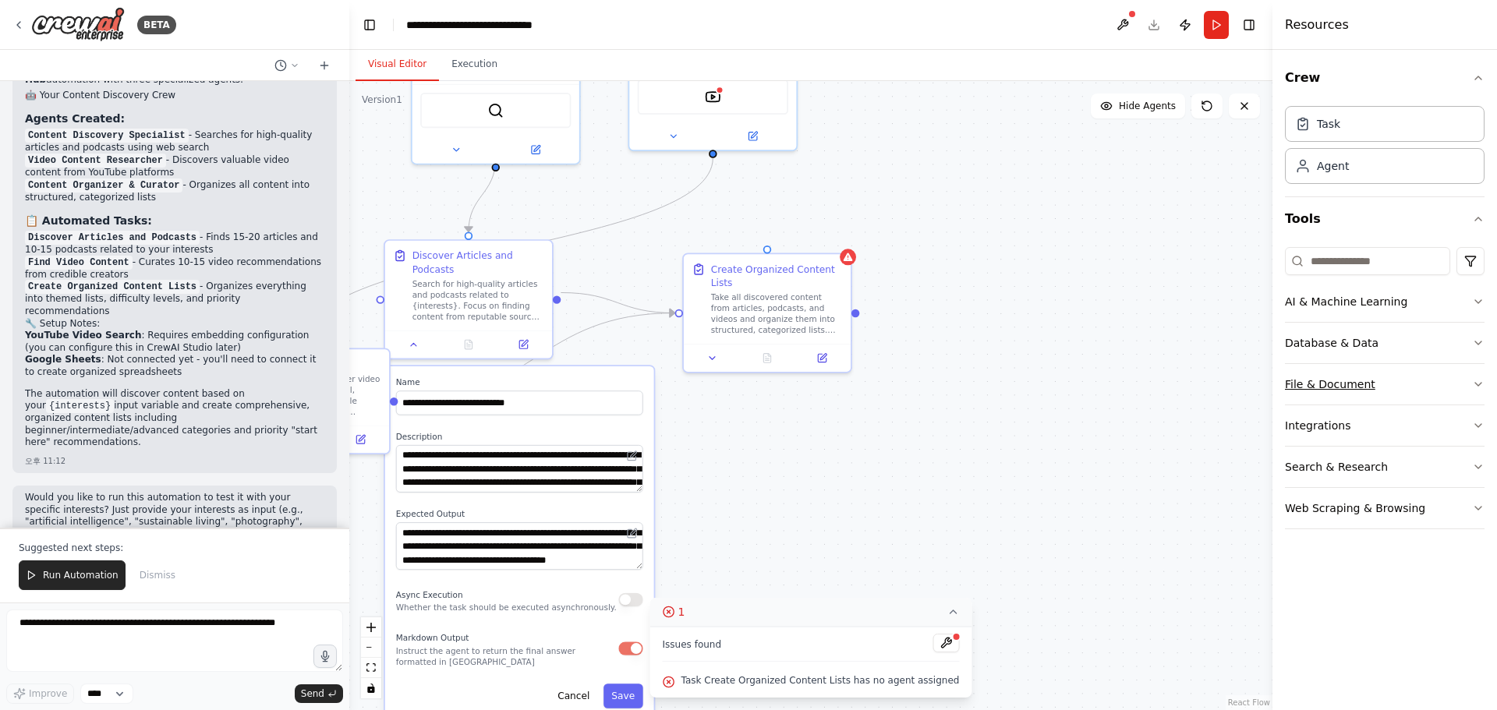
click at [1341, 381] on div "File & Document" at bounding box center [1330, 385] width 90 height 16
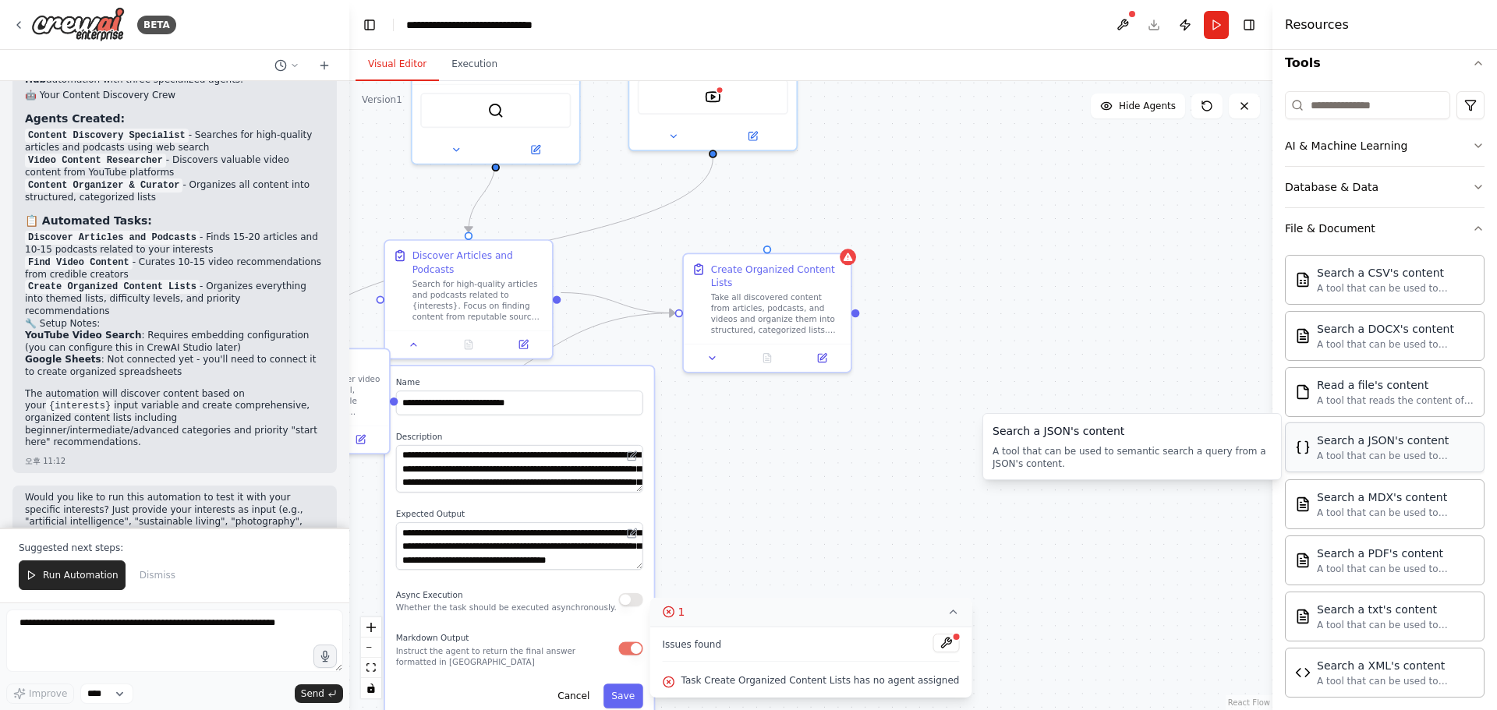
scroll to position [306, 0]
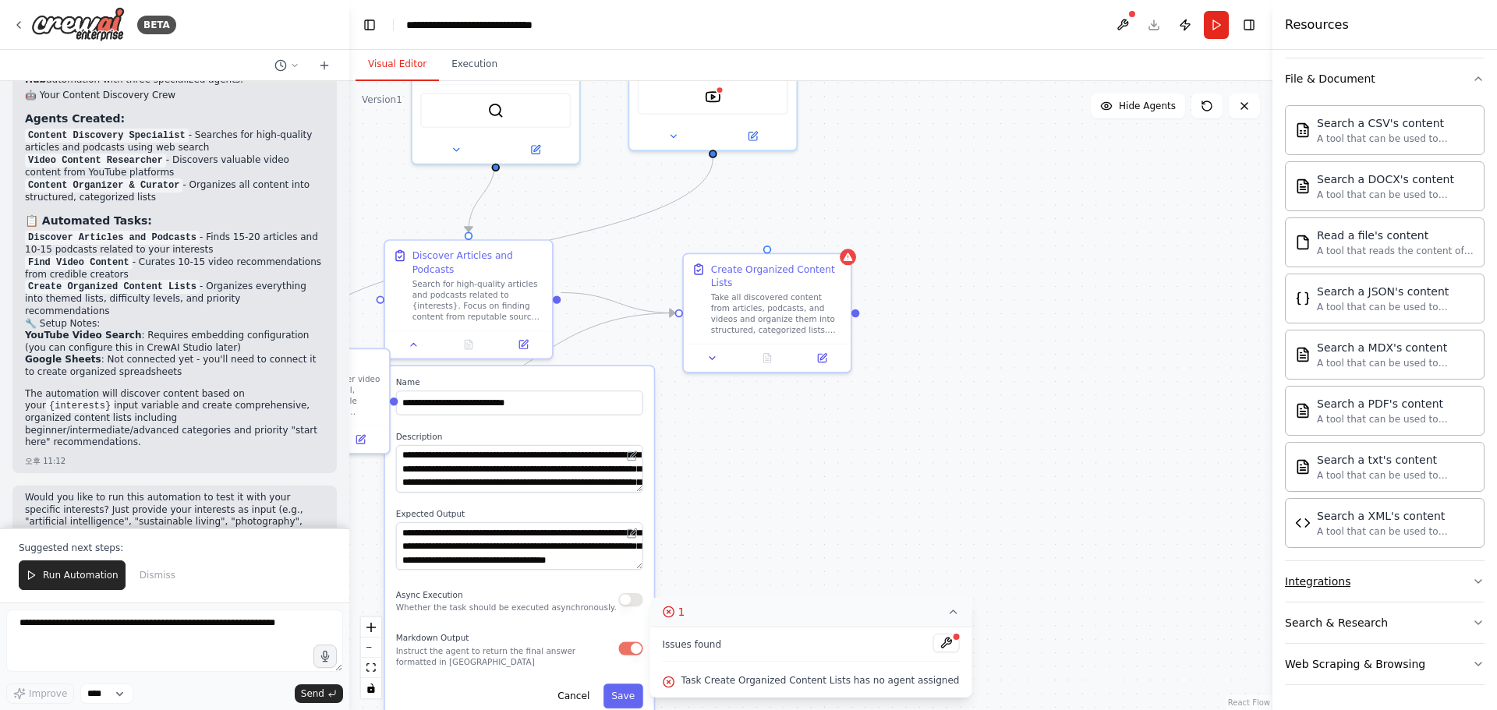
click at [1393, 590] on button "Integrations" at bounding box center [1385, 581] width 200 height 41
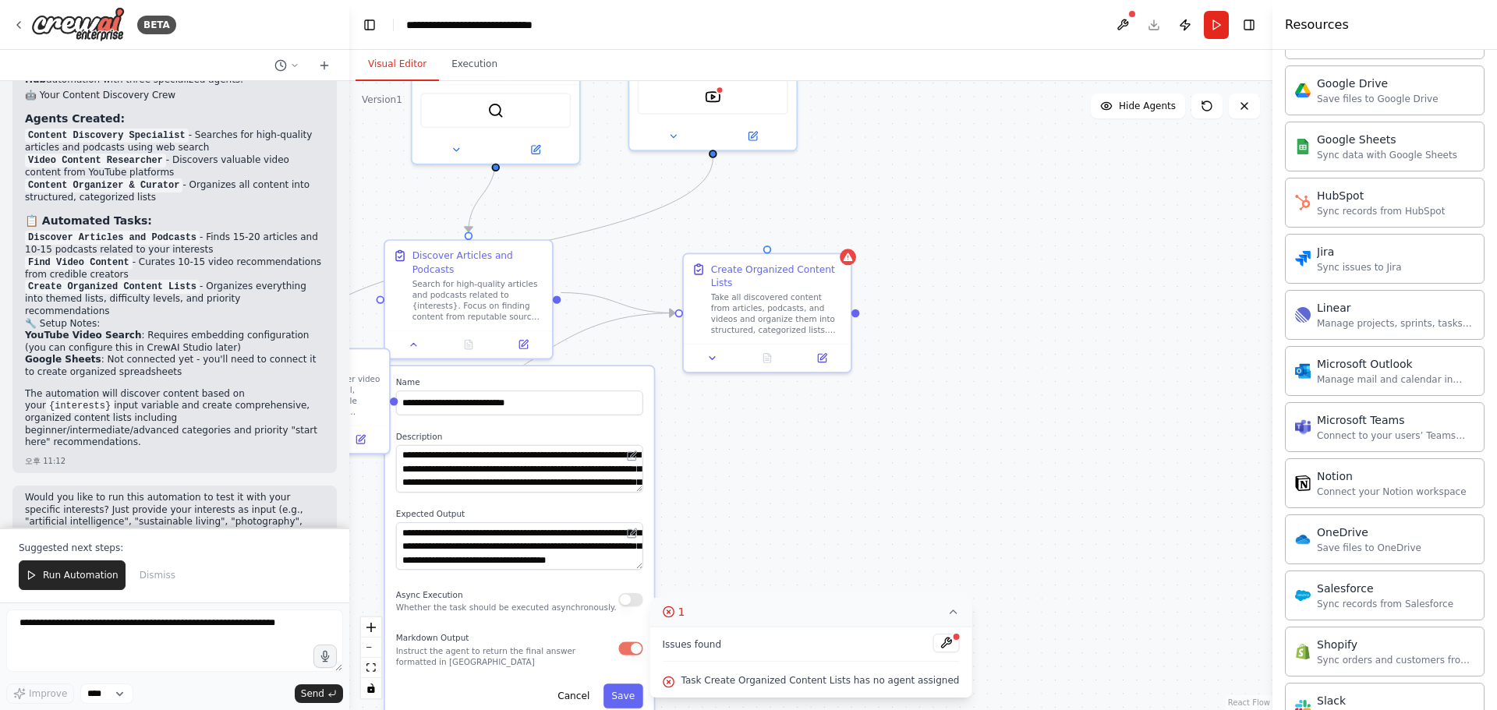
scroll to position [1497, 0]
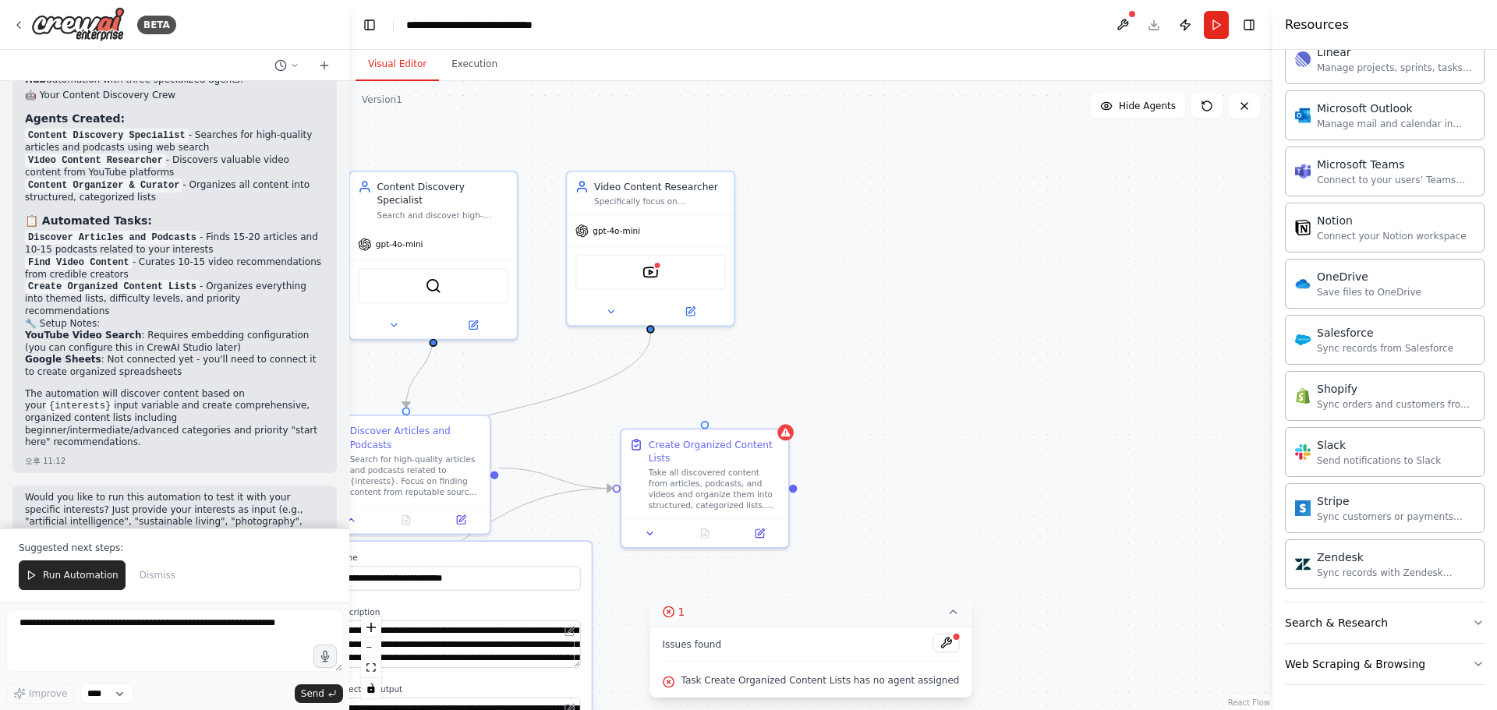
drag, startPoint x: 1064, startPoint y: 304, endPoint x: 919, endPoint y: 550, distance: 285.9
click at [919, 551] on div ".deletable-edge-delete-btn { width: 20px; height: 20px; border: 0px solid #ffff…" at bounding box center [810, 395] width 923 height 629
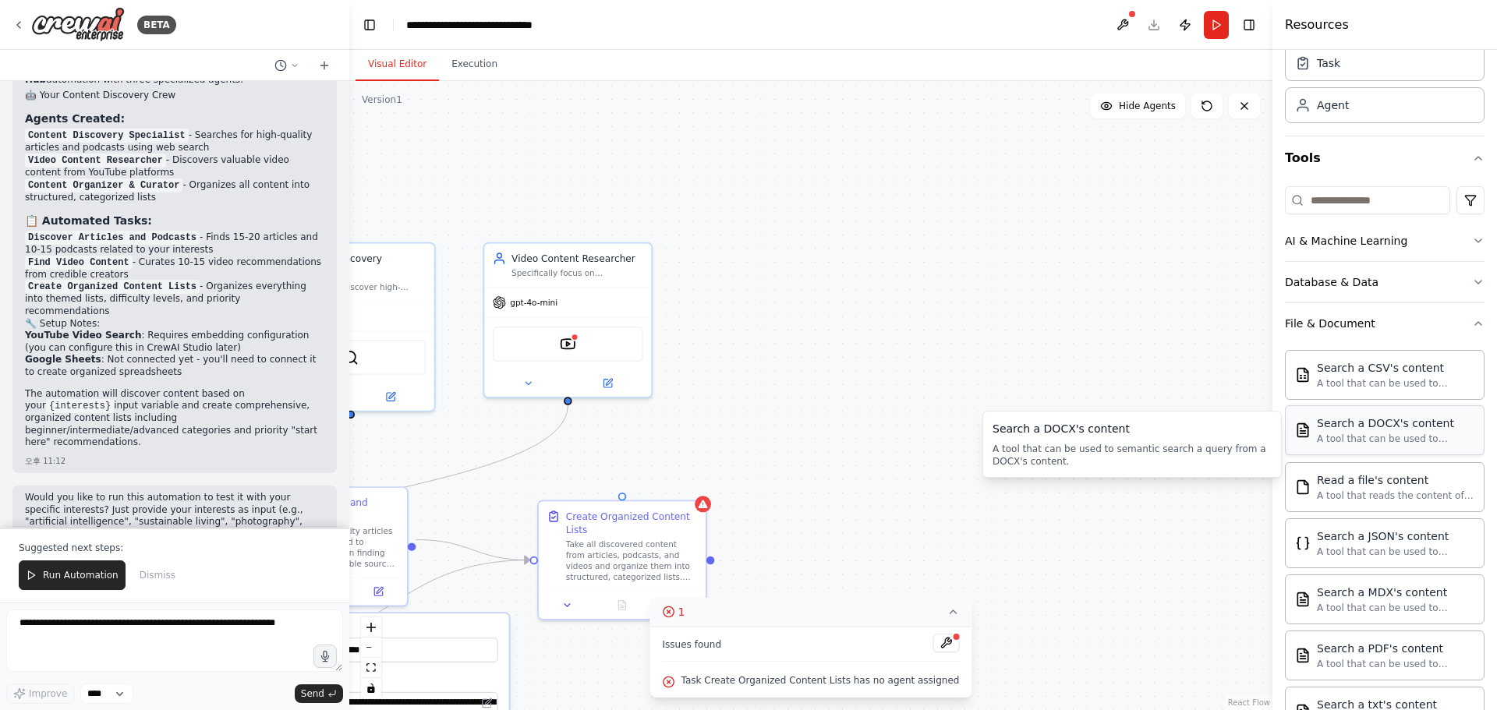
scroll to position [16, 0]
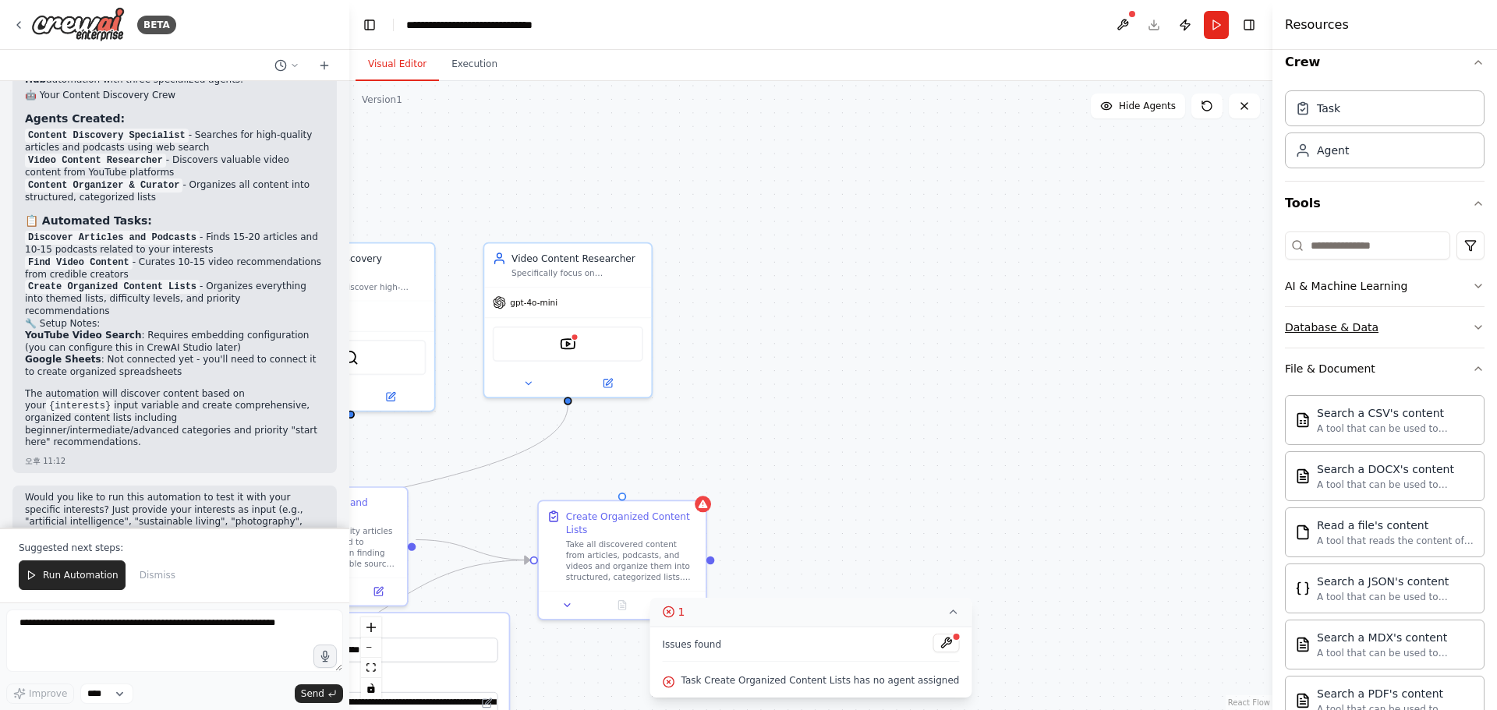
click at [1371, 334] on button "Database & Data" at bounding box center [1385, 327] width 200 height 41
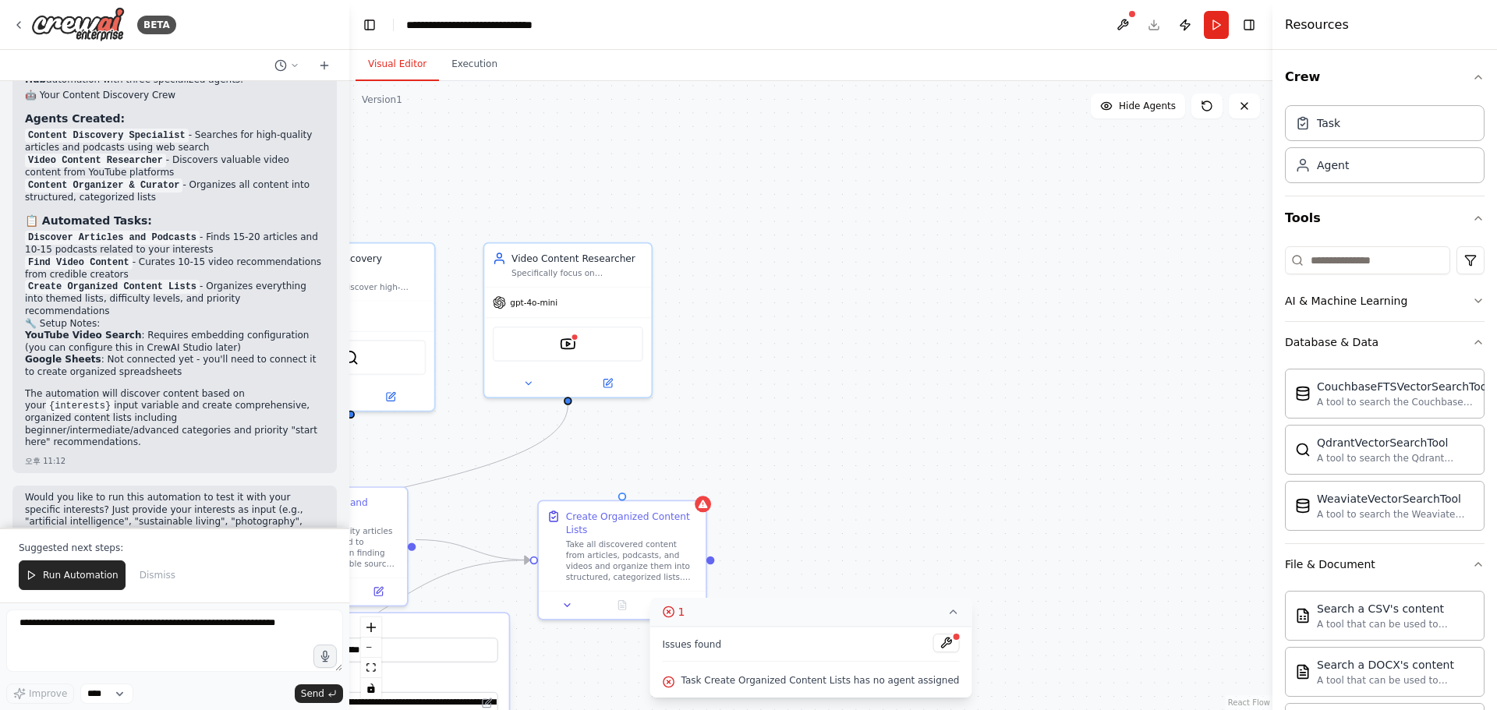
scroll to position [0, 0]
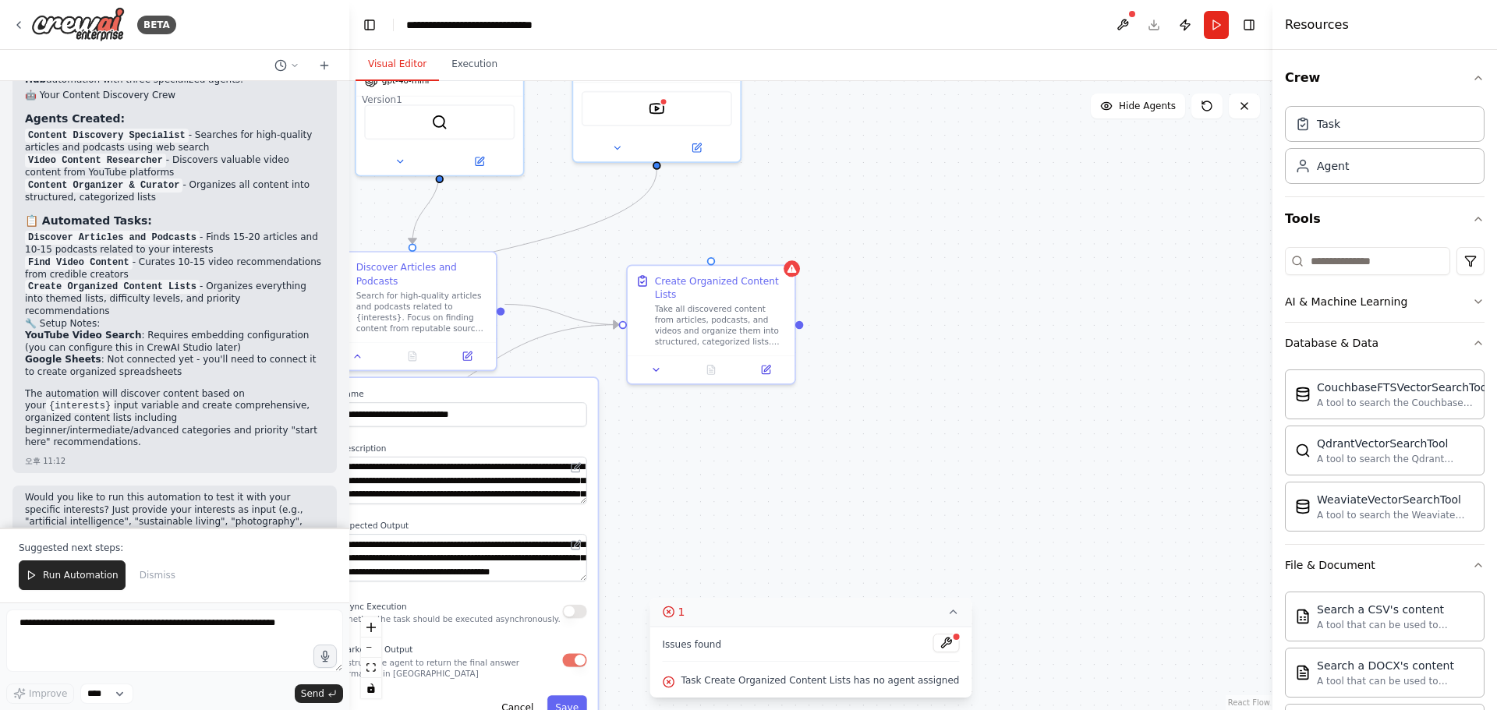
drag, startPoint x: 1033, startPoint y: 432, endPoint x: 1093, endPoint y: 271, distance: 171.5
click at [1099, 235] on div ".deletable-edge-delete-btn { width: 20px; height: 20px; border: 0px solid #ffff…" at bounding box center [810, 395] width 923 height 629
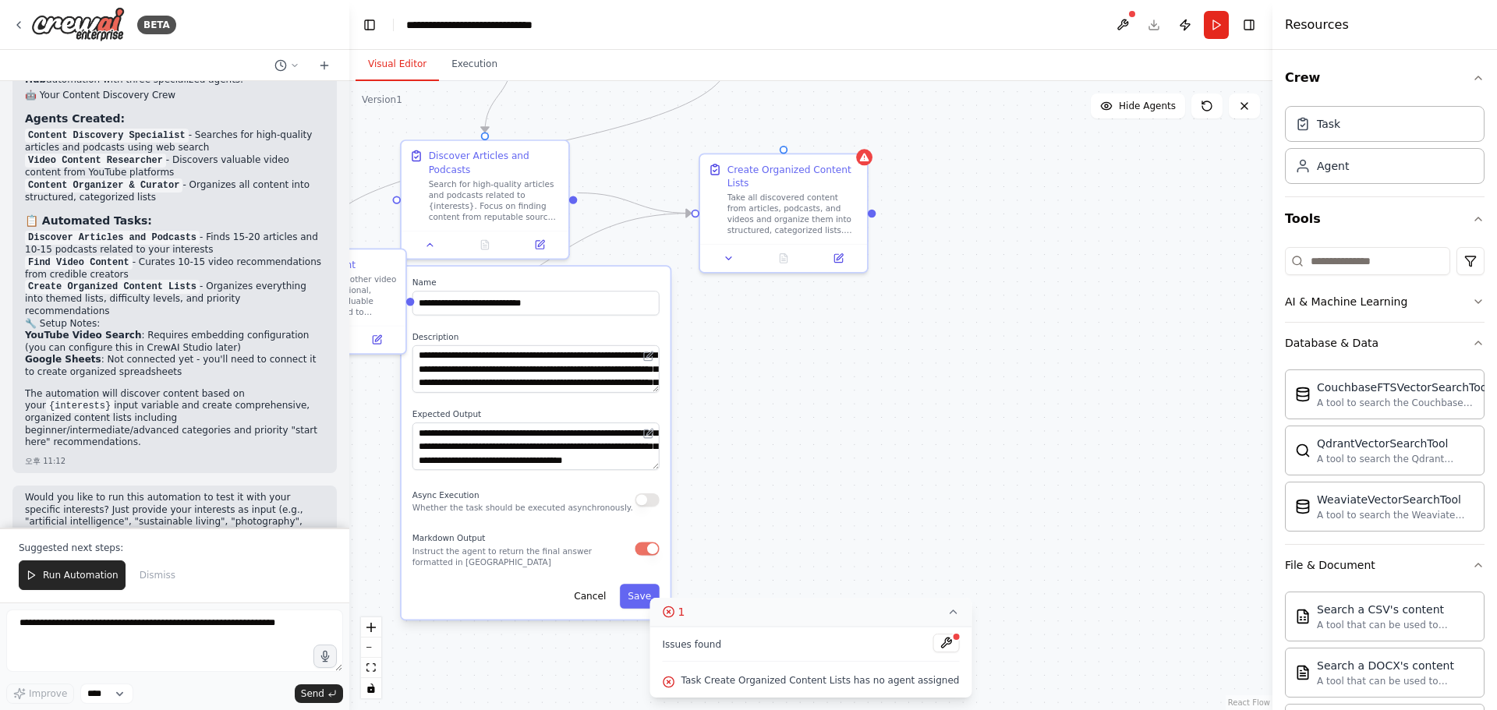
drag, startPoint x: 1030, startPoint y: 477, endPoint x: 1115, endPoint y: 366, distance: 140.2
click at [1118, 353] on div ".deletable-edge-delete-btn { width: 20px; height: 20px; border: 0px solid #ffff…" at bounding box center [810, 395] width 923 height 629
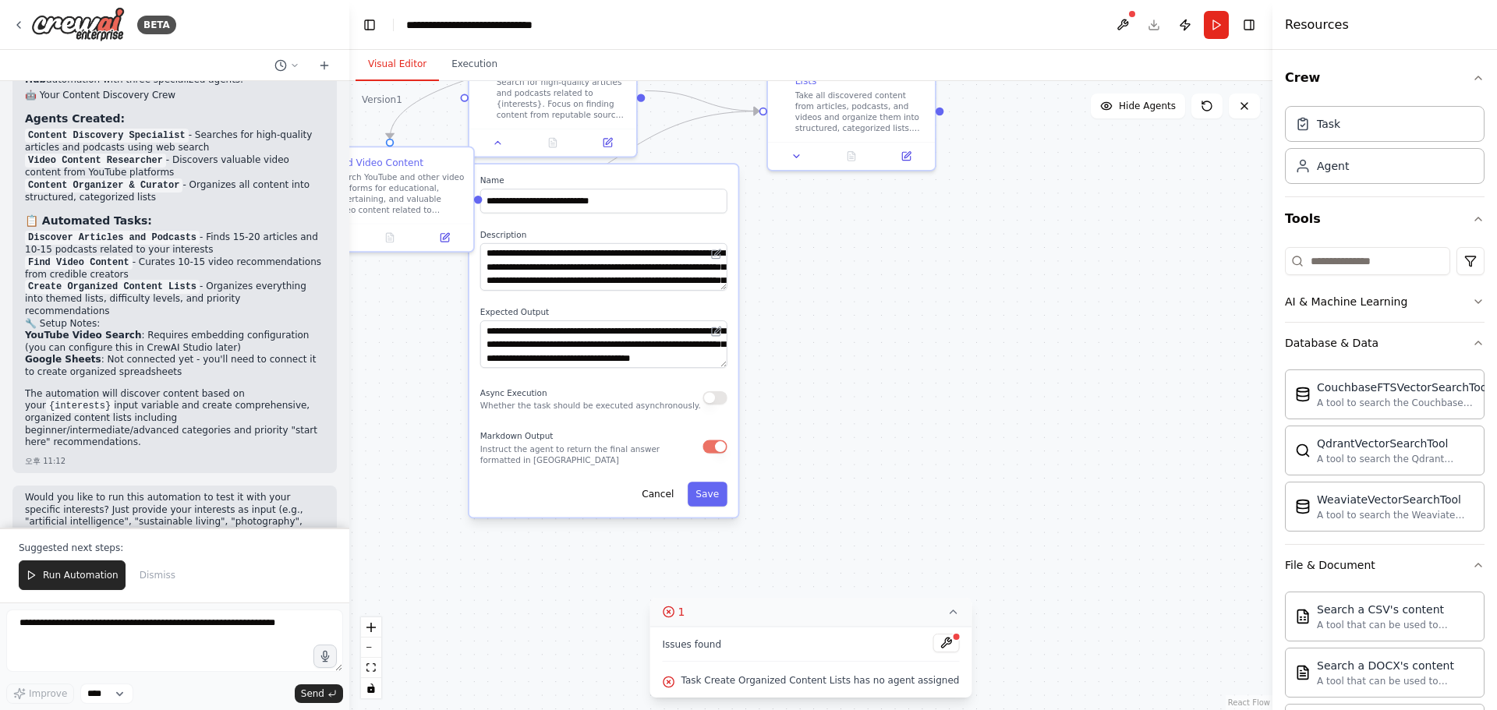
drag, startPoint x: 1051, startPoint y: 471, endPoint x: 1085, endPoint y: 410, distance: 69.8
click at [1103, 394] on div ".deletable-edge-delete-btn { width: 20px; height: 20px; border: 0px solid #ffff…" at bounding box center [810, 395] width 923 height 629
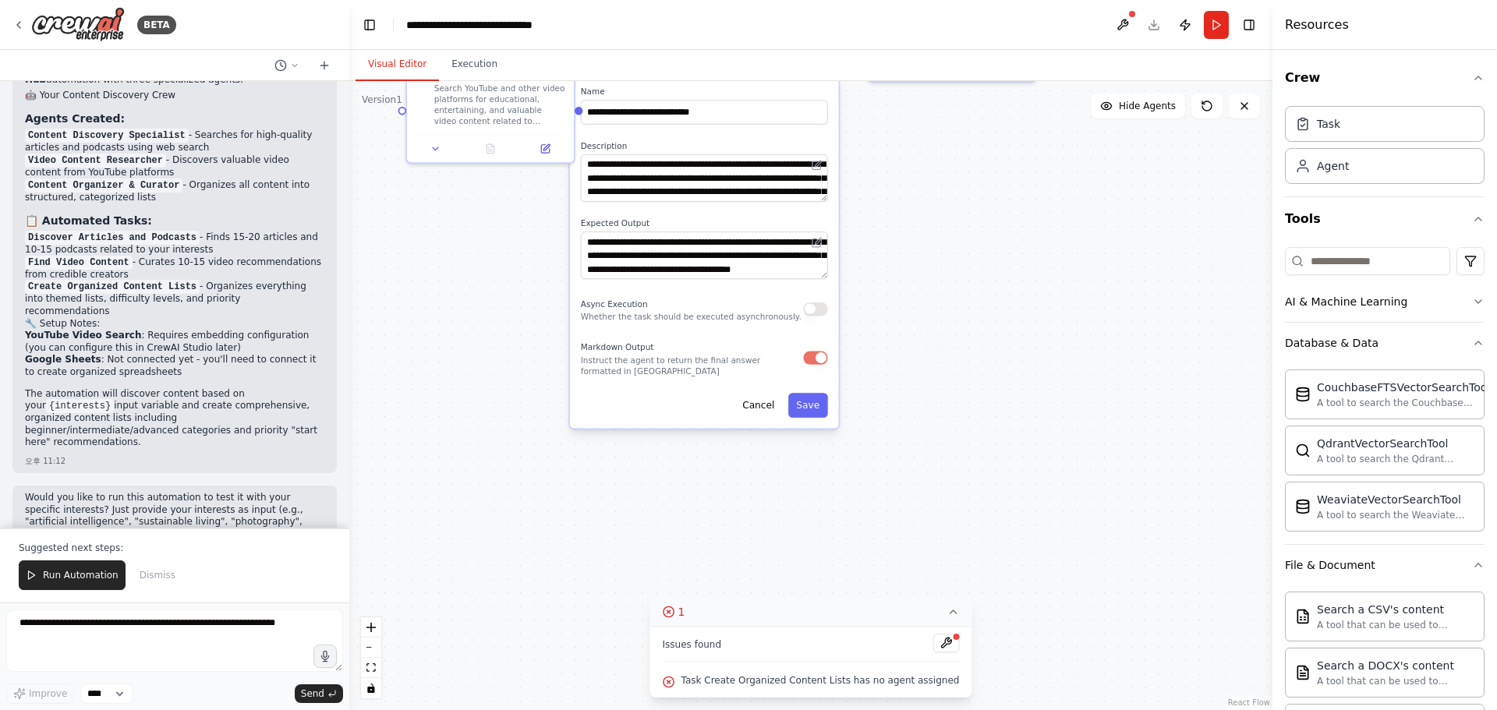
drag, startPoint x: 1053, startPoint y: 444, endPoint x: 1136, endPoint y: 373, distance: 108.4
click at [1136, 373] on div ".deletable-edge-delete-btn { width: 20px; height: 20px; border: 0px solid #ffff…" at bounding box center [810, 395] width 923 height 629
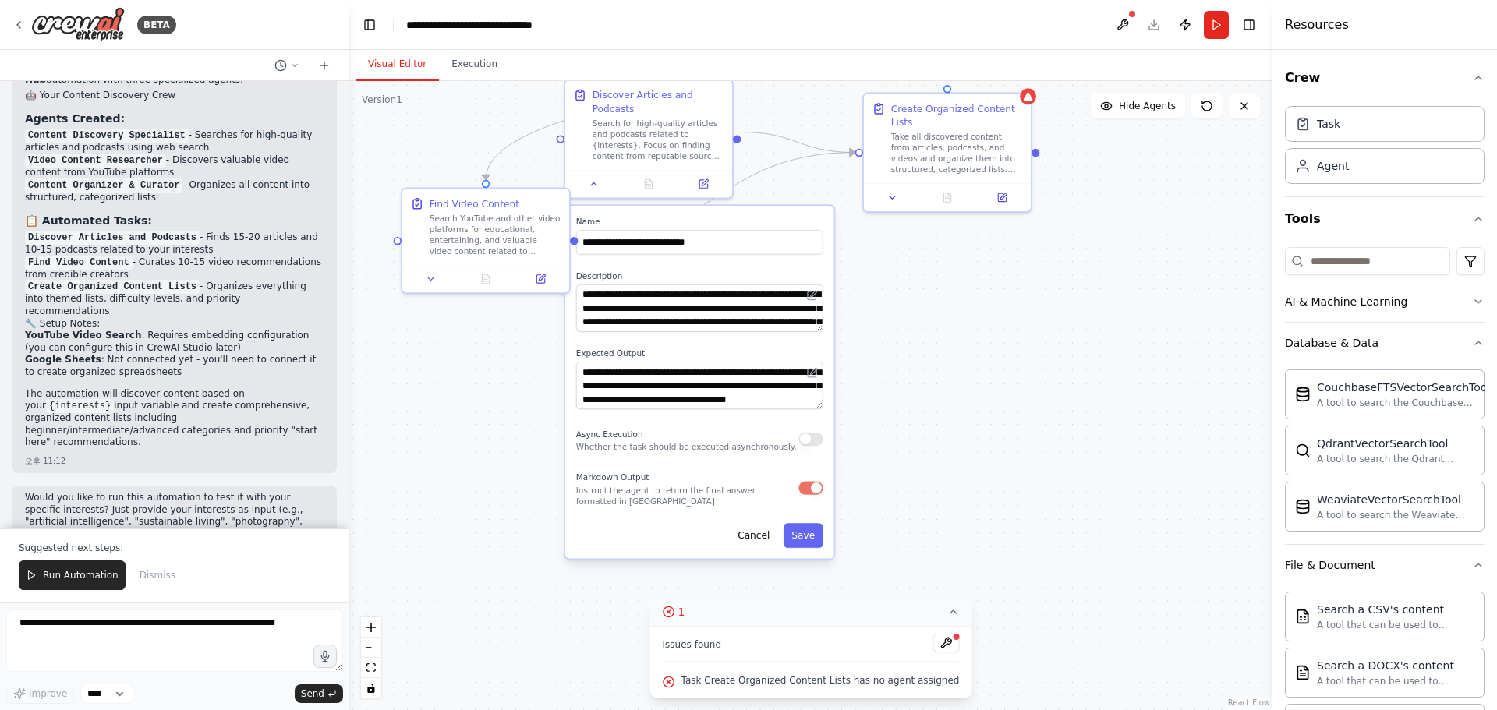
drag, startPoint x: 1074, startPoint y: 380, endPoint x: 1076, endPoint y: 502, distance: 122.4
click at [1076, 502] on div ".deletable-edge-delete-btn { width: 20px; height: 20px; border: 0px solid #ffff…" at bounding box center [810, 395] width 923 height 629
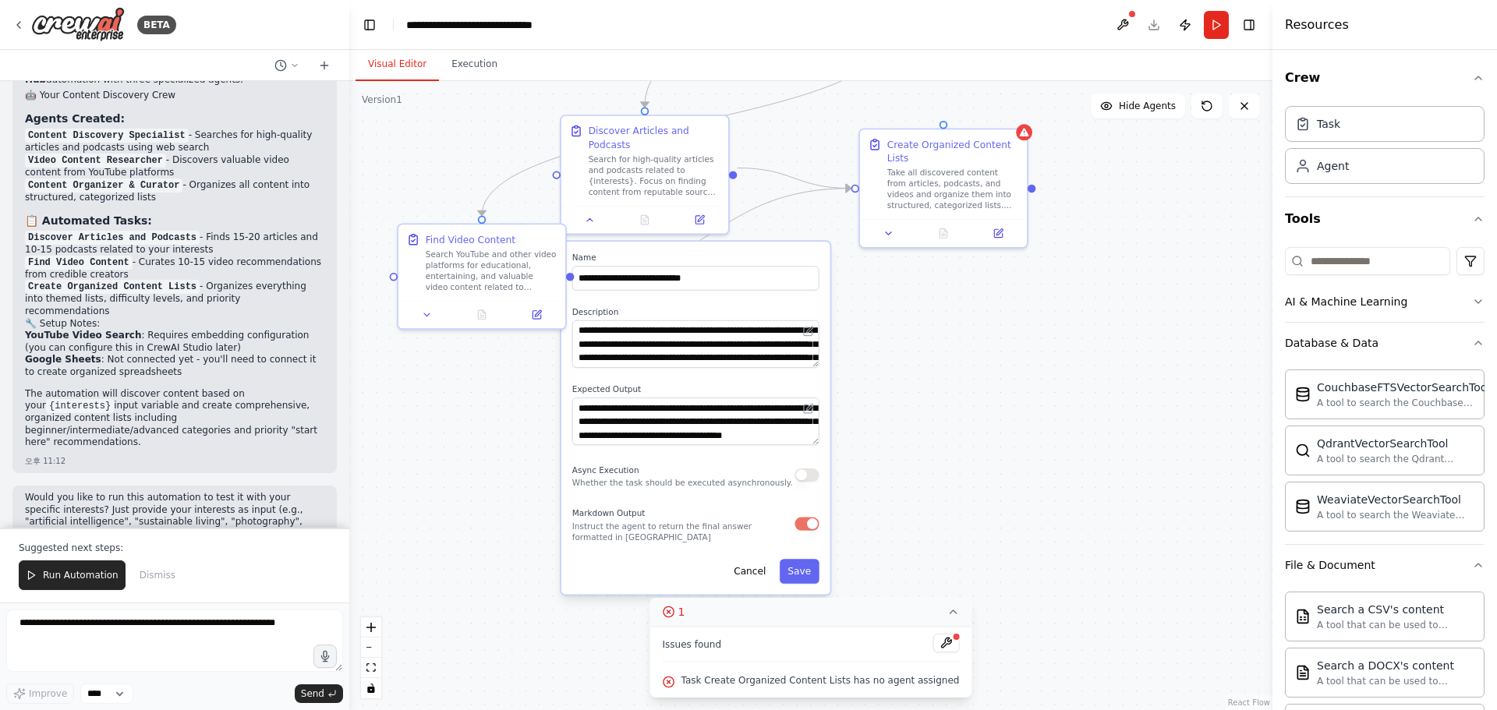
drag, startPoint x: 1051, startPoint y: 391, endPoint x: 1046, endPoint y: 403, distance: 12.6
click at [1046, 403] on div ".deletable-edge-delete-btn { width: 20px; height: 20px; border: 0px solid #ffff…" at bounding box center [810, 395] width 923 height 629
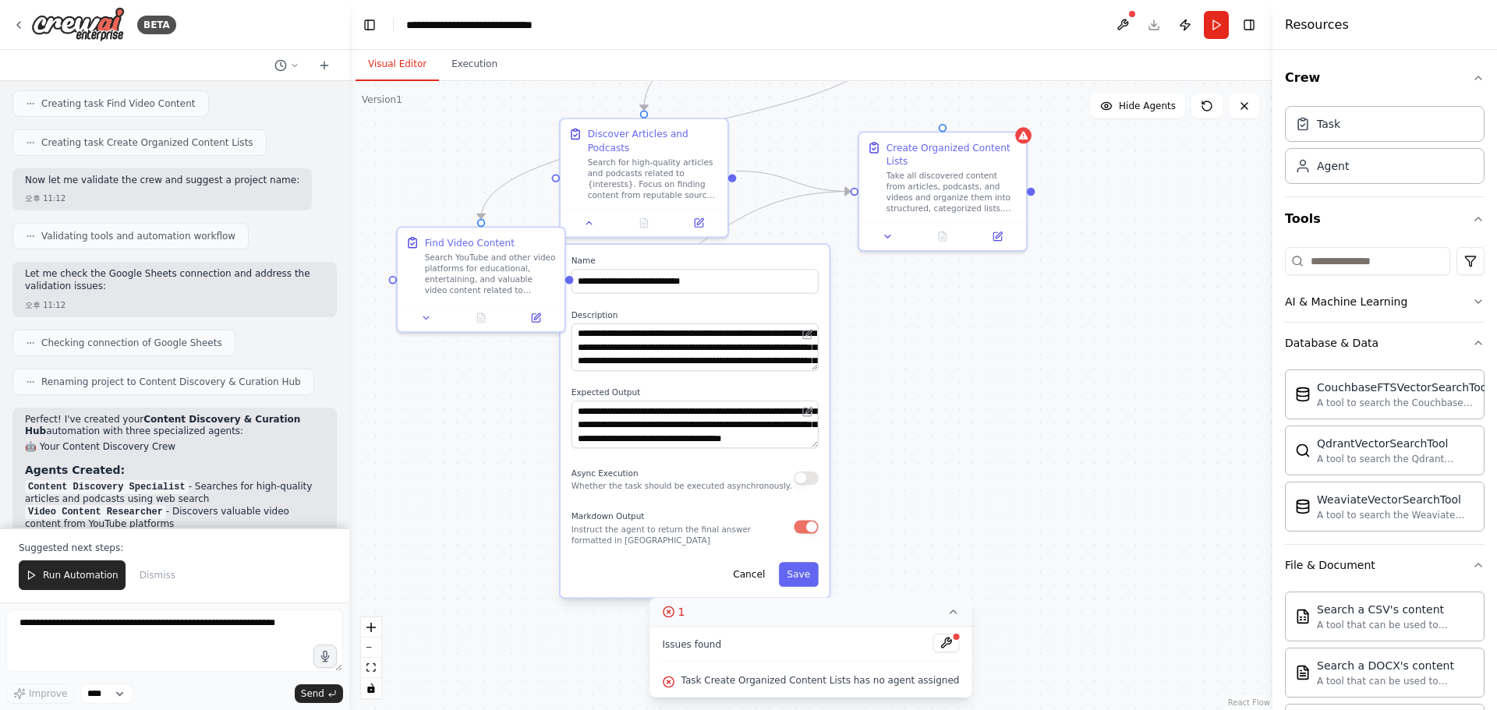
scroll to position [1070, 0]
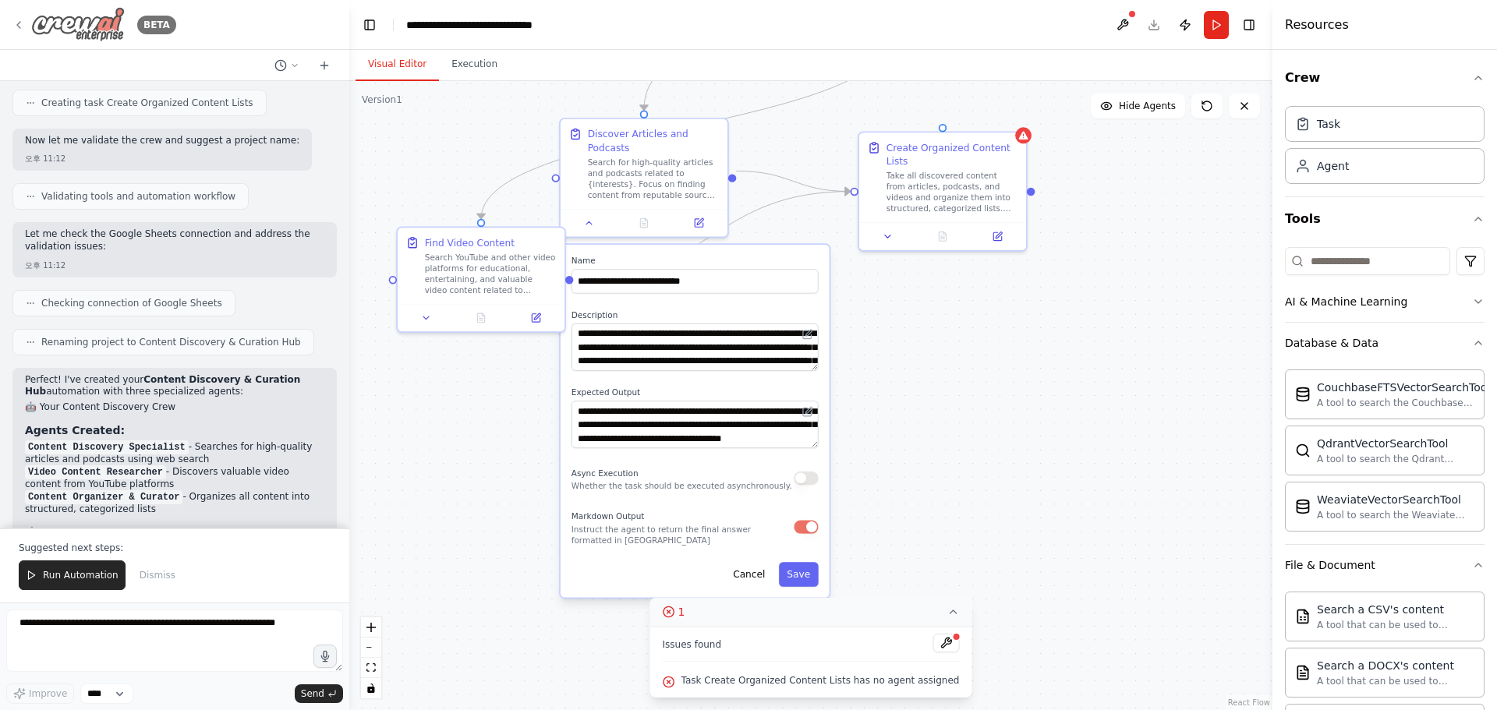
click at [61, 8] on img at bounding box center [78, 24] width 94 height 35
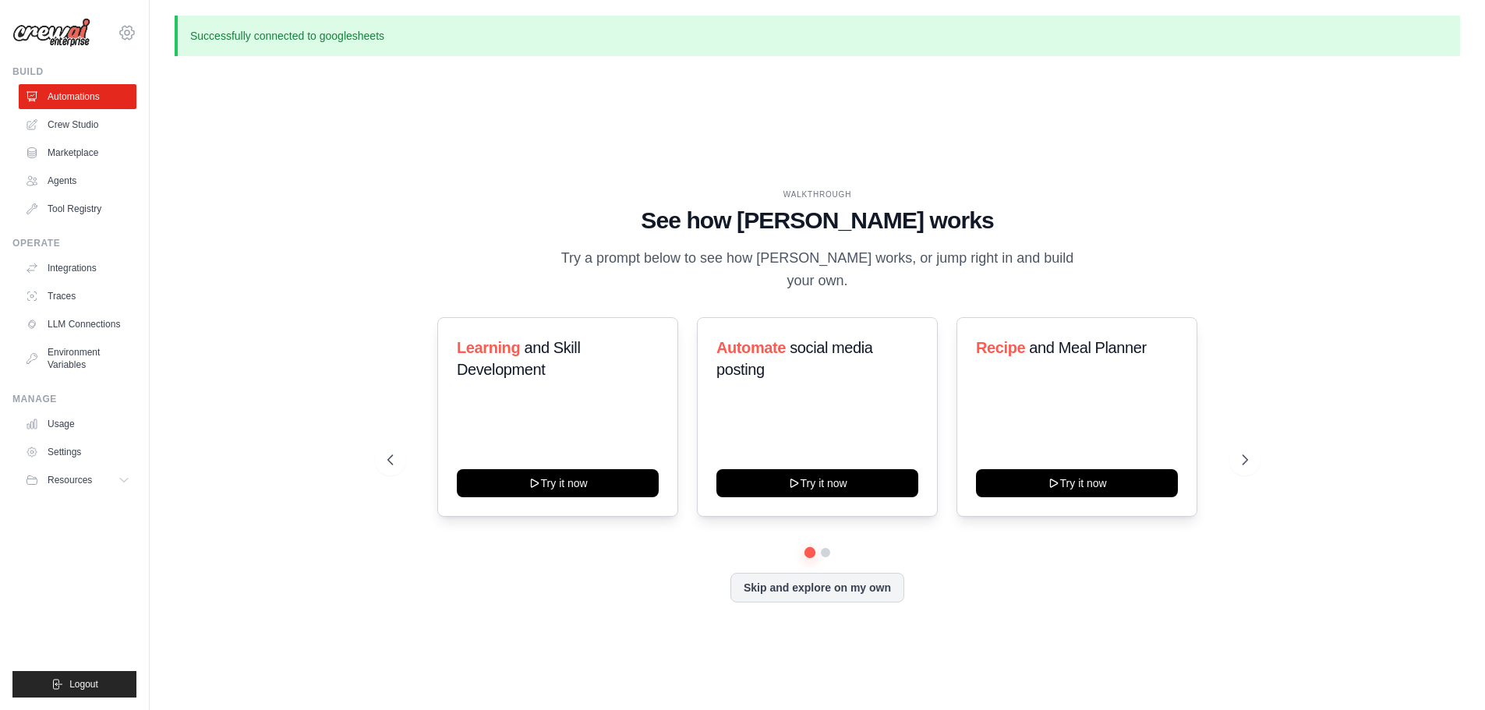
click at [131, 39] on icon at bounding box center [127, 32] width 14 height 13
click at [350, 141] on div "WALKTHROUGH See how [PERSON_NAME] works Try a prompt below to see how [PERSON_N…" at bounding box center [818, 408] width 1286 height 679
click at [83, 429] on link "Usage" at bounding box center [79, 424] width 118 height 25
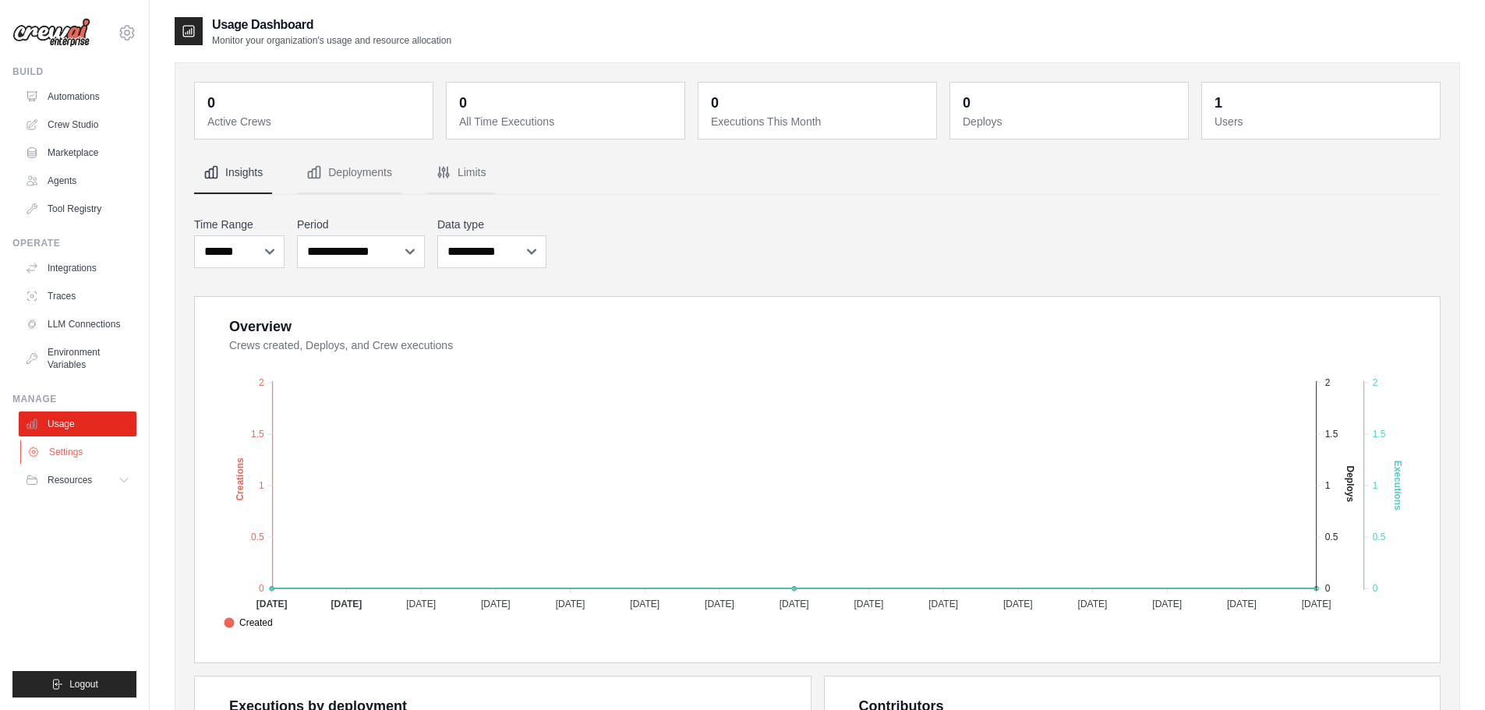
click at [78, 452] on link "Settings" at bounding box center [79, 452] width 118 height 25
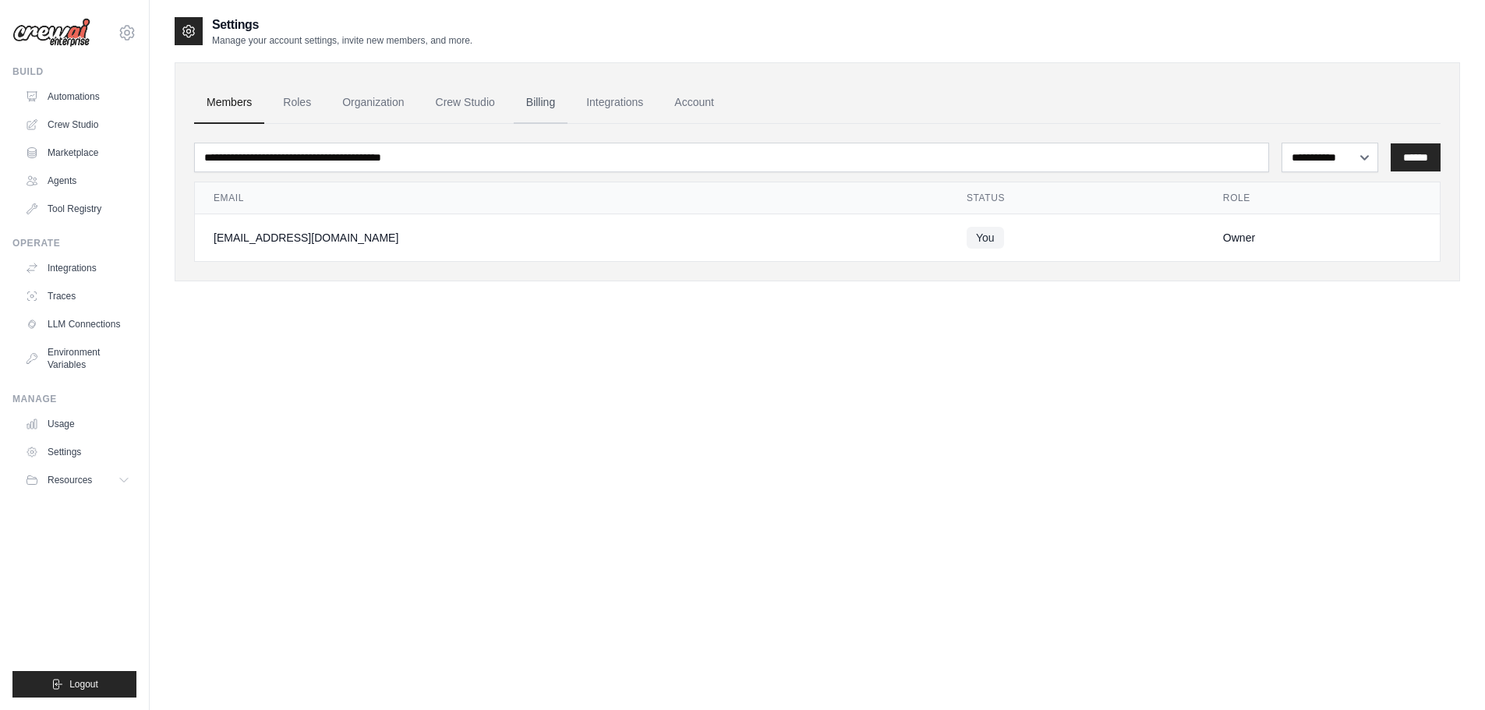
click at [561, 94] on link "Billing" at bounding box center [541, 103] width 54 height 42
